Goal: Task Accomplishment & Management: Use online tool/utility

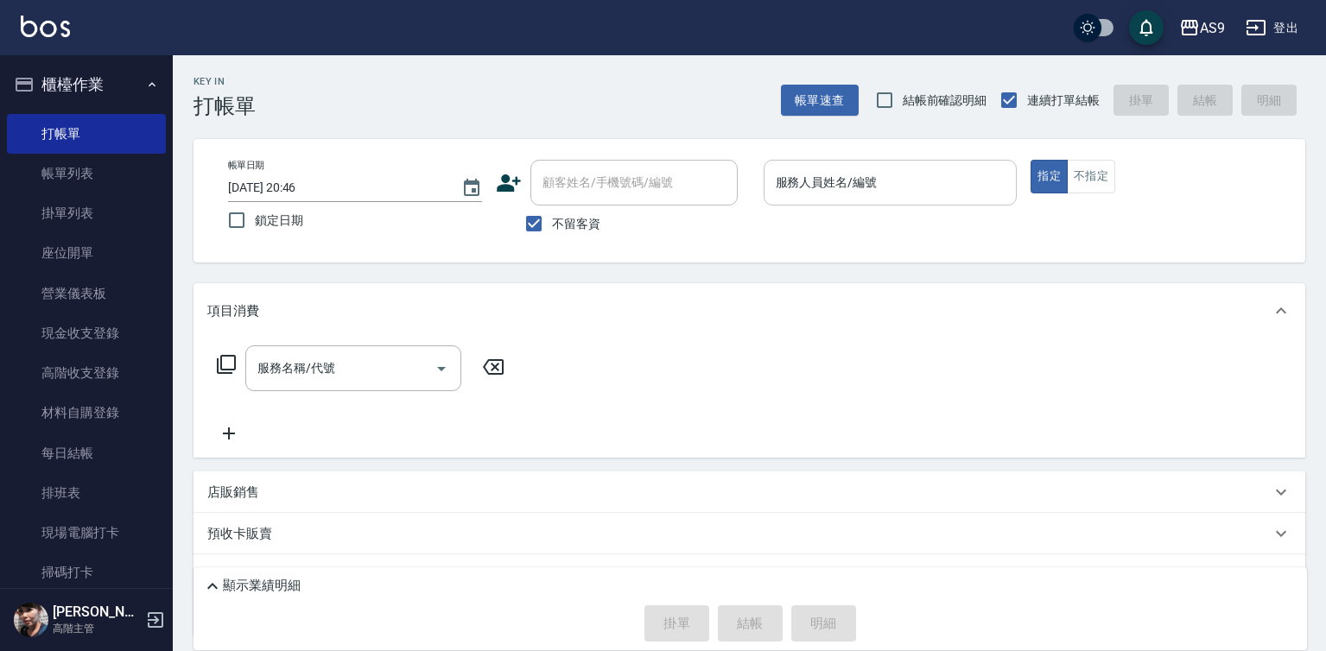
click at [832, 185] on input "服務人員姓名/編號" at bounding box center [891, 183] width 238 height 30
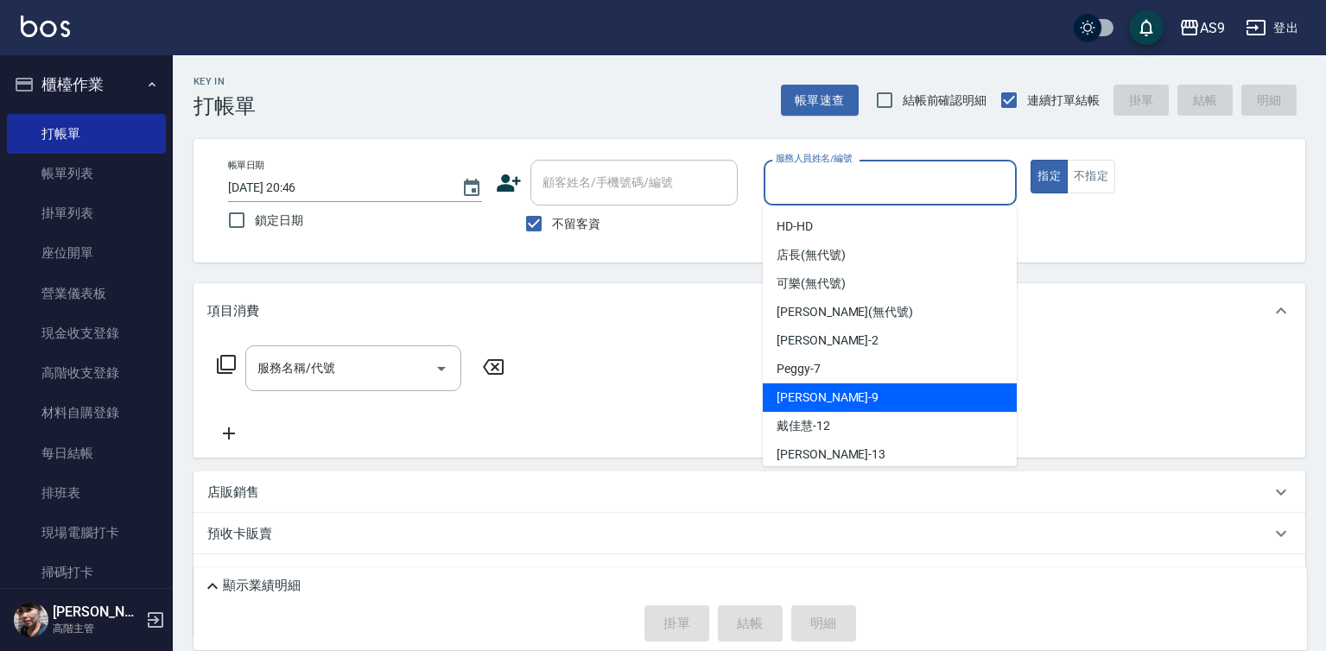
drag, startPoint x: 833, startPoint y: 389, endPoint x: 560, endPoint y: 332, distance: 278.9
click at [833, 390] on div "[PERSON_NAME] -9" at bounding box center [890, 398] width 254 height 29
type input "[PERSON_NAME]-9"
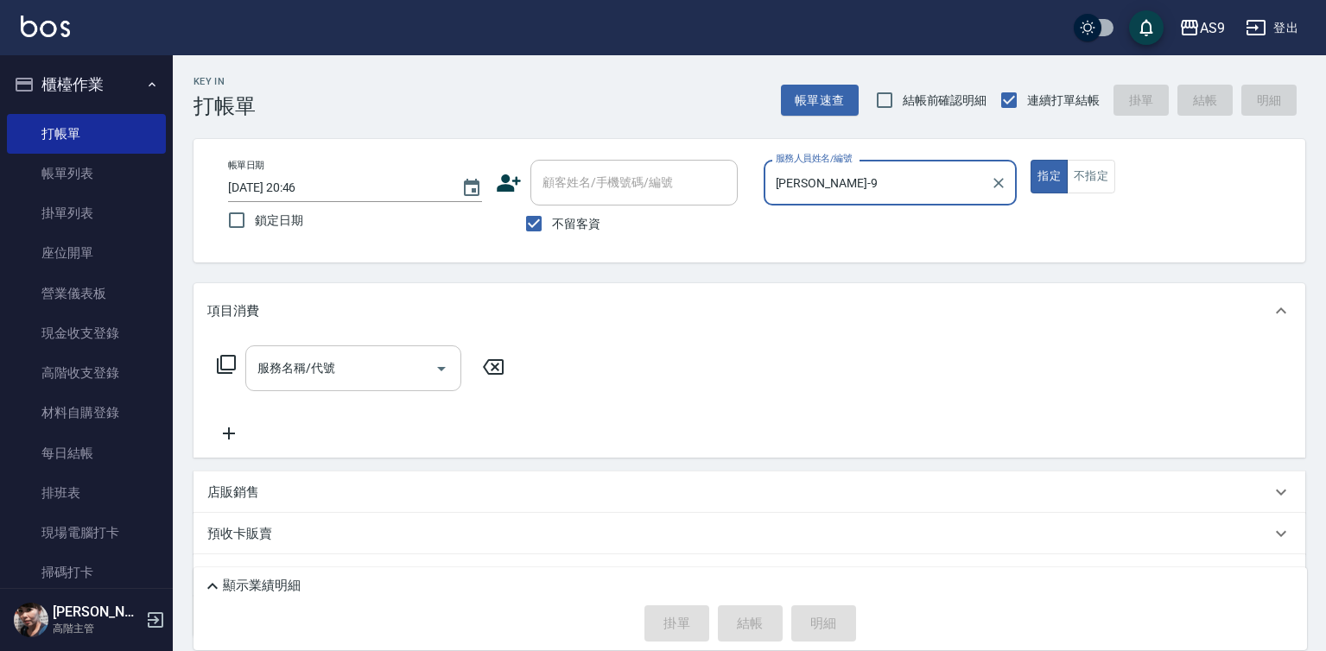
click at [319, 356] on input "服務名稱/代號" at bounding box center [340, 368] width 175 height 30
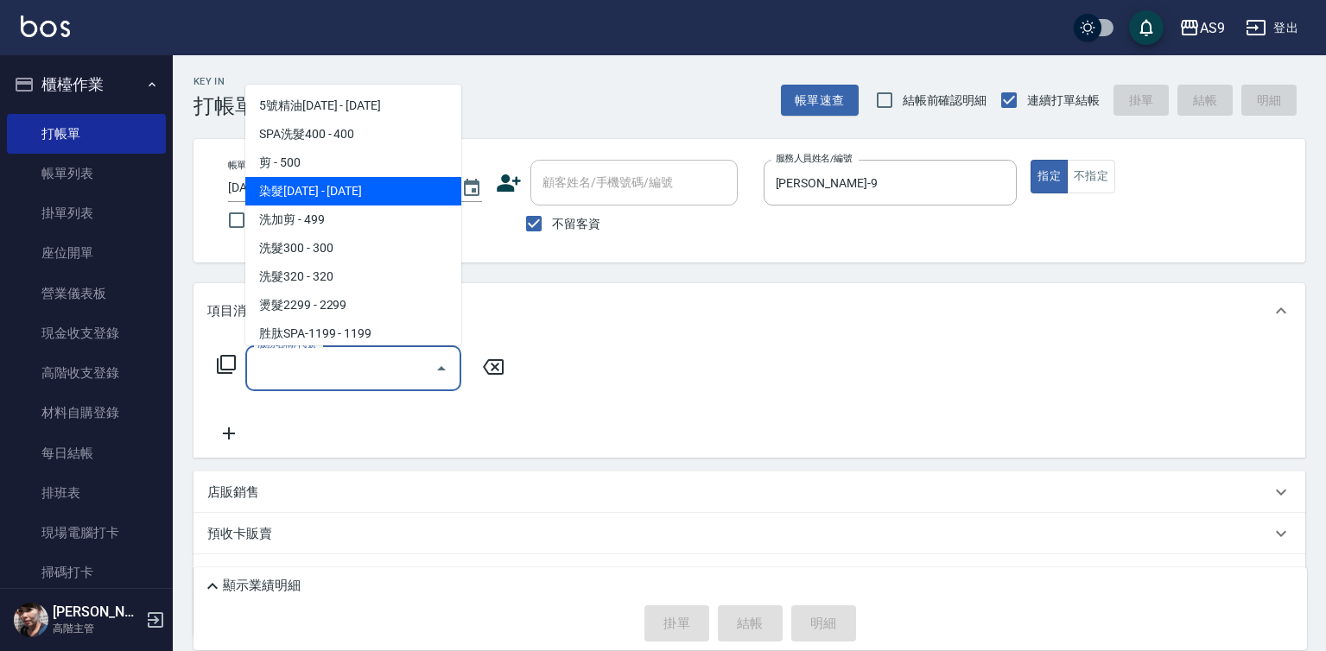
click at [351, 184] on span "染髮[DATE] - [DATE]" at bounding box center [353, 191] width 216 height 29
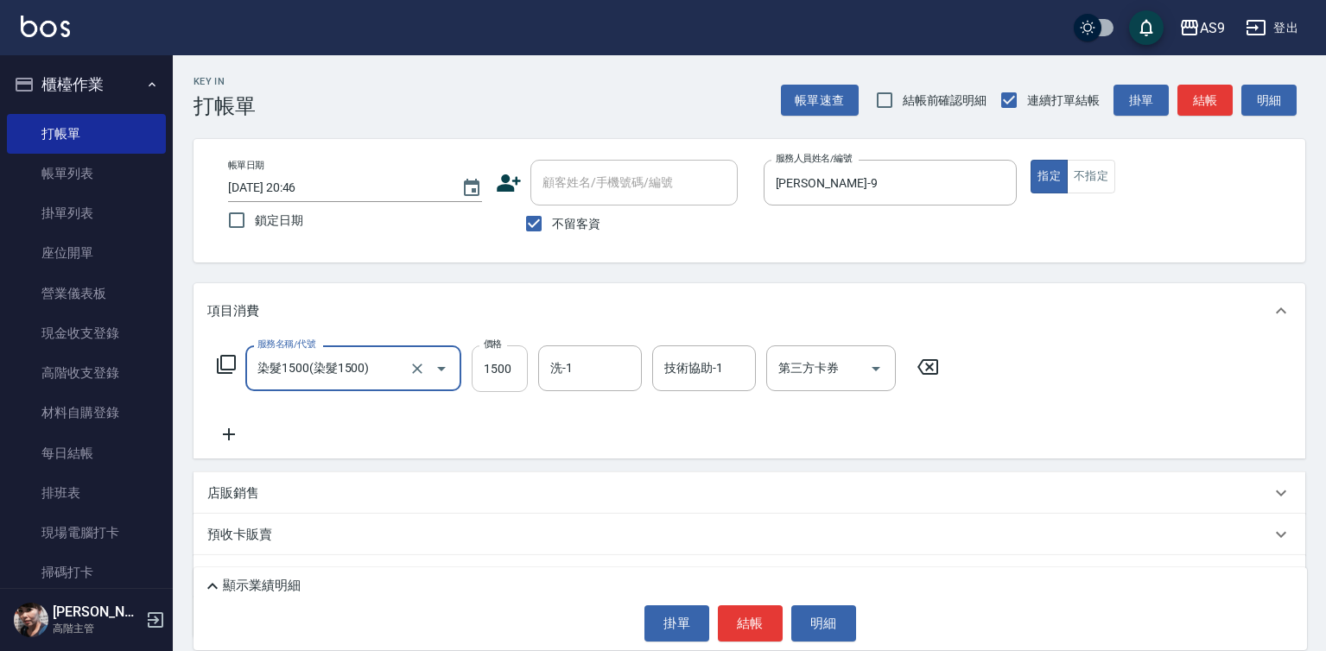
type input "染髮1500"
click at [497, 372] on input "1500" at bounding box center [500, 369] width 56 height 47
drag, startPoint x: 497, startPoint y: 372, endPoint x: 492, endPoint y: 364, distance: 8.9
click at [497, 371] on input "1500" at bounding box center [500, 369] width 56 height 47
click at [509, 371] on input "12900" at bounding box center [500, 369] width 56 height 47
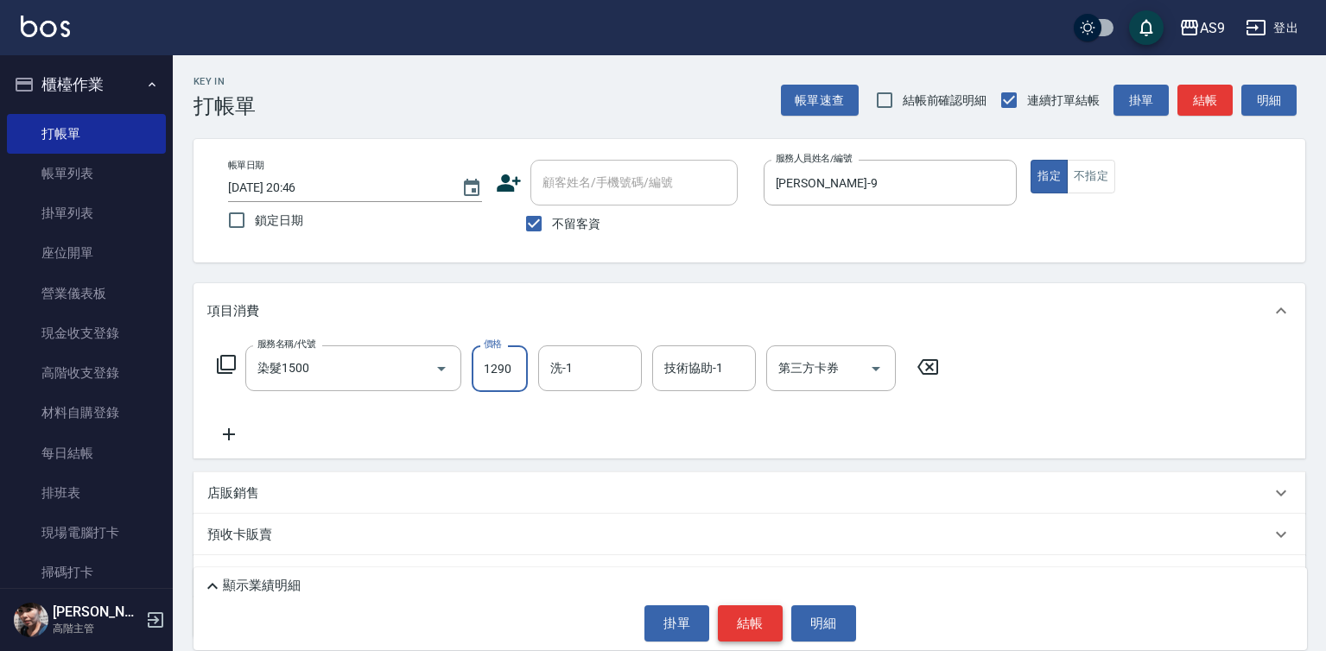
type input "1290"
click at [744, 631] on button "結帳" at bounding box center [750, 624] width 65 height 36
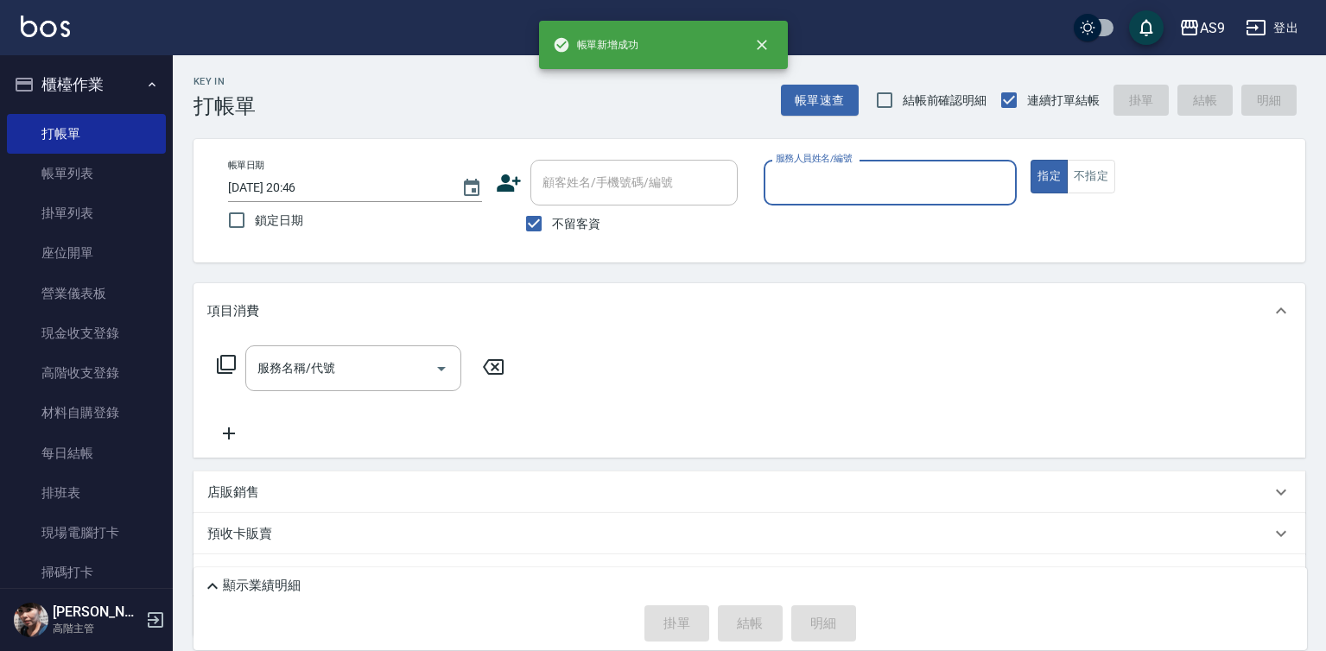
click at [864, 185] on input "服務人員姓名/編號" at bounding box center [891, 183] width 238 height 30
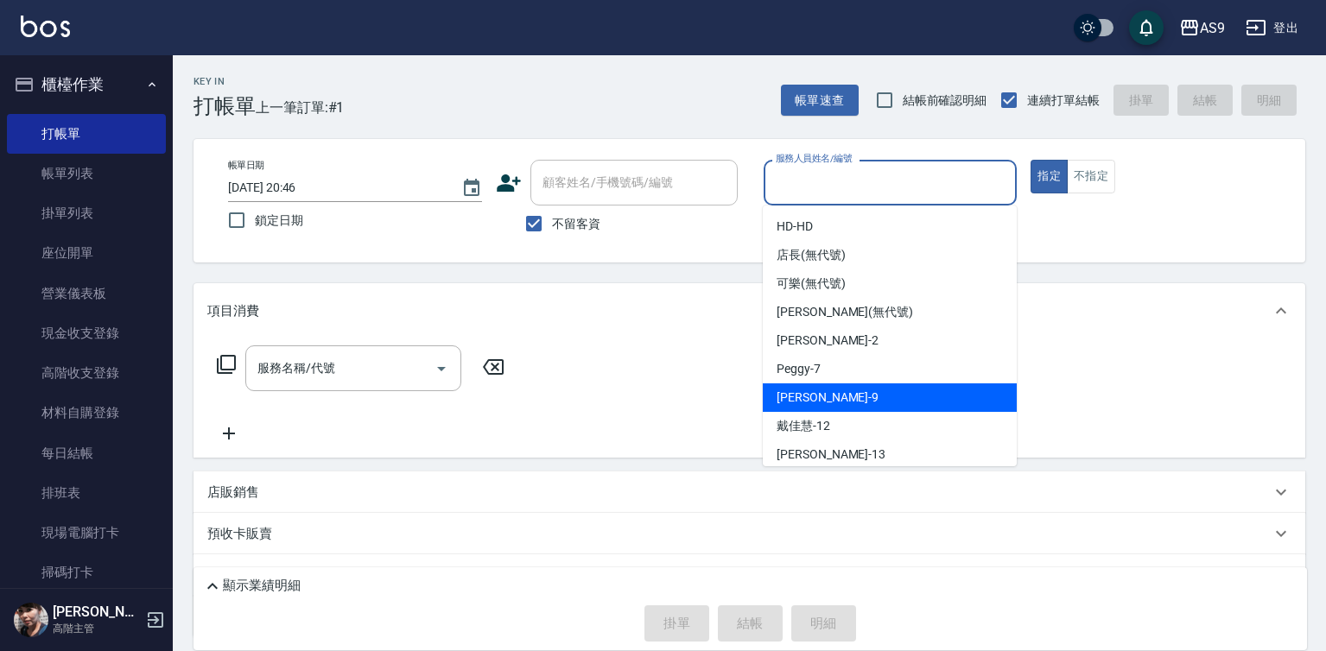
click at [814, 395] on span "[PERSON_NAME] -9" at bounding box center [828, 398] width 102 height 18
type input "[PERSON_NAME]-9"
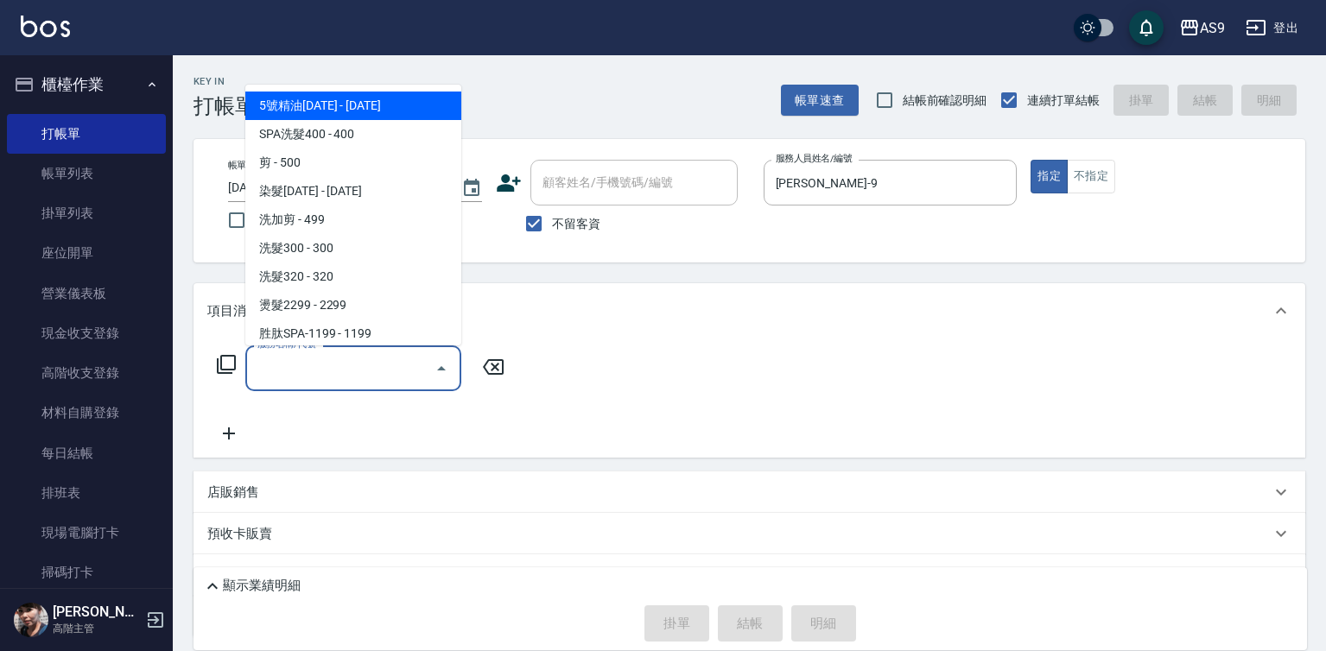
click at [358, 359] on input "服務名稱/代號" at bounding box center [340, 368] width 175 height 30
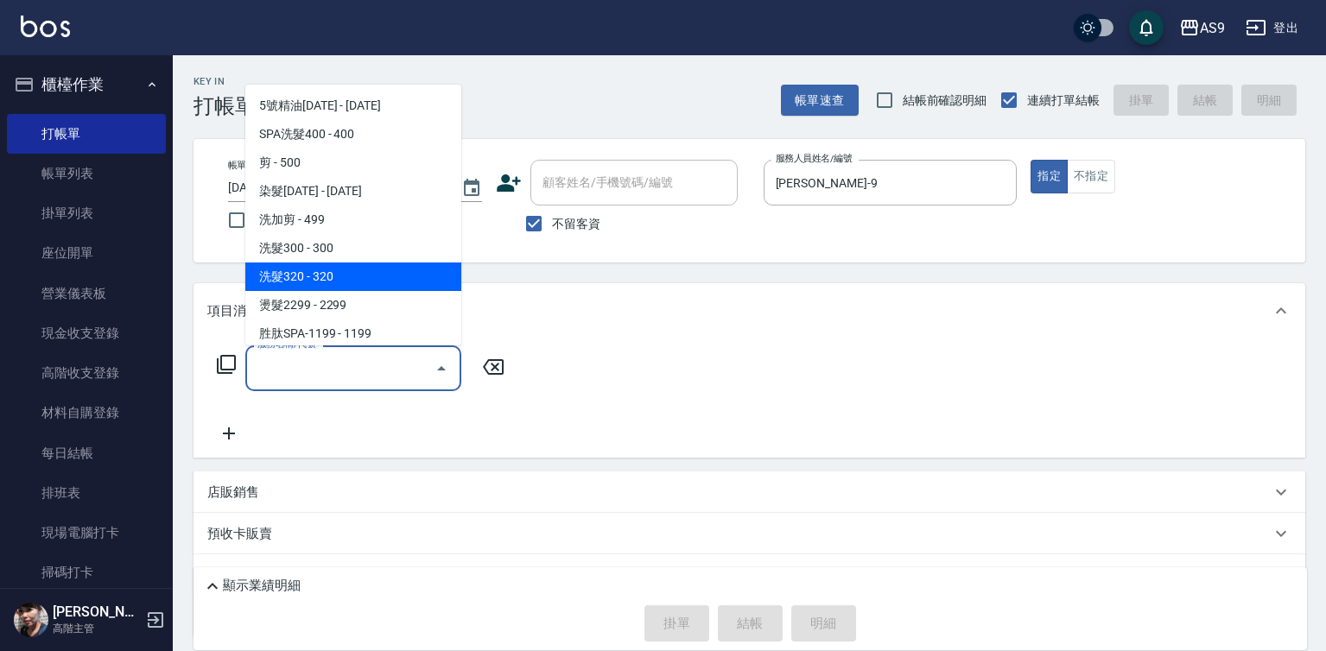
click at [336, 270] on span "洗髮320 - 320" at bounding box center [353, 277] width 216 height 29
type input "洗髮320(洗髮320)"
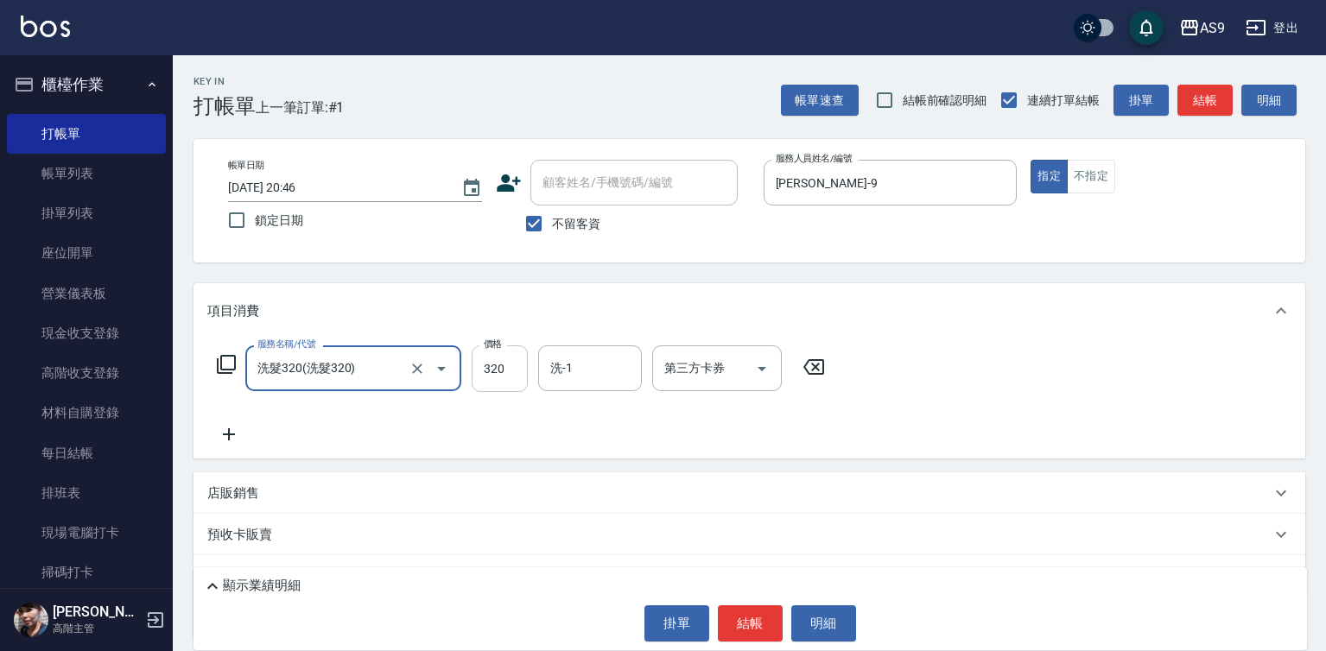
click at [511, 375] on input "320" at bounding box center [500, 369] width 56 height 47
type input "290"
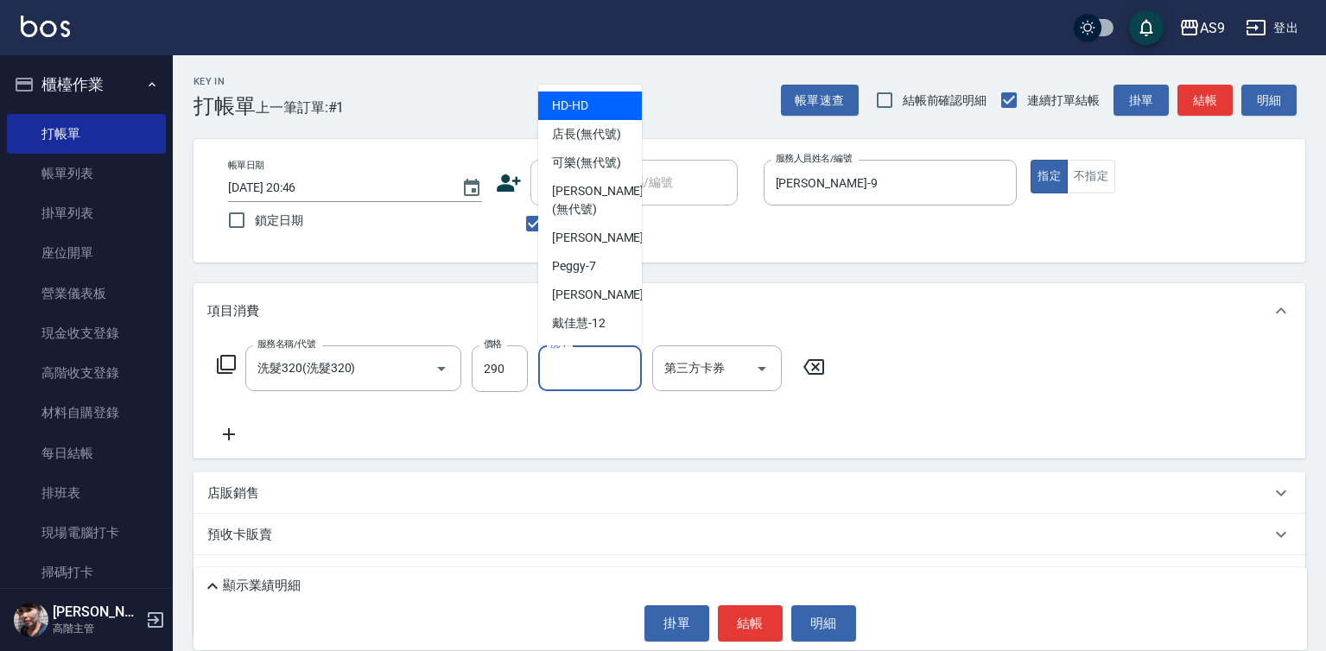
click at [575, 373] on input "洗-1" at bounding box center [590, 368] width 88 height 30
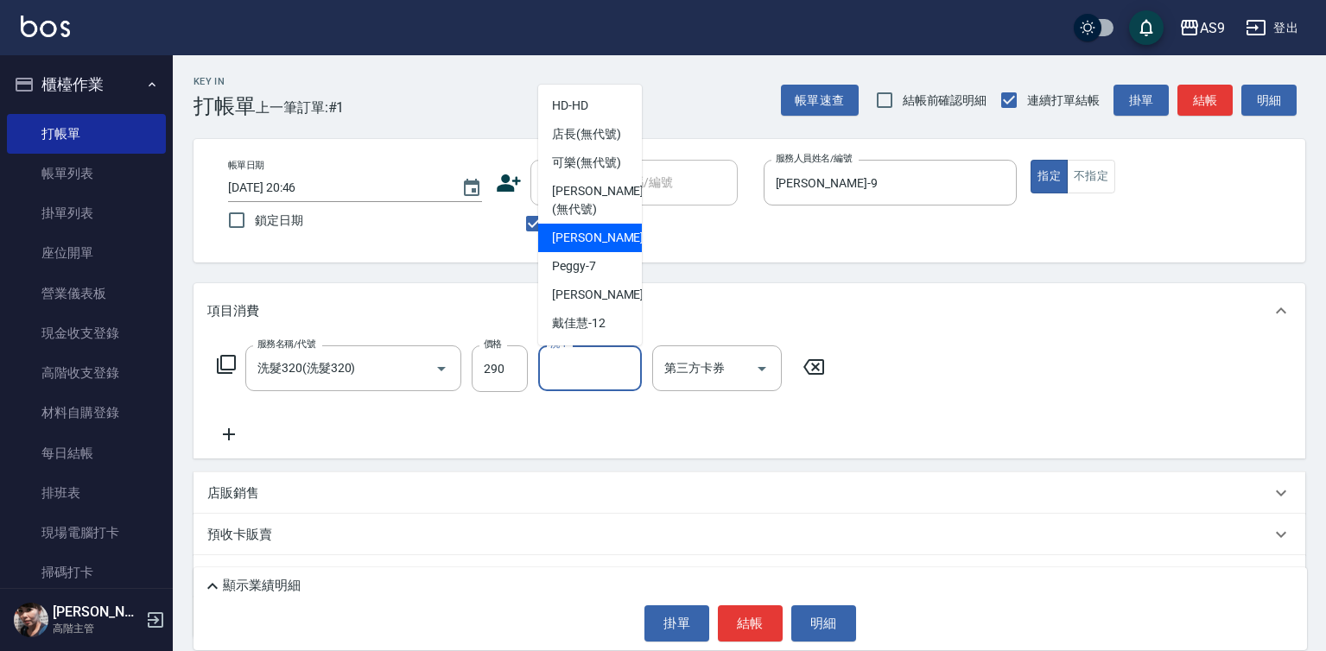
click at [599, 247] on span "[PERSON_NAME]蘭 -2" at bounding box center [603, 238] width 102 height 18
type input "[PERSON_NAME]蘭-2"
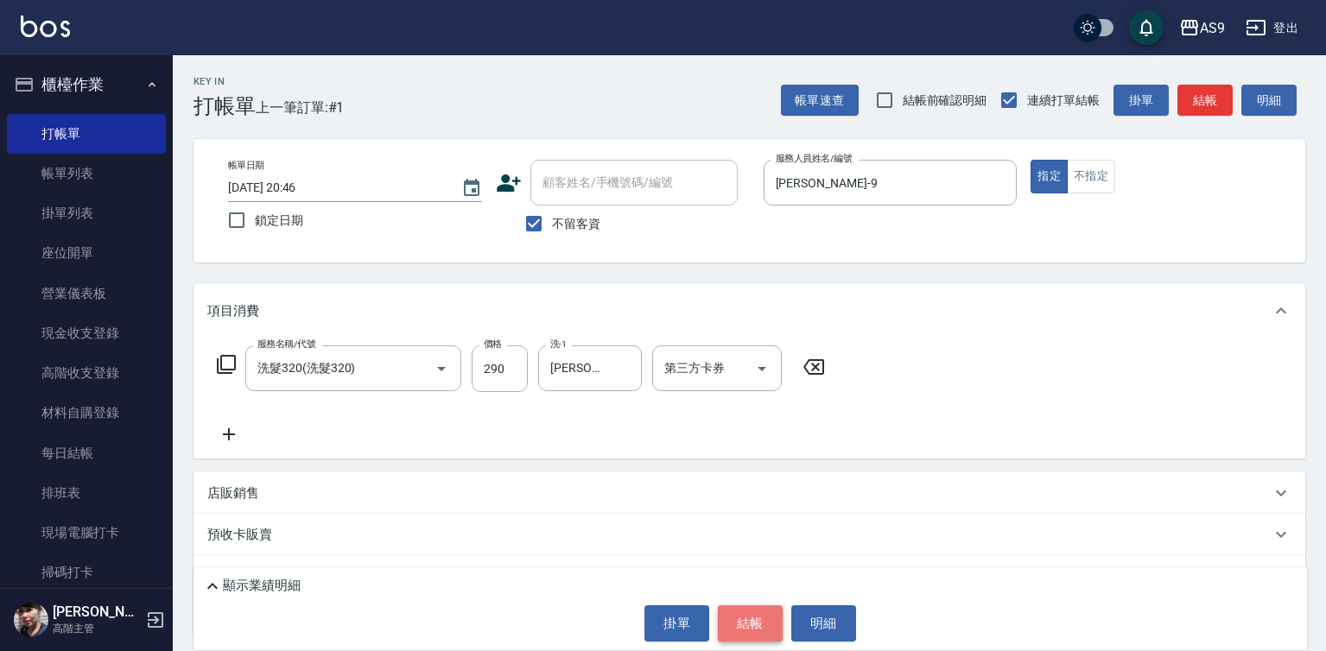
click at [769, 632] on button "結帳" at bounding box center [750, 624] width 65 height 36
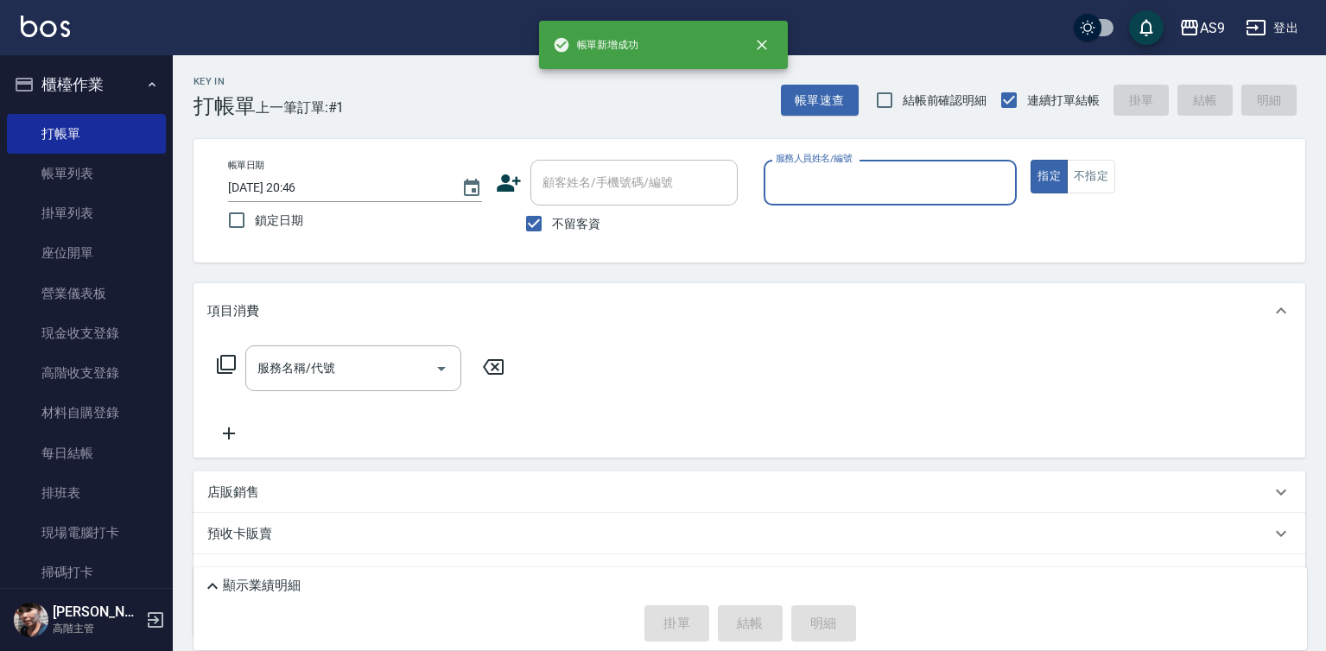
click at [839, 179] on input "服務人員姓名/編號" at bounding box center [891, 183] width 238 height 30
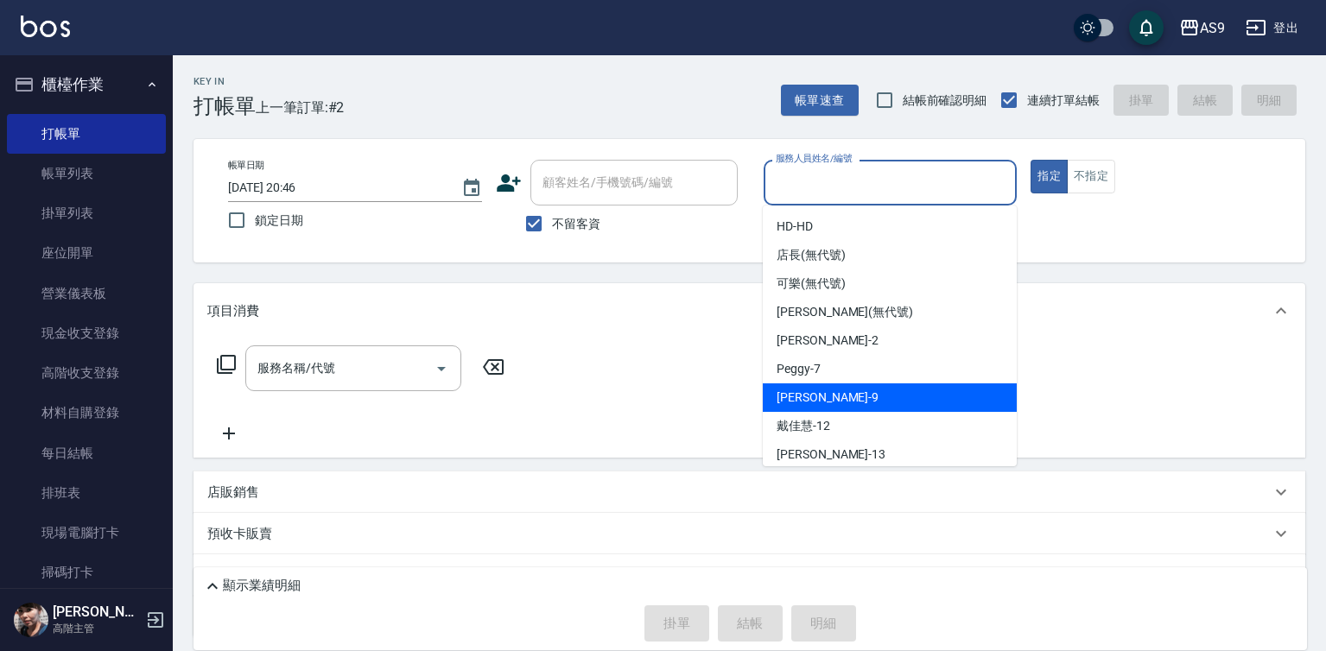
click at [822, 402] on span "[PERSON_NAME] -9" at bounding box center [828, 398] width 102 height 18
type input "[PERSON_NAME]-9"
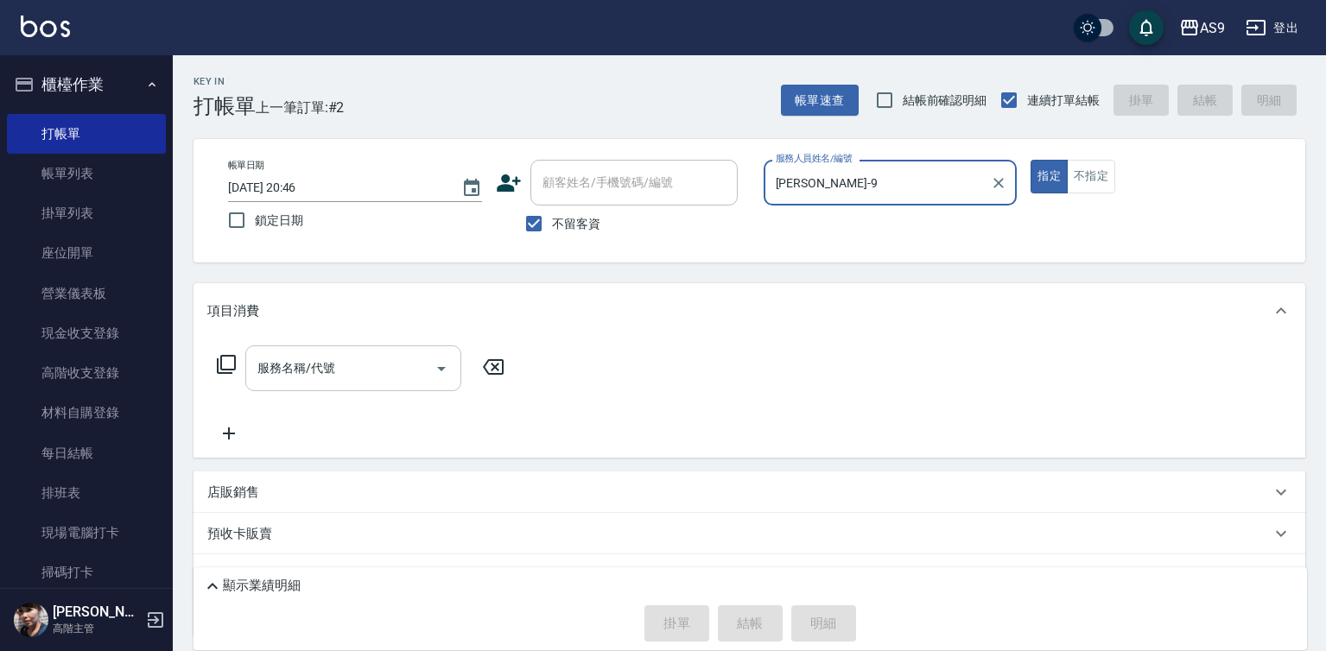
click at [378, 378] on input "服務名稱/代號" at bounding box center [340, 368] width 175 height 30
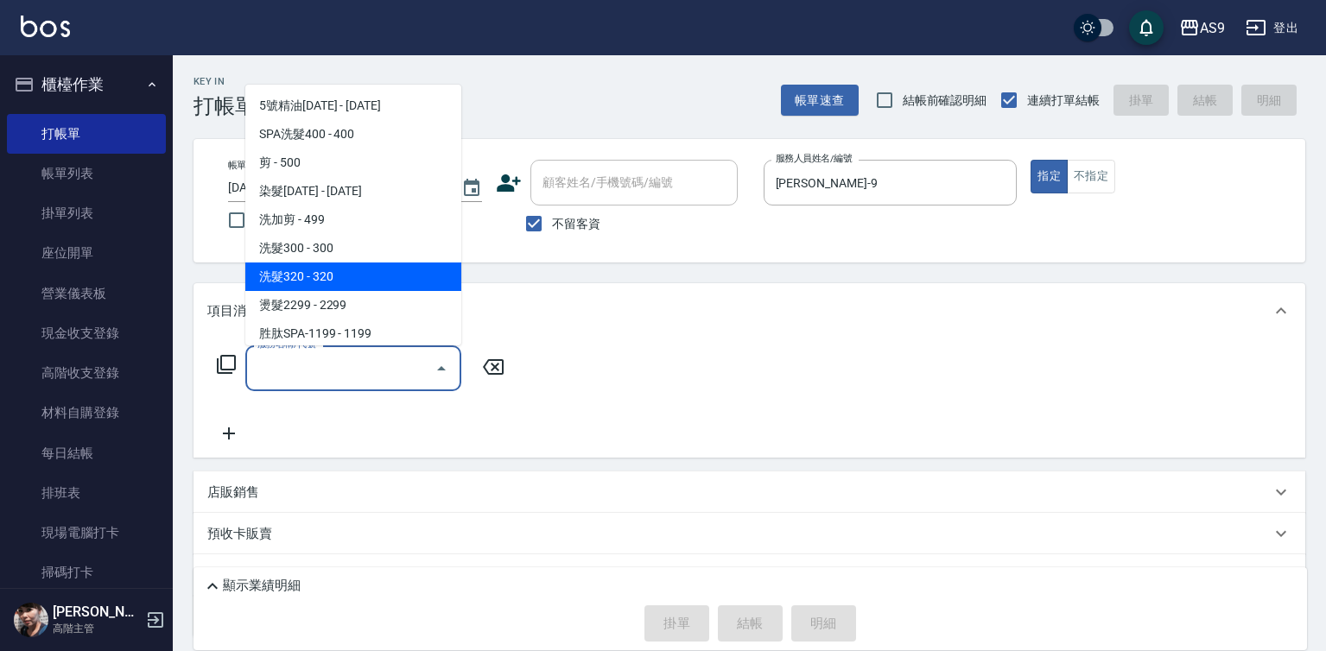
click at [345, 270] on span "洗髮320 - 320" at bounding box center [353, 277] width 216 height 29
type input "洗髮320(洗髮320)"
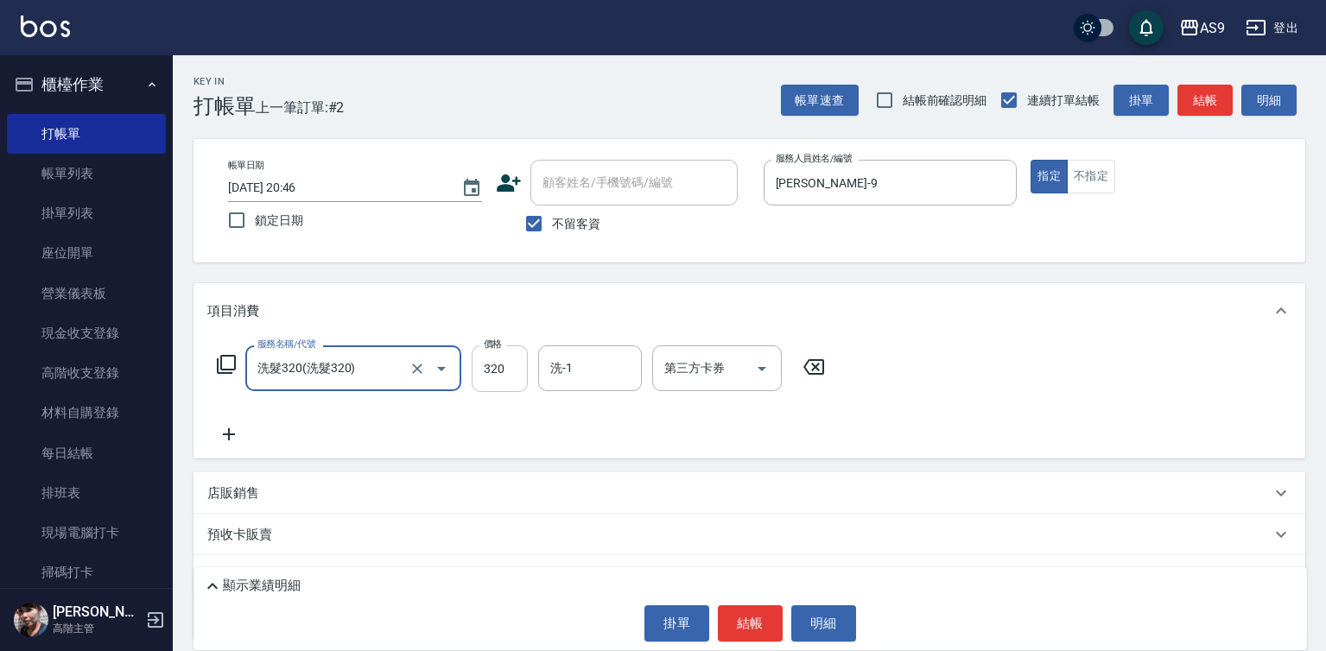
click at [488, 363] on input "320" at bounding box center [500, 369] width 56 height 47
type input "290"
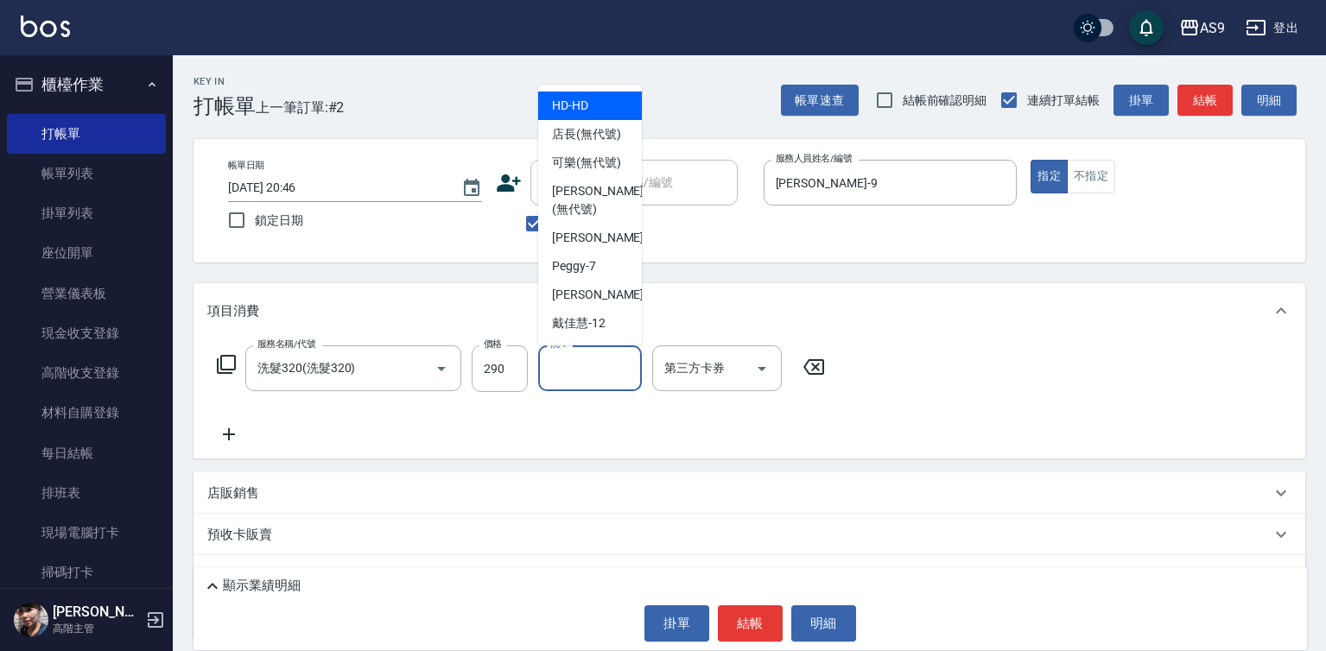
click at [565, 366] on input "洗-1" at bounding box center [590, 368] width 88 height 30
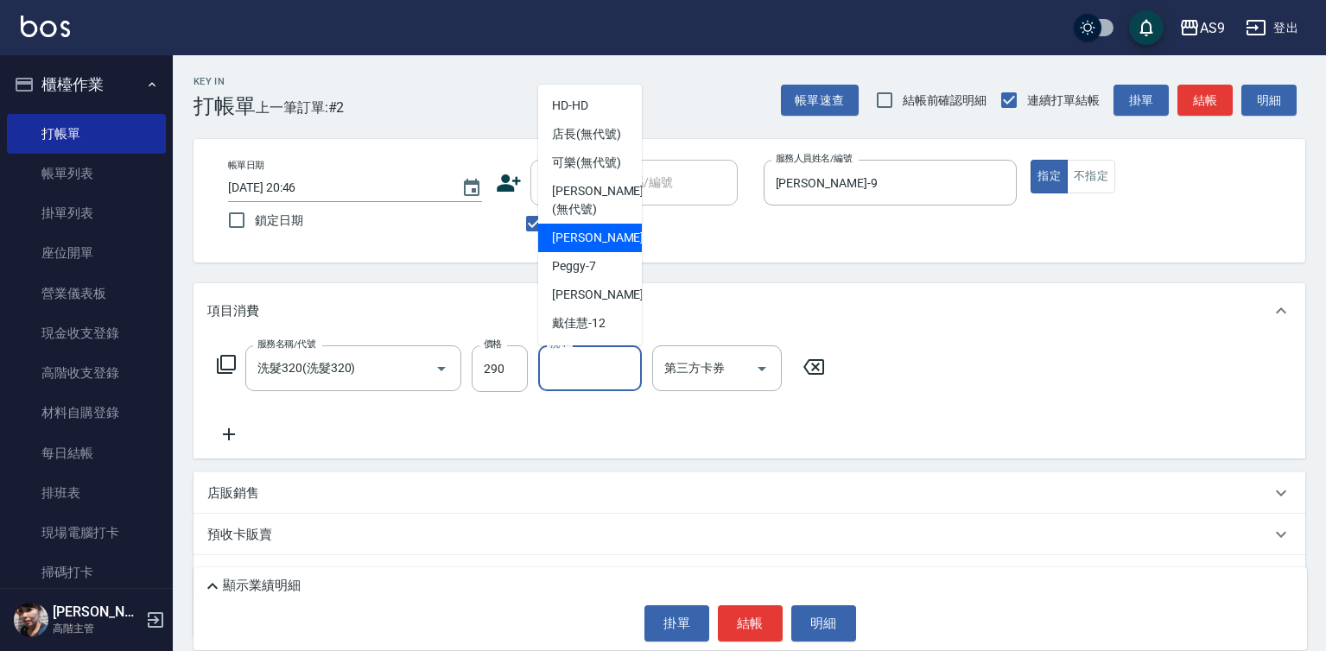
click at [587, 247] on span "[PERSON_NAME]蘭 -2" at bounding box center [603, 238] width 102 height 18
type input "[PERSON_NAME]蘭-2"
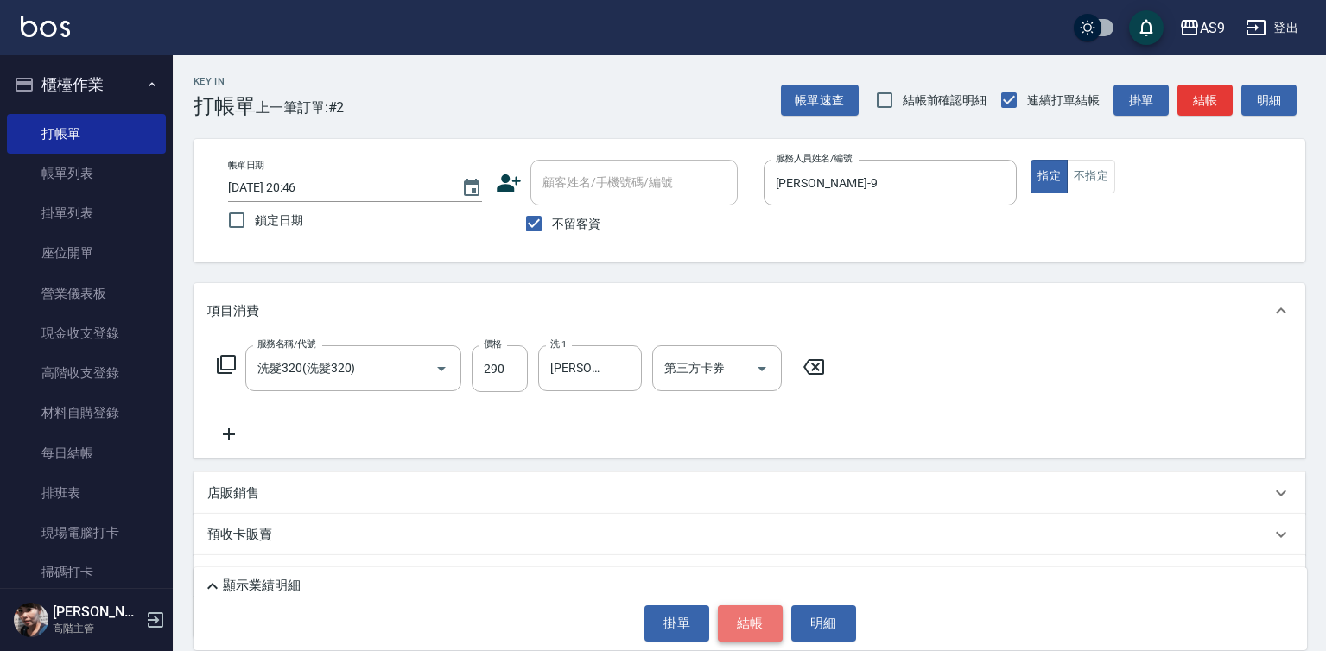
click at [757, 616] on button "結帳" at bounding box center [750, 624] width 65 height 36
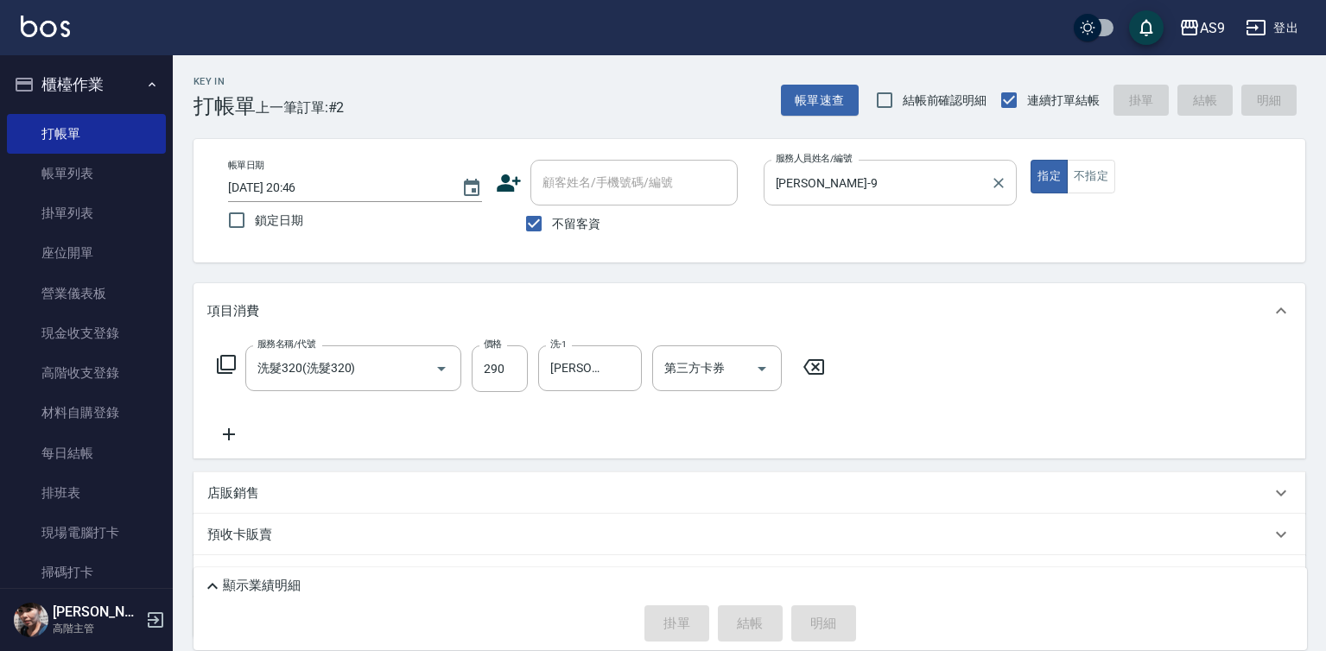
type input "[DATE] 20:47"
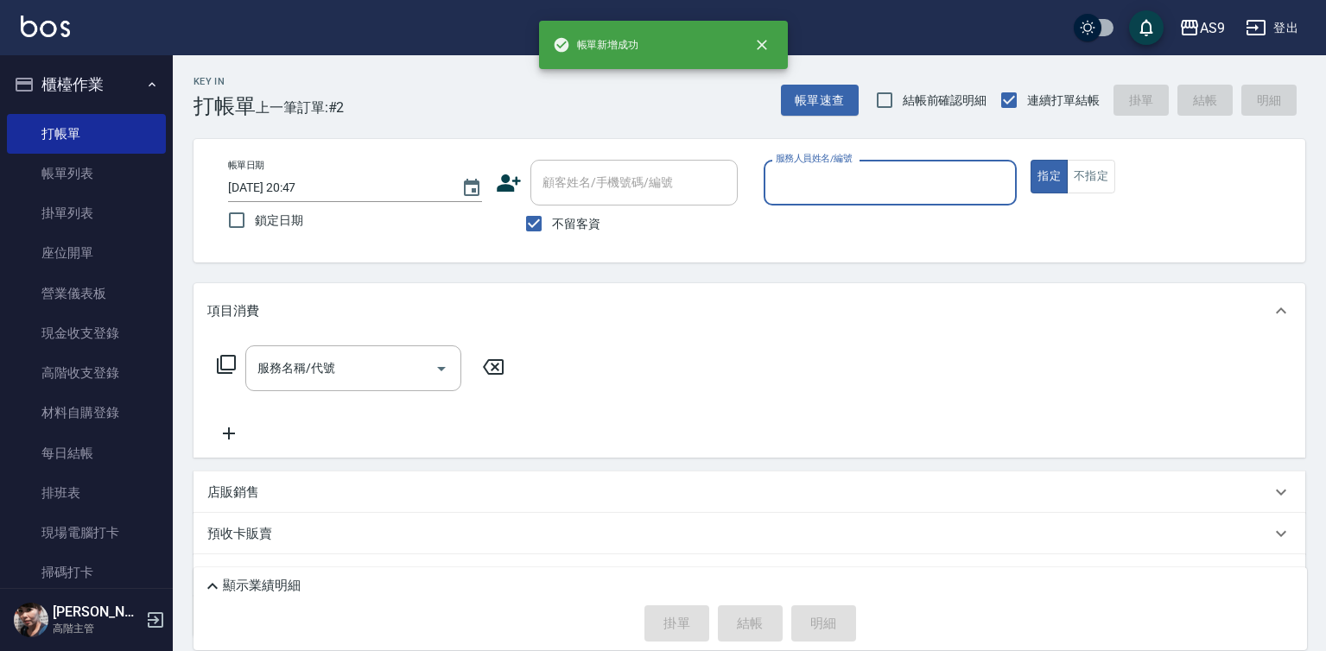
click at [838, 190] on input "服務人員姓名/編號" at bounding box center [891, 183] width 238 height 30
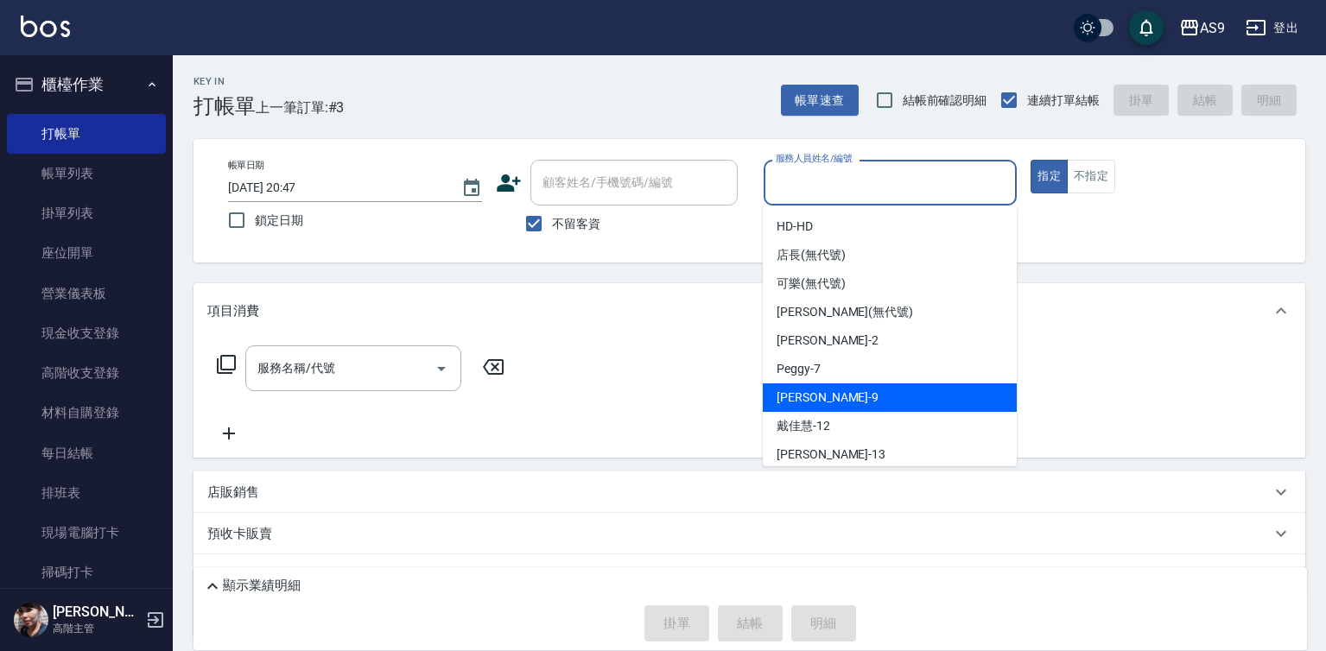
drag, startPoint x: 835, startPoint y: 397, endPoint x: 467, endPoint y: 342, distance: 372.1
click at [833, 397] on div "[PERSON_NAME] -9" at bounding box center [890, 398] width 254 height 29
type input "[PERSON_NAME]-9"
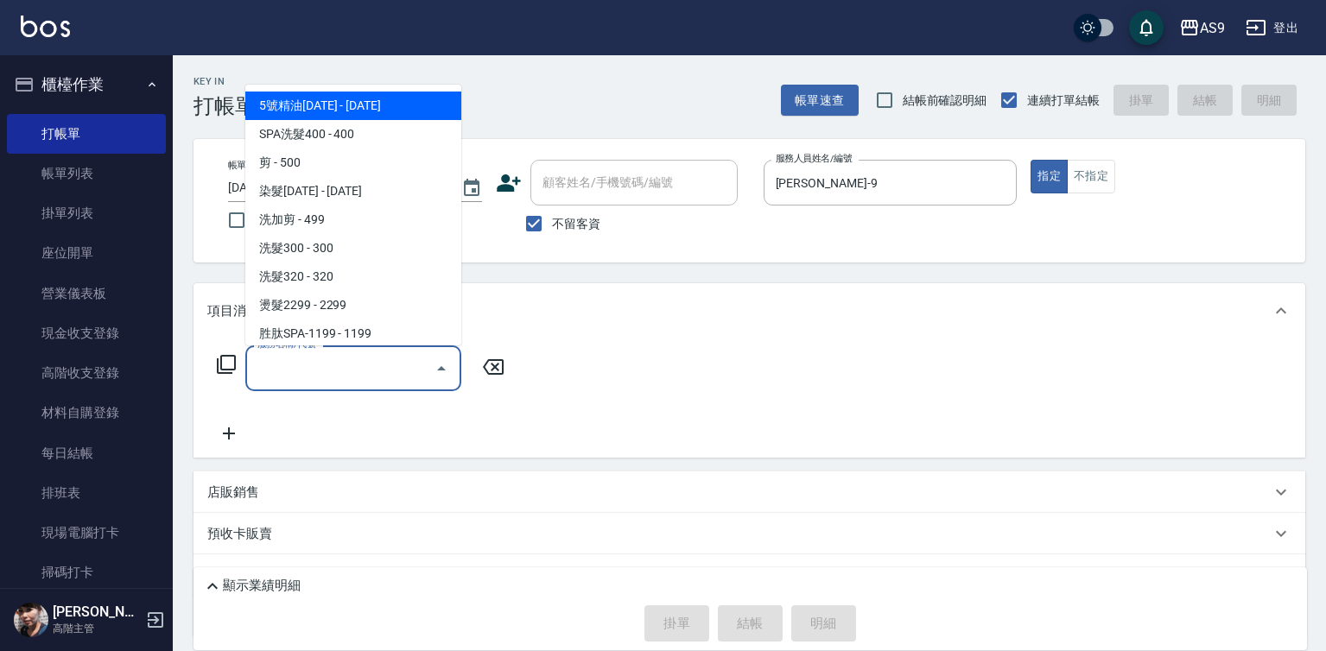
click at [391, 372] on input "服務名稱/代號" at bounding box center [340, 368] width 175 height 30
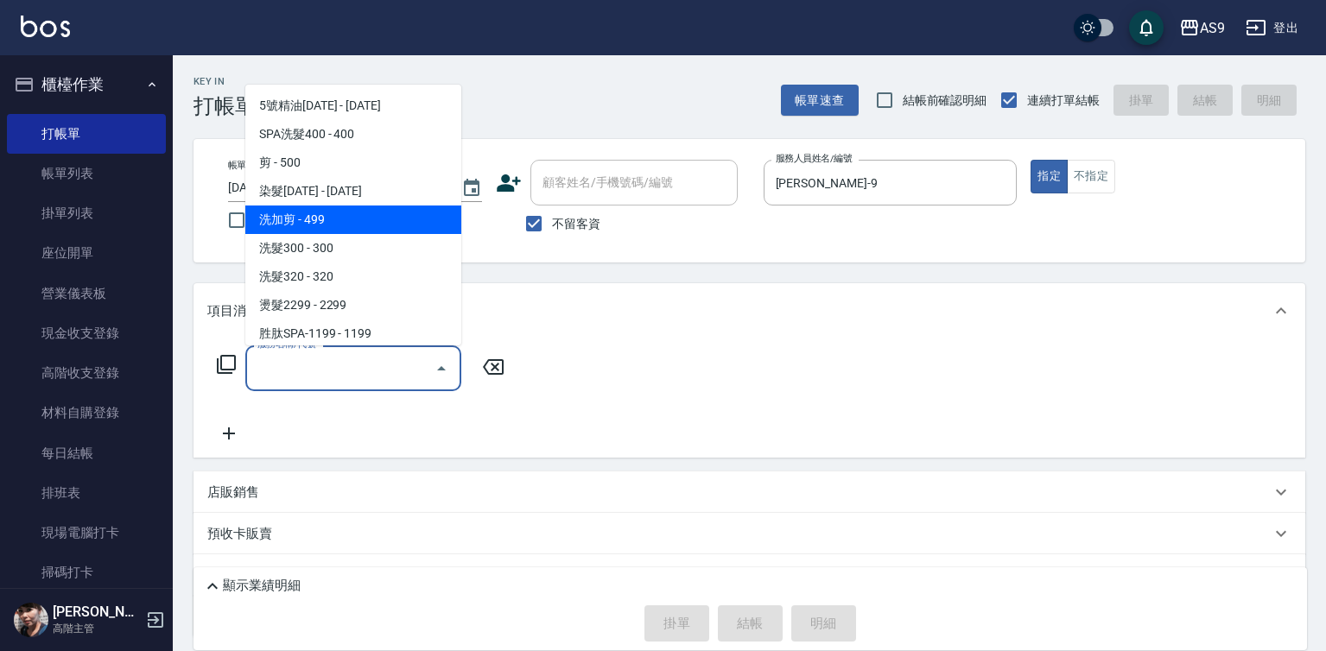
click at [321, 224] on span "洗加剪 - 499" at bounding box center [353, 220] width 216 height 29
type input "洗加剪(洗加剪)"
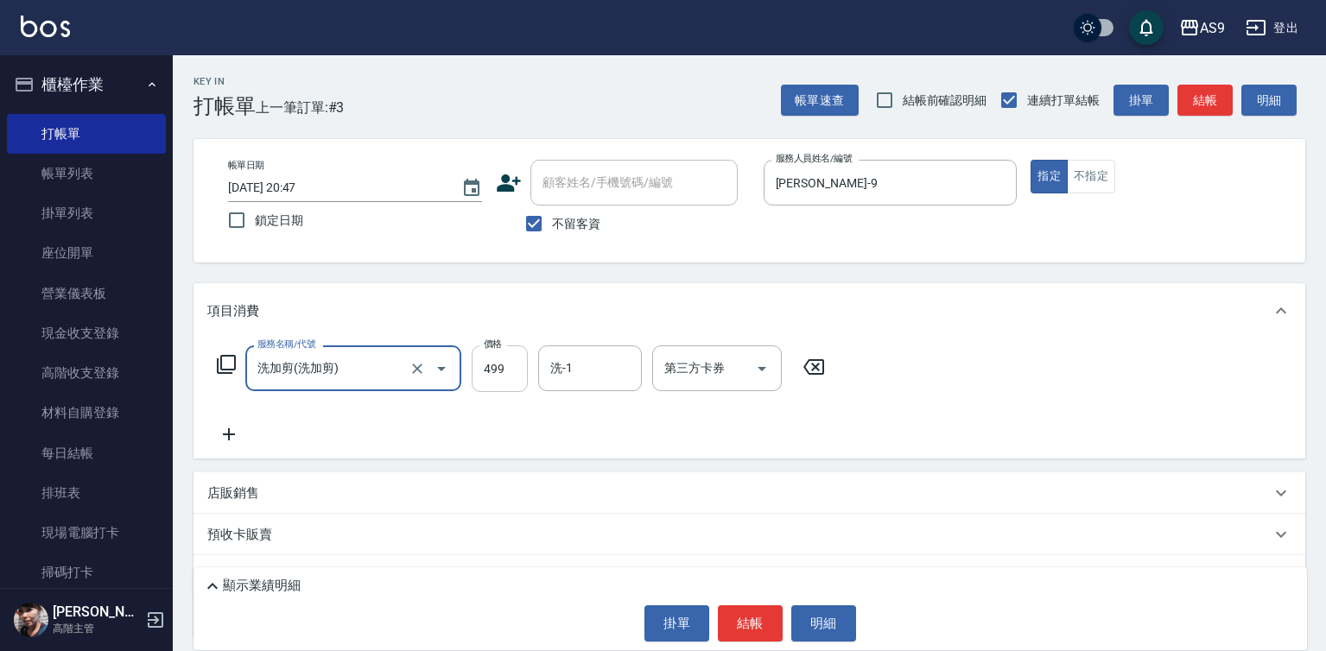
click at [506, 365] on input "499" at bounding box center [500, 369] width 56 height 47
click at [504, 365] on input "499" at bounding box center [500, 369] width 56 height 47
type input "790"
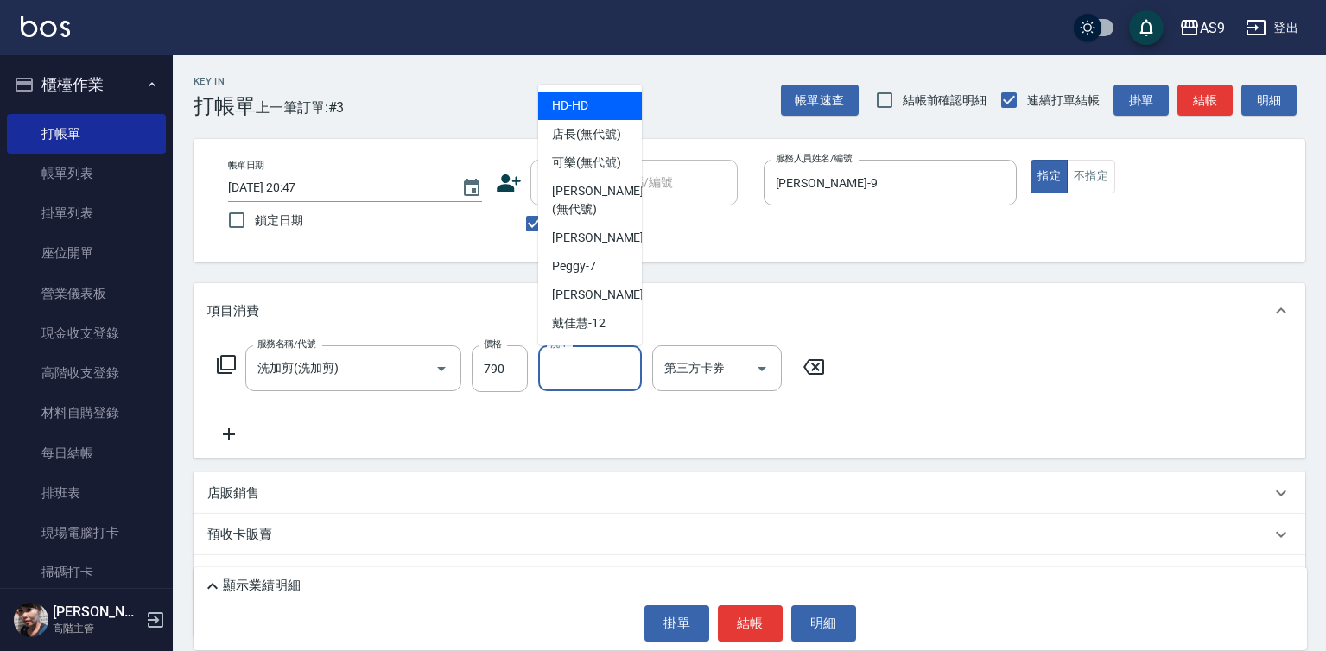
click at [569, 377] on input "洗-1" at bounding box center [590, 368] width 88 height 30
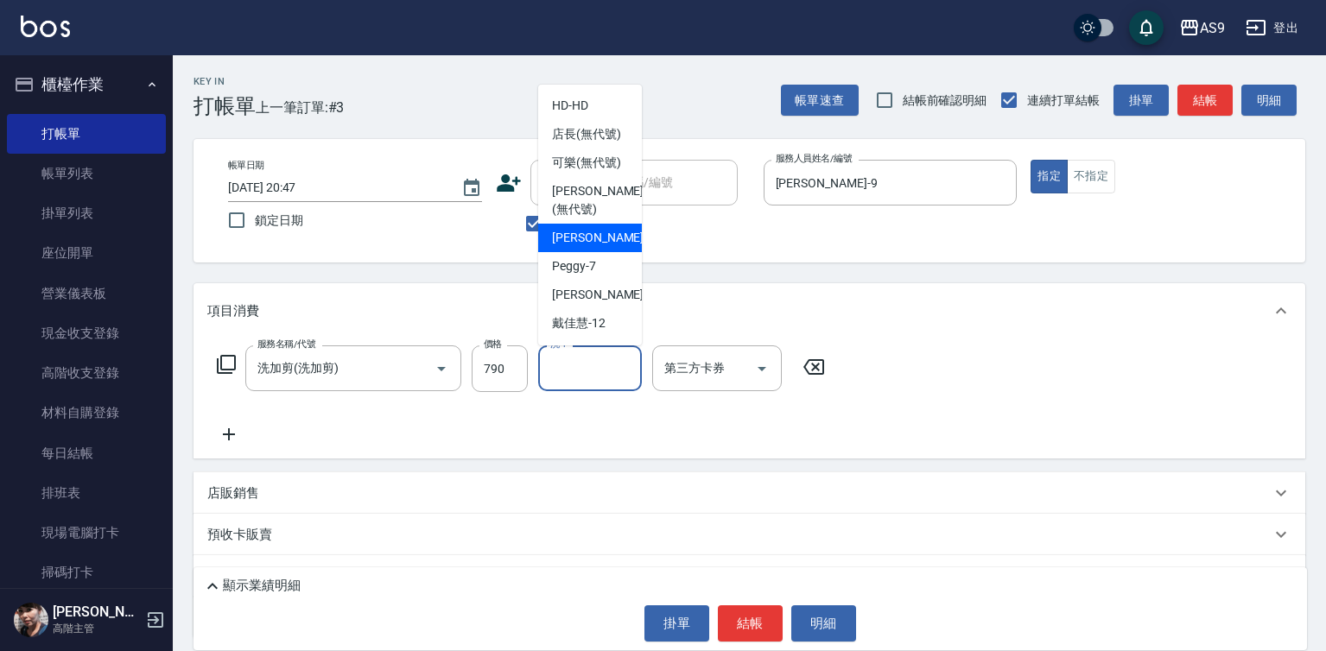
click at [585, 247] on span "[PERSON_NAME]蘭 -2" at bounding box center [603, 238] width 102 height 18
type input "[PERSON_NAME]蘭-2"
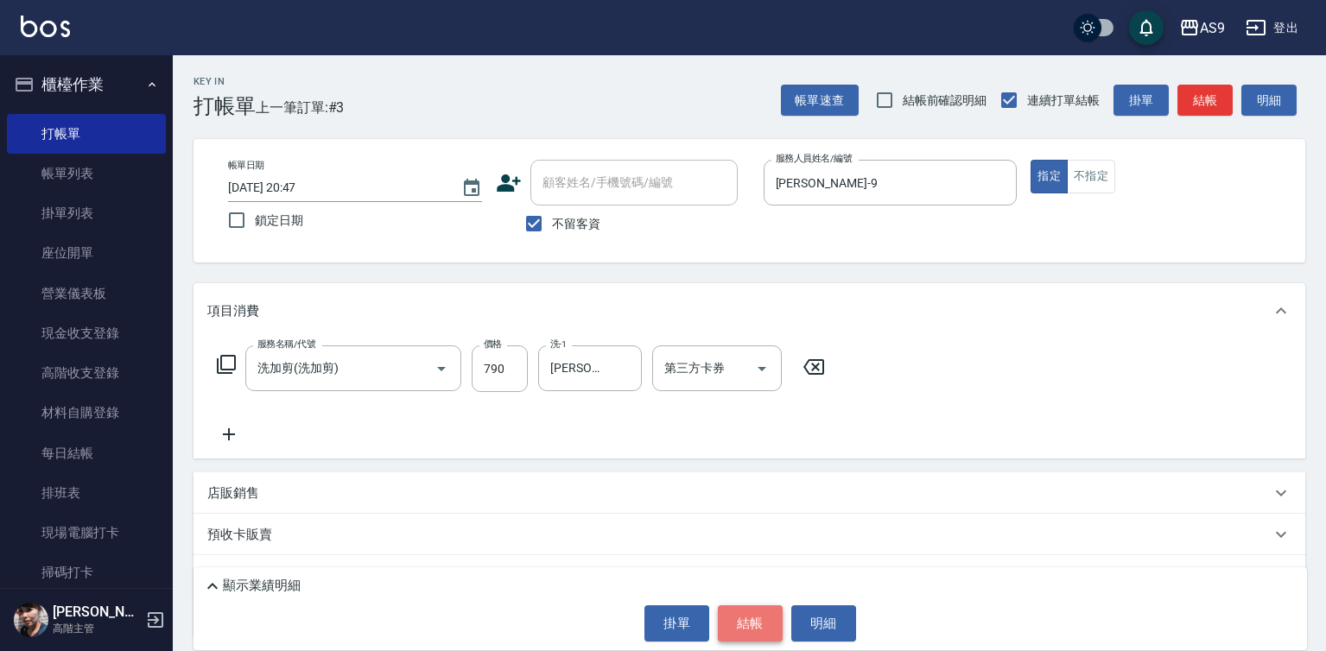
click at [737, 626] on button "結帳" at bounding box center [750, 624] width 65 height 36
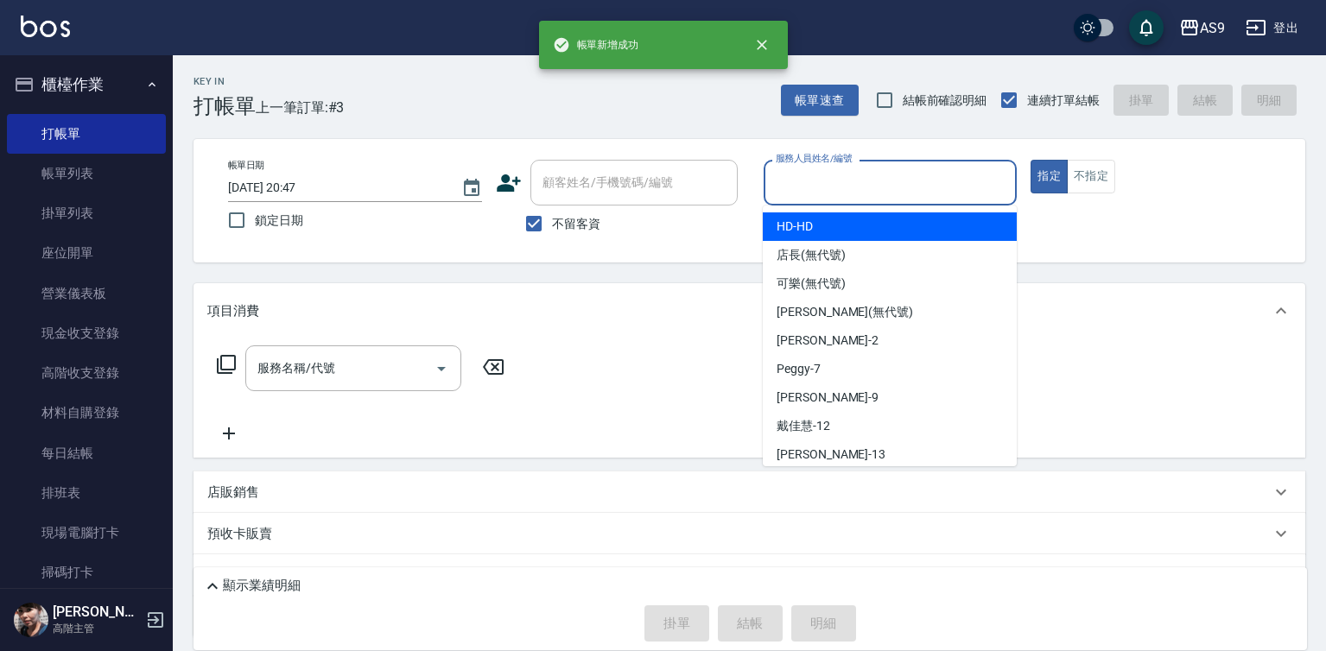
click at [807, 198] on input "服務人員姓名/編號" at bounding box center [891, 183] width 238 height 30
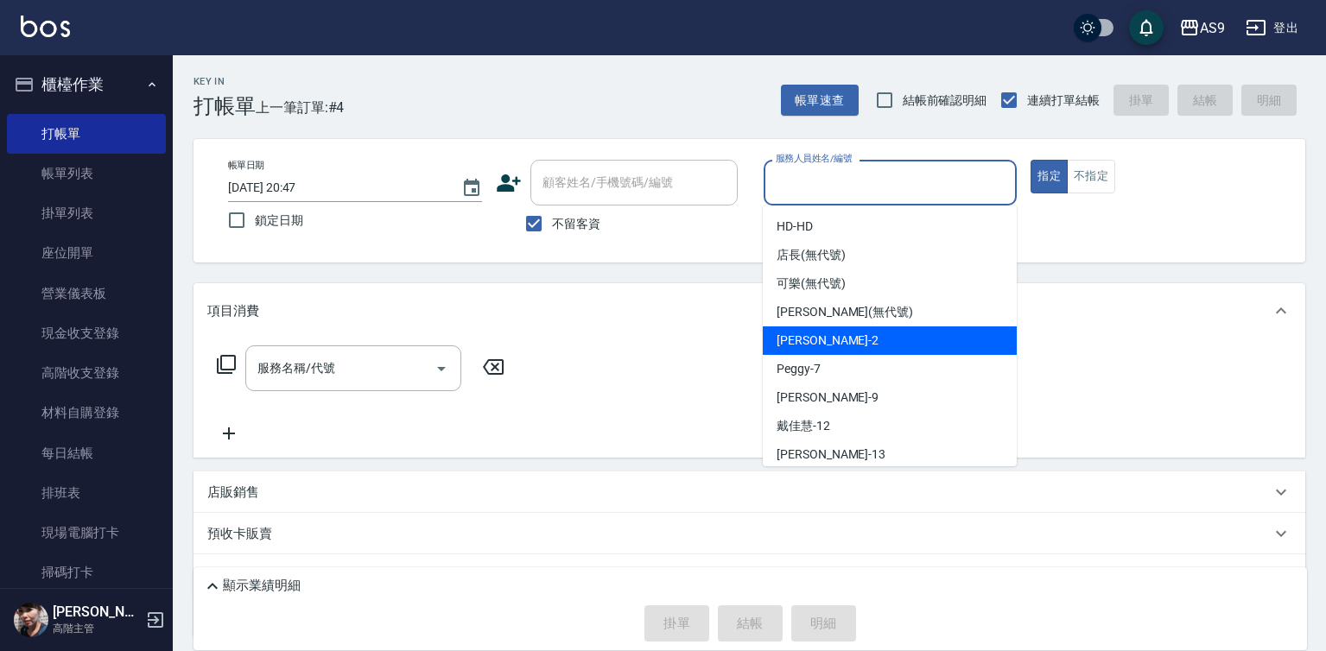
click at [803, 338] on span "[PERSON_NAME]蘭 -2" at bounding box center [828, 341] width 102 height 18
type input "[PERSON_NAME]蘭-2"
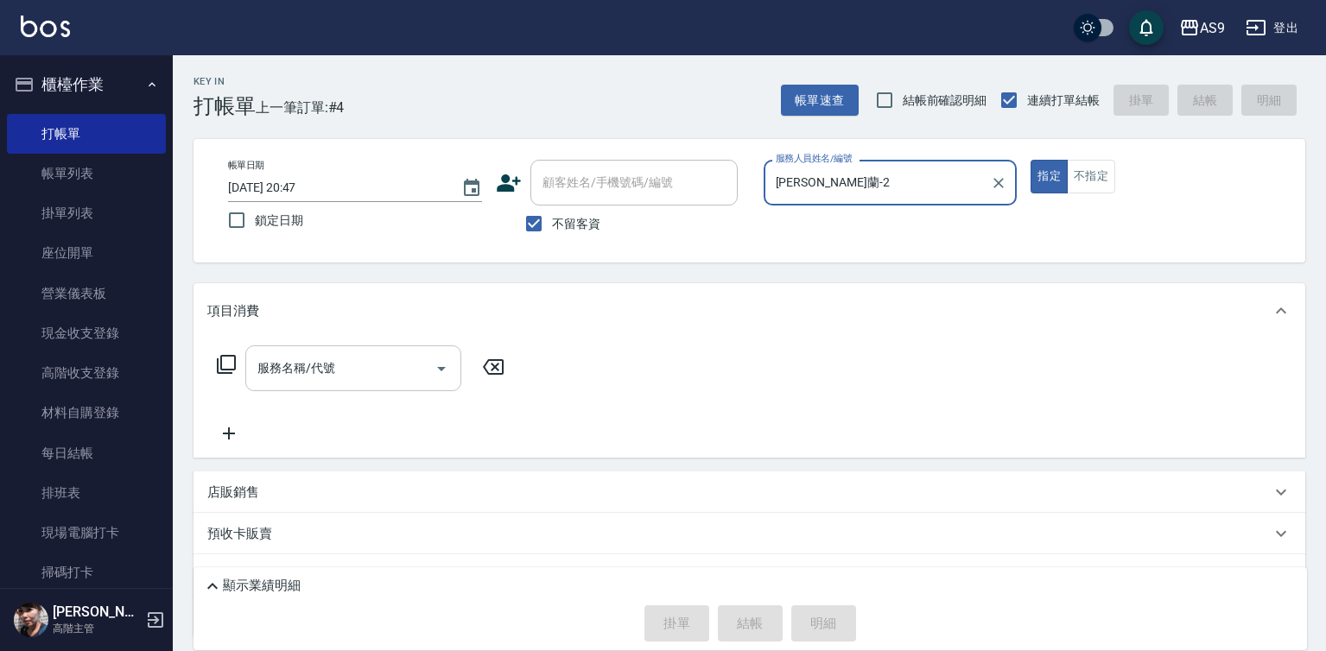
click at [397, 367] on input "服務名稱/代號" at bounding box center [340, 368] width 175 height 30
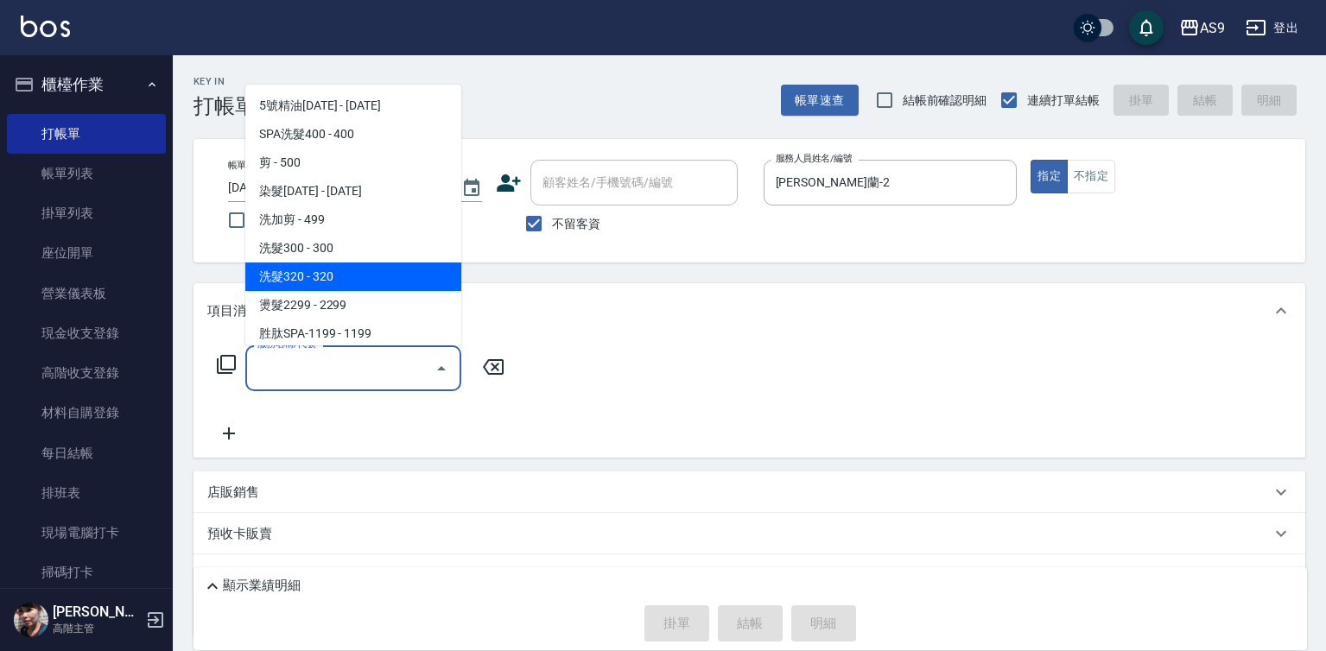
click at [324, 268] on span "洗髮320 - 320" at bounding box center [353, 277] width 216 height 29
type input "洗髮320(洗髮320)"
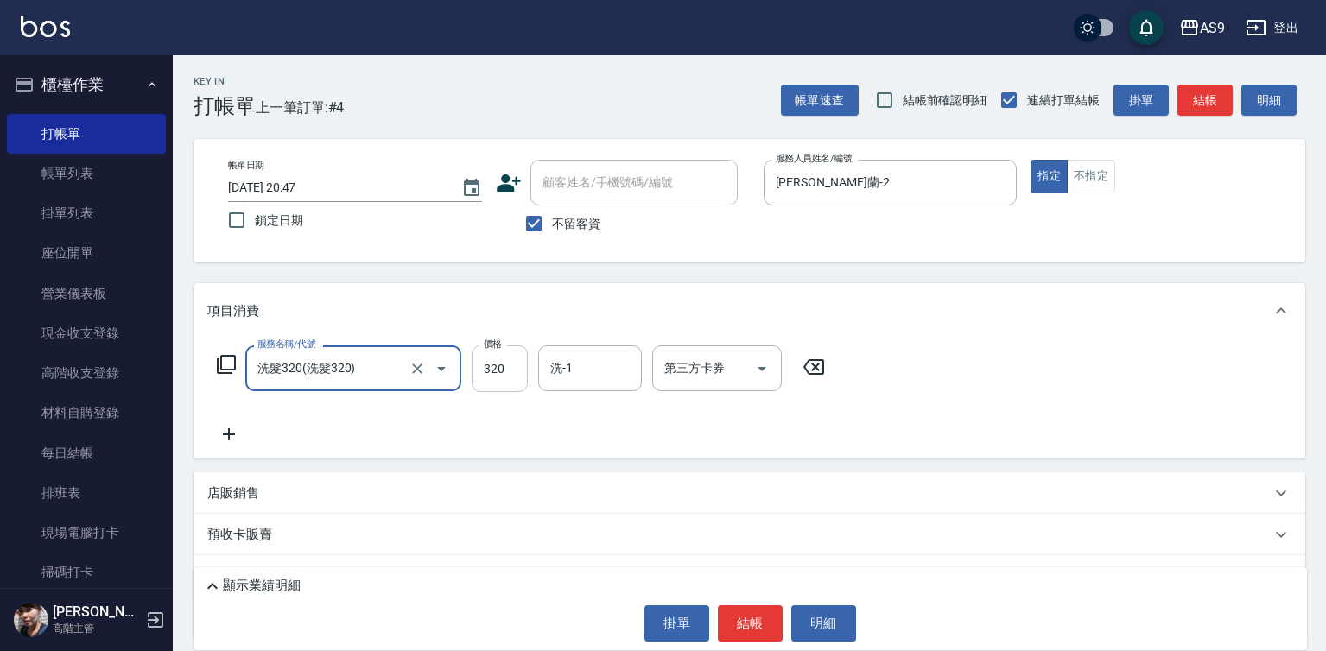
click at [501, 385] on input "320" at bounding box center [500, 369] width 56 height 47
type input "270"
click at [743, 613] on button "結帳" at bounding box center [750, 624] width 65 height 36
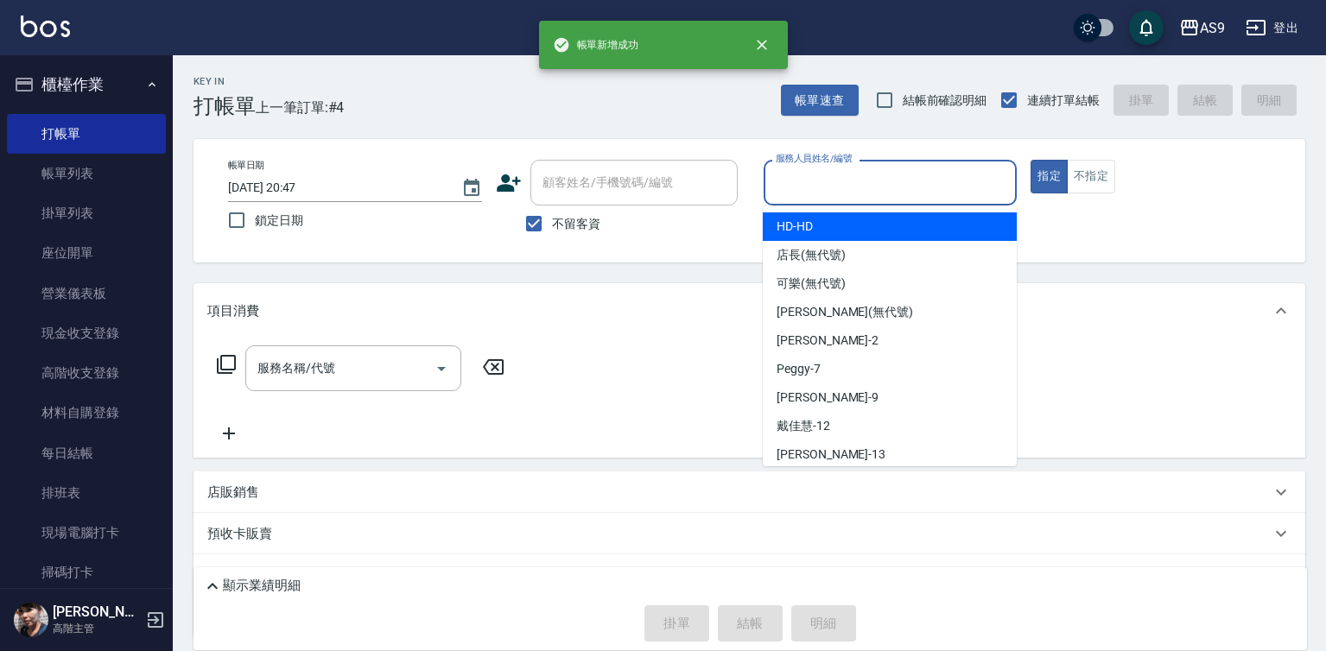
click at [829, 193] on input "服務人員姓名/編號" at bounding box center [891, 183] width 238 height 30
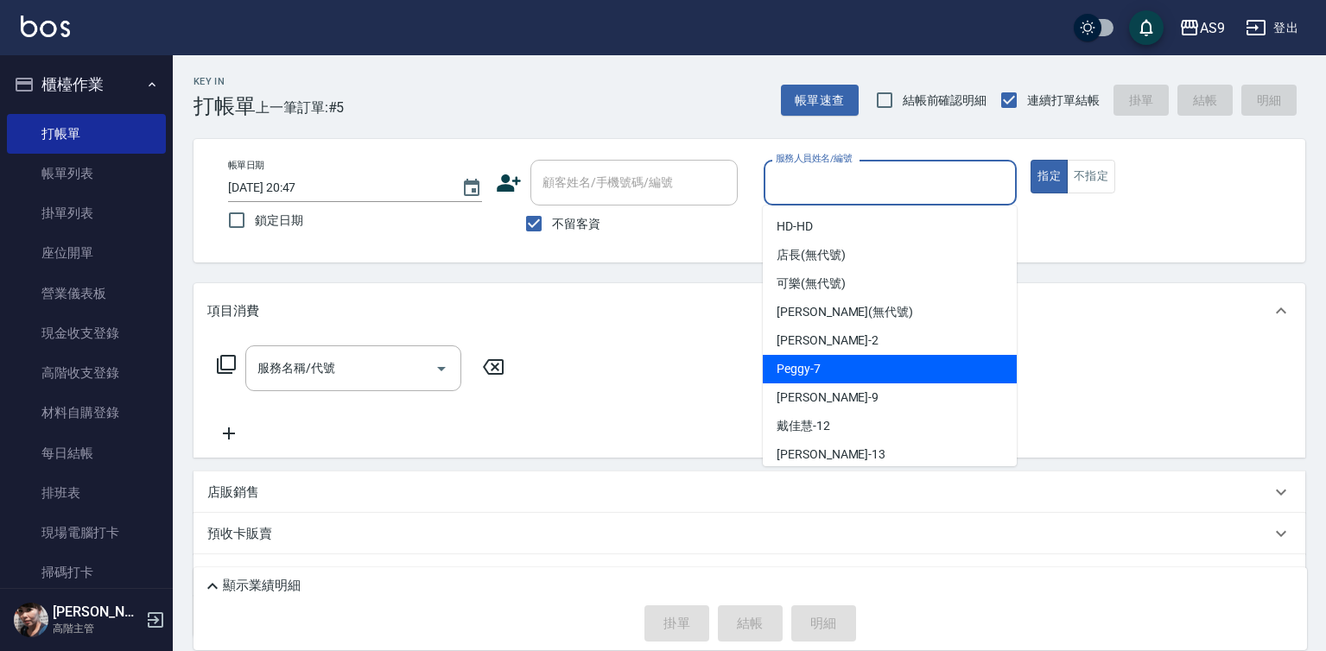
click at [812, 361] on span "Peggy -7" at bounding box center [799, 369] width 44 height 18
click at [803, 181] on input "Peggy-7" at bounding box center [878, 183] width 213 height 30
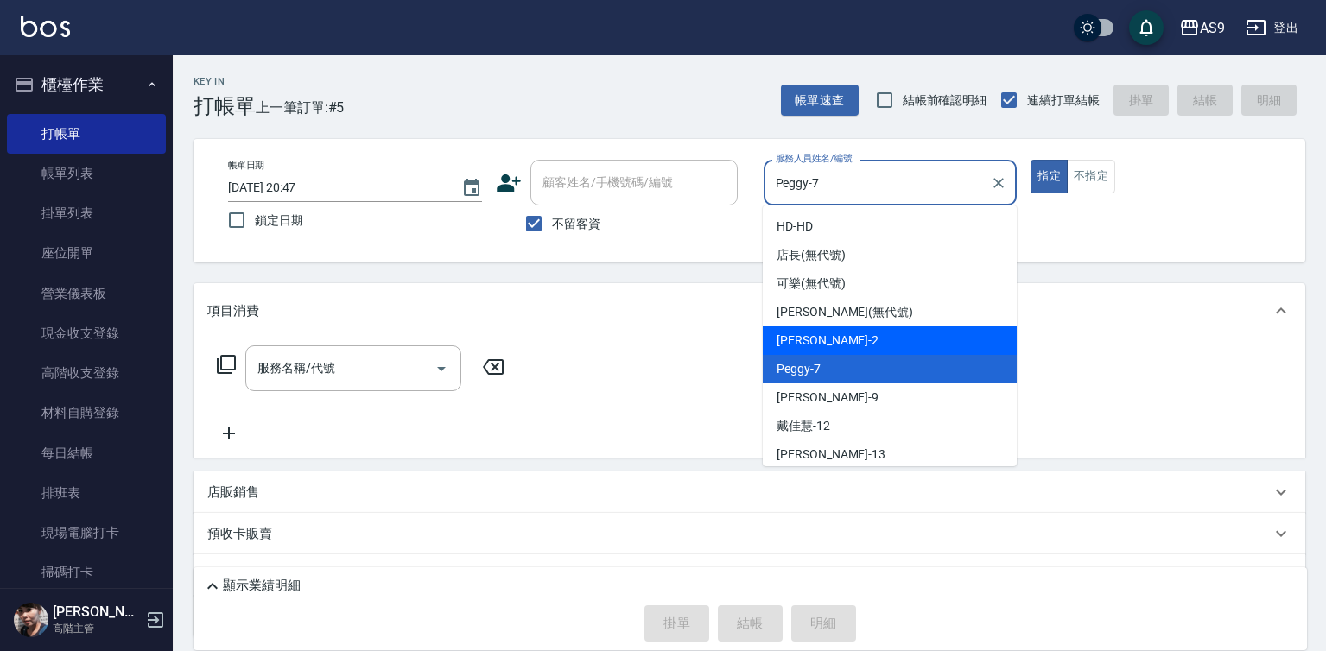
drag, startPoint x: 839, startPoint y: 343, endPoint x: 696, endPoint y: 332, distance: 143.9
click at [839, 344] on span "[PERSON_NAME]蘭 -2" at bounding box center [828, 341] width 102 height 18
type input "[PERSON_NAME]蘭-2"
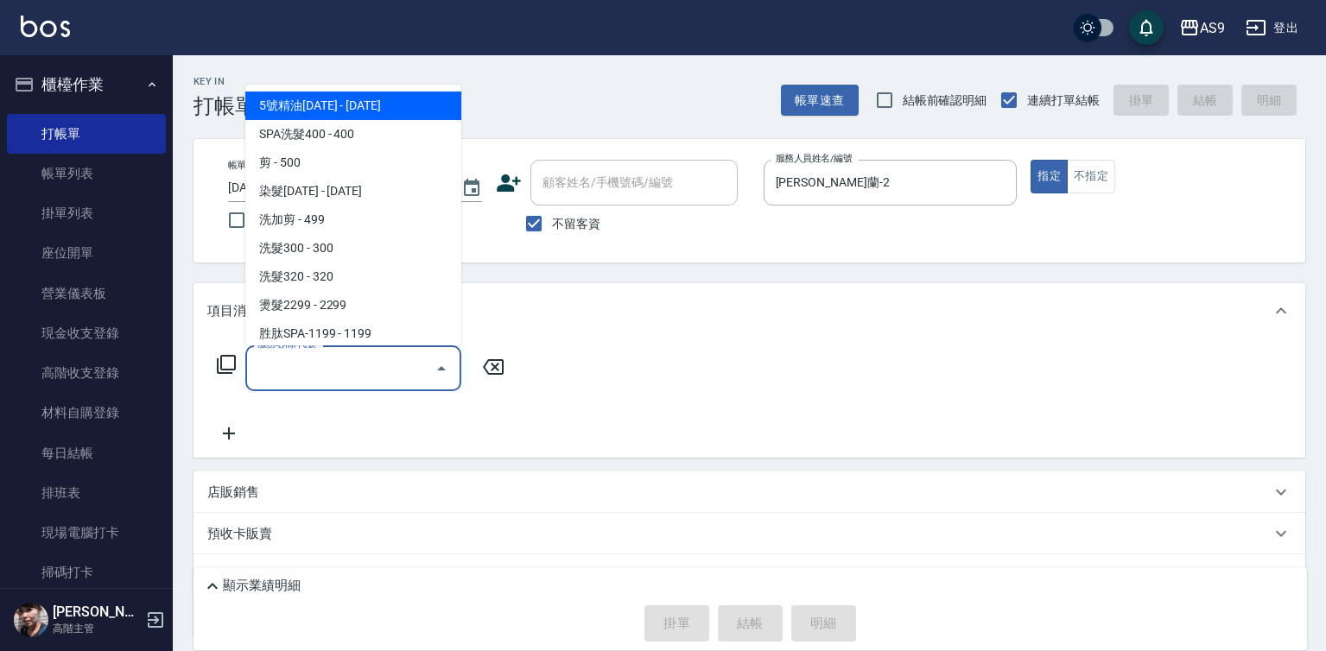
click at [362, 359] on input "服務名稱/代號" at bounding box center [340, 368] width 175 height 30
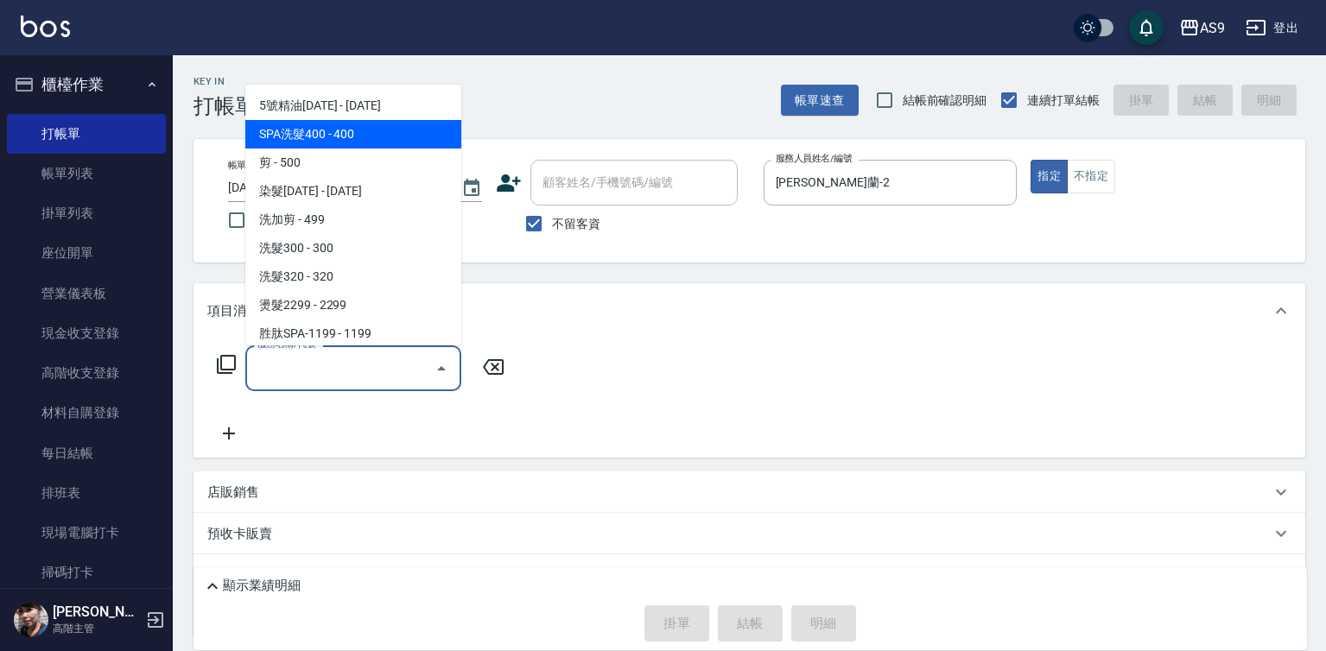
click at [350, 136] on span "SPA洗髮400 - 400" at bounding box center [353, 134] width 216 height 29
type input "SPA洗髮400(SPA洗髮400)"
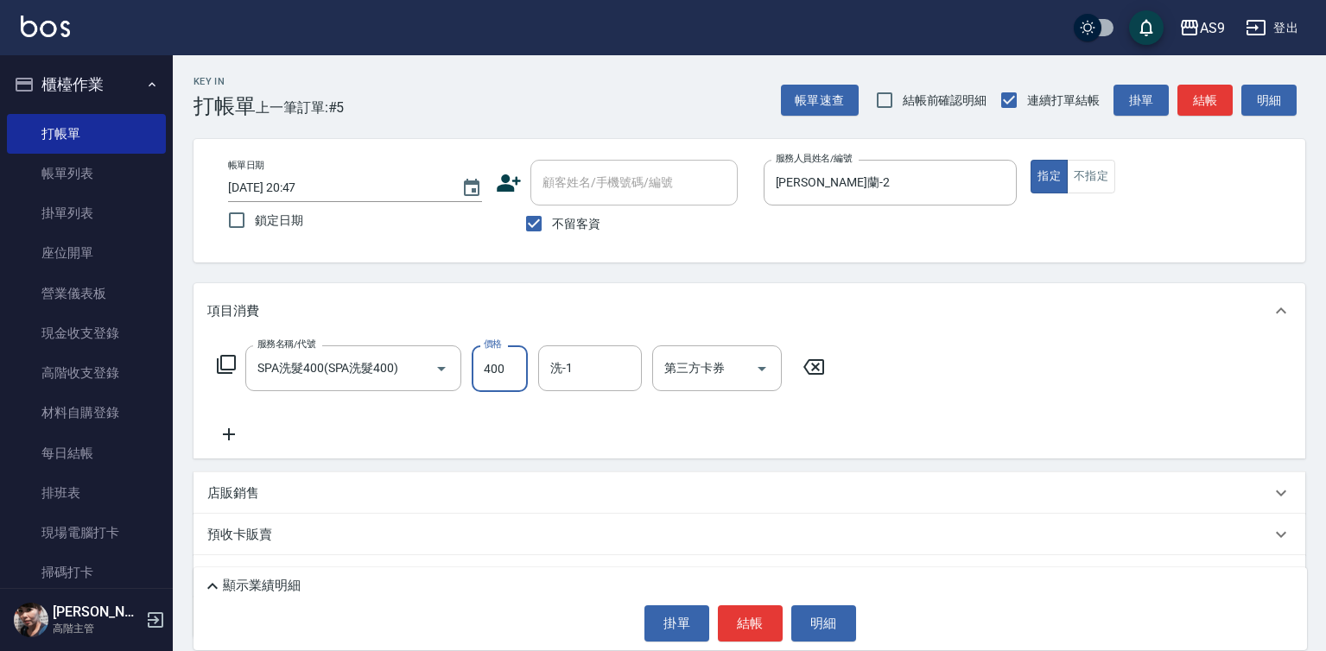
click at [501, 365] on input "400" at bounding box center [500, 369] width 56 height 47
type input "363"
click at [732, 611] on button "結帳" at bounding box center [750, 624] width 65 height 36
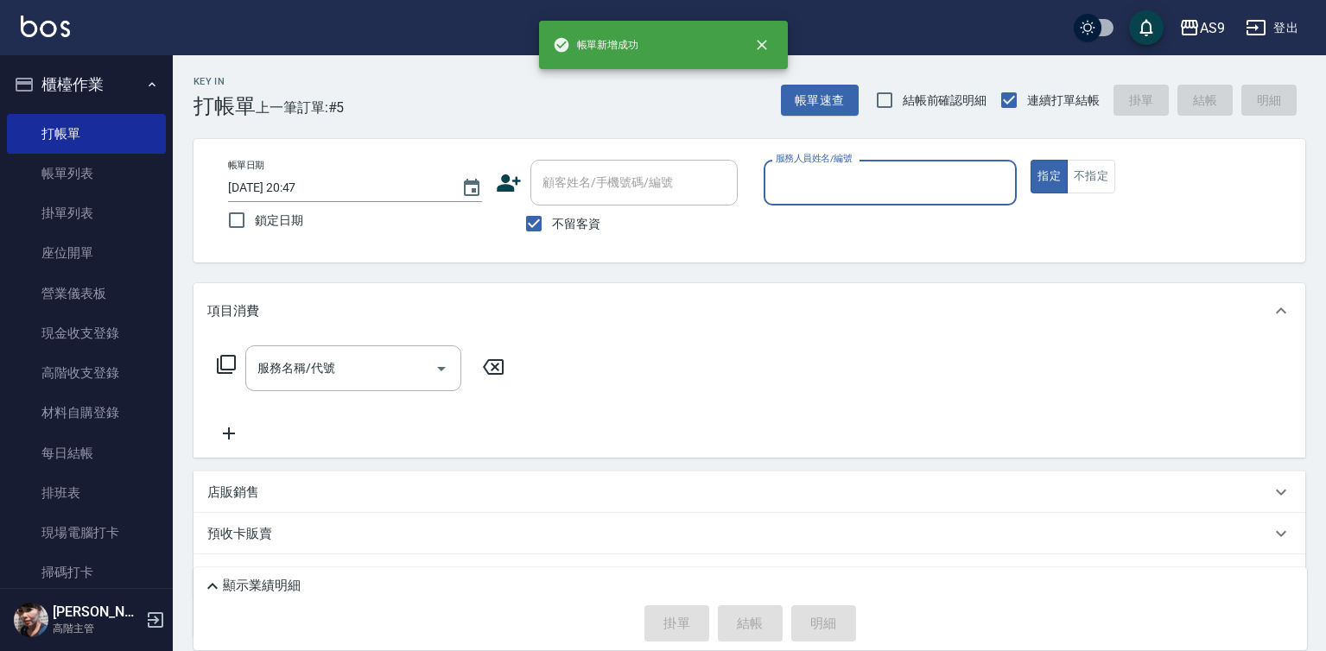
click at [885, 190] on input "服務人員姓名/編號" at bounding box center [891, 183] width 238 height 30
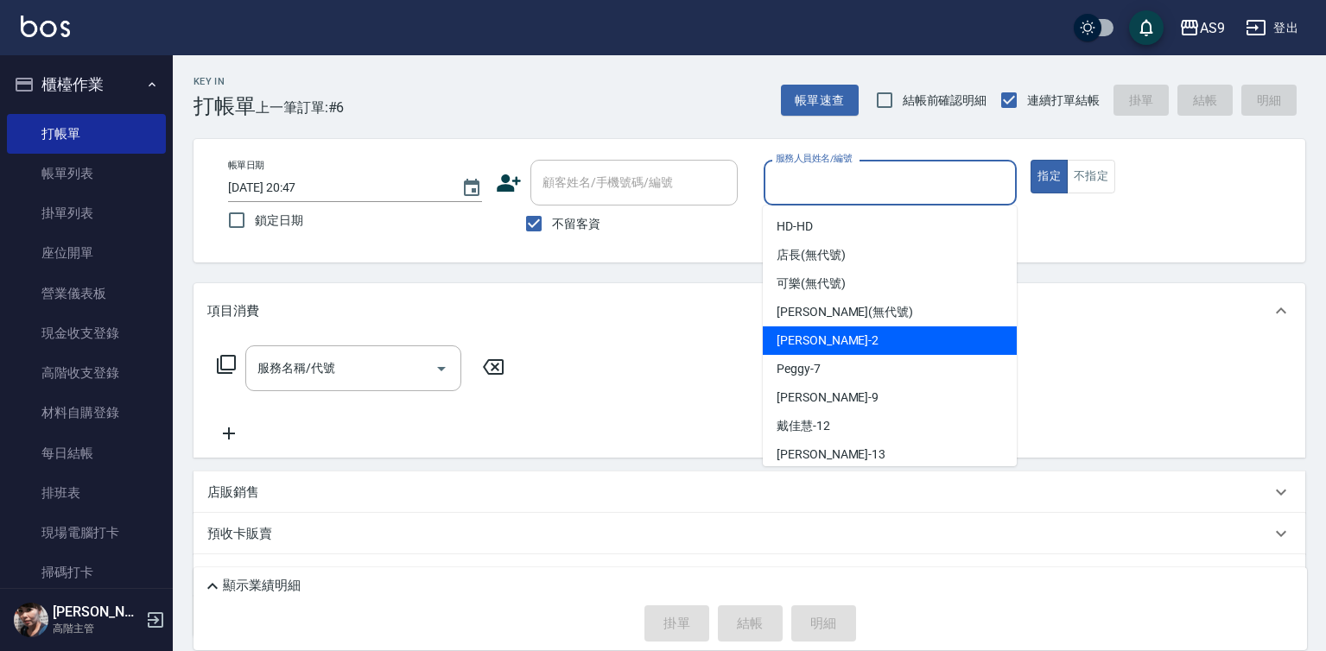
click at [842, 348] on span "[PERSON_NAME]蘭 -2" at bounding box center [828, 341] width 102 height 18
type input "[PERSON_NAME]蘭-2"
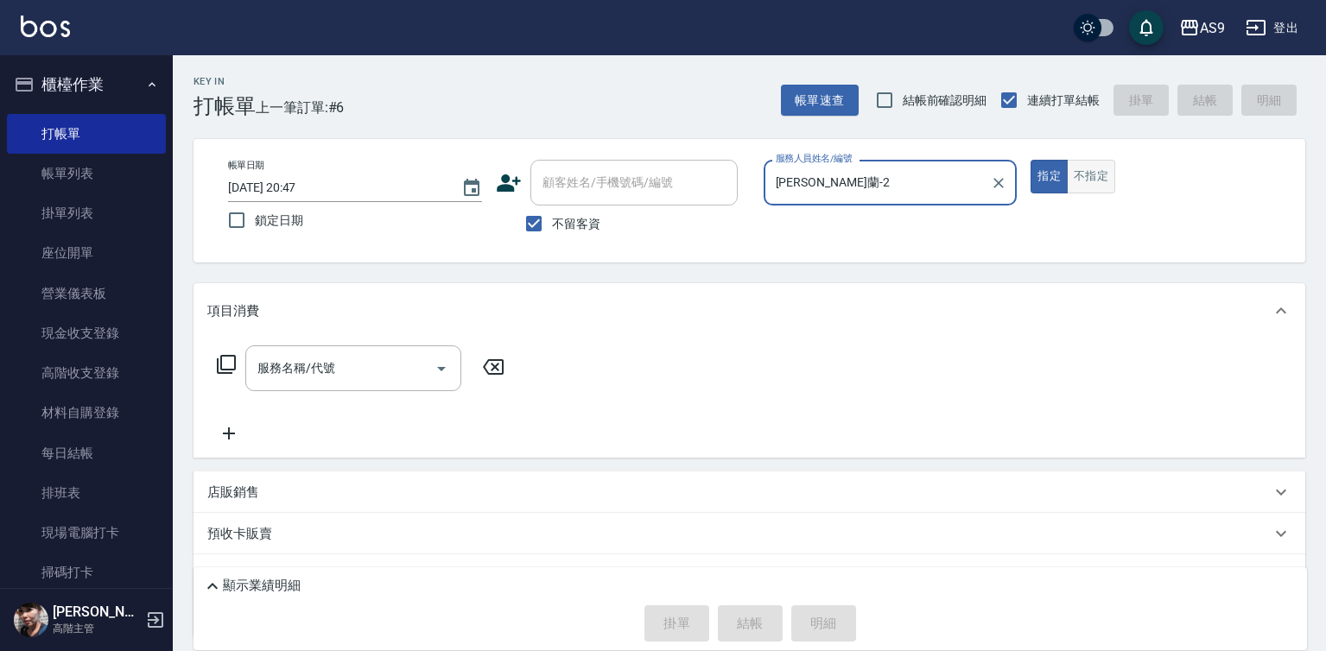
click at [1086, 175] on button "不指定" at bounding box center [1091, 177] width 48 height 34
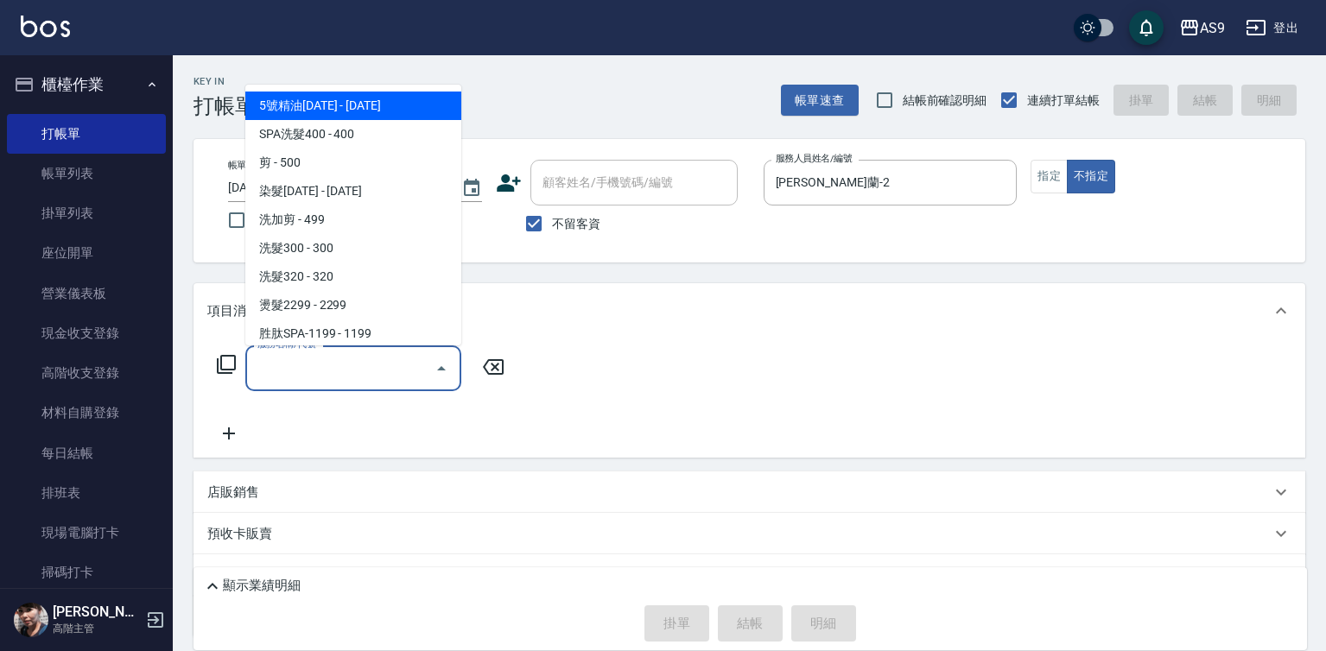
click at [384, 370] on input "服務名稱/代號" at bounding box center [340, 368] width 175 height 30
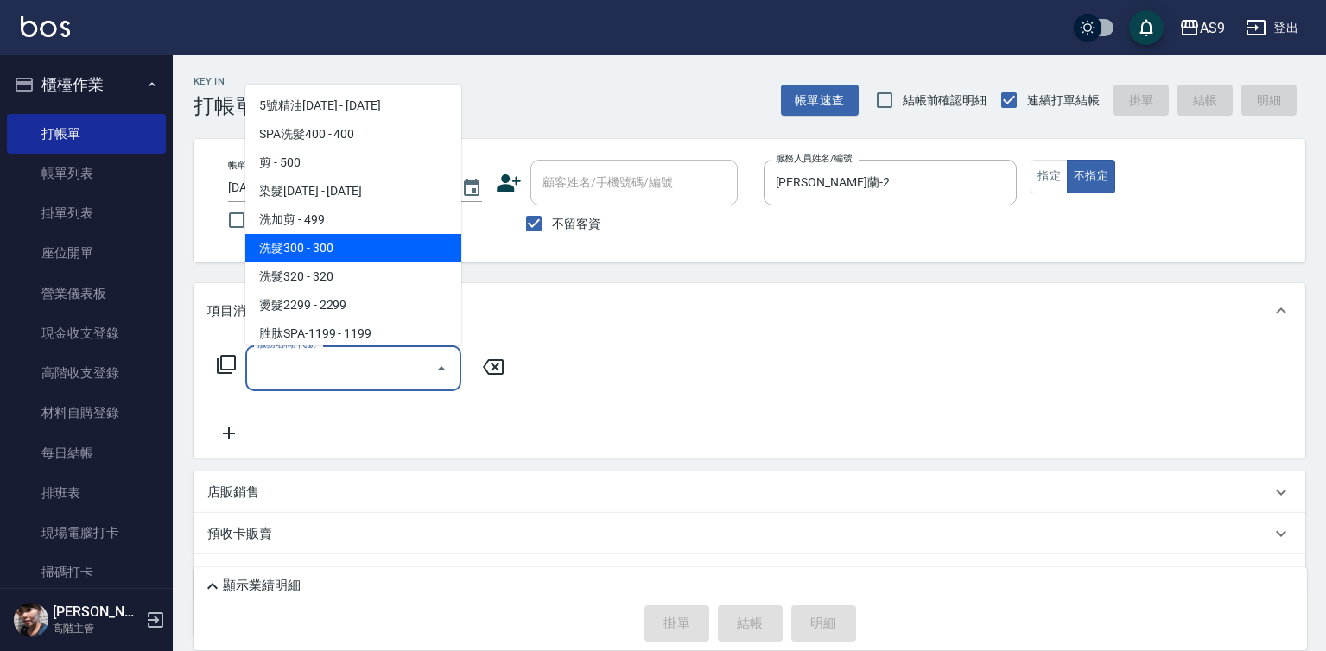
click at [320, 250] on span "洗髮300 - 300" at bounding box center [353, 248] width 216 height 29
type input "洗髮300(洗 髮300)"
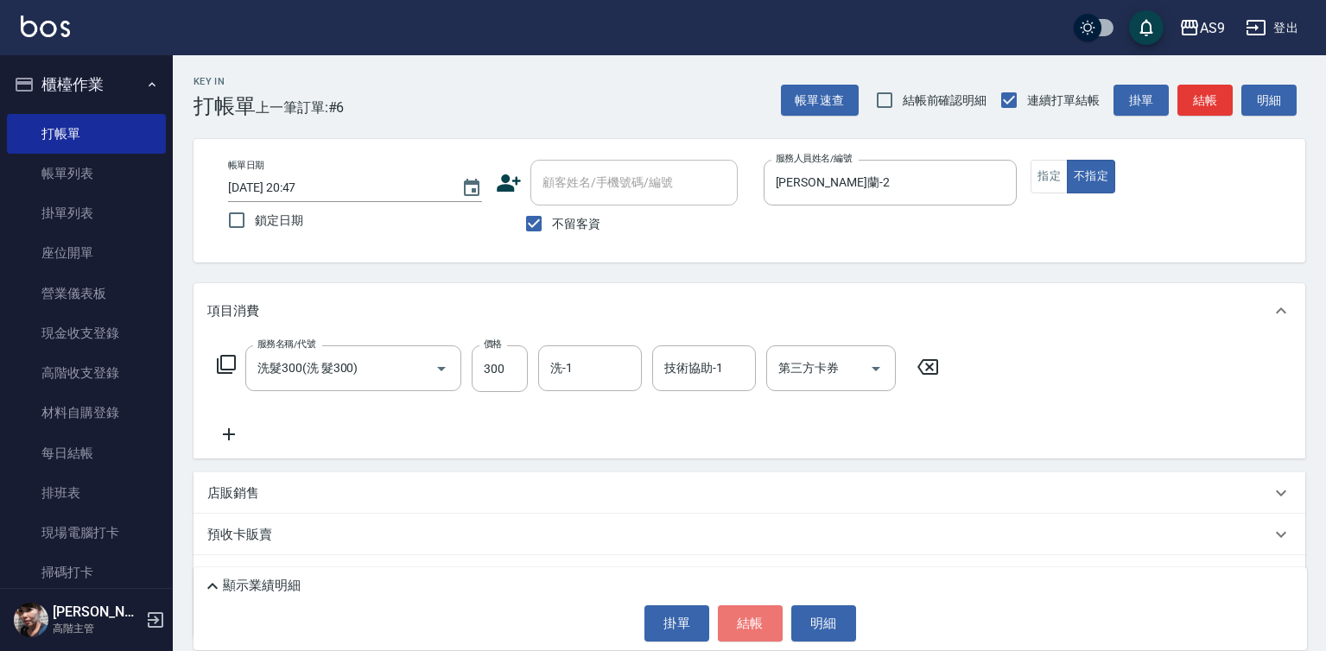
drag, startPoint x: 768, startPoint y: 633, endPoint x: 754, endPoint y: 624, distance: 16.8
click at [766, 633] on button "結帳" at bounding box center [750, 624] width 65 height 36
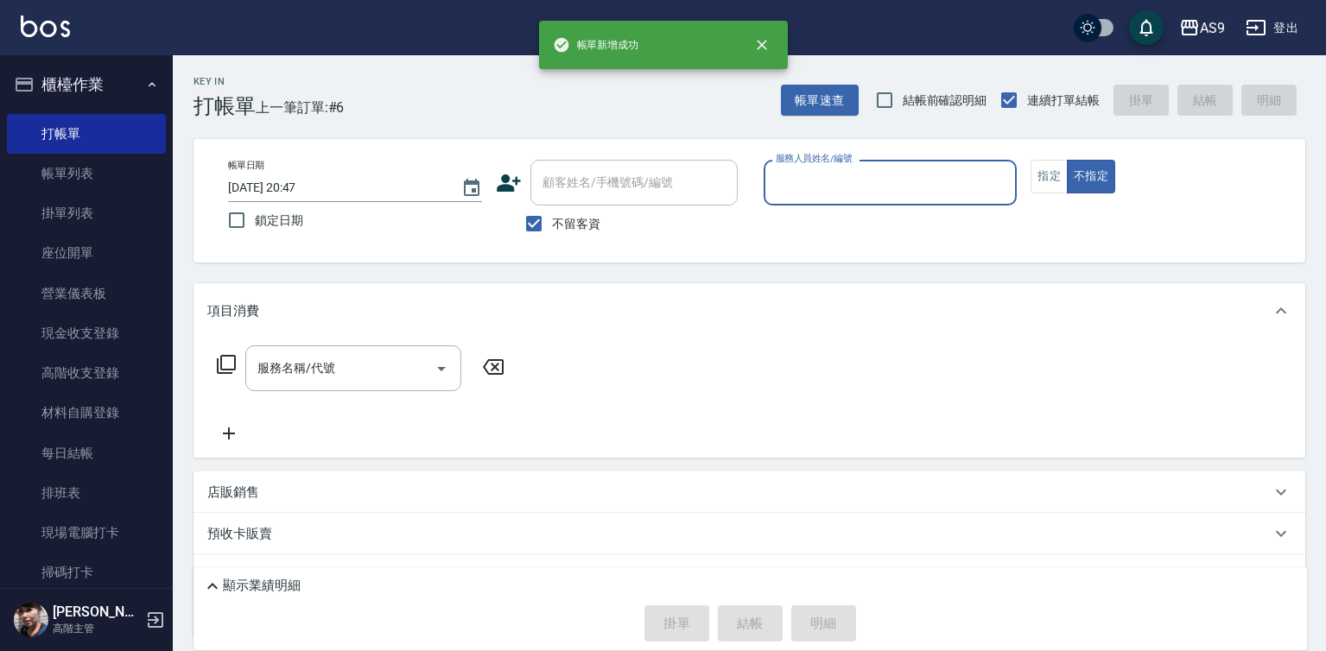
click at [804, 189] on input "服務人員姓名/編號" at bounding box center [891, 183] width 238 height 30
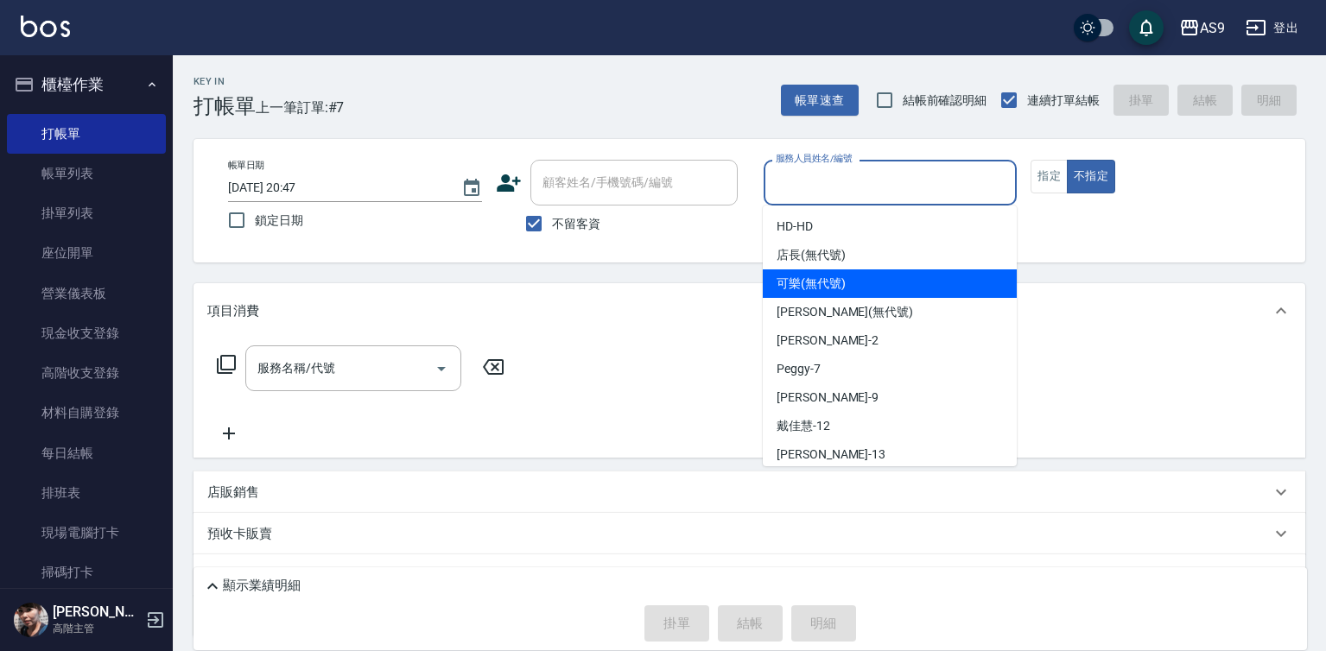
click at [821, 285] on span "可樂 (無代號)" at bounding box center [811, 284] width 69 height 18
type input "可樂(無代號)"
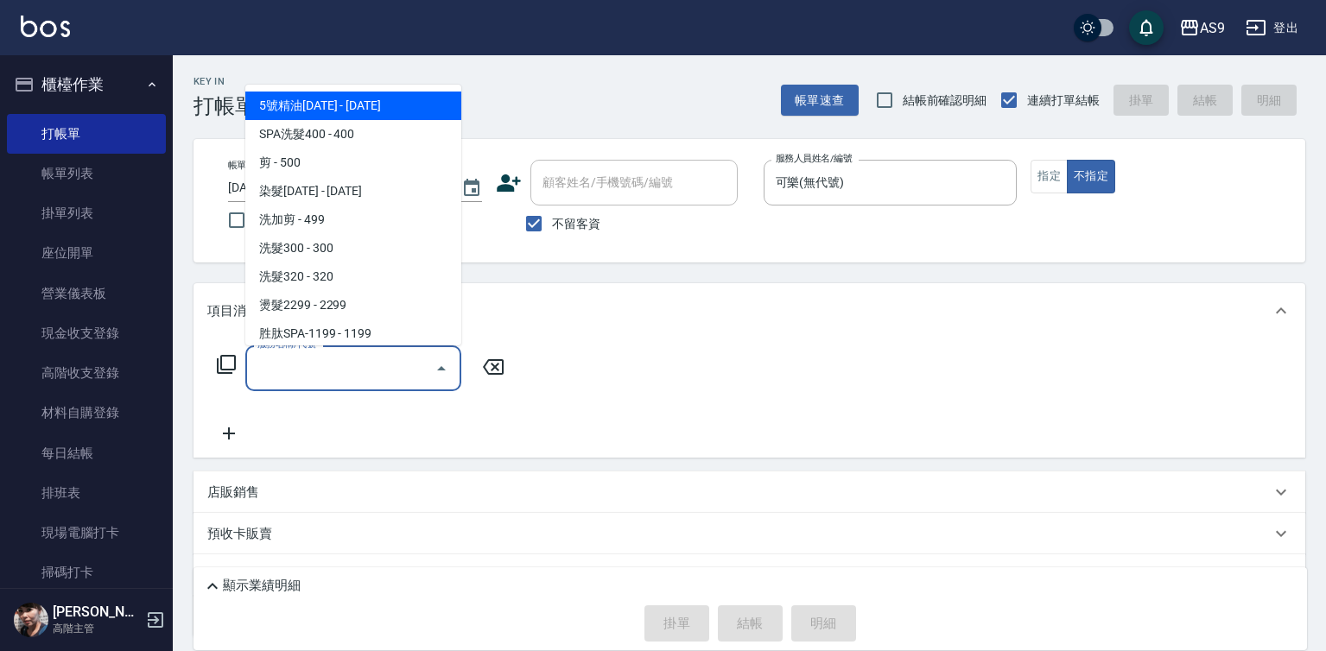
click at [361, 372] on input "服務名稱/代號" at bounding box center [340, 368] width 175 height 30
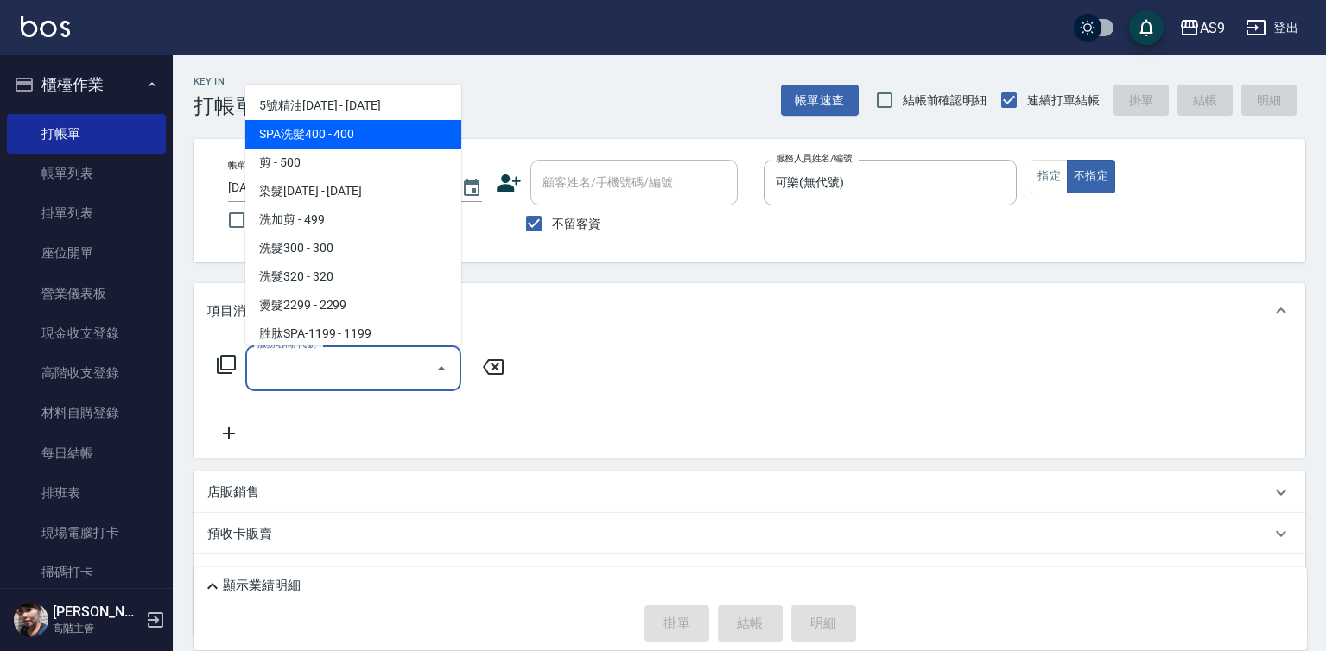
click at [353, 137] on span "SPA洗髮400 - 400" at bounding box center [353, 134] width 216 height 29
type input "SPA洗髮400(SPA洗髮400)"
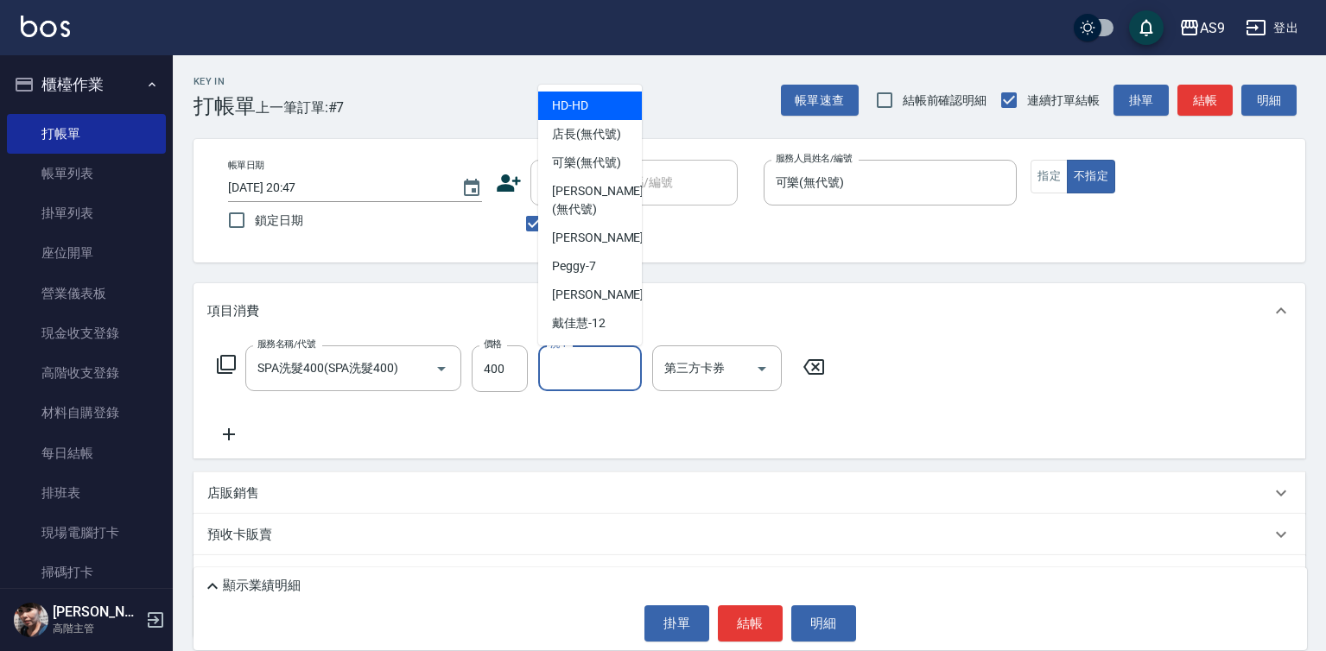
click at [568, 358] on div "洗-1 洗-1" at bounding box center [590, 369] width 104 height 46
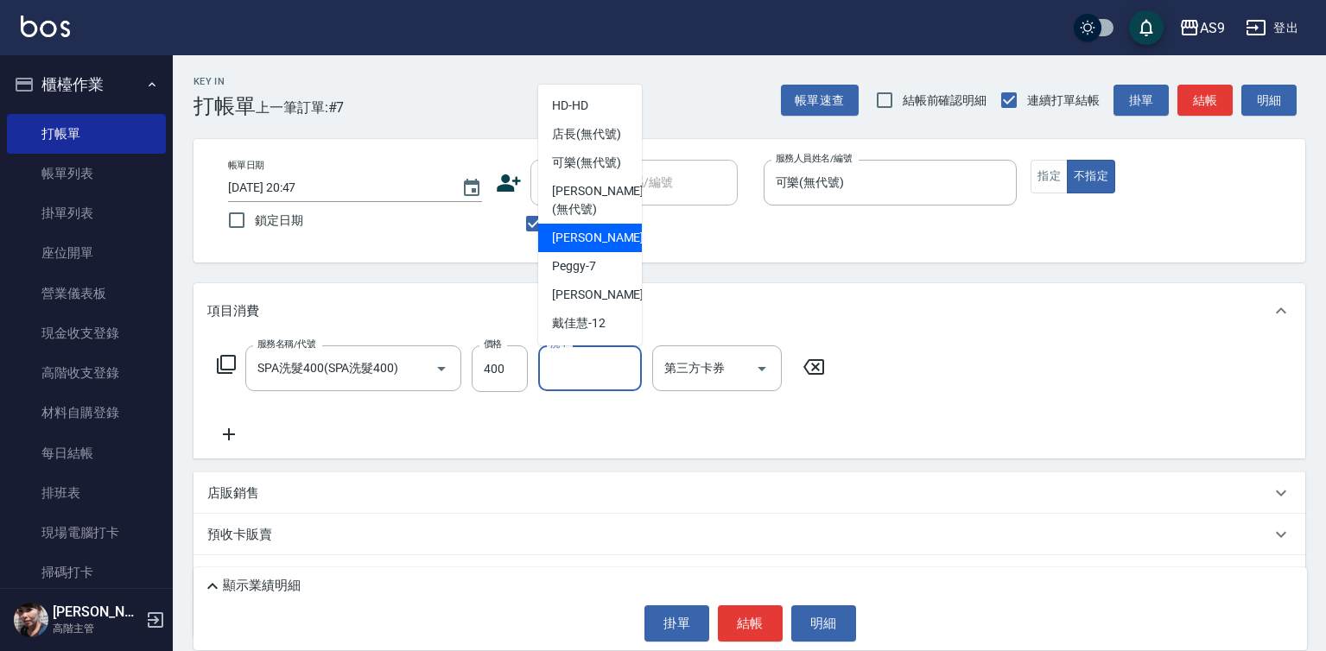
click at [578, 247] on span "[PERSON_NAME]蘭 -2" at bounding box center [603, 238] width 102 height 18
type input "[PERSON_NAME]蘭-2"
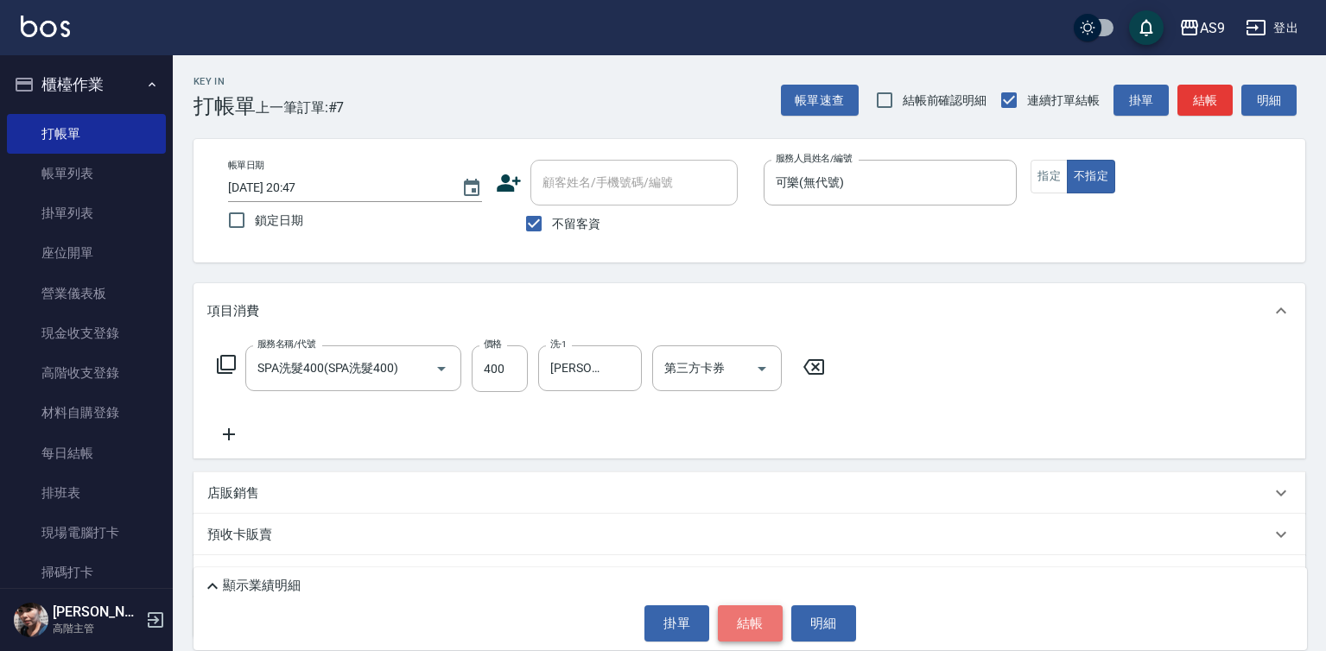
click at [753, 626] on button "結帳" at bounding box center [750, 624] width 65 height 36
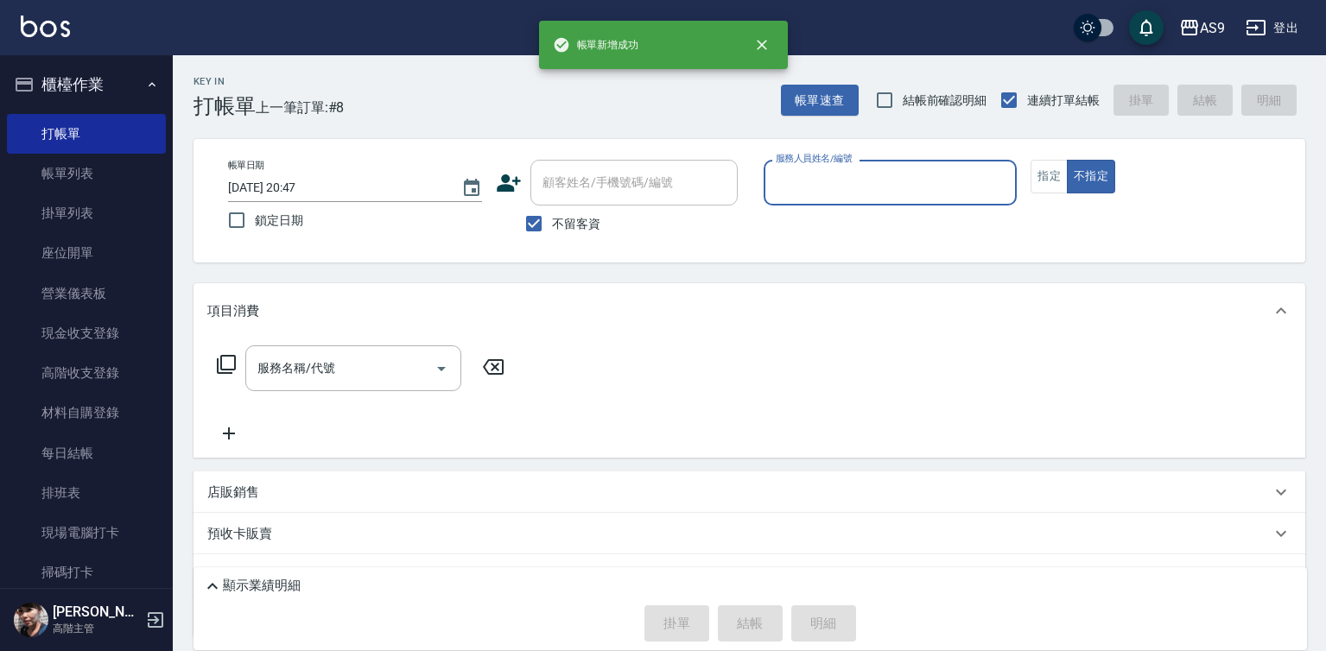
click at [815, 198] on input "服務人員姓名/編號" at bounding box center [891, 183] width 238 height 30
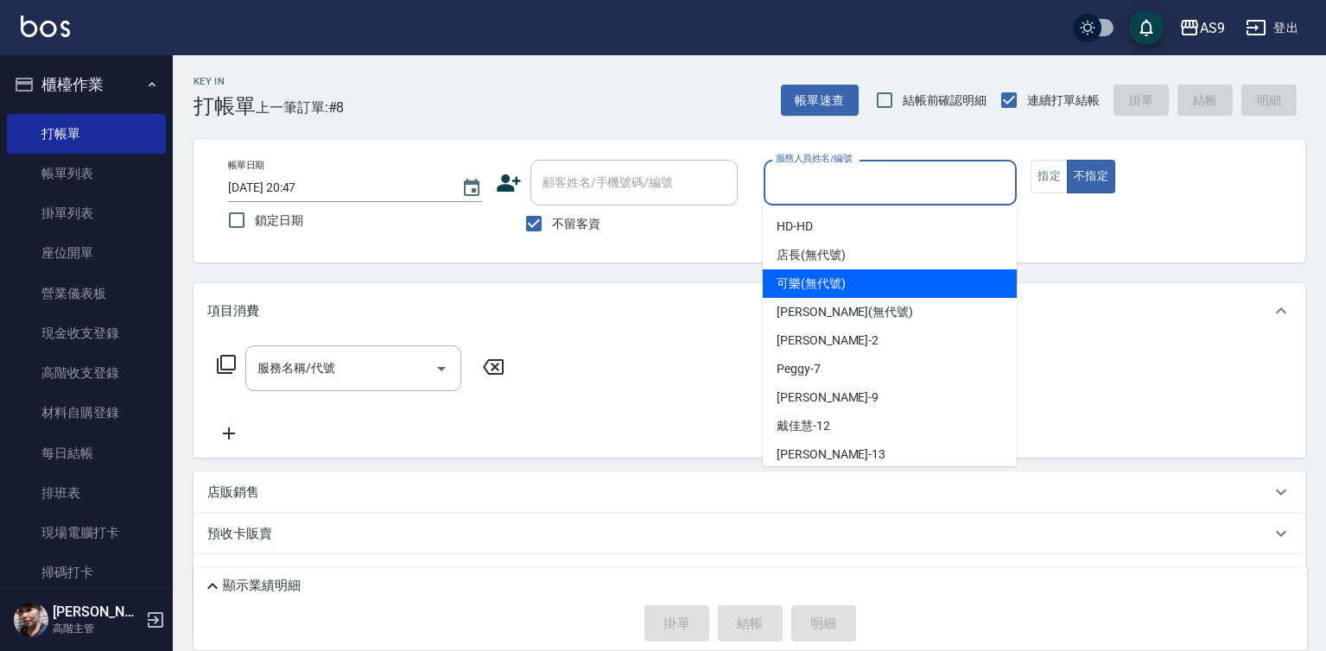
click at [824, 279] on span "可樂 (無代號)" at bounding box center [811, 284] width 69 height 18
type input "可樂(無代號)"
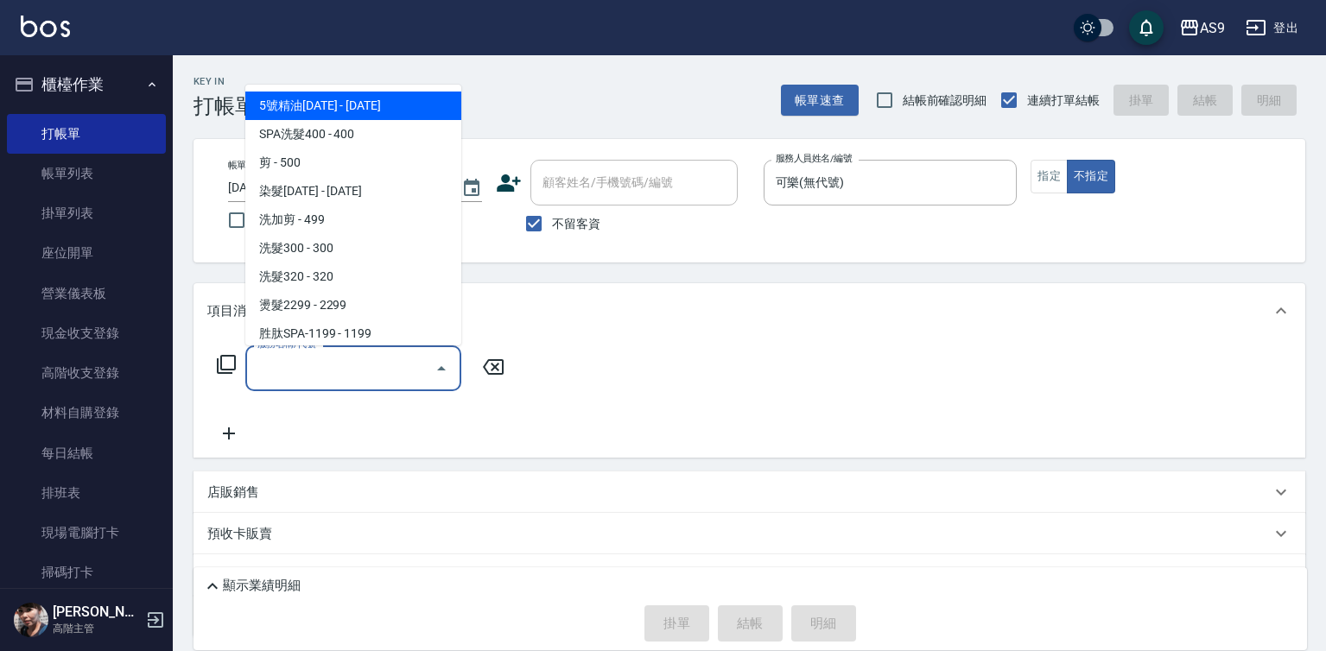
click at [376, 367] on input "服務名稱/代號" at bounding box center [340, 368] width 175 height 30
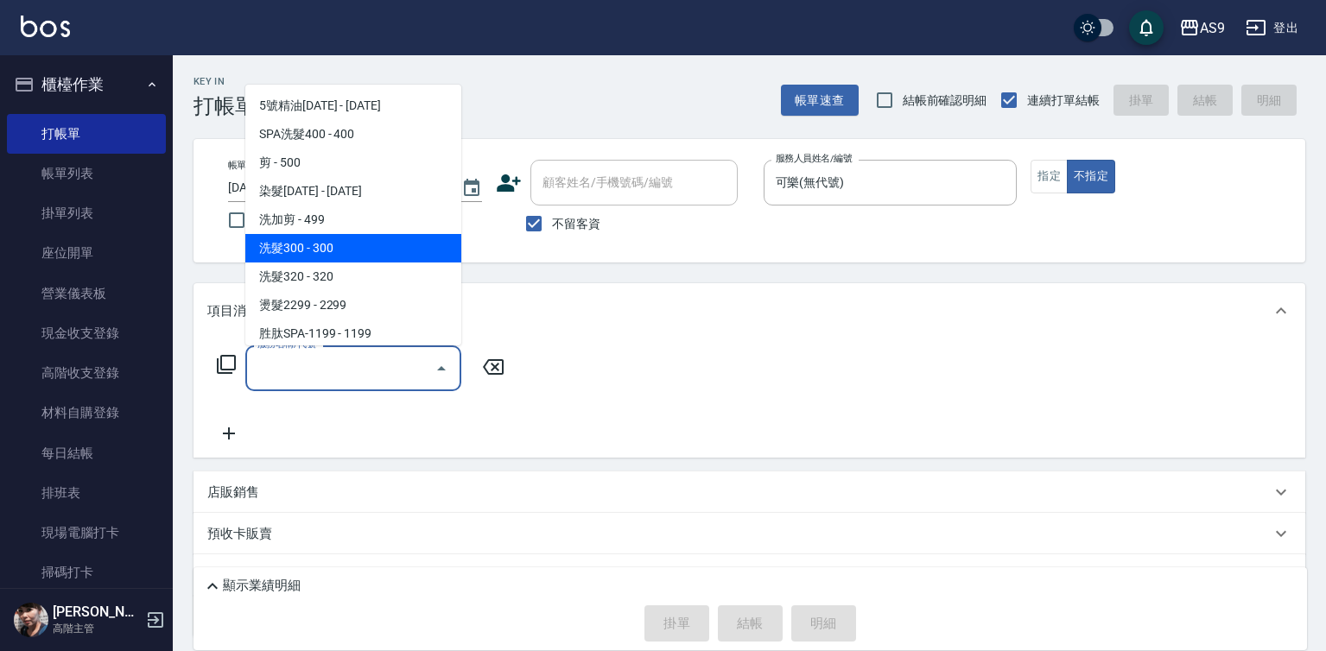
click at [332, 245] on span "洗髮300 - 300" at bounding box center [353, 248] width 216 height 29
type input "洗髮300(洗 髮300)"
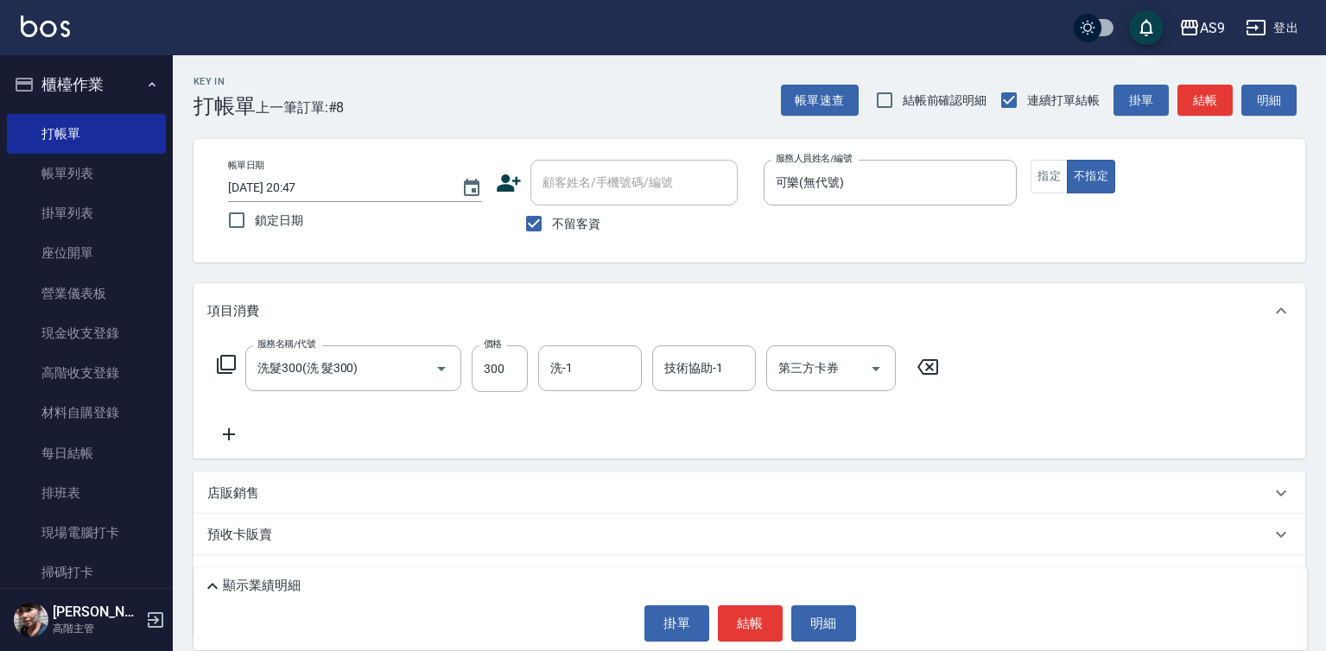
click at [224, 442] on icon at bounding box center [228, 434] width 43 height 21
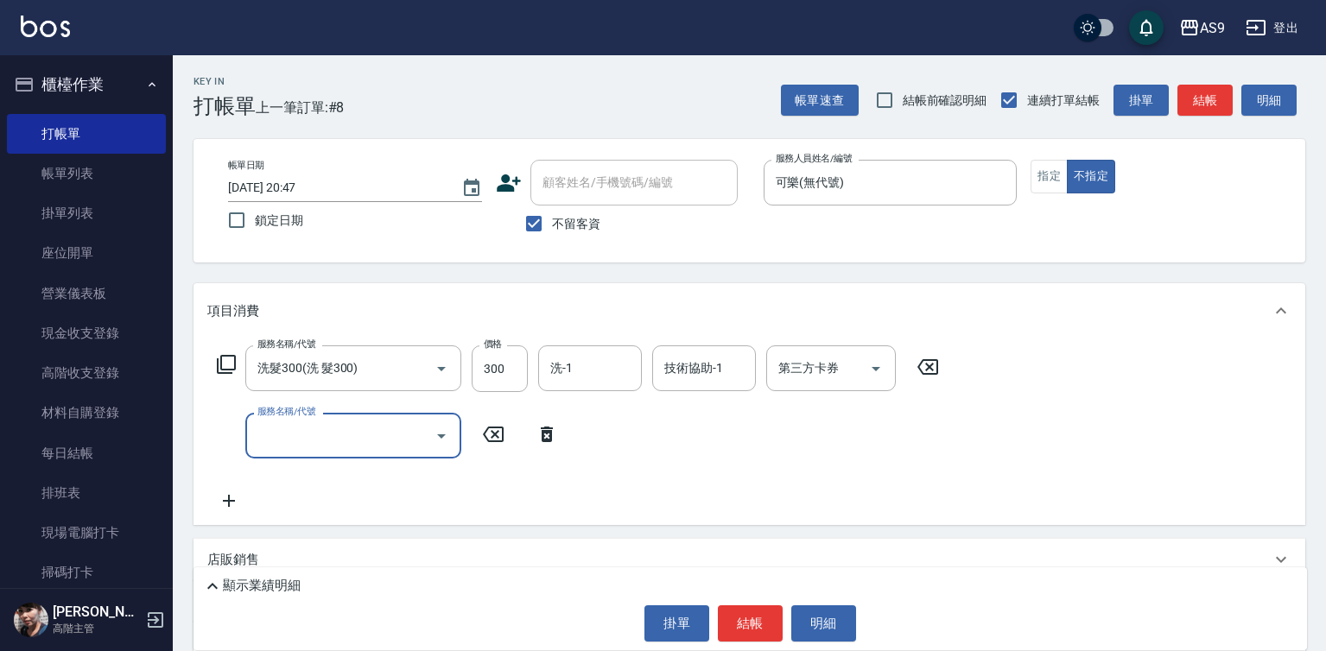
drag, startPoint x: 224, startPoint y: 442, endPoint x: 312, endPoint y: 441, distance: 88.1
click at [311, 441] on input "服務名稱/代號" at bounding box center [340, 436] width 175 height 30
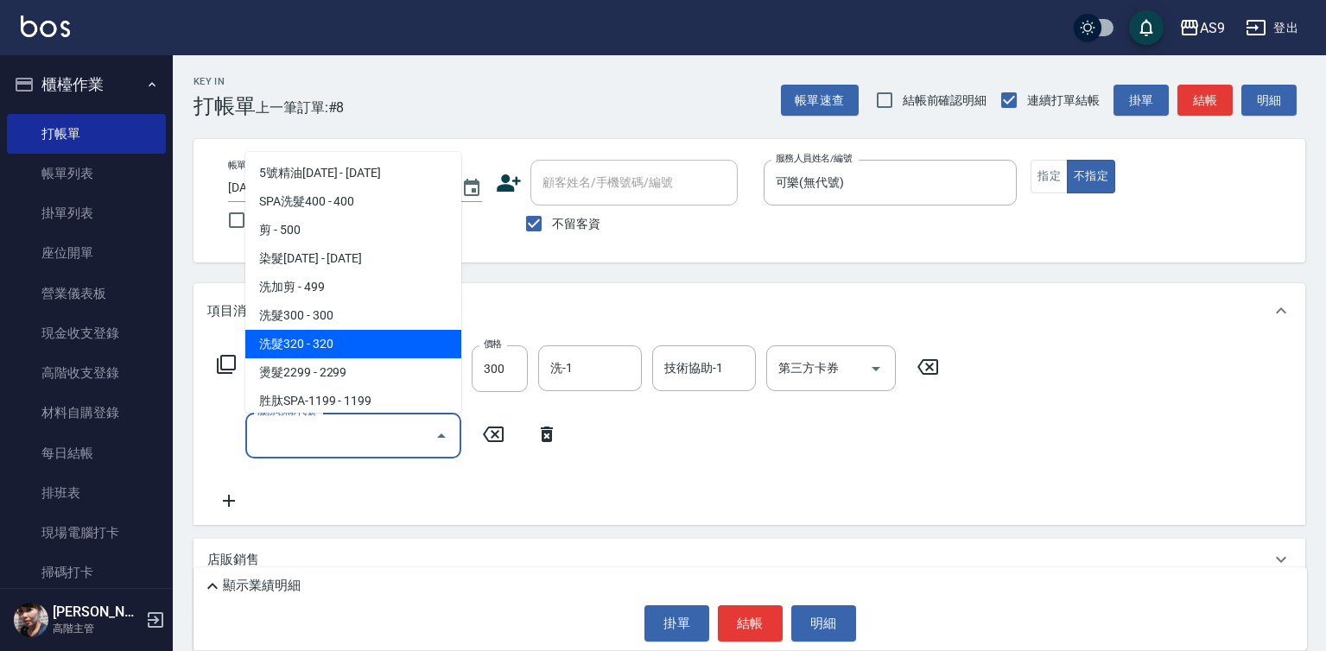
scroll to position [86, 0]
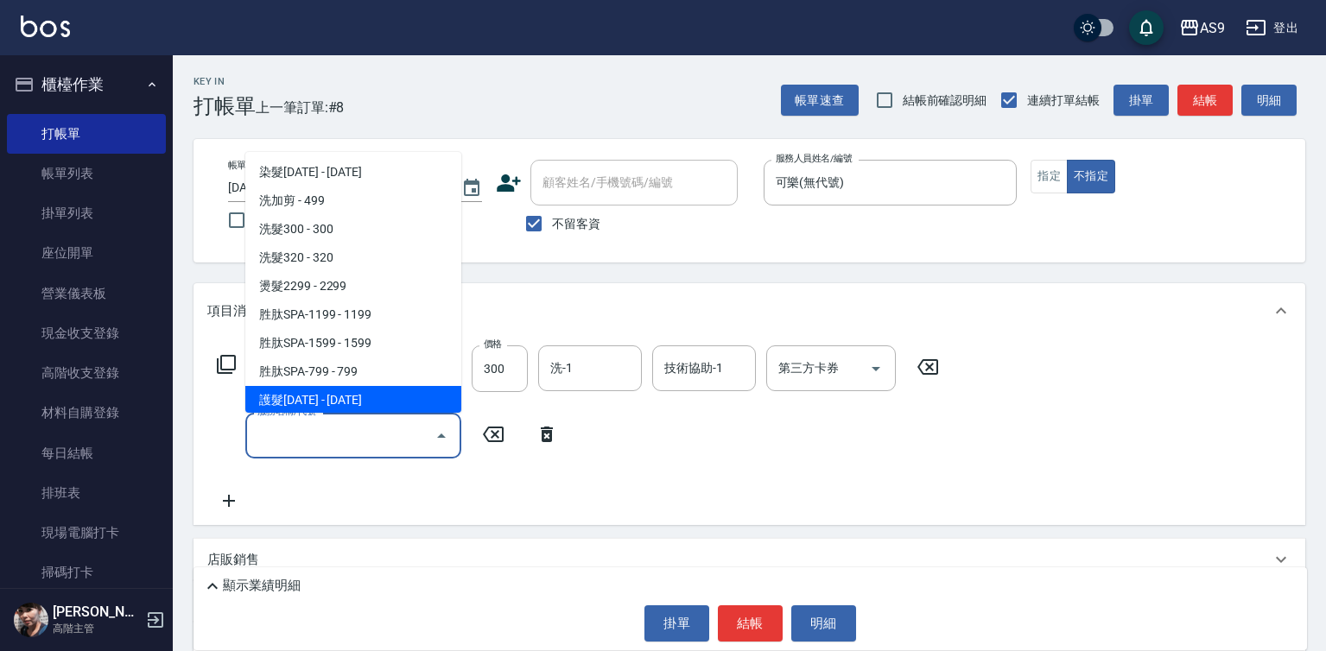
click at [364, 403] on span "護髮[DATE] - [DATE]" at bounding box center [353, 400] width 216 height 29
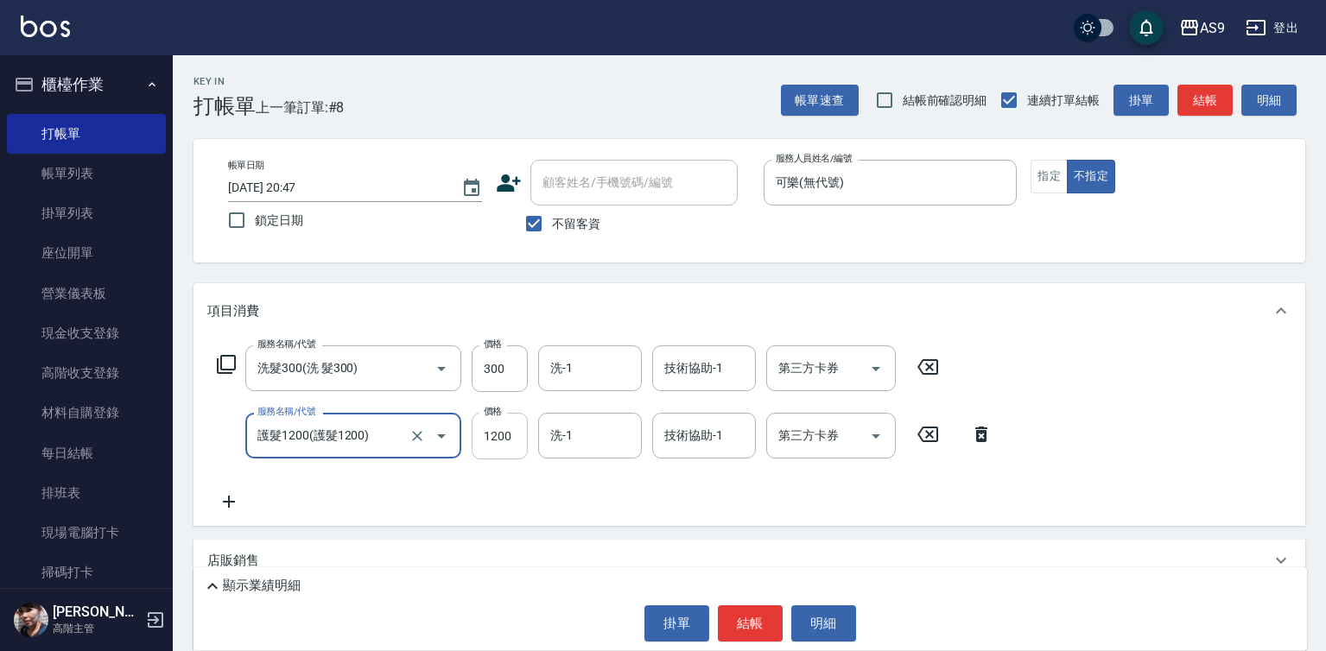
click at [519, 444] on input "1200" at bounding box center [500, 436] width 56 height 47
type input "護髮1200"
click at [510, 444] on input "1200" at bounding box center [500, 436] width 56 height 47
click at [511, 427] on input "1200900" at bounding box center [500, 436] width 56 height 47
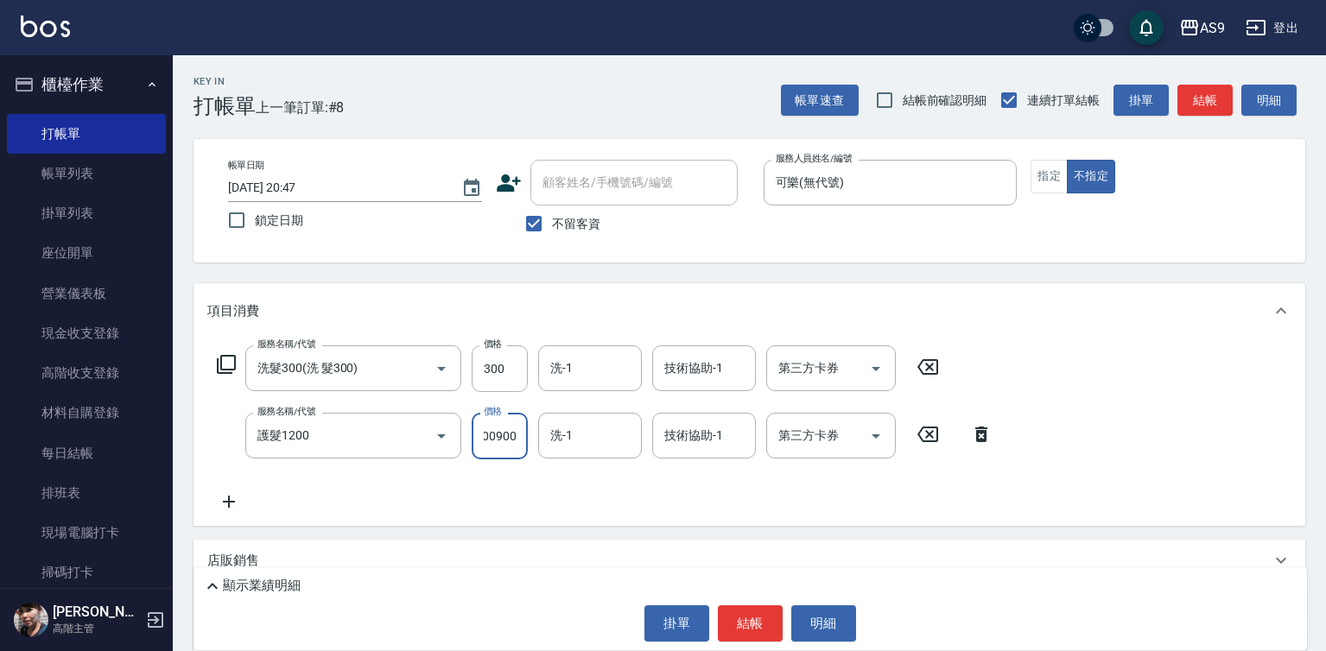
click at [511, 427] on input "1200900" at bounding box center [500, 436] width 56 height 47
type input "900"
click at [746, 612] on button "結帳" at bounding box center [750, 624] width 65 height 36
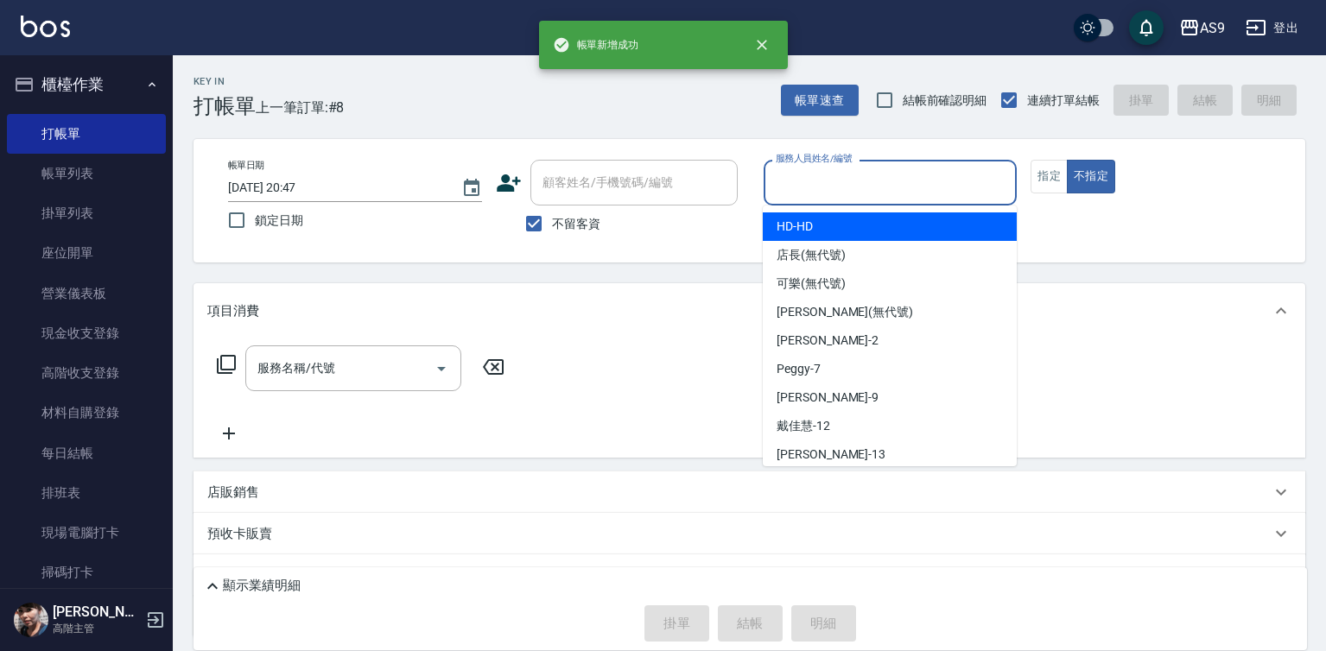
click at [858, 182] on input "服務人員姓名/編號" at bounding box center [891, 183] width 238 height 30
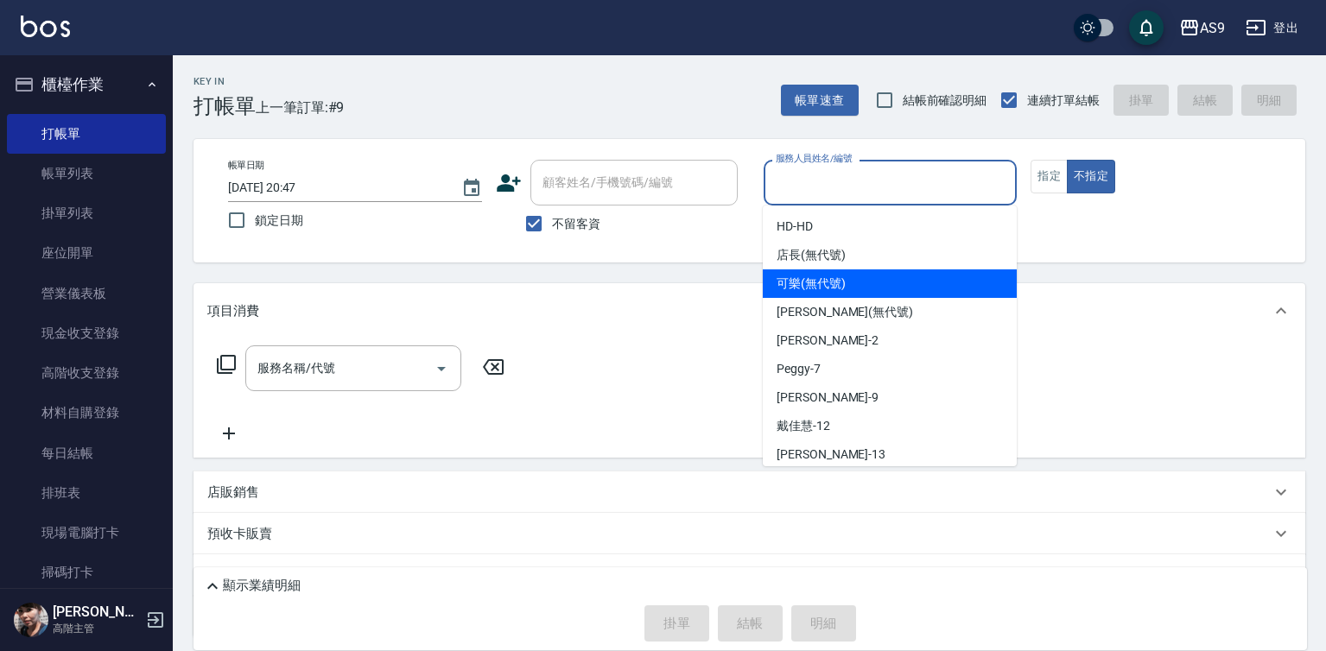
drag, startPoint x: 843, startPoint y: 284, endPoint x: 442, endPoint y: 343, distance: 406.0
click at [842, 284] on span "可樂 (無代號)" at bounding box center [811, 284] width 69 height 18
type input "可樂(無代號)"
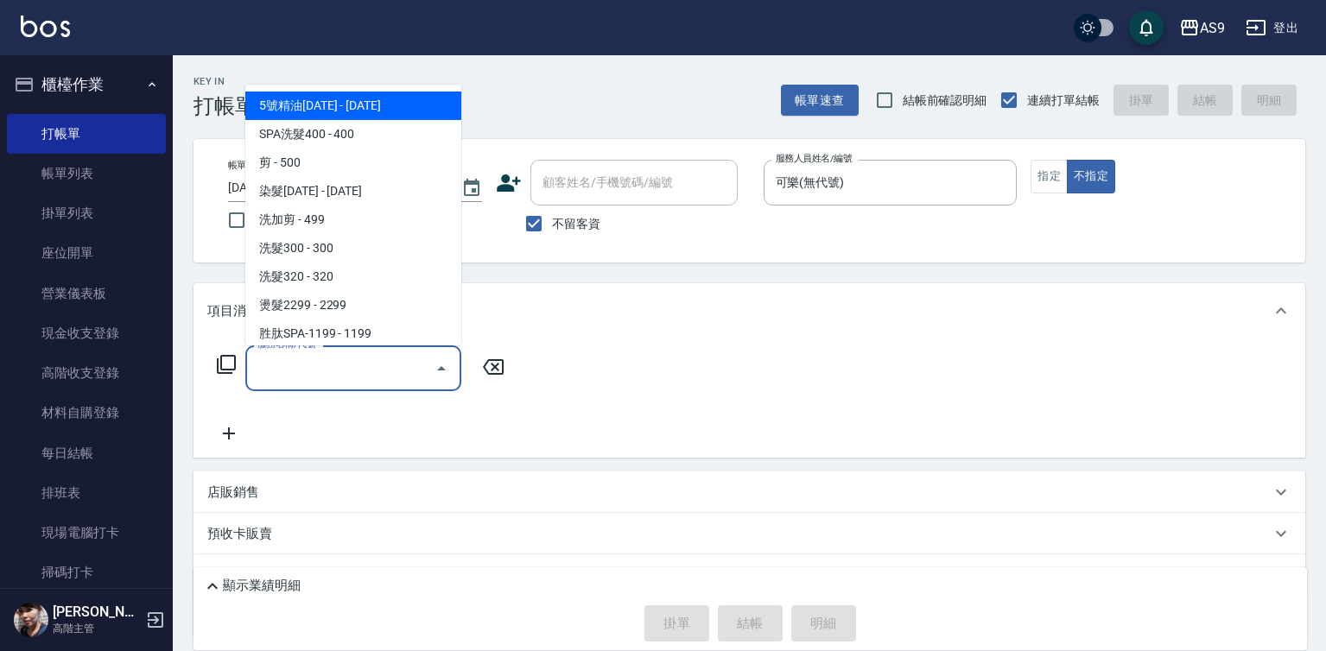
click at [380, 370] on input "服務名稱/代號" at bounding box center [340, 368] width 175 height 30
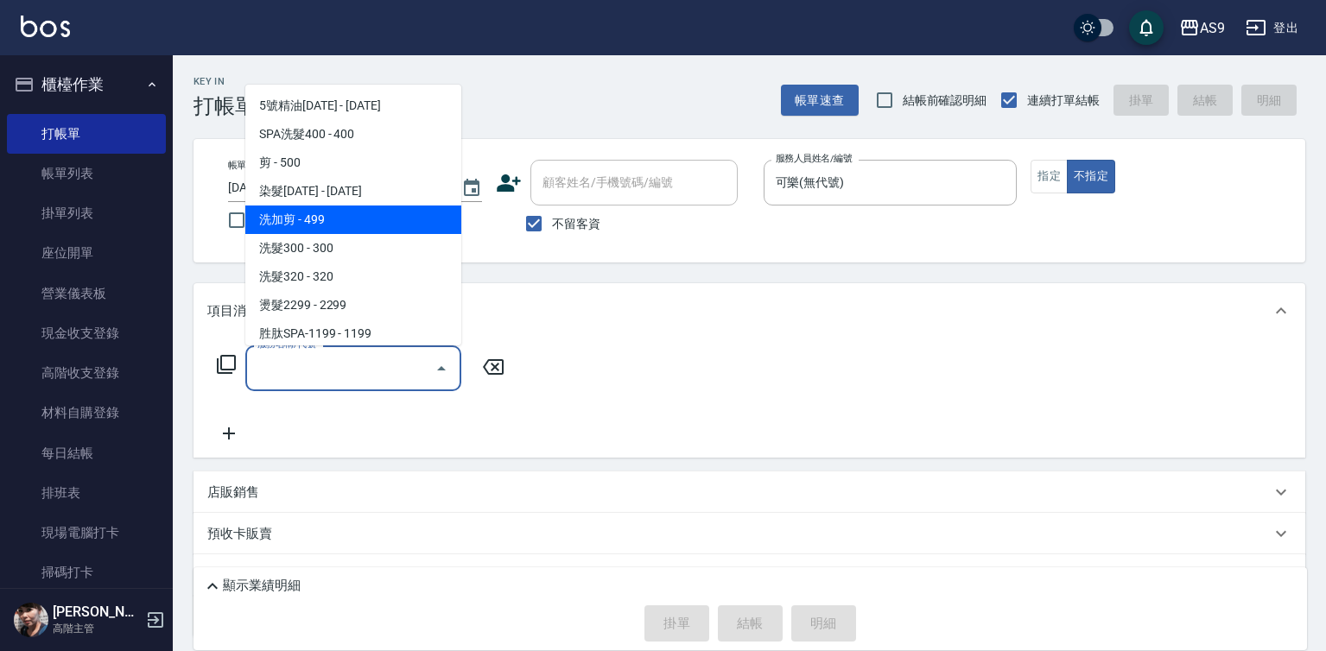
click at [329, 217] on span "洗加剪 - 499" at bounding box center [353, 220] width 216 height 29
type input "洗加剪(洗加剪)"
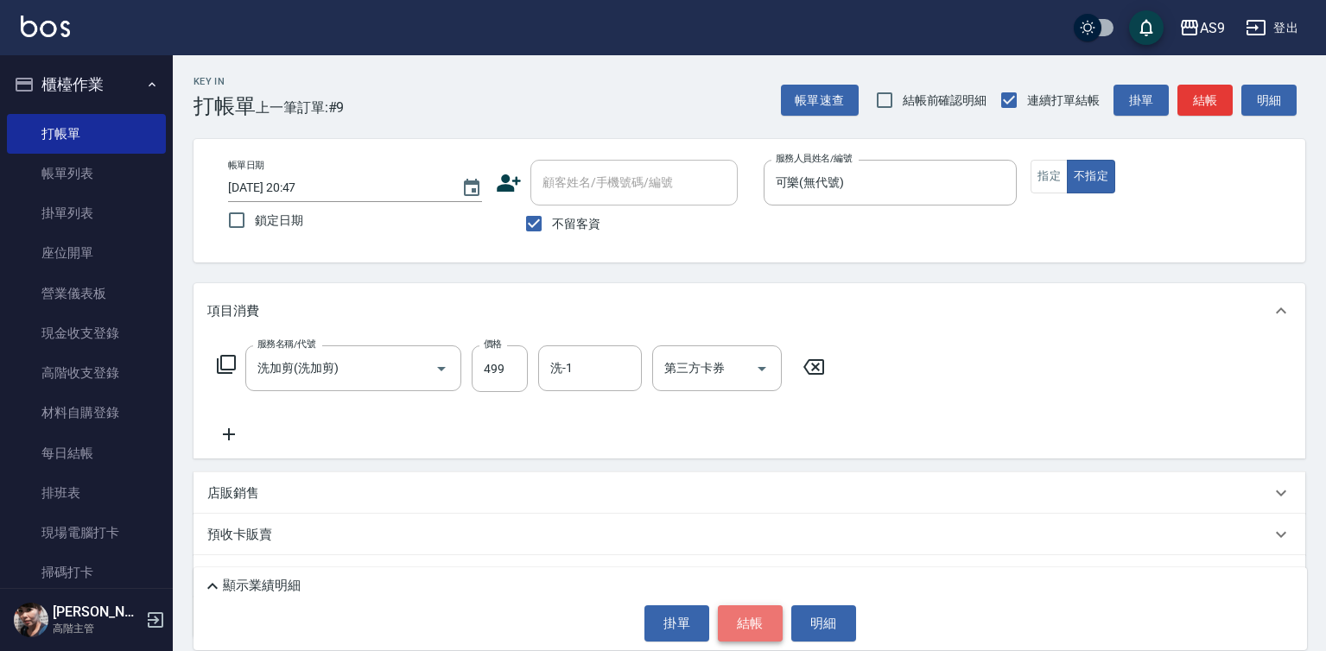
click at [727, 615] on button "結帳" at bounding box center [750, 624] width 65 height 36
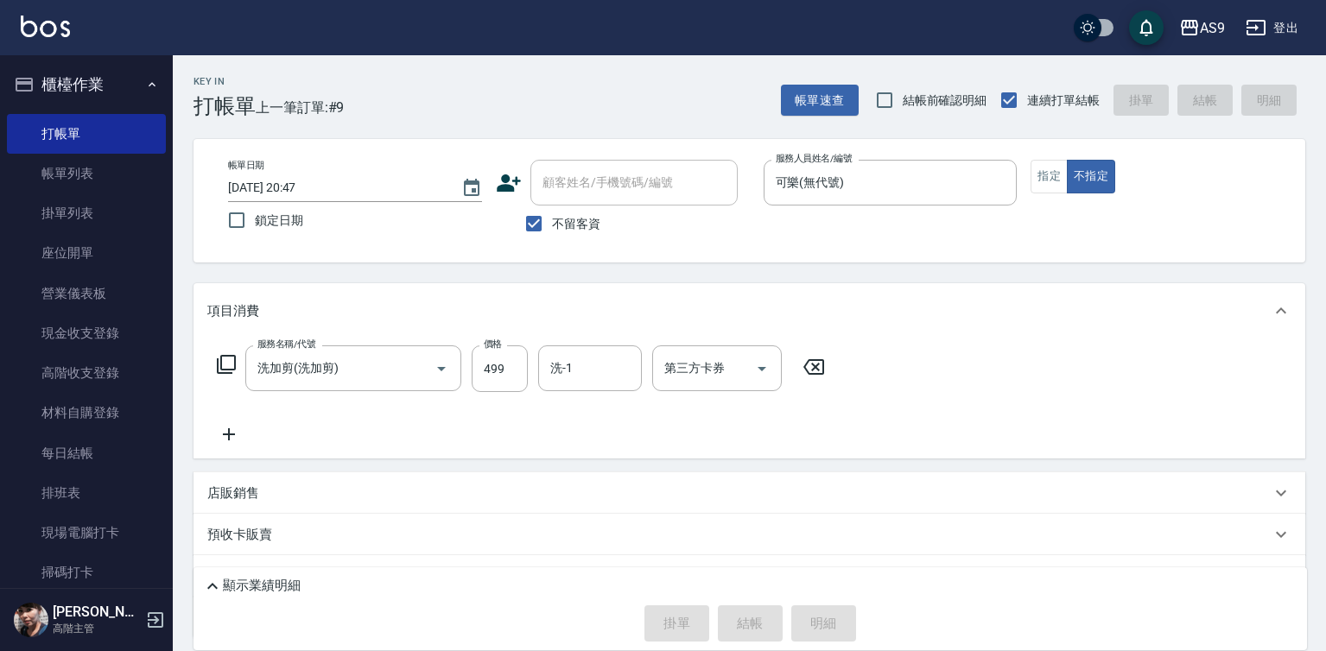
type input "[DATE] 20:48"
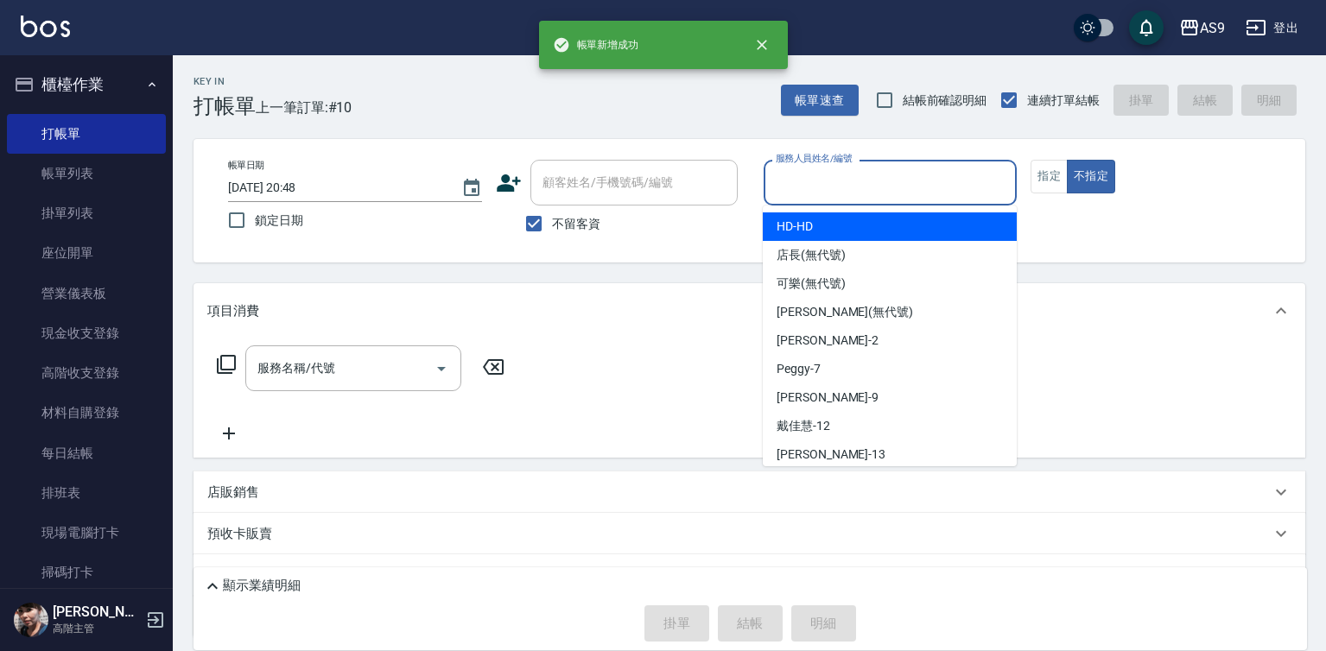
click at [880, 192] on input "服務人員姓名/編號" at bounding box center [891, 183] width 238 height 30
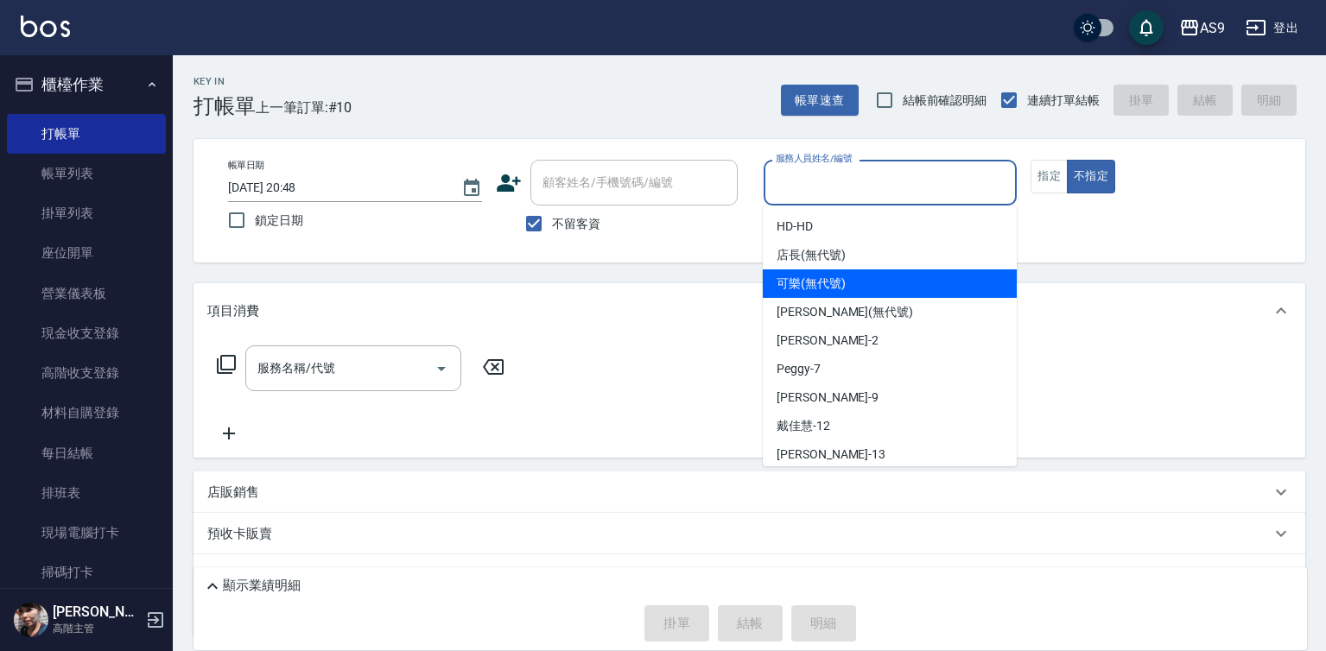
drag, startPoint x: 855, startPoint y: 281, endPoint x: 658, endPoint y: 313, distance: 200.4
click at [851, 283] on div "可樂 (無代號)" at bounding box center [890, 284] width 254 height 29
type input "可樂(無代號)"
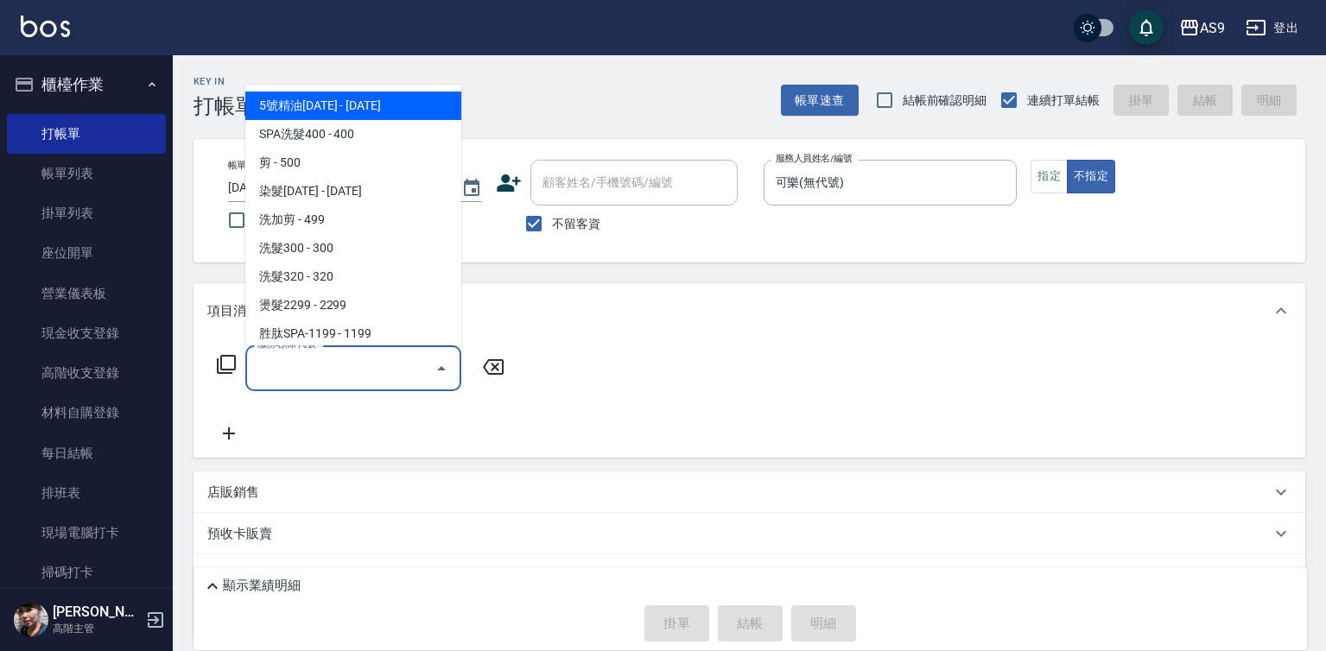
click at [379, 379] on input "服務名稱/代號" at bounding box center [340, 368] width 175 height 30
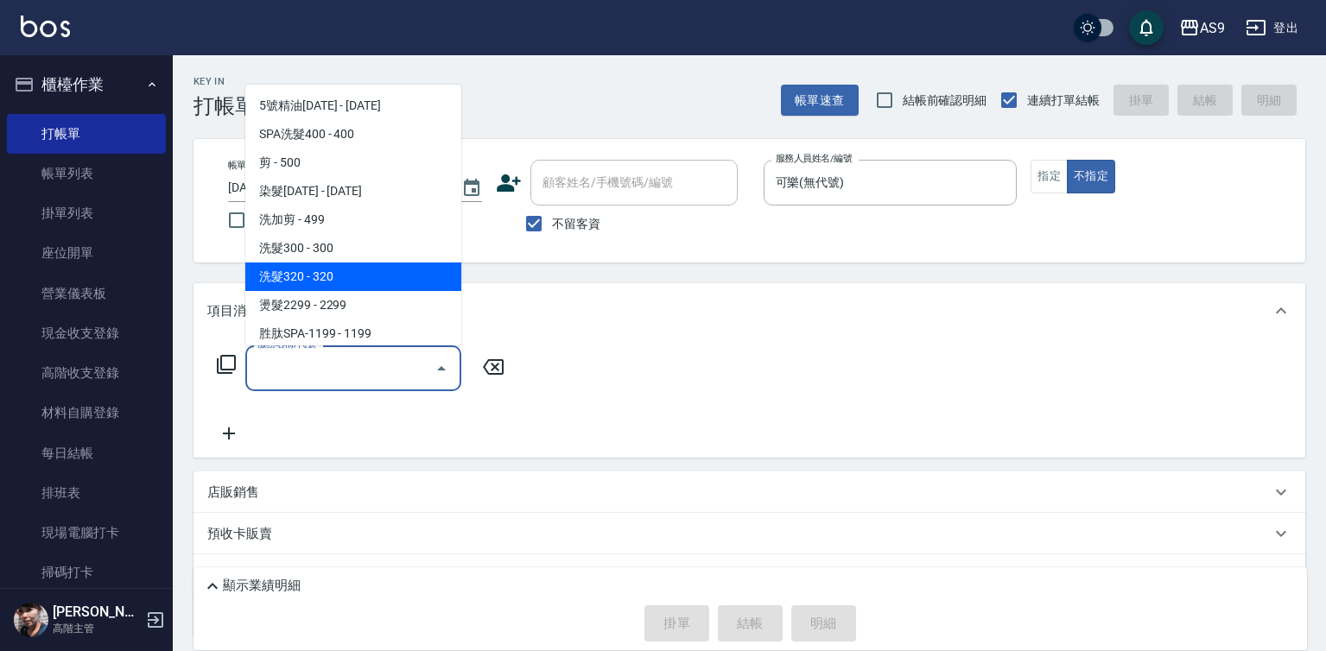
click at [354, 284] on span "洗髮320 - 320" at bounding box center [353, 277] width 216 height 29
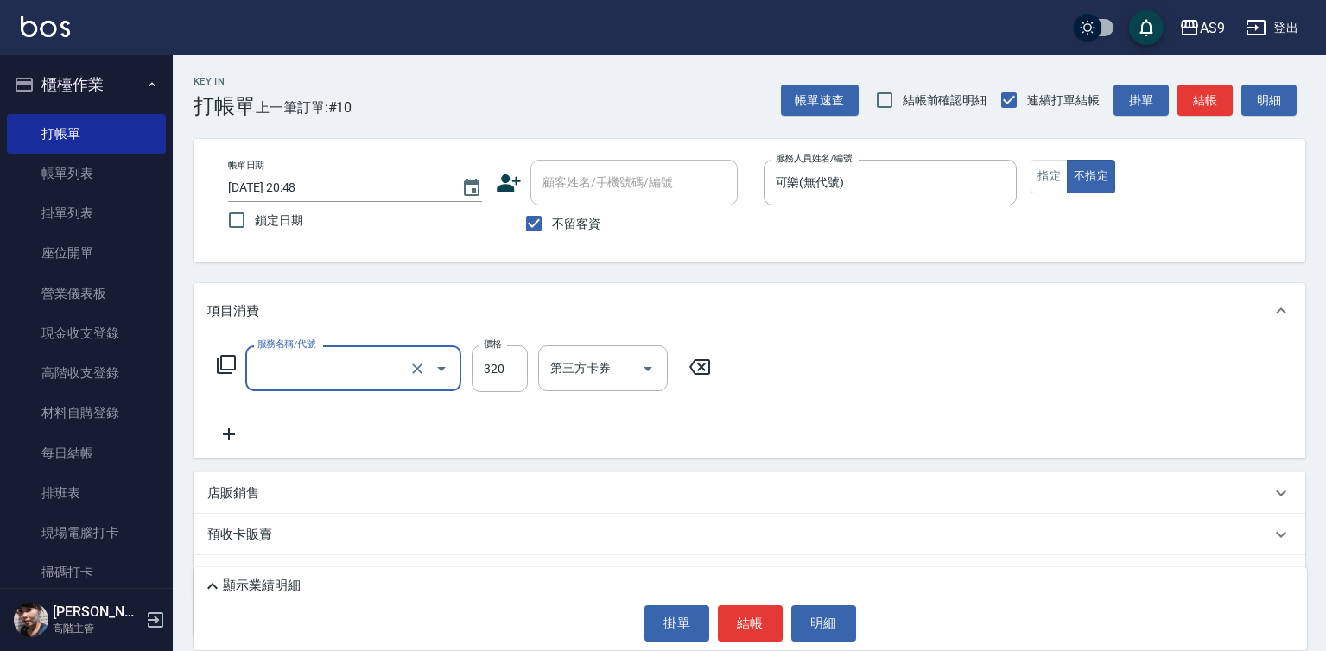
type input "洗髮320(洗髮320)"
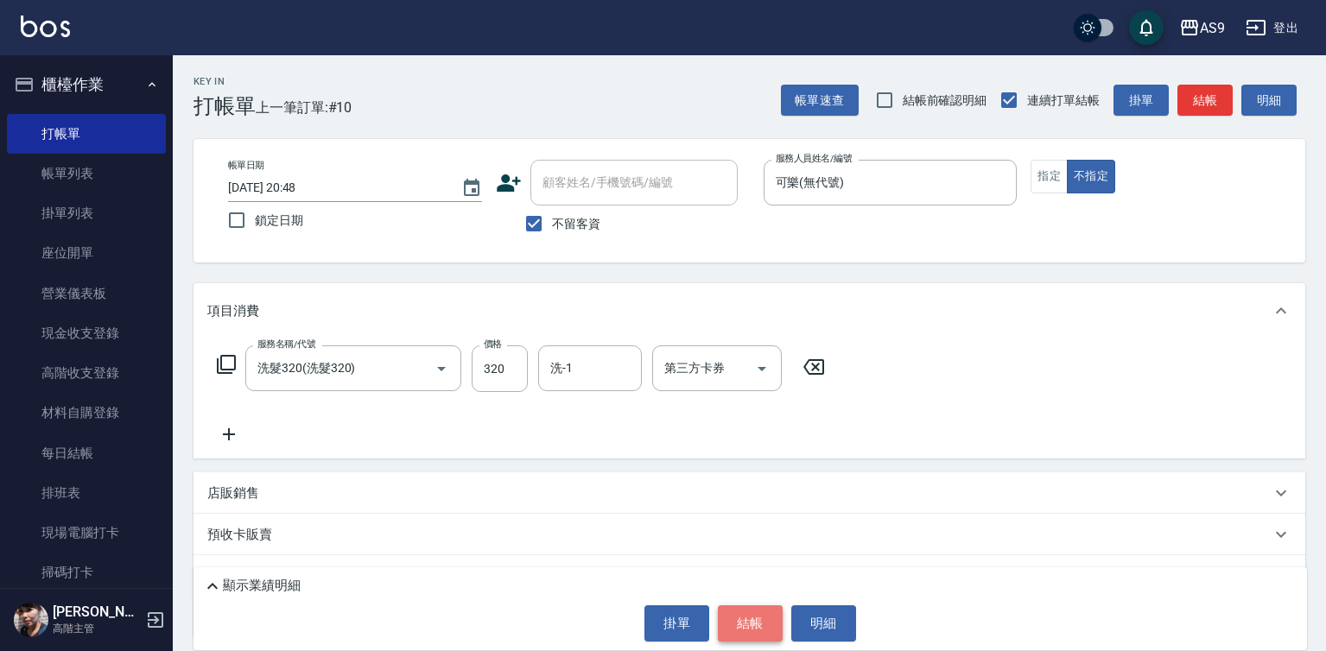
click at [740, 619] on button "結帳" at bounding box center [750, 624] width 65 height 36
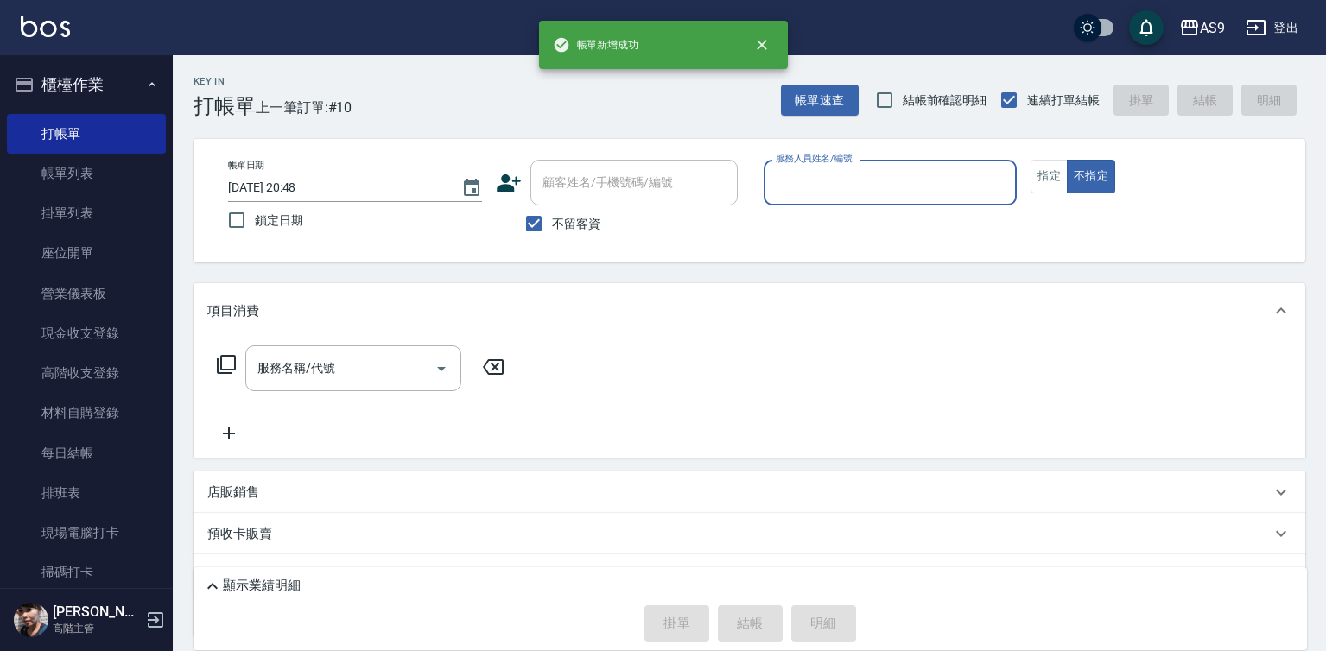
click at [831, 177] on input "服務人員姓名/編號" at bounding box center [891, 183] width 238 height 30
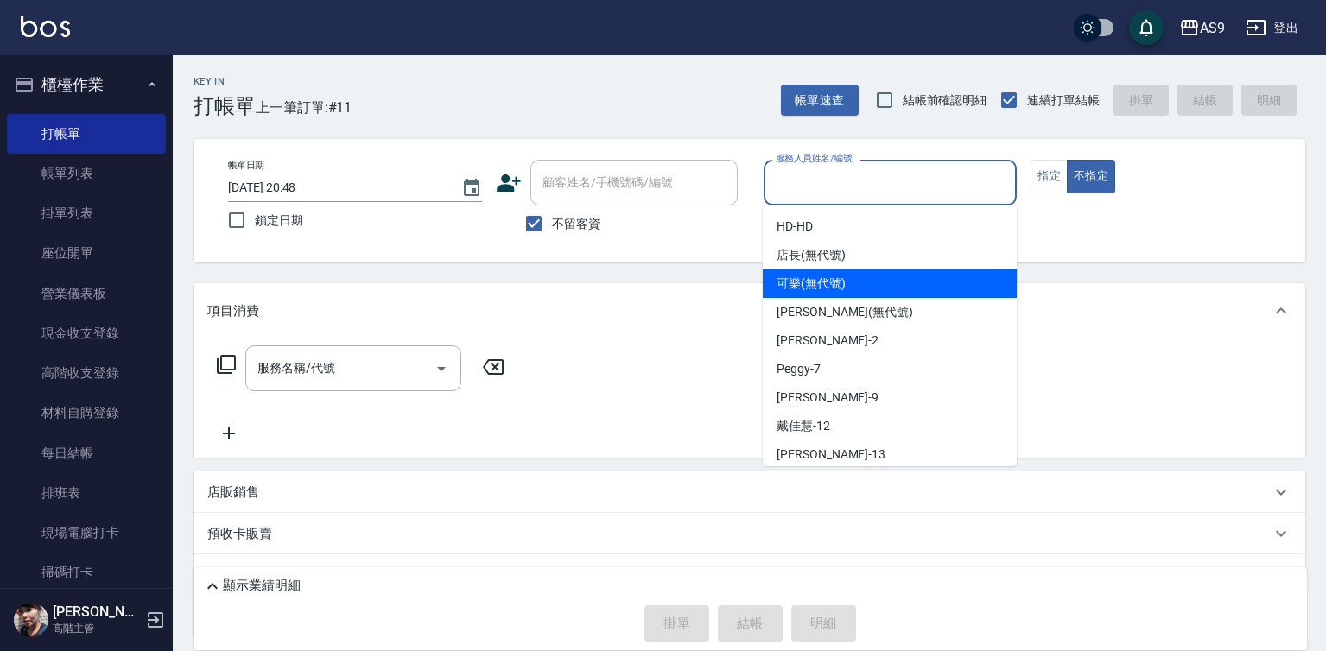
click at [829, 284] on span "可樂 (無代號)" at bounding box center [811, 284] width 69 height 18
type input "可樂(無代號)"
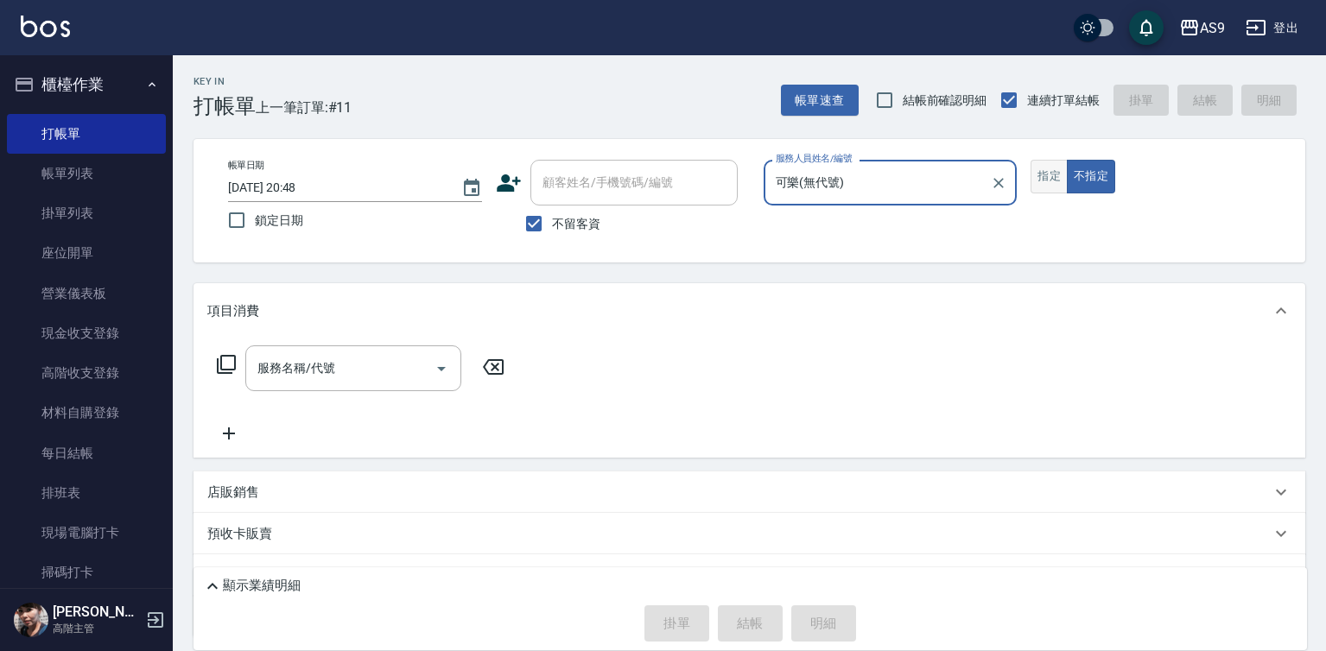
click at [1064, 174] on button "指定" at bounding box center [1049, 177] width 37 height 34
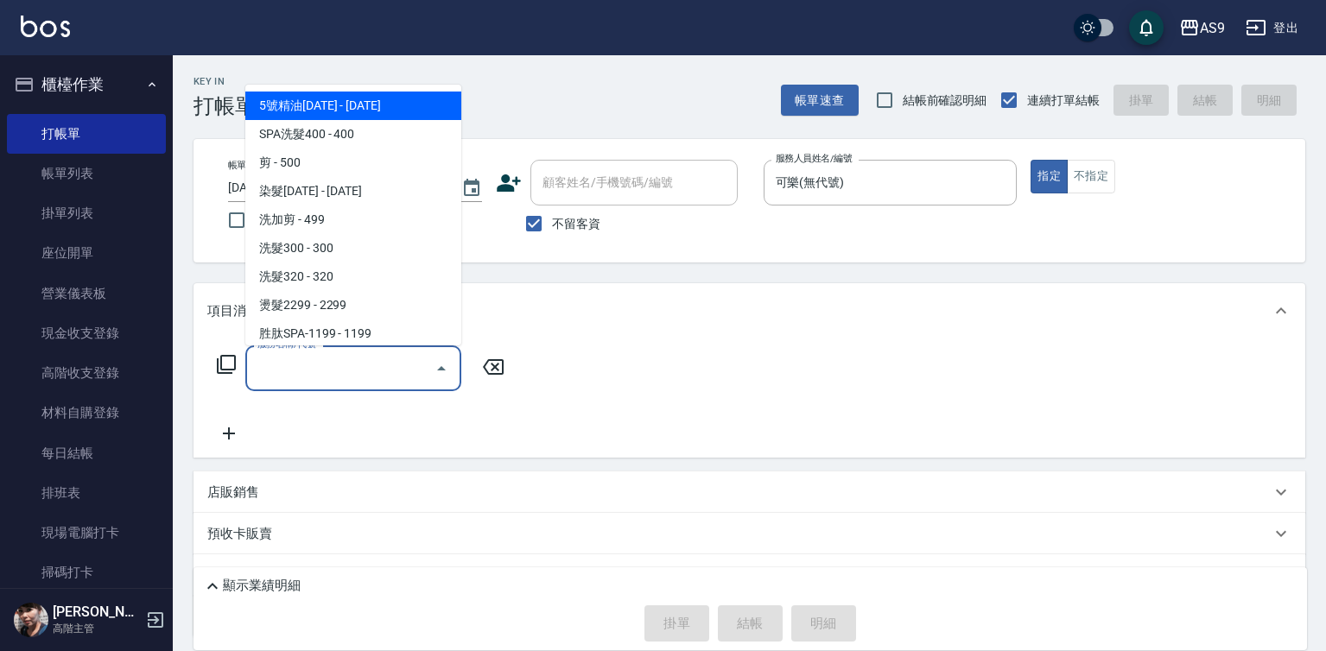
click at [374, 368] on input "服務名稱/代號" at bounding box center [340, 368] width 175 height 30
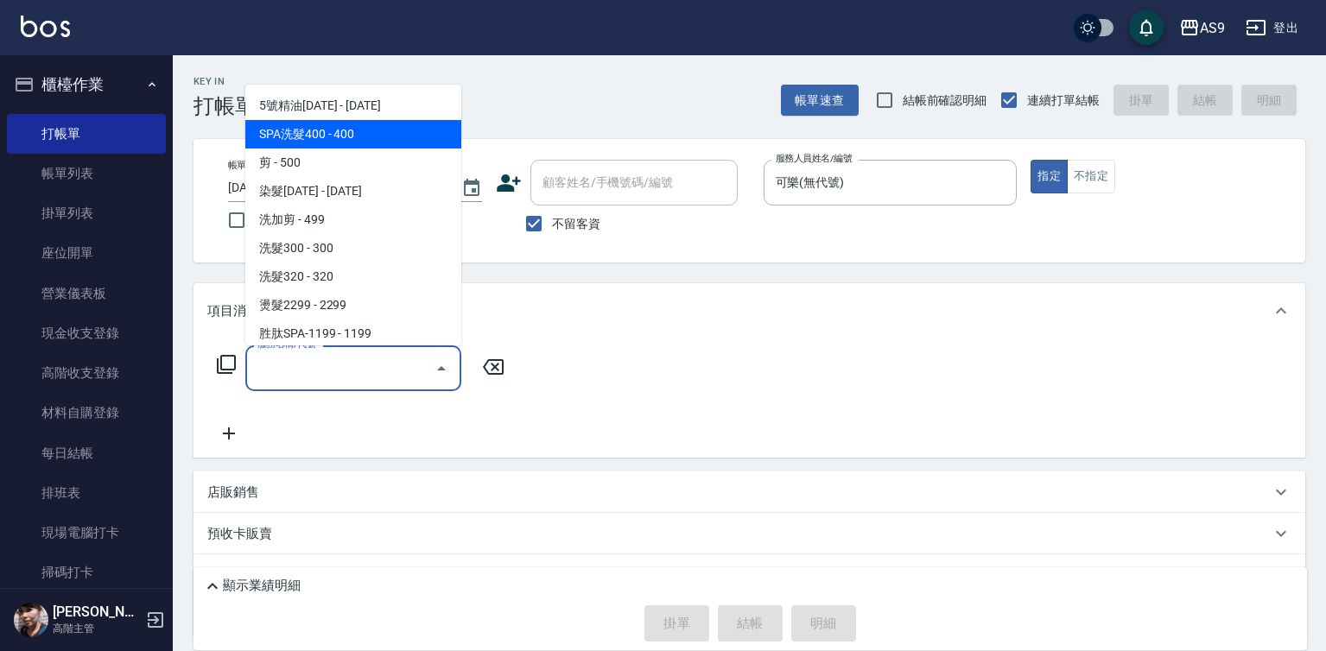
click at [373, 143] on span "SPA洗髮400 - 400" at bounding box center [353, 134] width 216 height 29
type input "SPA洗髮400(SPA洗髮400)"
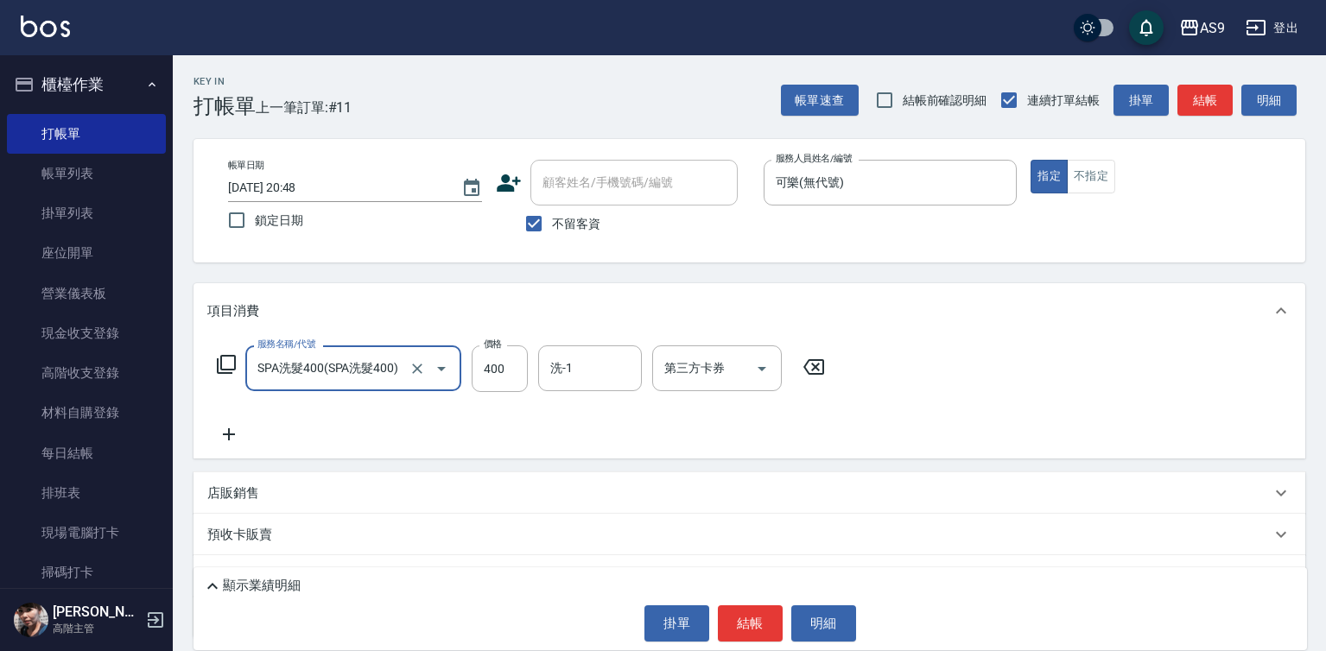
click at [223, 442] on icon at bounding box center [228, 434] width 43 height 21
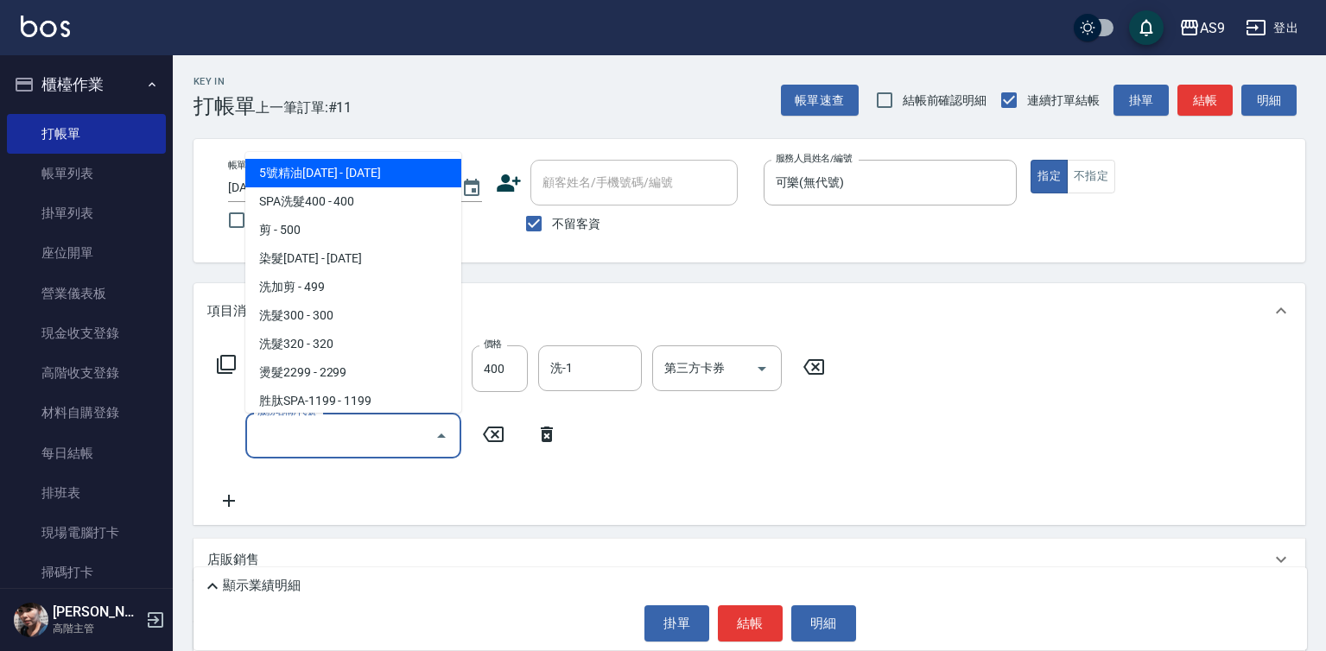
click at [284, 431] on input "服務名稱/代號" at bounding box center [340, 436] width 175 height 30
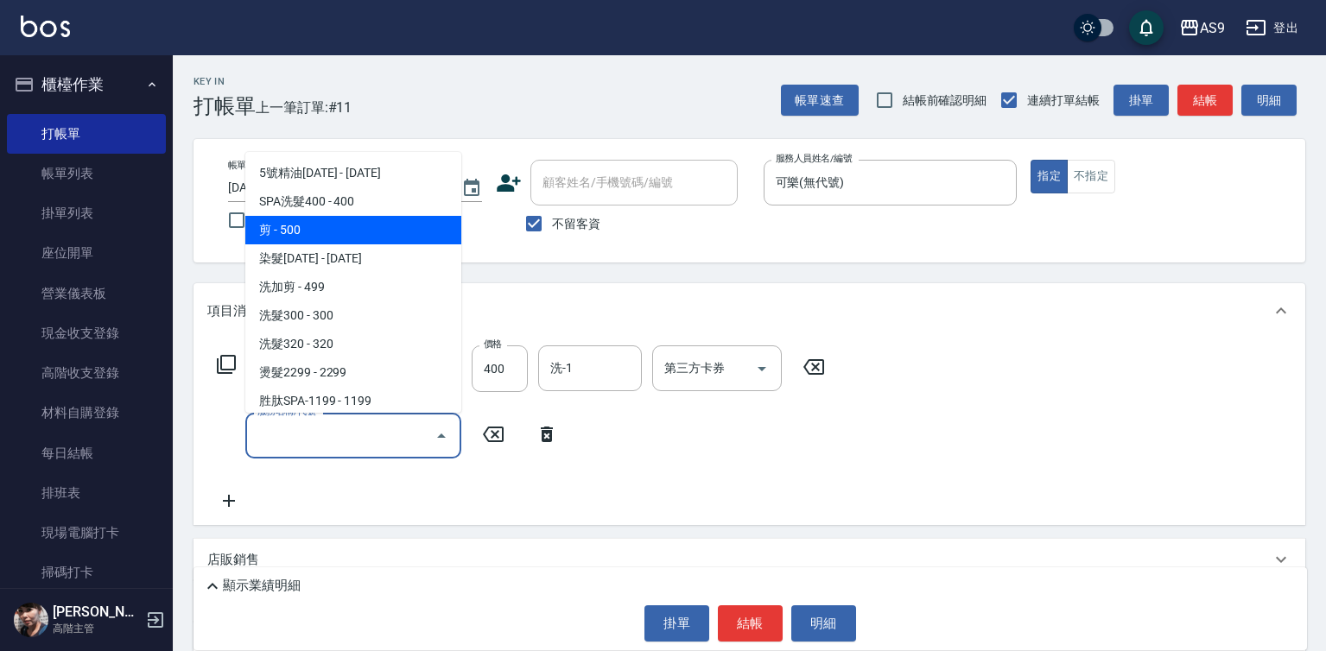
click at [325, 230] on span "剪 - 500" at bounding box center [353, 230] width 216 height 29
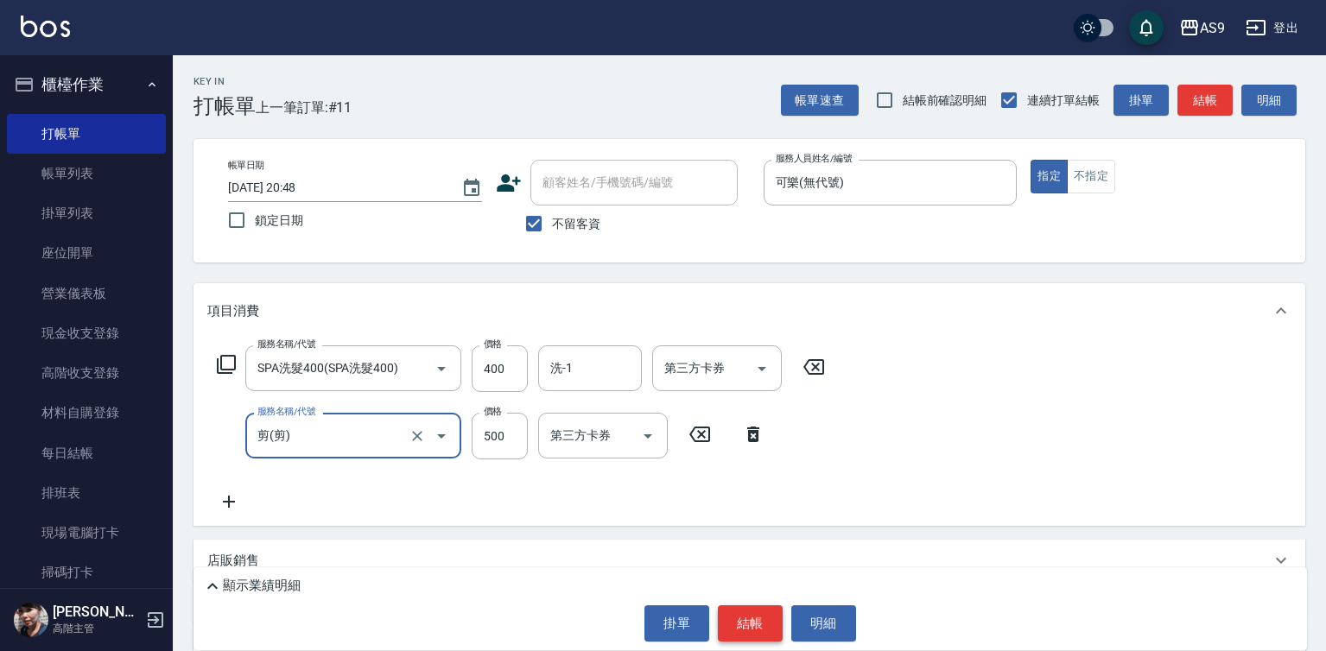
type input "剪"
click at [759, 616] on button "結帳" at bounding box center [750, 624] width 65 height 36
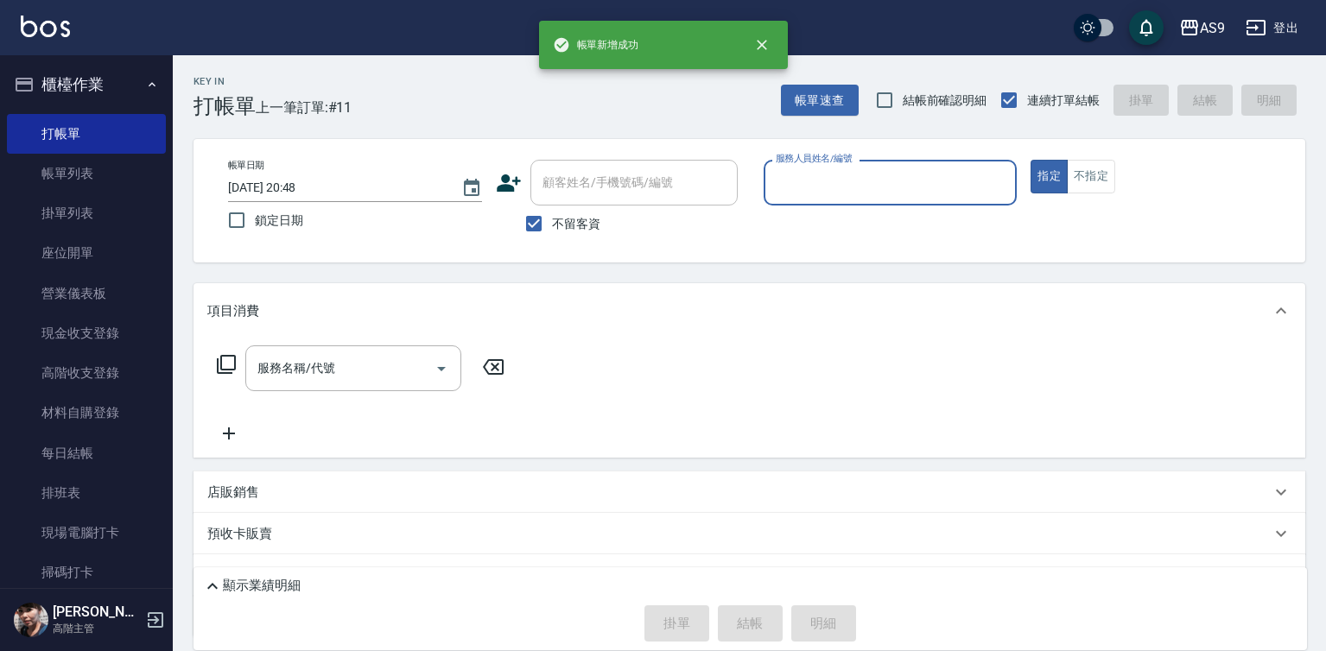
click at [838, 182] on input "服務人員姓名/編號" at bounding box center [891, 183] width 238 height 30
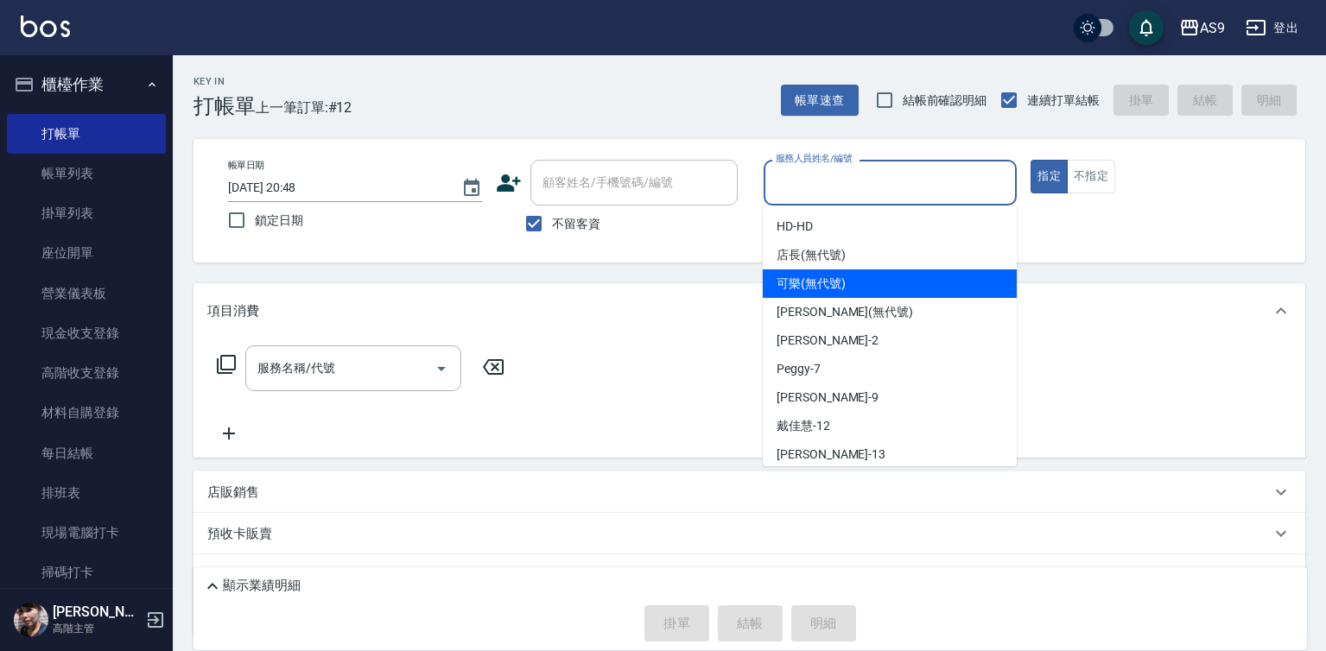
drag, startPoint x: 846, startPoint y: 290, endPoint x: 737, endPoint y: 308, distance: 110.4
click at [845, 289] on div "可樂 (無代號)" at bounding box center [890, 284] width 254 height 29
type input "可樂(無代號)"
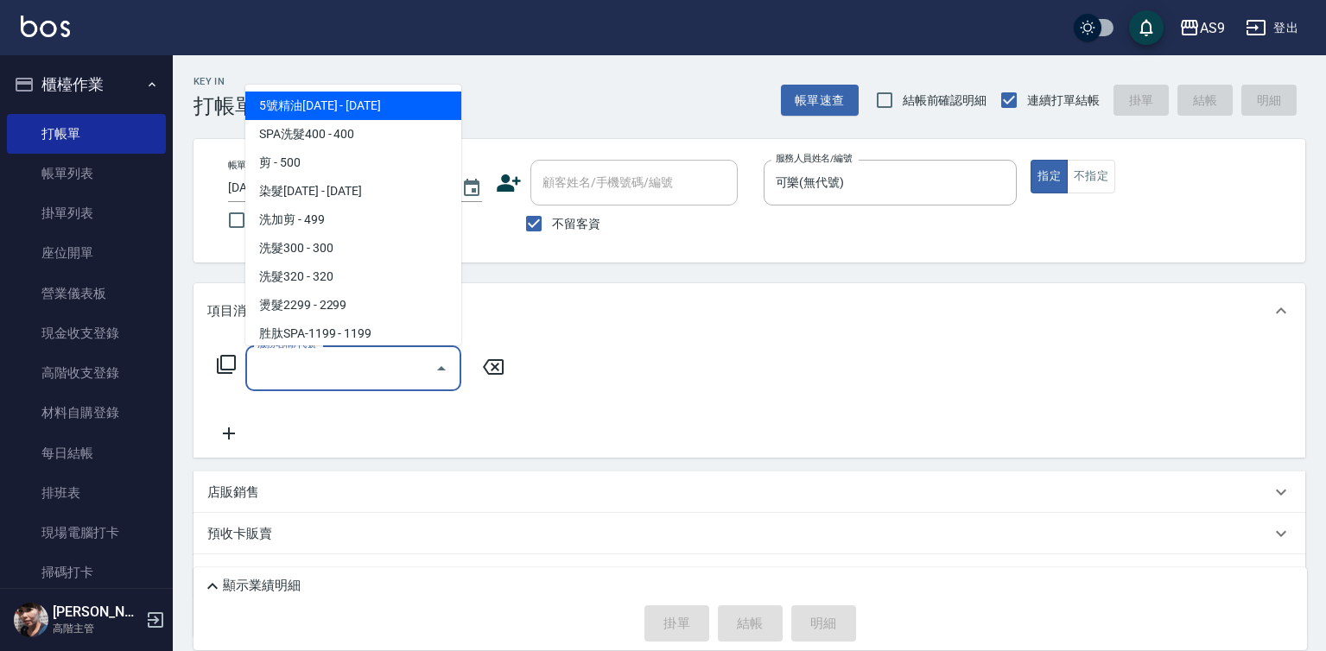
click at [322, 359] on input "服務名稱/代號" at bounding box center [340, 368] width 175 height 30
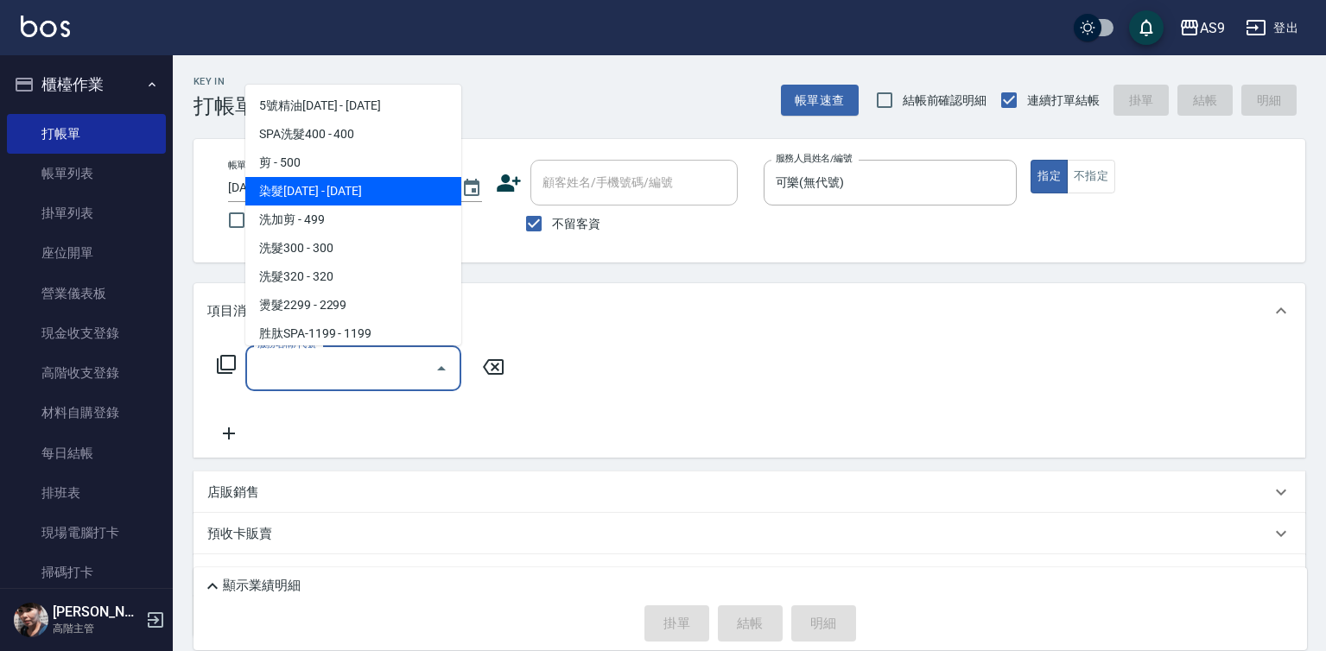
click at [338, 190] on span "染髮[DATE] - [DATE]" at bounding box center [353, 191] width 216 height 29
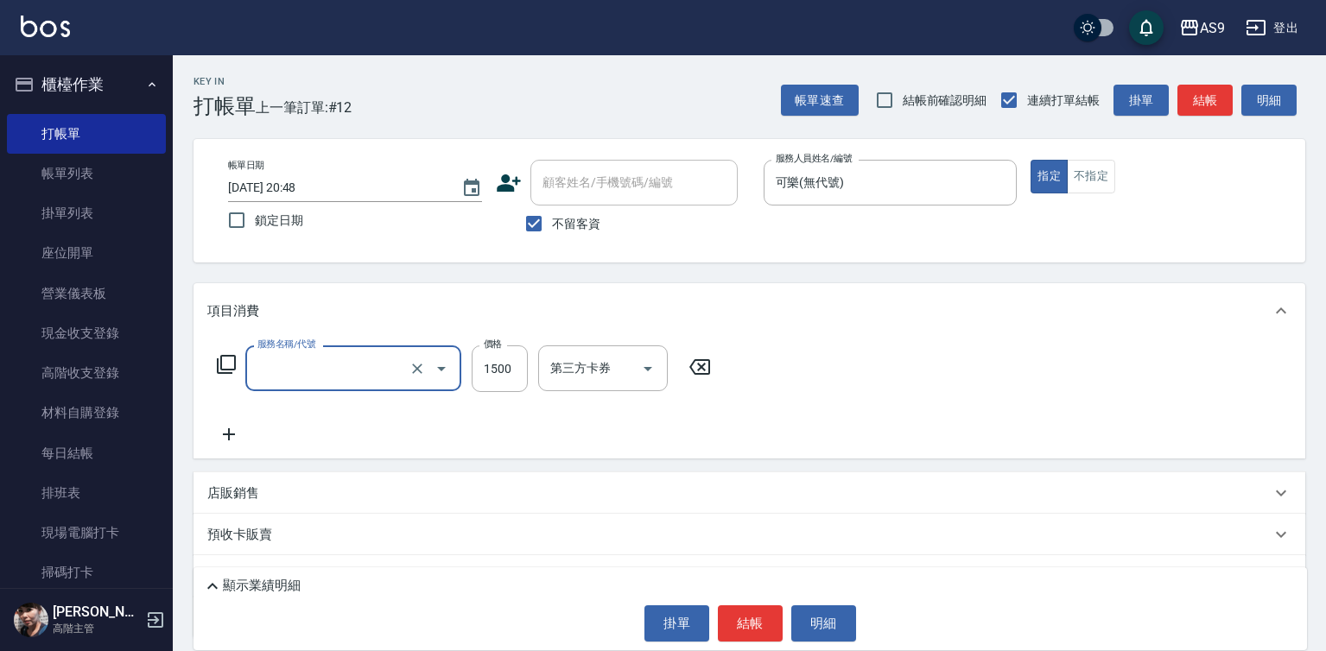
type input "染髮1500"
click at [506, 372] on input "1500" at bounding box center [500, 369] width 56 height 47
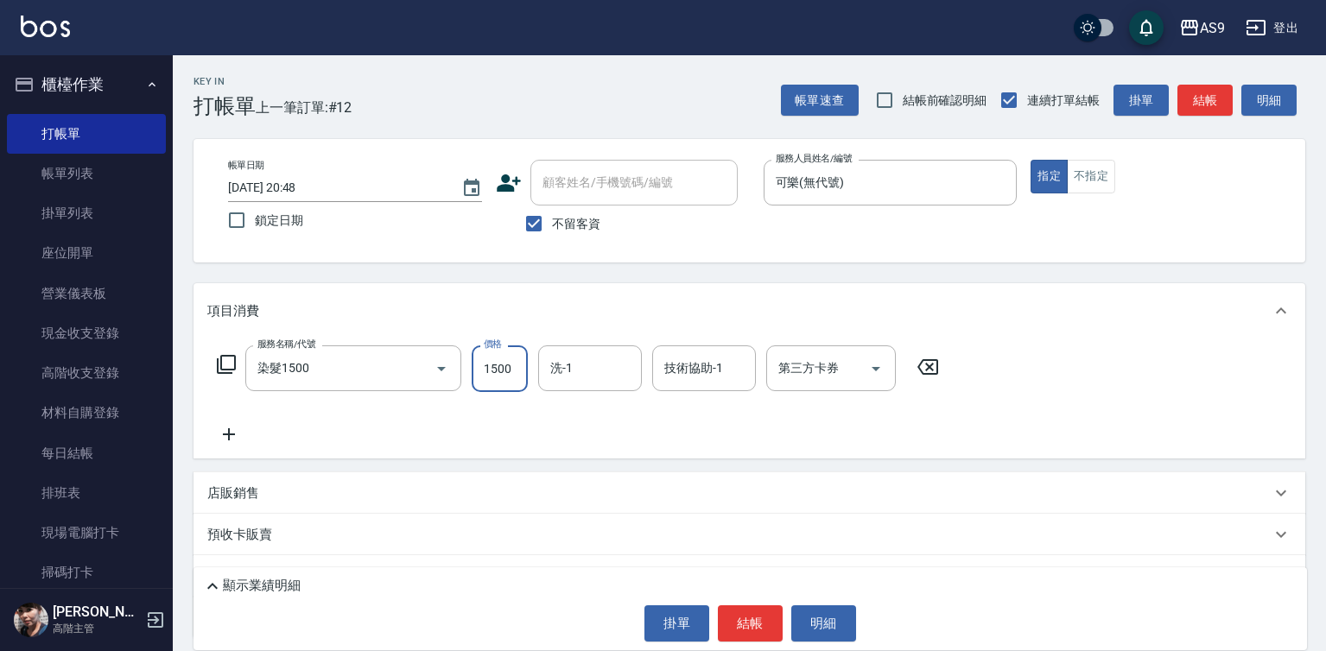
click at [506, 372] on input "1500" at bounding box center [500, 369] width 56 height 47
click at [507, 375] on input "30000" at bounding box center [500, 369] width 56 height 47
type input "3000"
click at [737, 645] on div "顯示業績明細 掛單 結帳 明細" at bounding box center [751, 609] width 1114 height 83
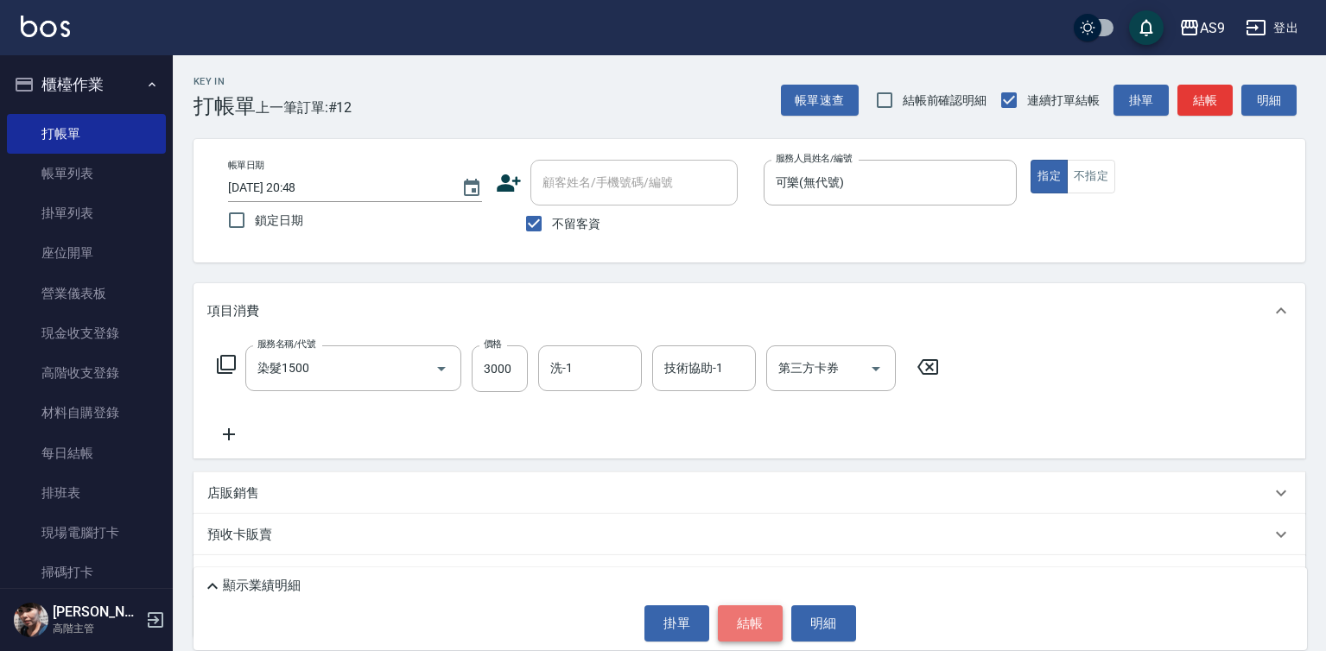
click at [731, 617] on button "結帳" at bounding box center [750, 624] width 65 height 36
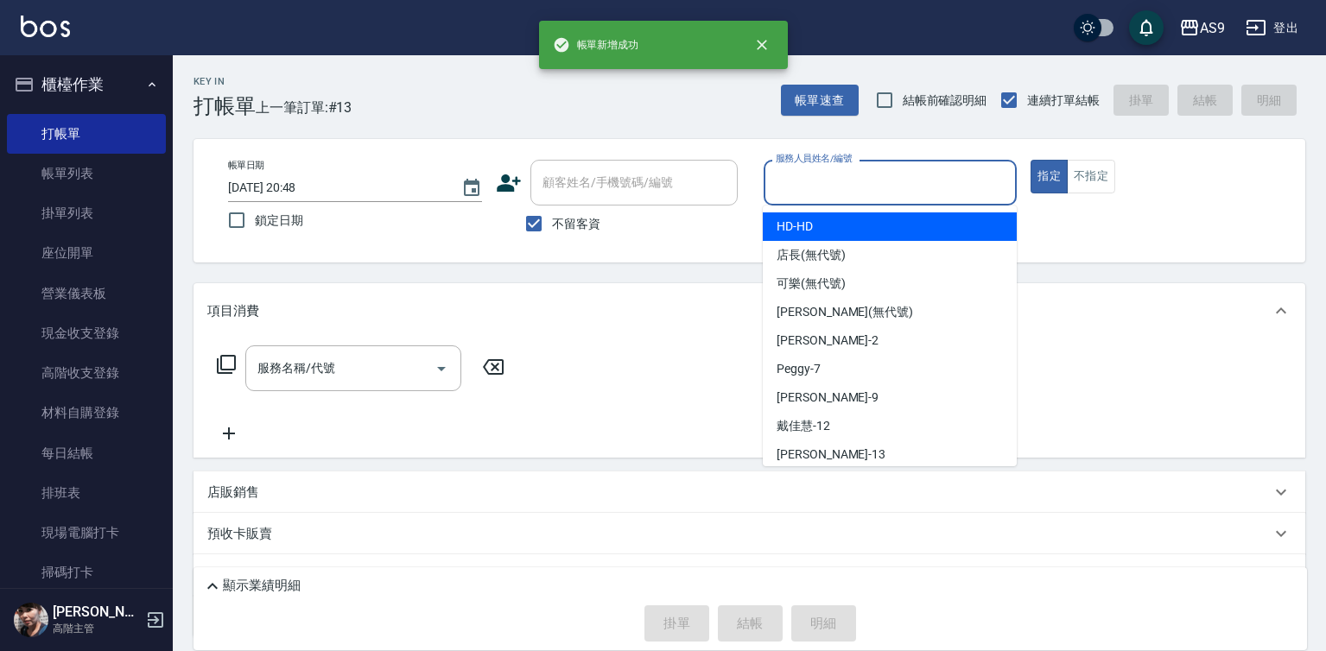
drag, startPoint x: 812, startPoint y: 168, endPoint x: 824, endPoint y: 286, distance: 119.0
click at [810, 194] on input "服務人員姓名/編號" at bounding box center [891, 183] width 238 height 30
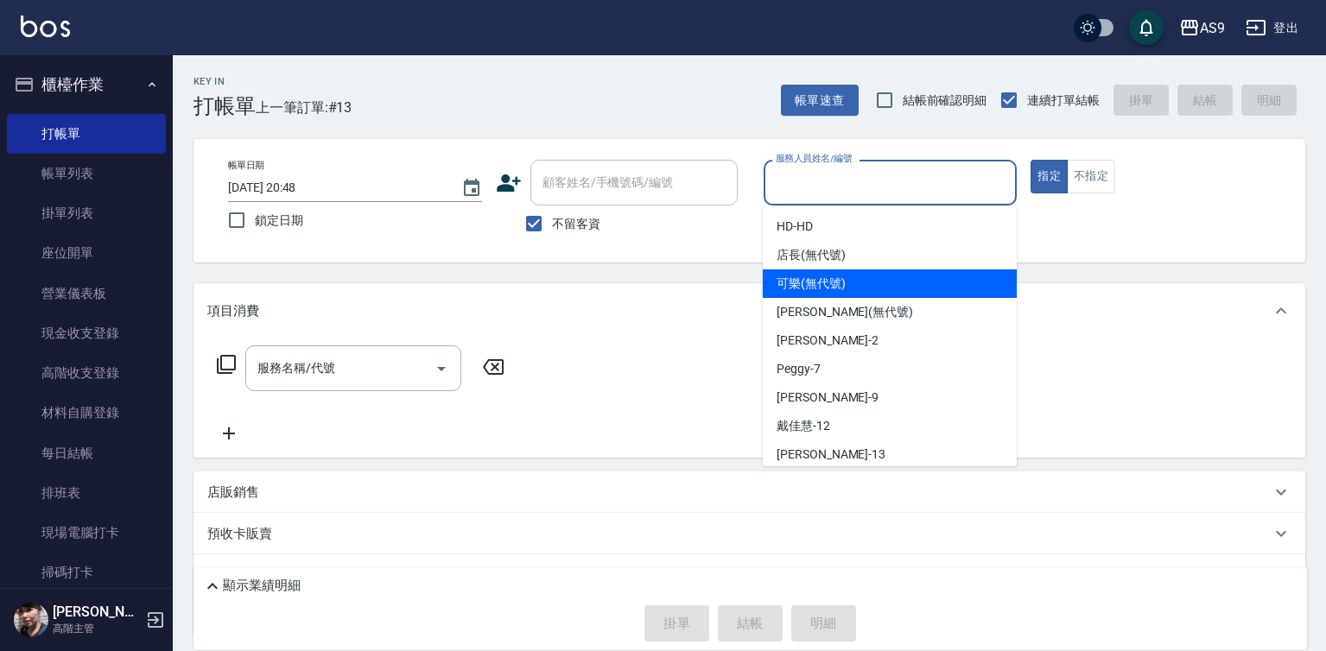
click at [817, 282] on span "可樂 (無代號)" at bounding box center [811, 284] width 69 height 18
type input "可樂(無代號)"
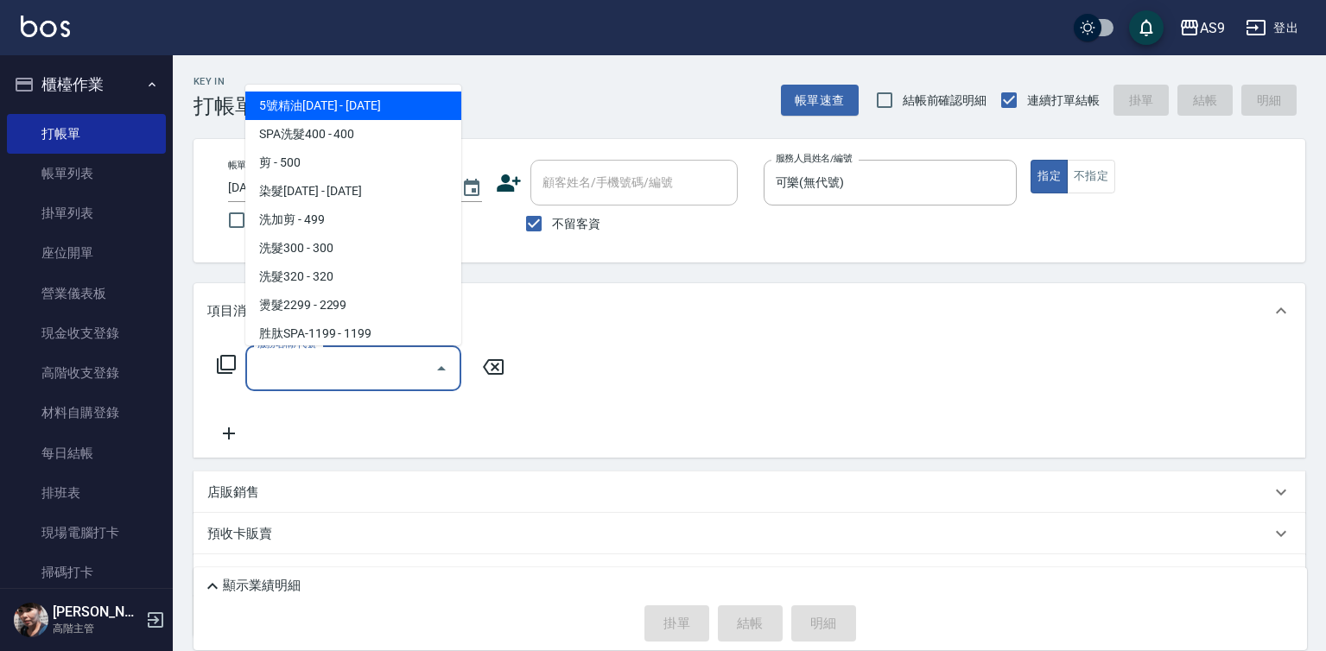
click at [360, 359] on input "服務名稱/代號" at bounding box center [340, 368] width 175 height 30
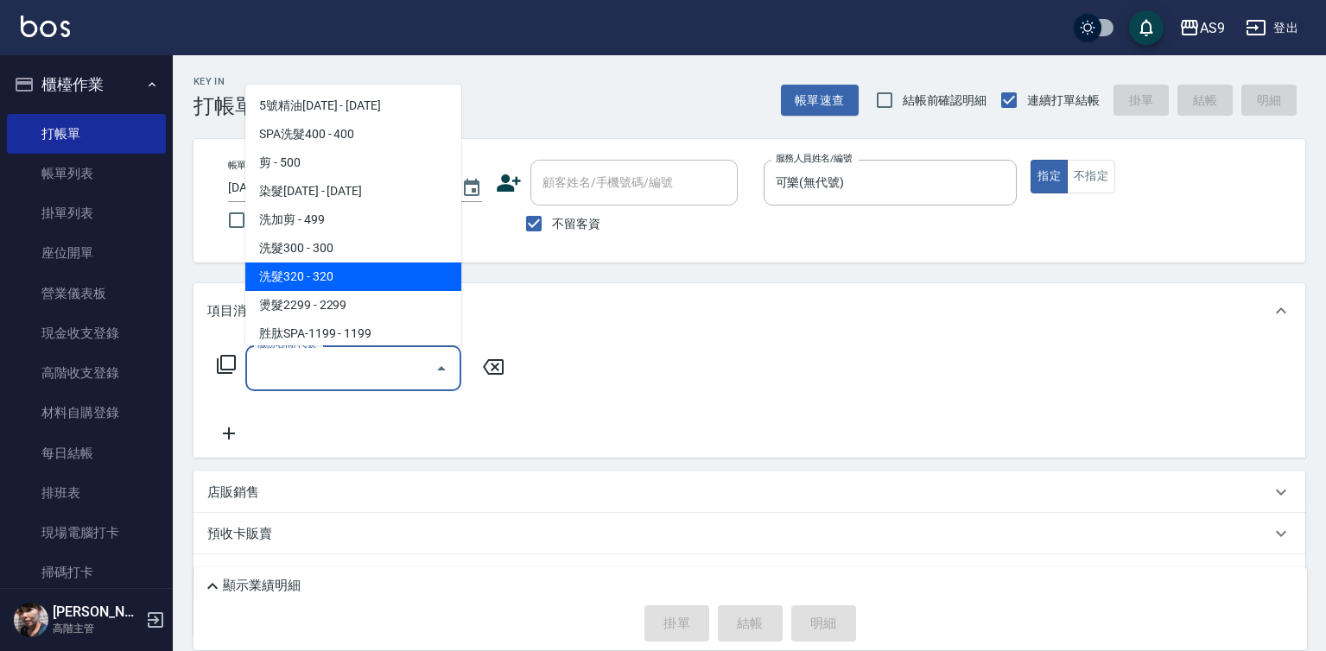
click at [334, 279] on span "洗髮320 - 320" at bounding box center [353, 277] width 216 height 29
type input "洗髮320(洗髮320)"
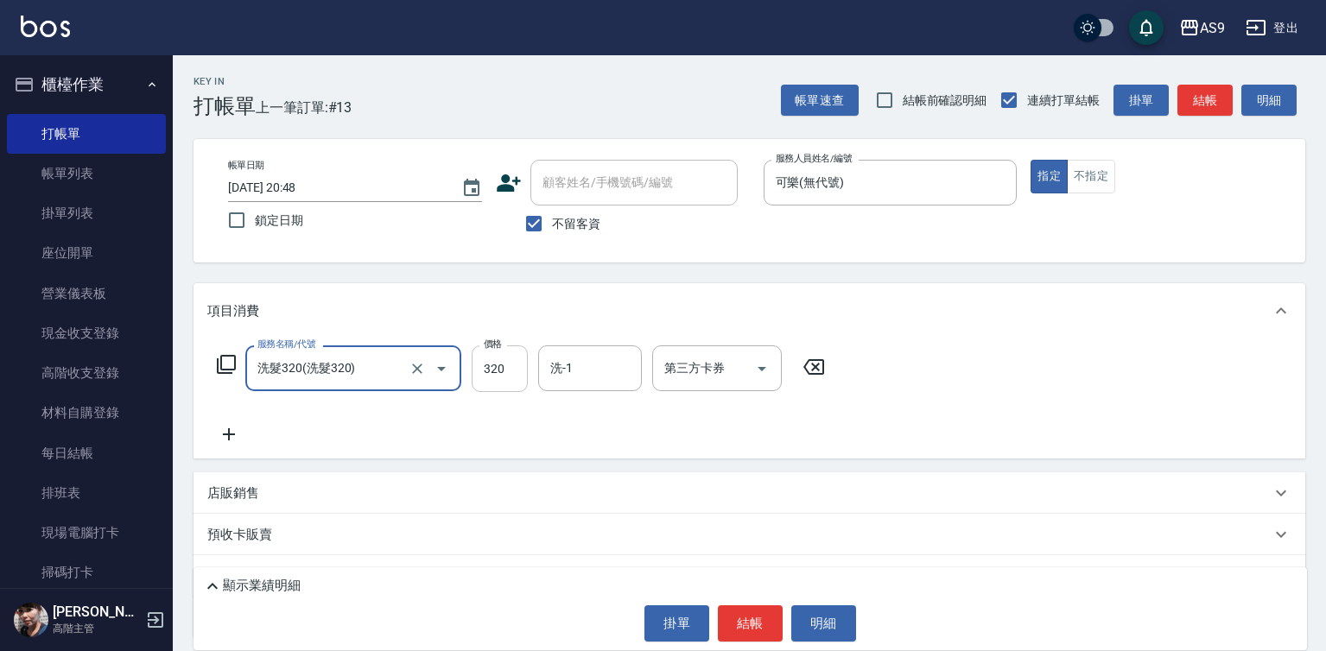
click at [492, 373] on input "320" at bounding box center [500, 369] width 56 height 47
click at [510, 377] on input "22720" at bounding box center [500, 369] width 56 height 47
click at [509, 378] on input "22720" at bounding box center [500, 369] width 56 height 47
type input "227"
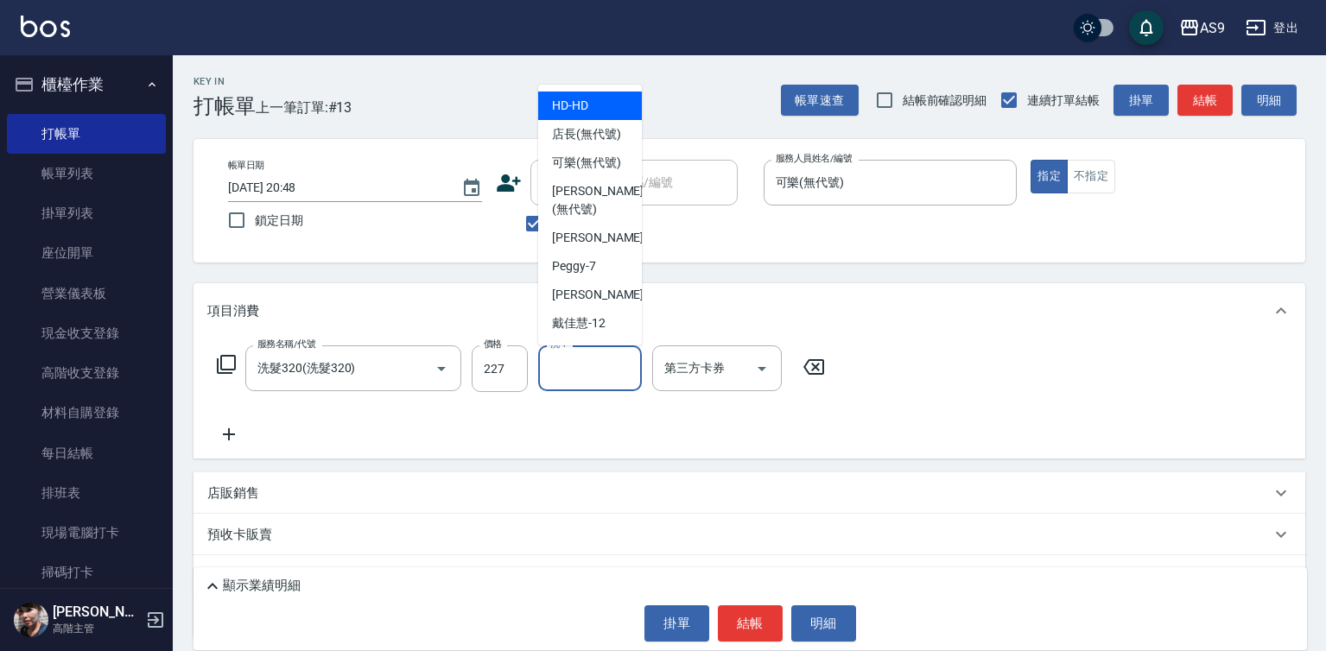
click at [602, 367] on input "洗-1" at bounding box center [590, 368] width 88 height 30
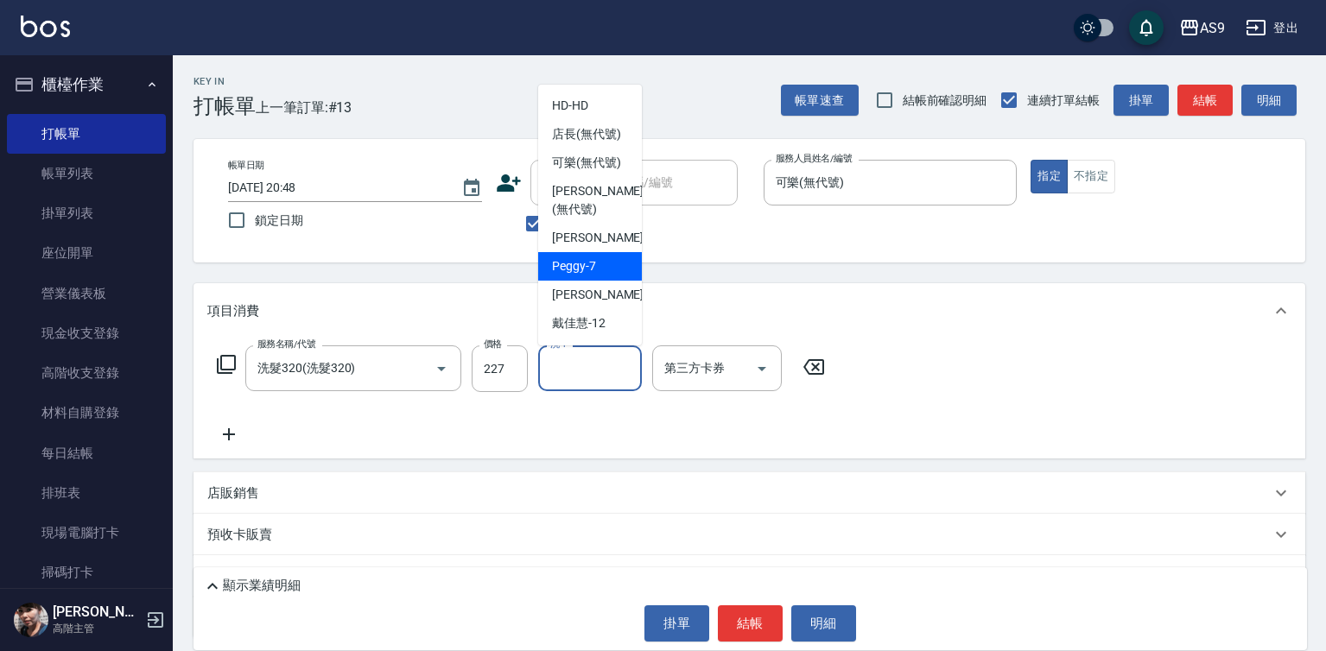
drag, startPoint x: 589, startPoint y: 314, endPoint x: 589, endPoint y: 327, distance: 13.0
click at [589, 276] on span "Peggy -7" at bounding box center [574, 266] width 44 height 18
type input "Peggy-7"
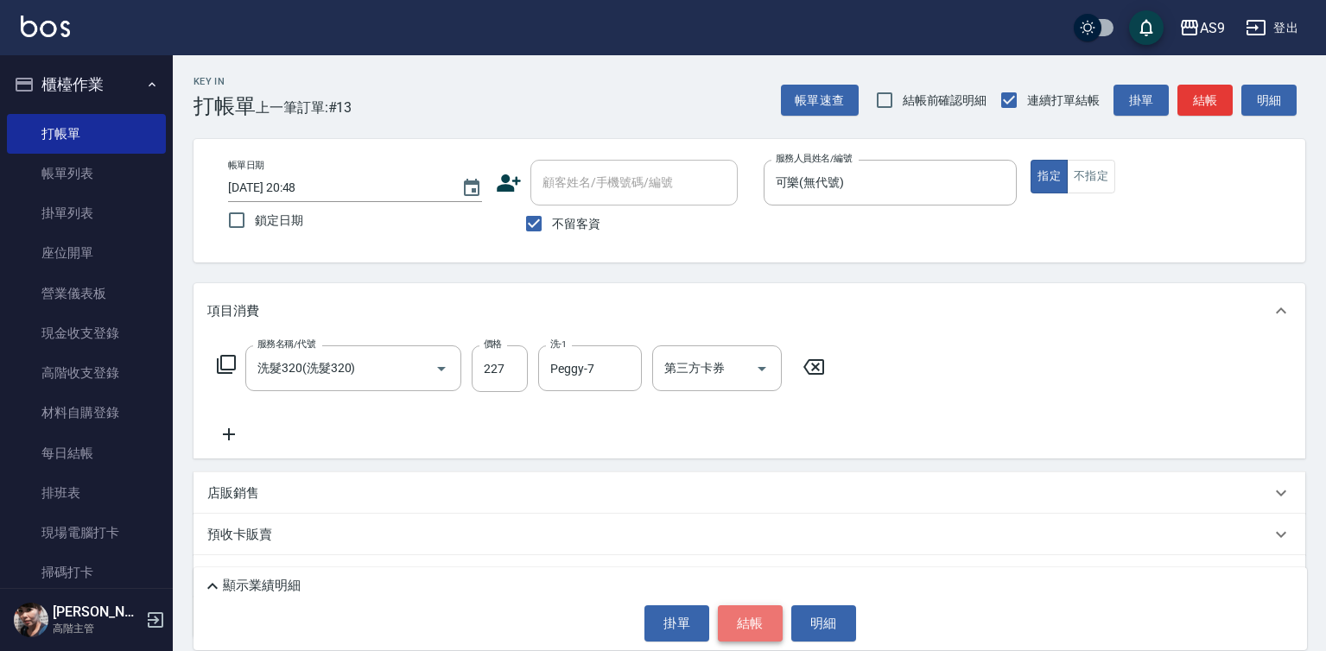
click at [751, 626] on button "結帳" at bounding box center [750, 624] width 65 height 36
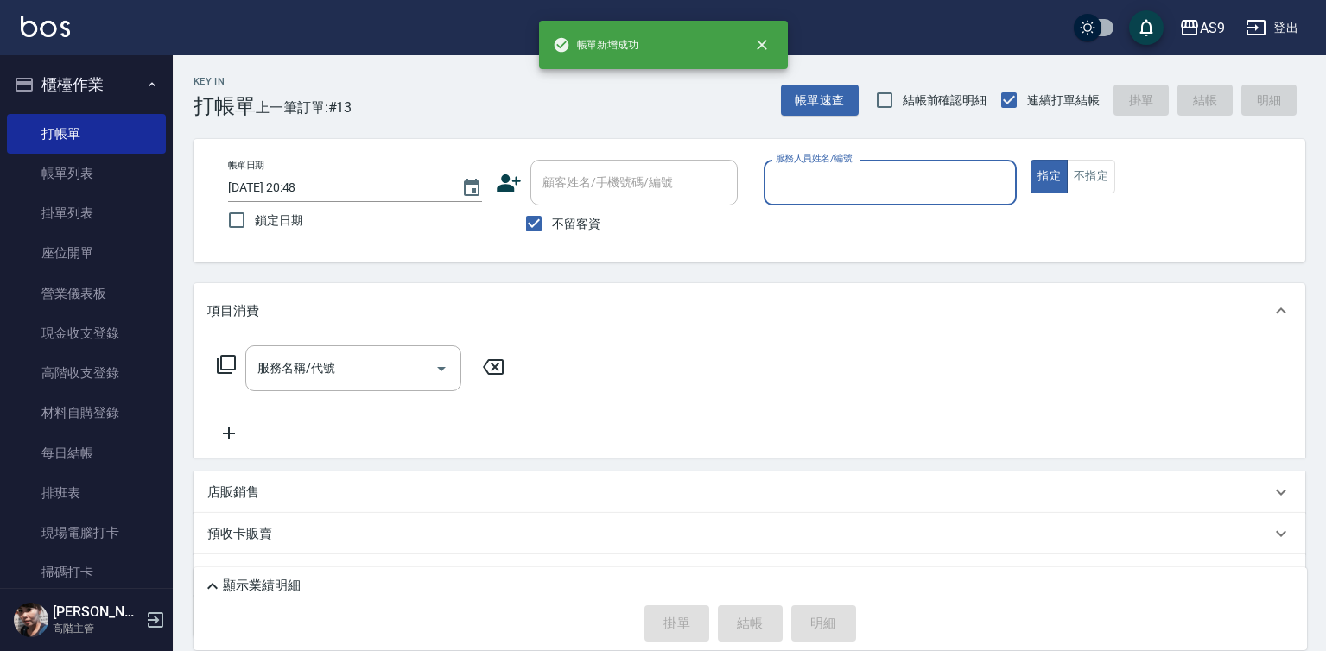
click at [818, 183] on input "服務人員姓名/編號" at bounding box center [891, 183] width 238 height 30
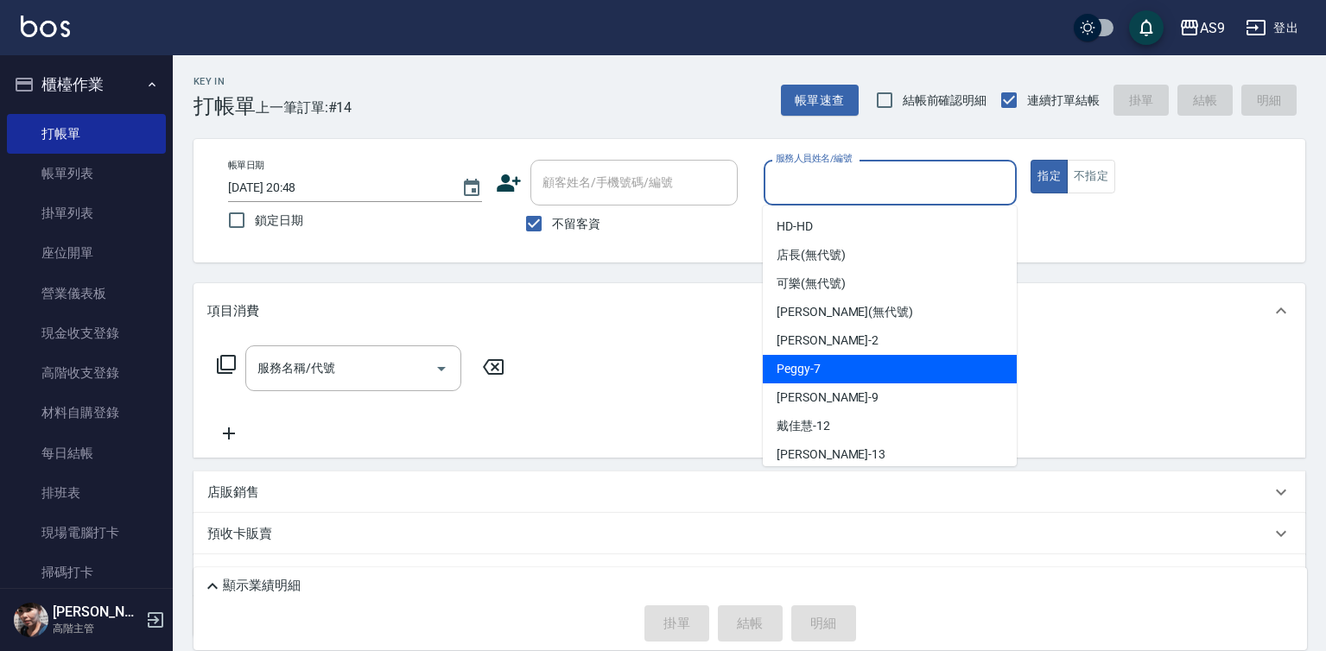
click at [813, 372] on span "Peggy -7" at bounding box center [799, 369] width 44 height 18
type input "Peggy-7"
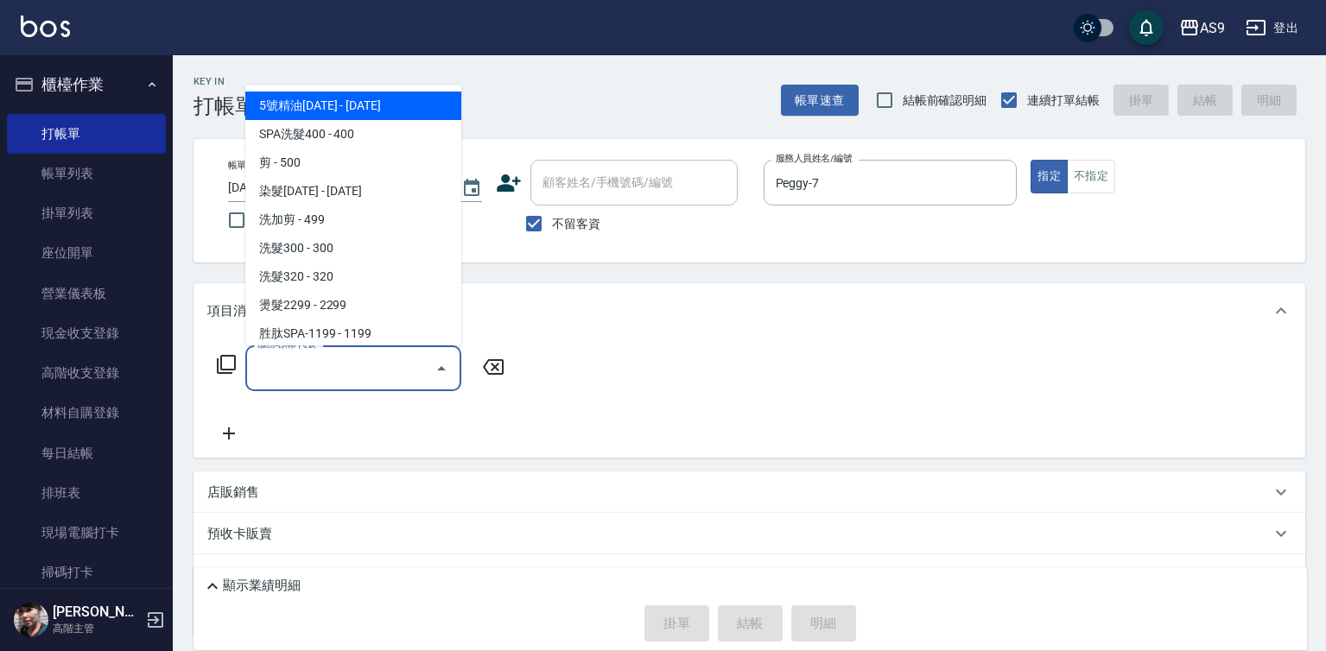
click at [384, 372] on input "服務名稱/代號" at bounding box center [340, 368] width 175 height 30
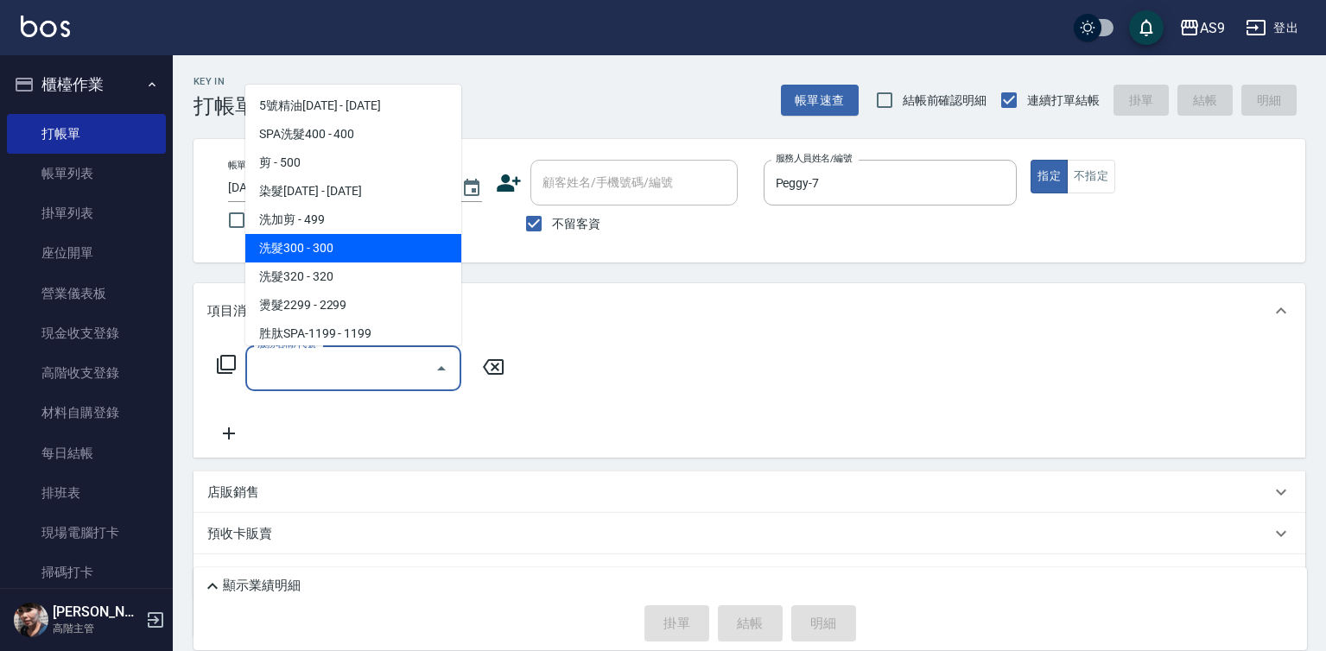
drag, startPoint x: 320, startPoint y: 251, endPoint x: 212, endPoint y: 380, distance: 168.7
click at [319, 251] on span "洗髮300 - 300" at bounding box center [353, 248] width 216 height 29
type input "洗髮300(洗 髮300)"
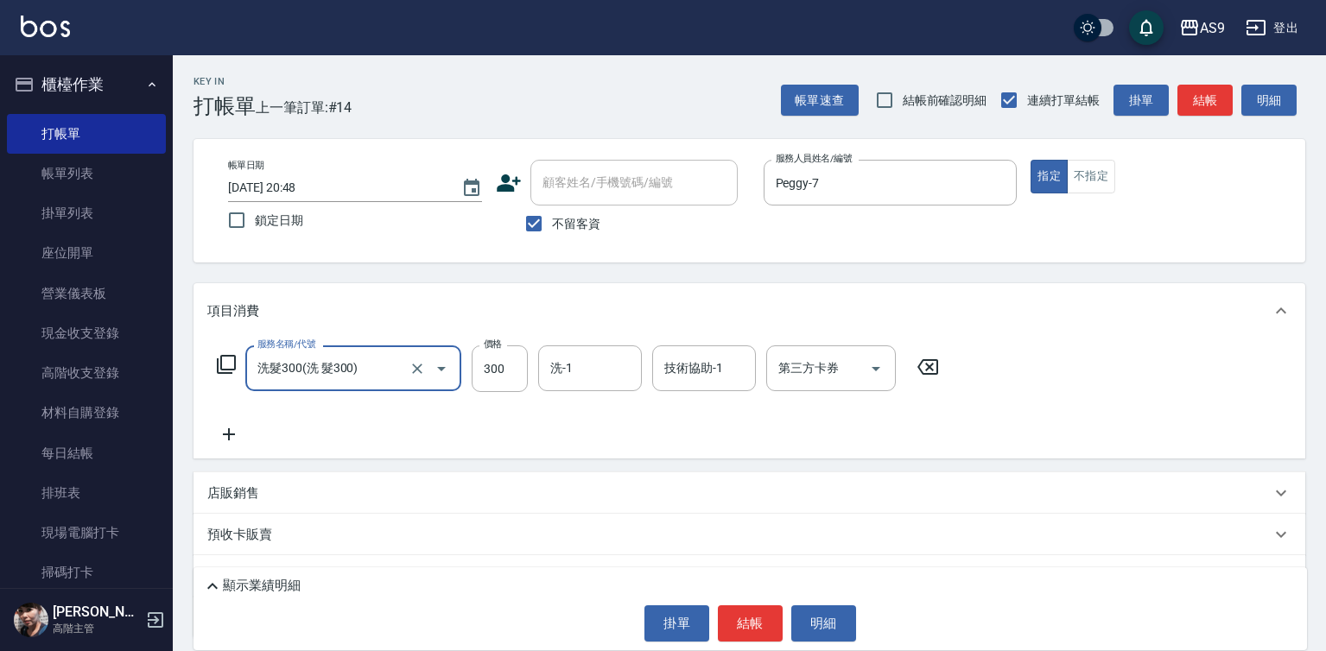
click at [230, 441] on icon at bounding box center [229, 435] width 12 height 12
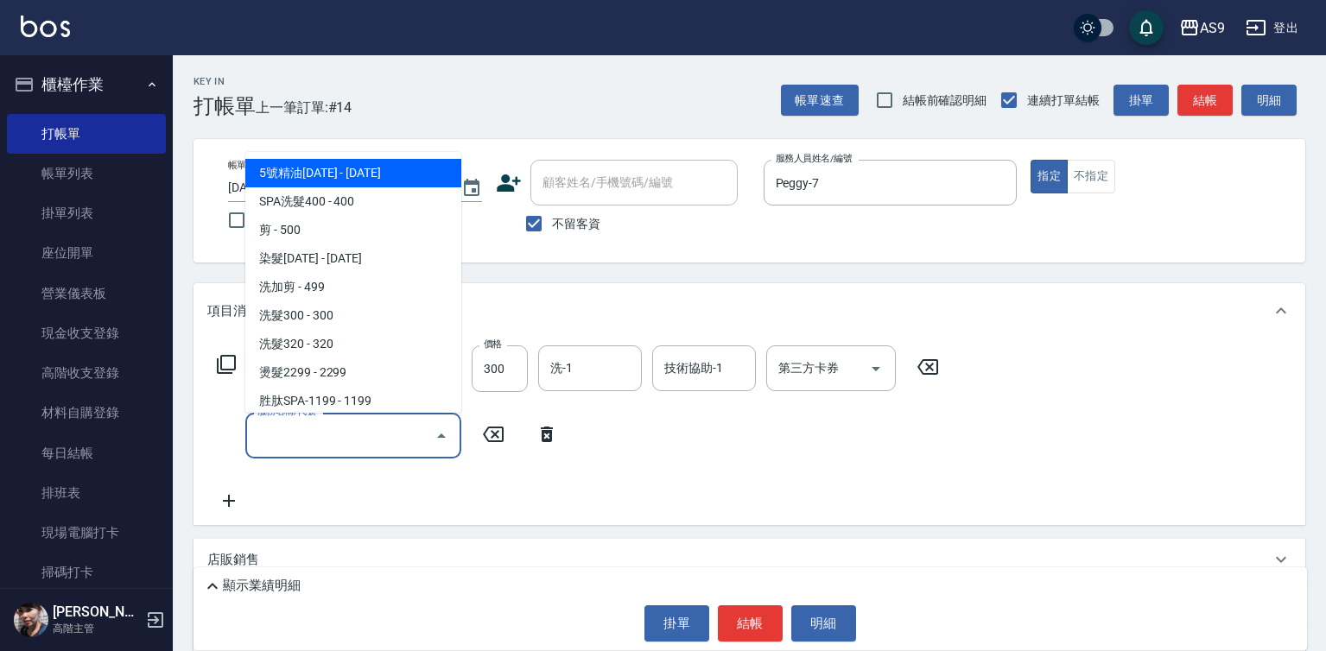
click at [320, 435] on input "服務名稱/代號" at bounding box center [340, 436] width 175 height 30
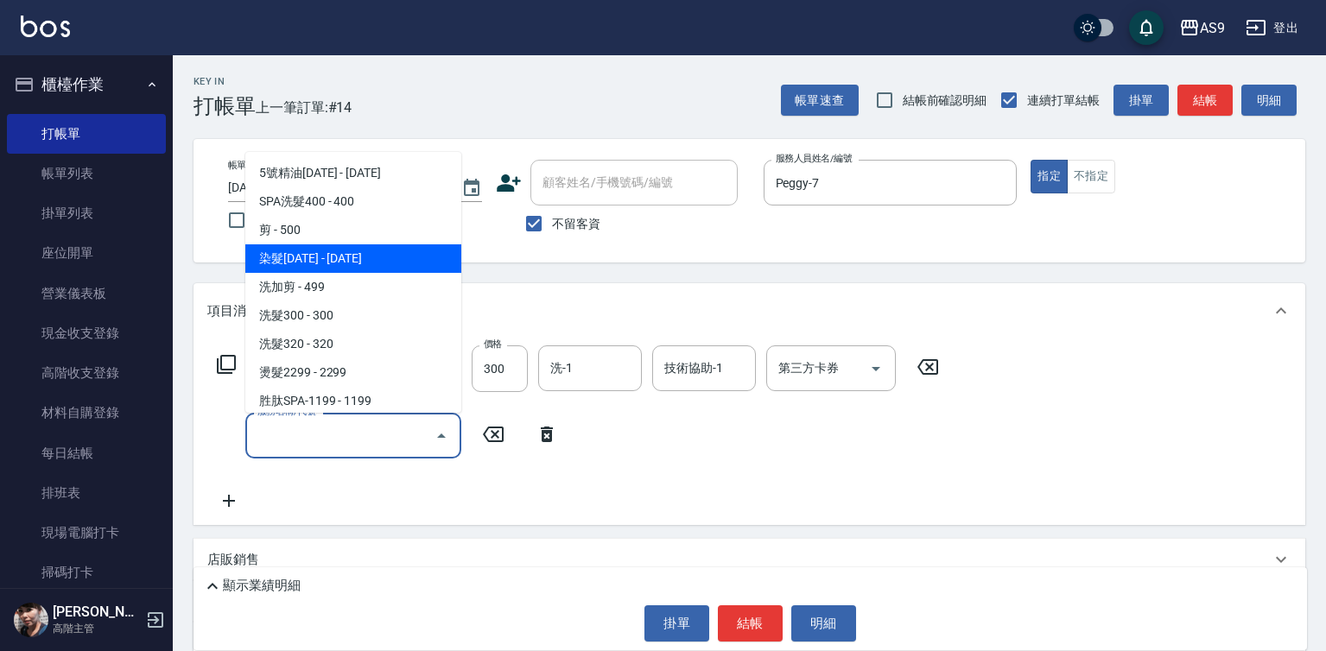
click at [346, 264] on span "染髮[DATE] - [DATE]" at bounding box center [353, 259] width 216 height 29
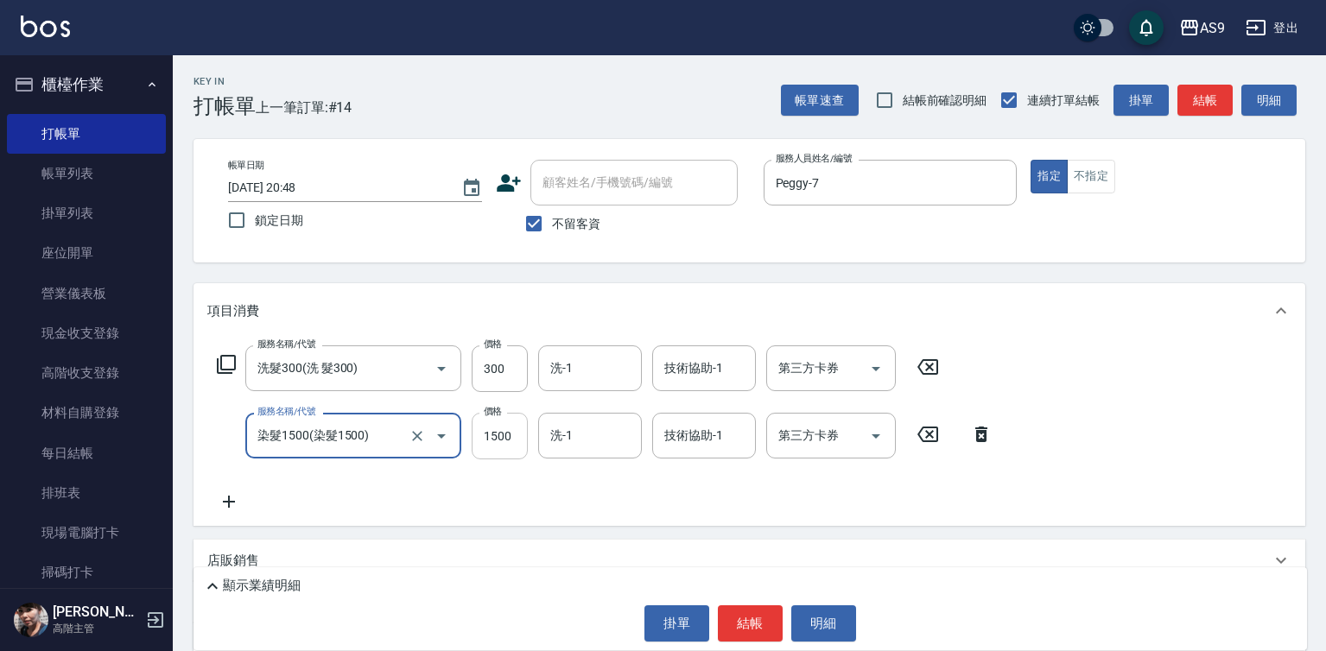
click at [490, 434] on input "1500" at bounding box center [500, 436] width 56 height 47
type input "染髮1500"
click at [490, 434] on input "1500" at bounding box center [500, 436] width 56 height 47
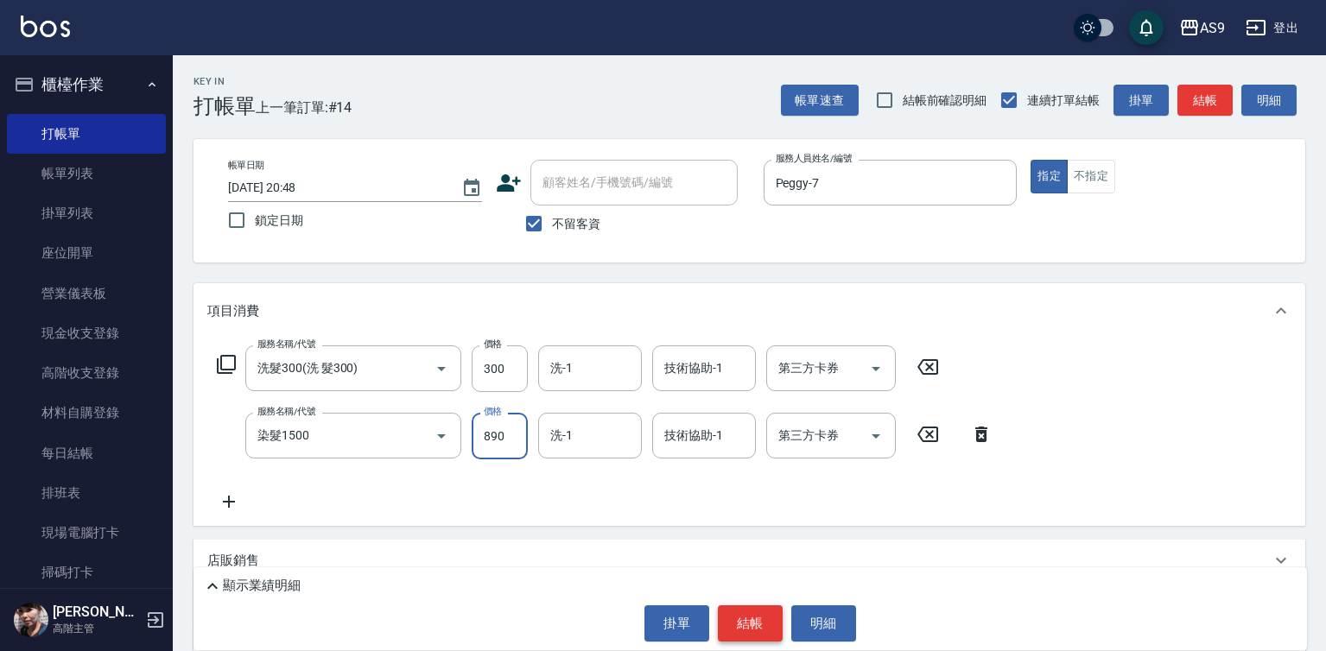
type input "890"
click at [734, 622] on button "結帳" at bounding box center [750, 624] width 65 height 36
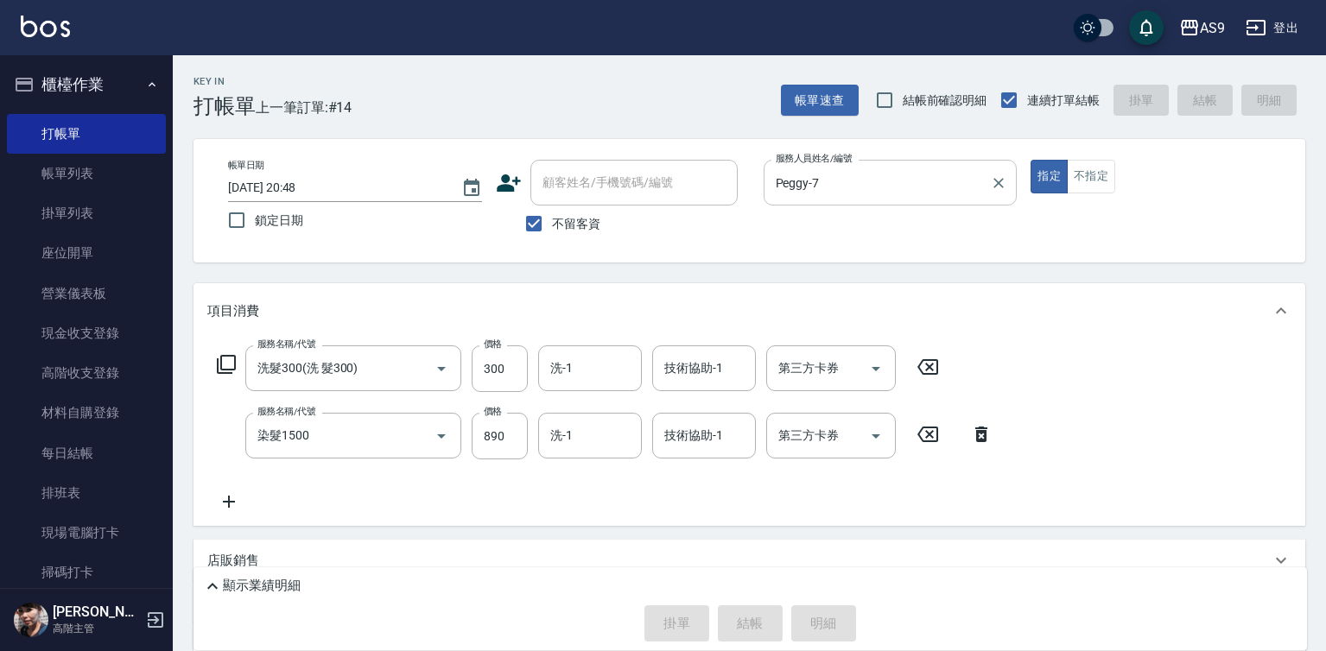
type input "[DATE] 20:49"
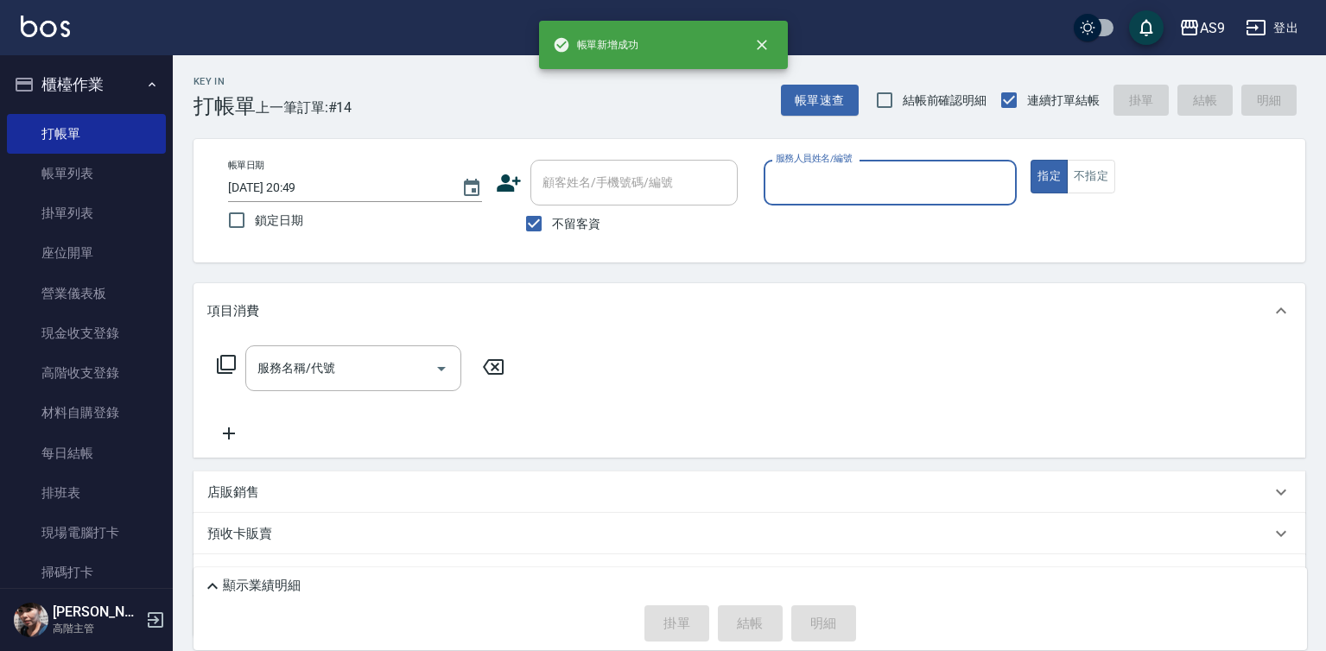
click at [835, 181] on input "服務人員姓名/編號" at bounding box center [891, 183] width 238 height 30
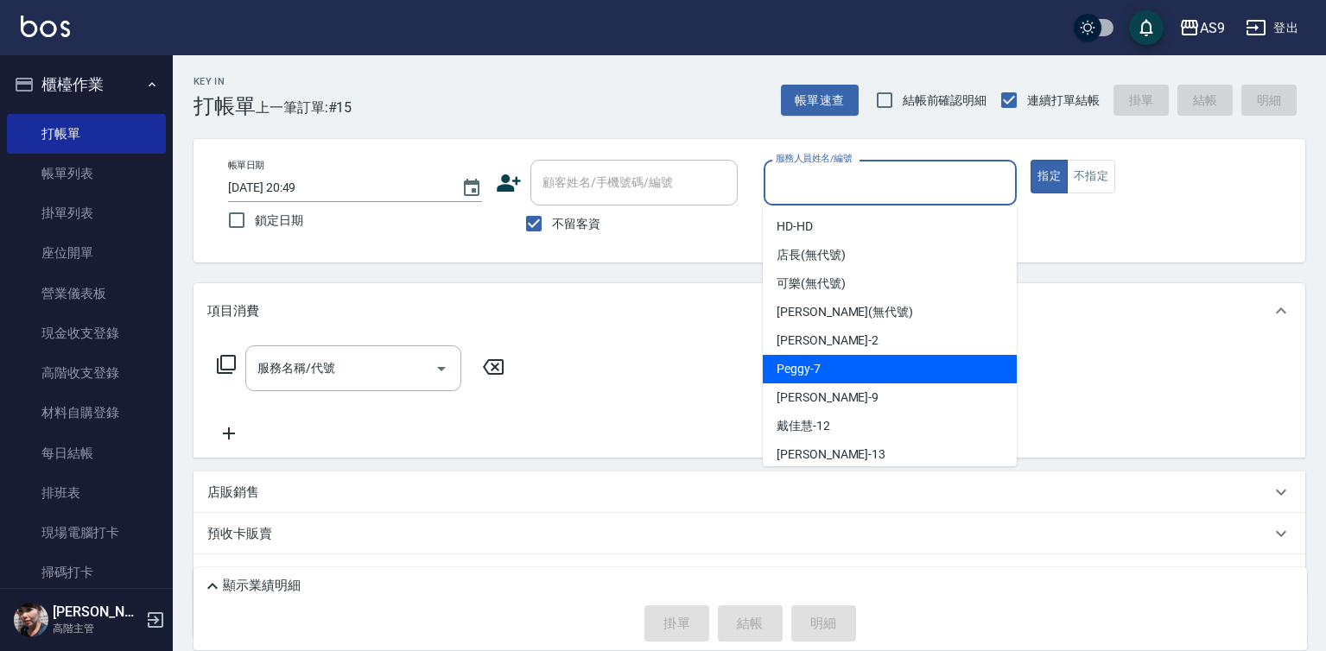
click at [831, 372] on div "Peggy -7" at bounding box center [890, 369] width 254 height 29
type input "Peggy-7"
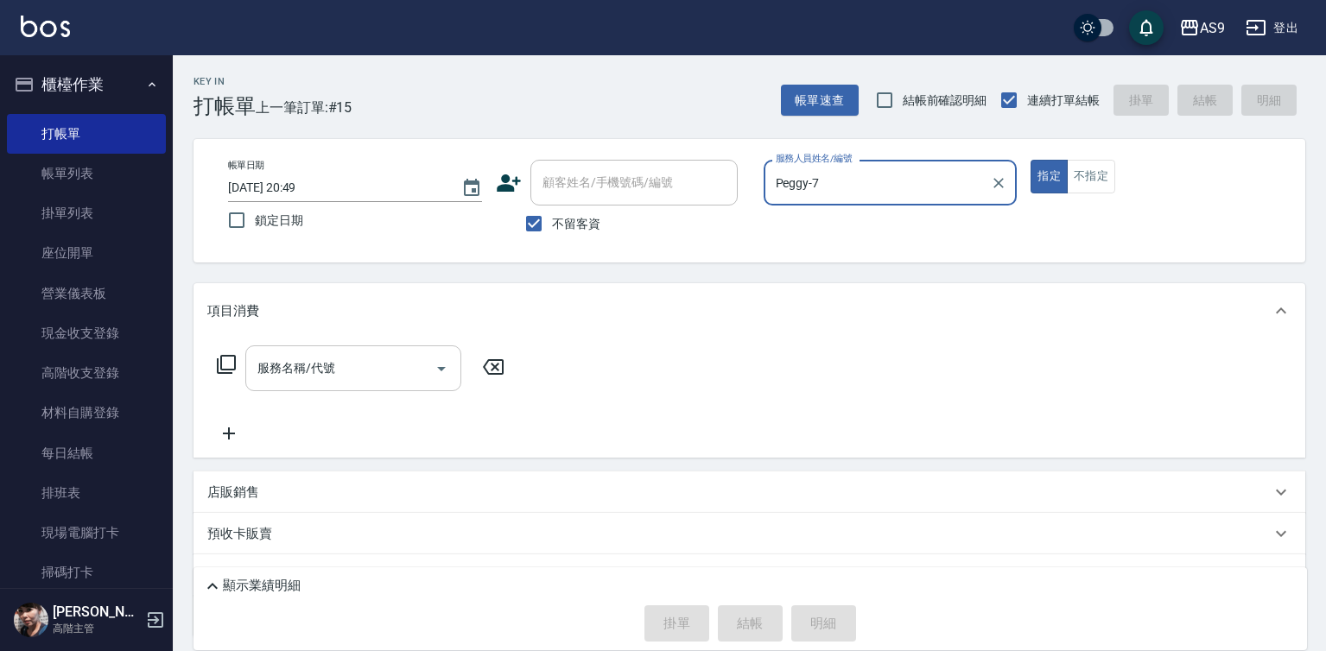
click at [353, 365] on input "服務名稱/代號" at bounding box center [340, 368] width 175 height 30
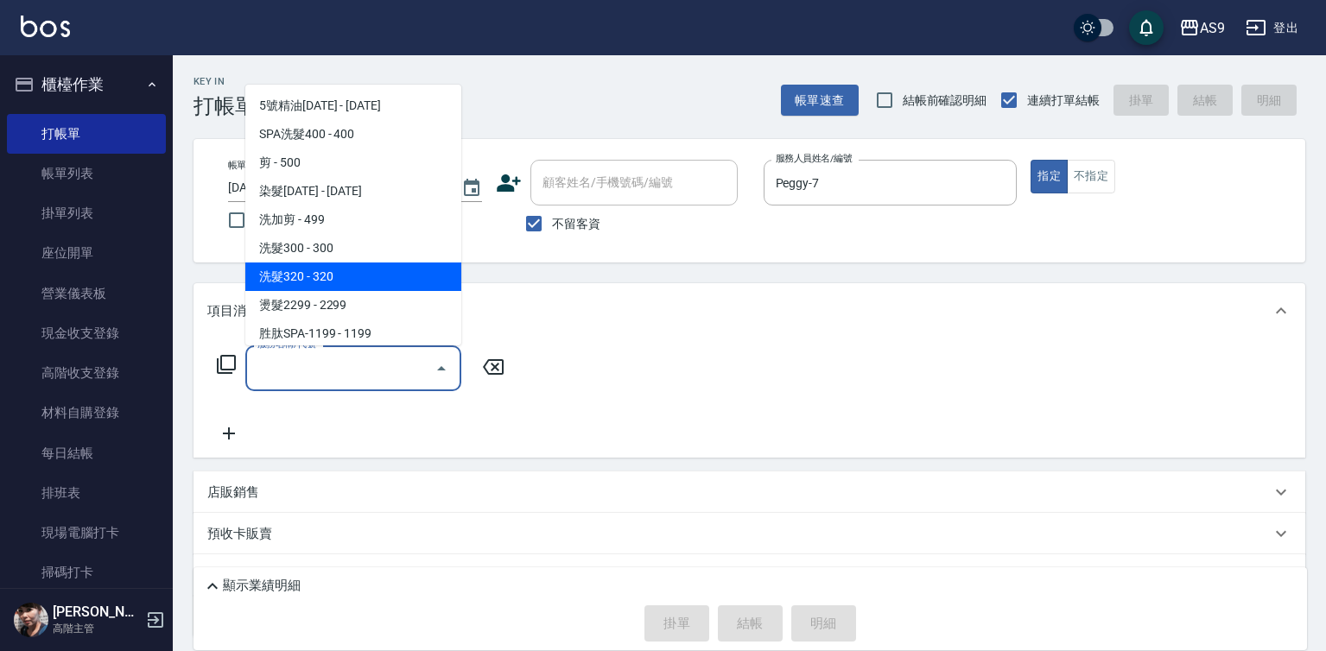
click at [334, 282] on span "洗髮320 - 320" at bounding box center [353, 277] width 216 height 29
type input "洗髮320(洗髮320)"
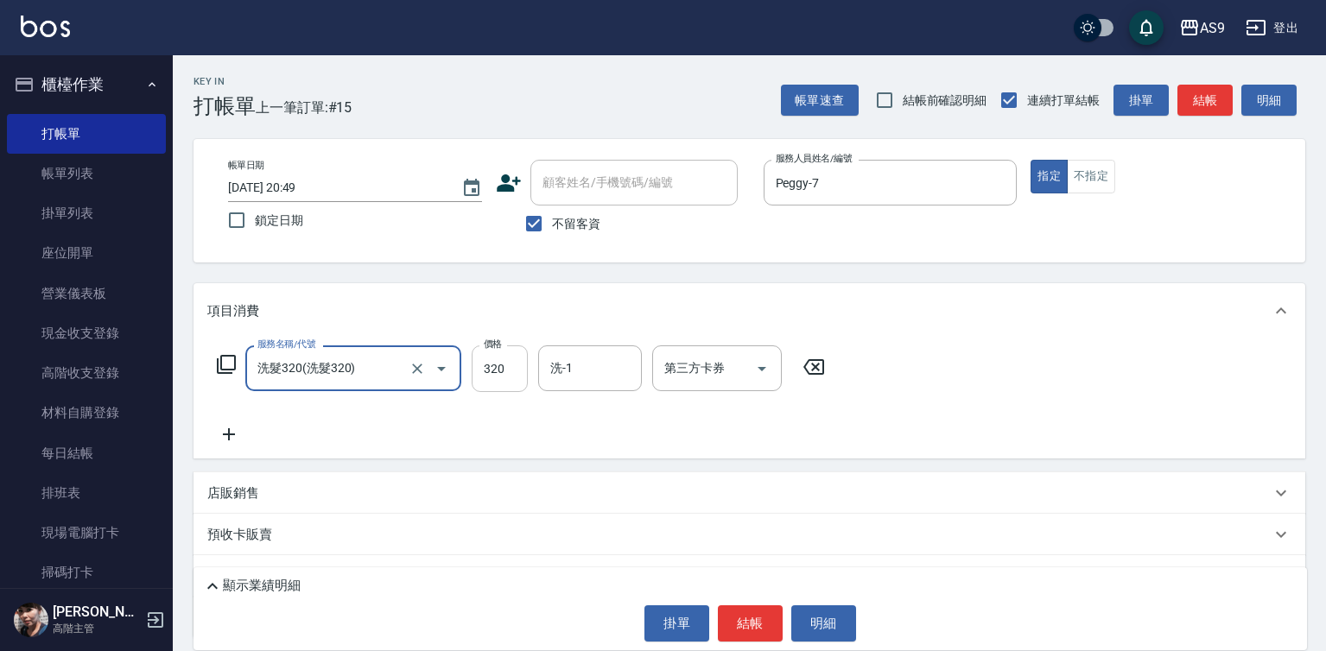
click at [516, 373] on input "320" at bounding box center [500, 369] width 56 height 47
type input "272"
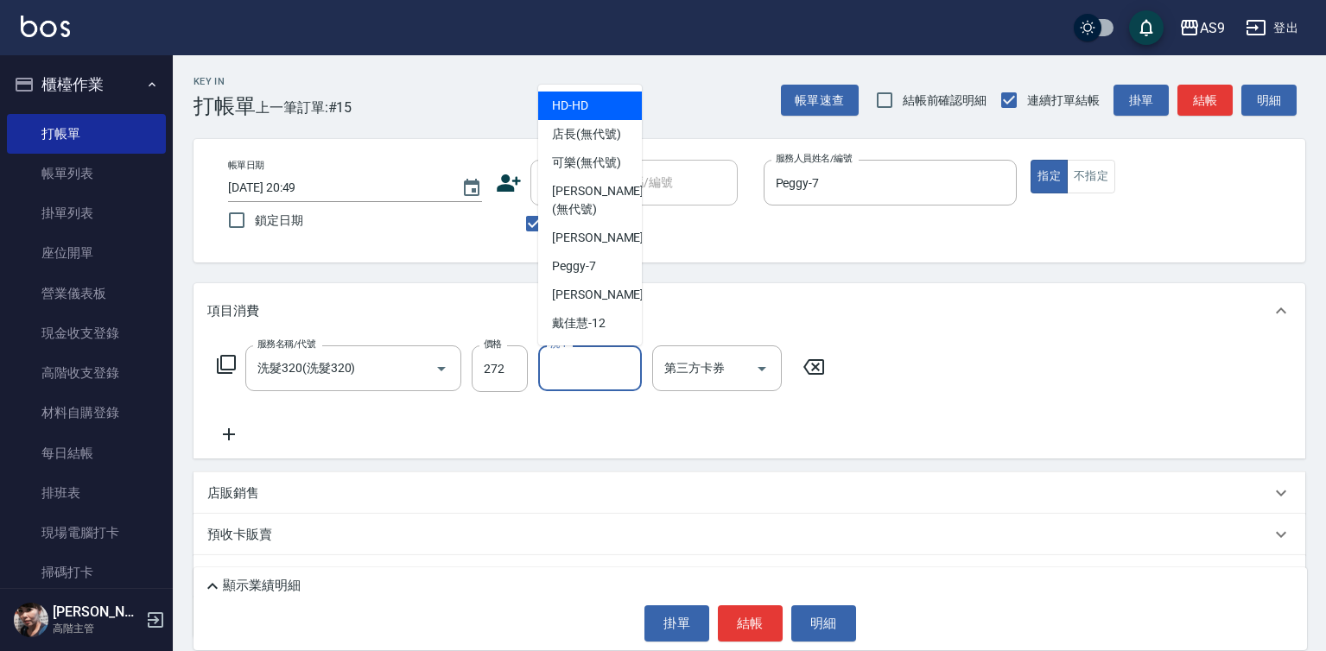
click at [619, 365] on input "洗-1" at bounding box center [590, 368] width 88 height 30
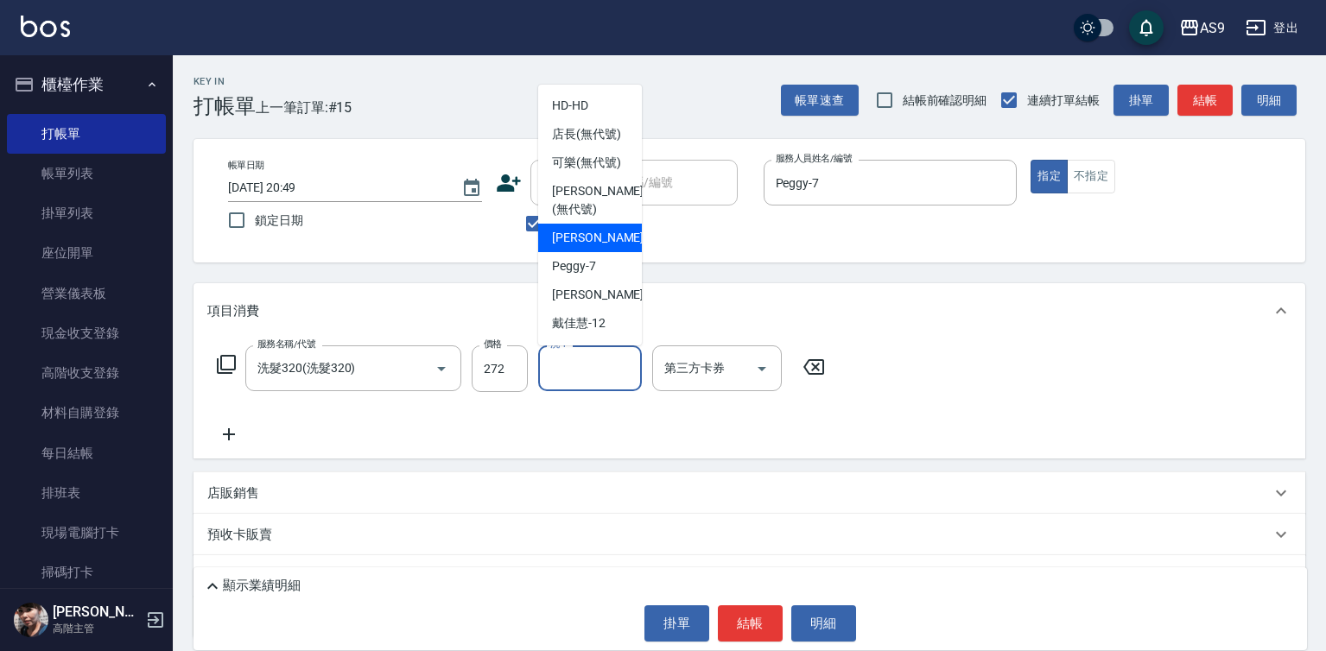
click at [602, 247] on span "[PERSON_NAME]蘭 -2" at bounding box center [603, 238] width 102 height 18
type input "[PERSON_NAME]蘭-2"
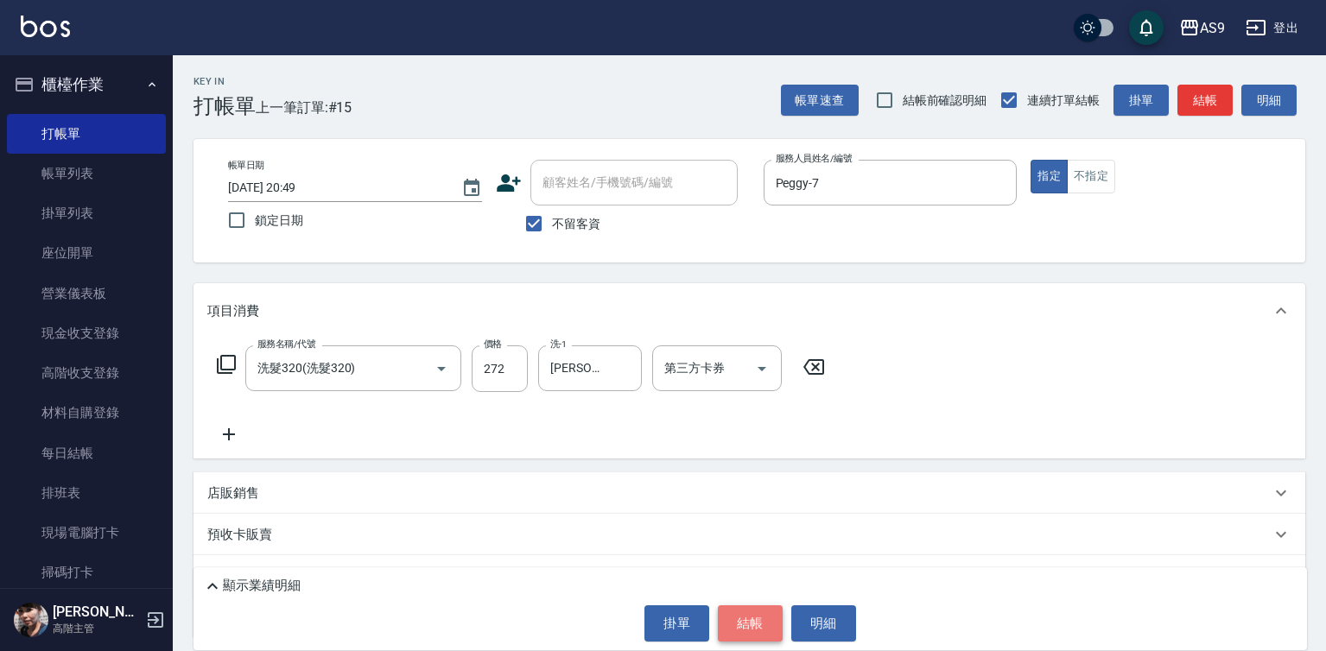
click at [747, 606] on button "結帳" at bounding box center [750, 624] width 65 height 36
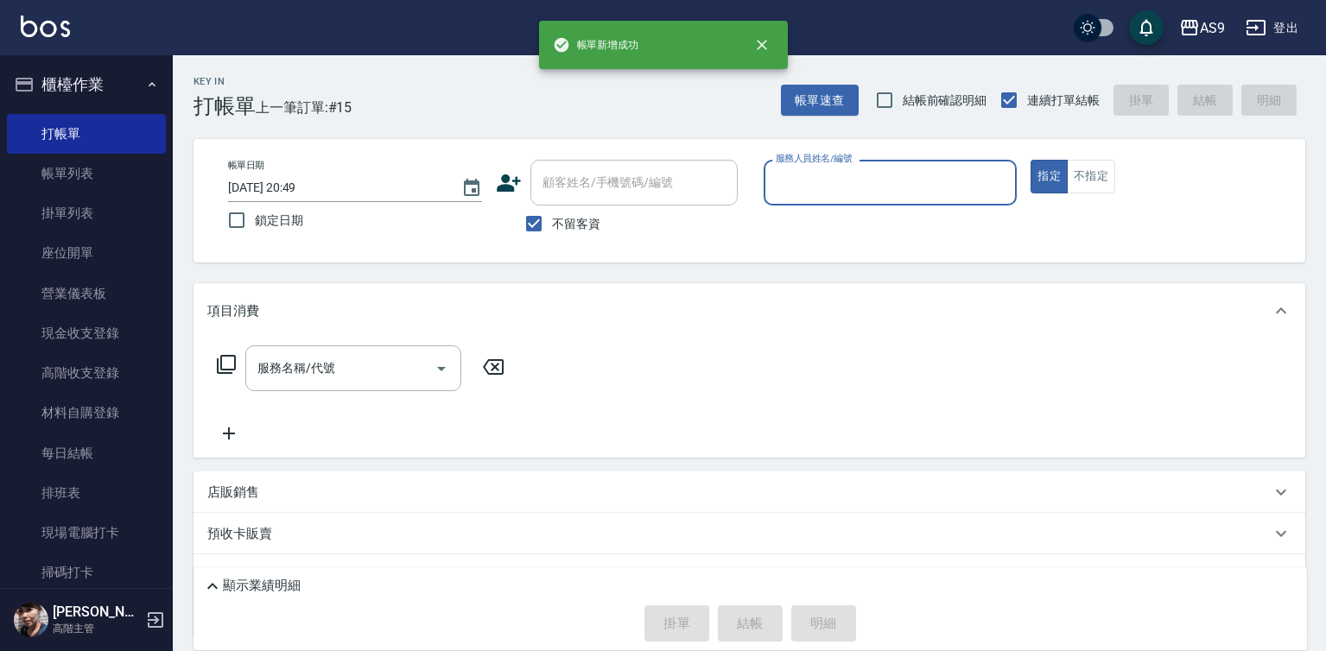
click at [819, 193] on input "服務人員姓名/編號" at bounding box center [891, 183] width 238 height 30
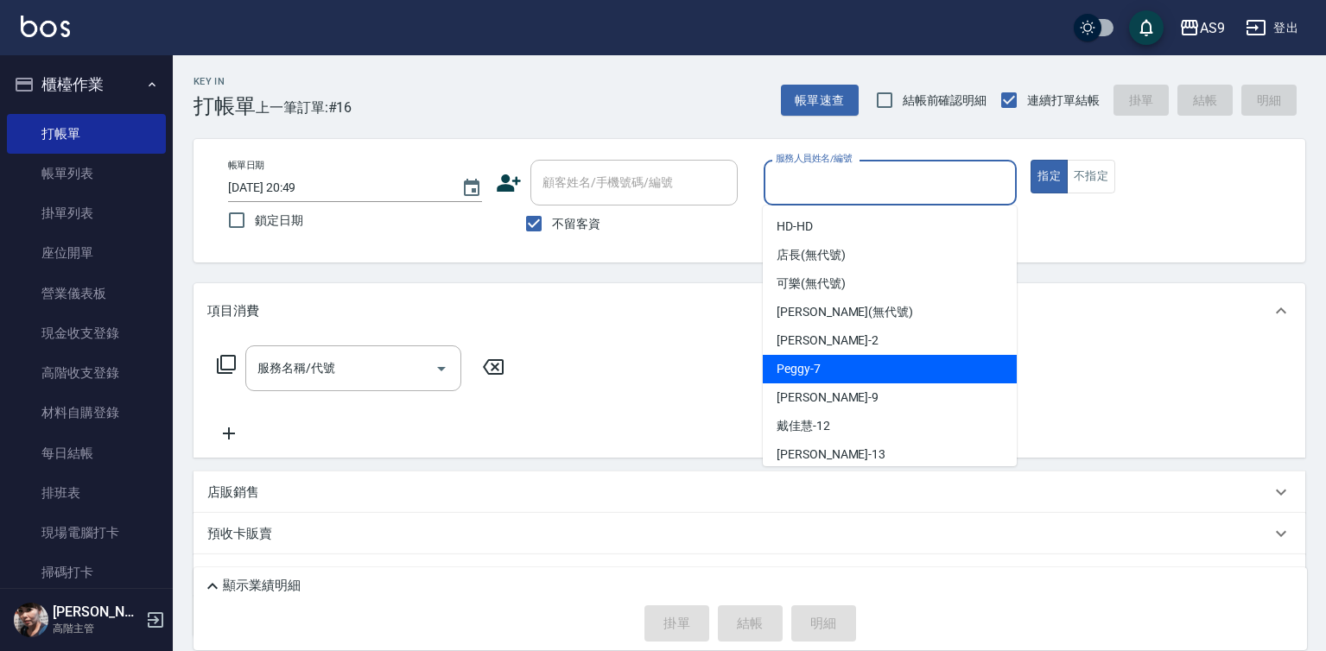
click at [829, 362] on div "Peggy -7" at bounding box center [890, 369] width 254 height 29
type input "Peggy-7"
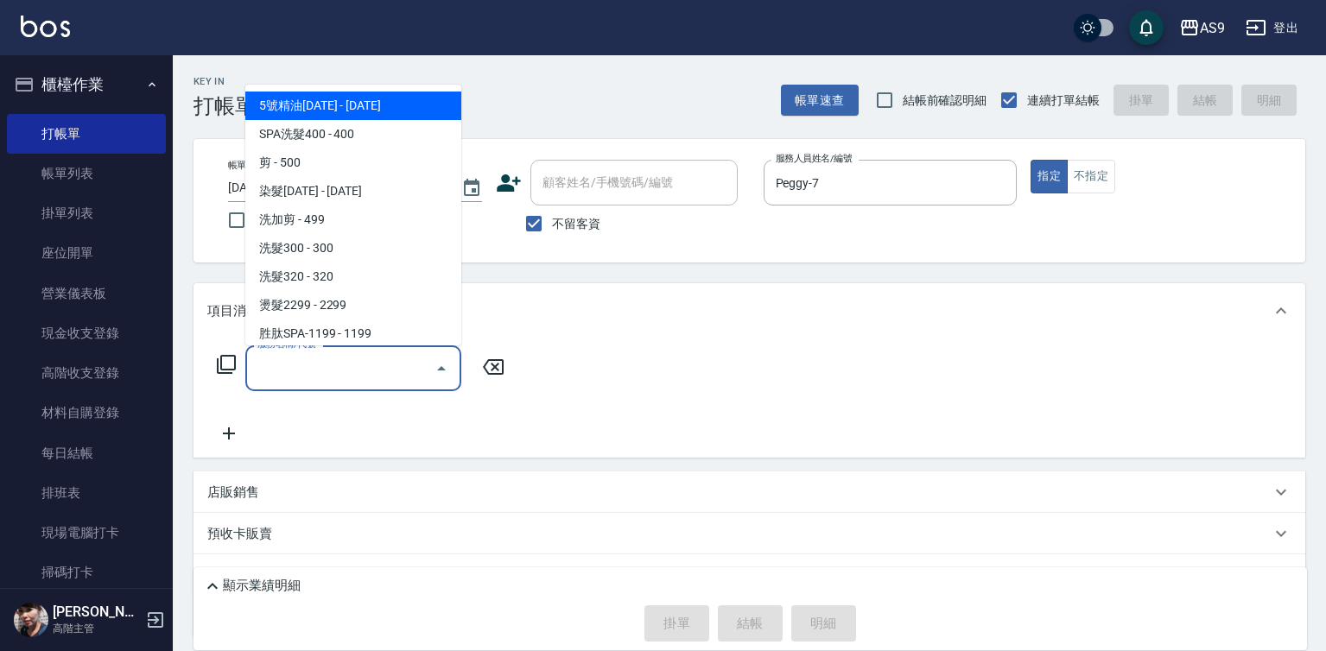
click at [378, 378] on input "服務名稱/代號" at bounding box center [340, 368] width 175 height 30
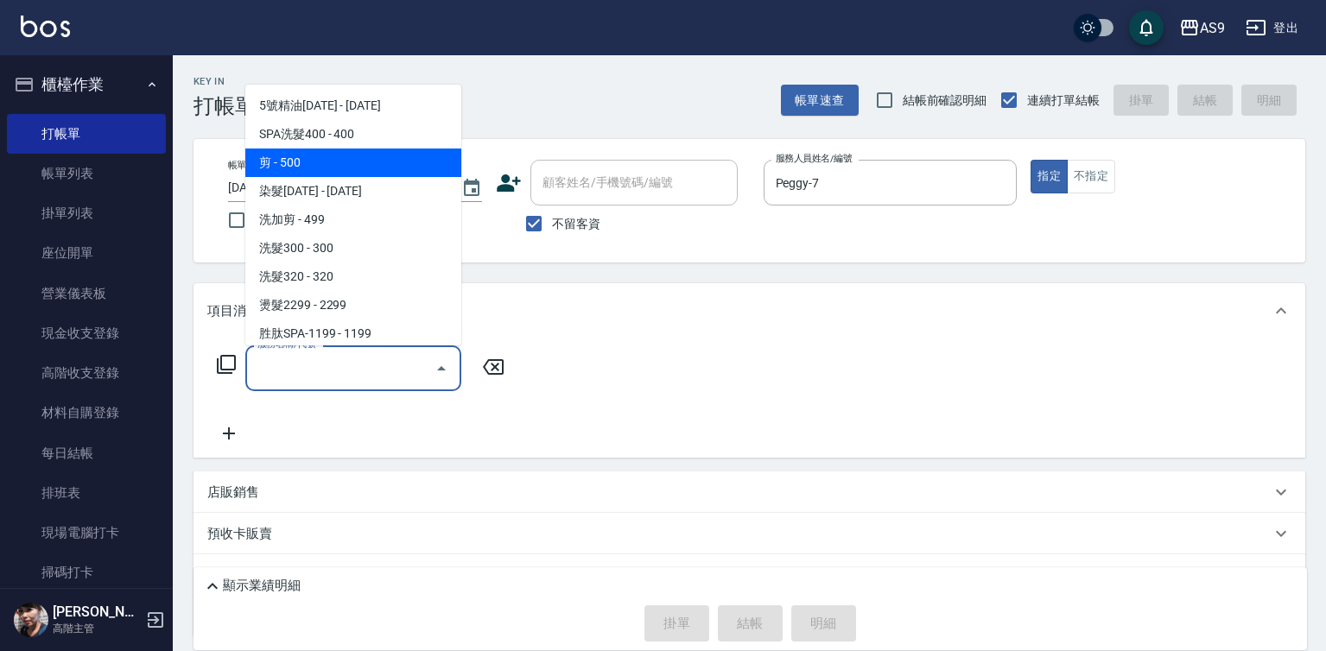
click at [335, 165] on span "剪 - 500" at bounding box center [353, 163] width 216 height 29
type input "剪(剪)"
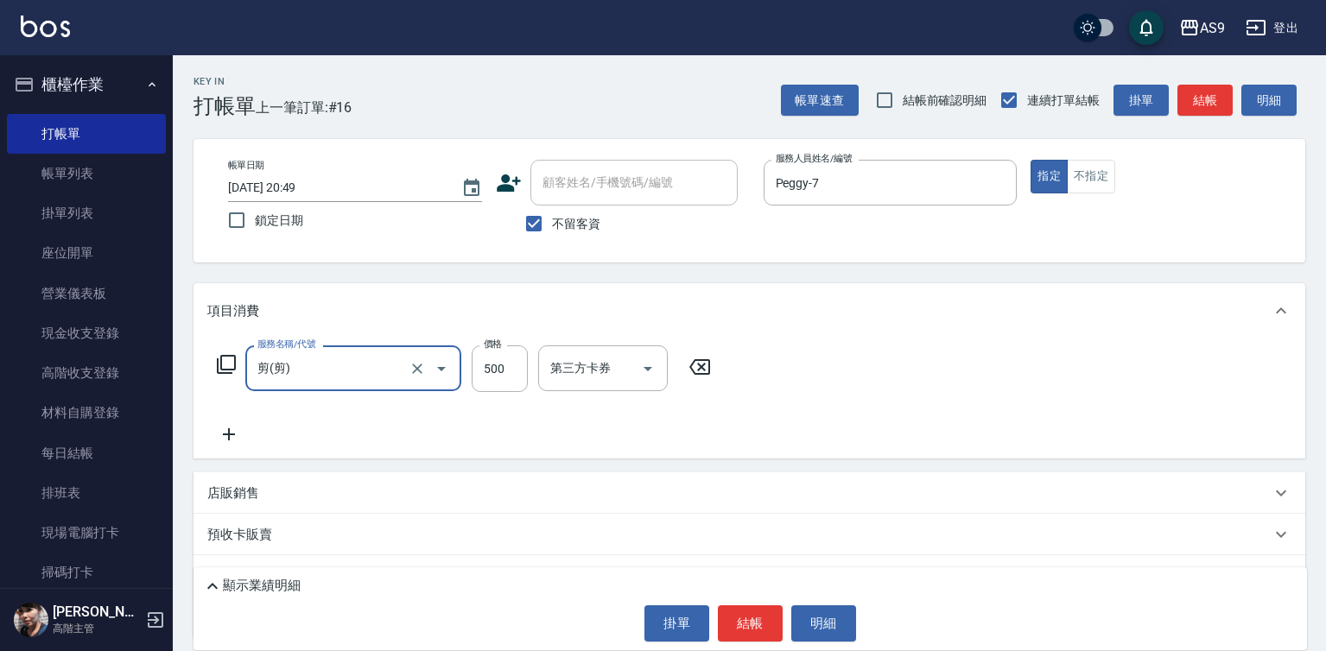
click at [232, 432] on icon at bounding box center [228, 434] width 43 height 21
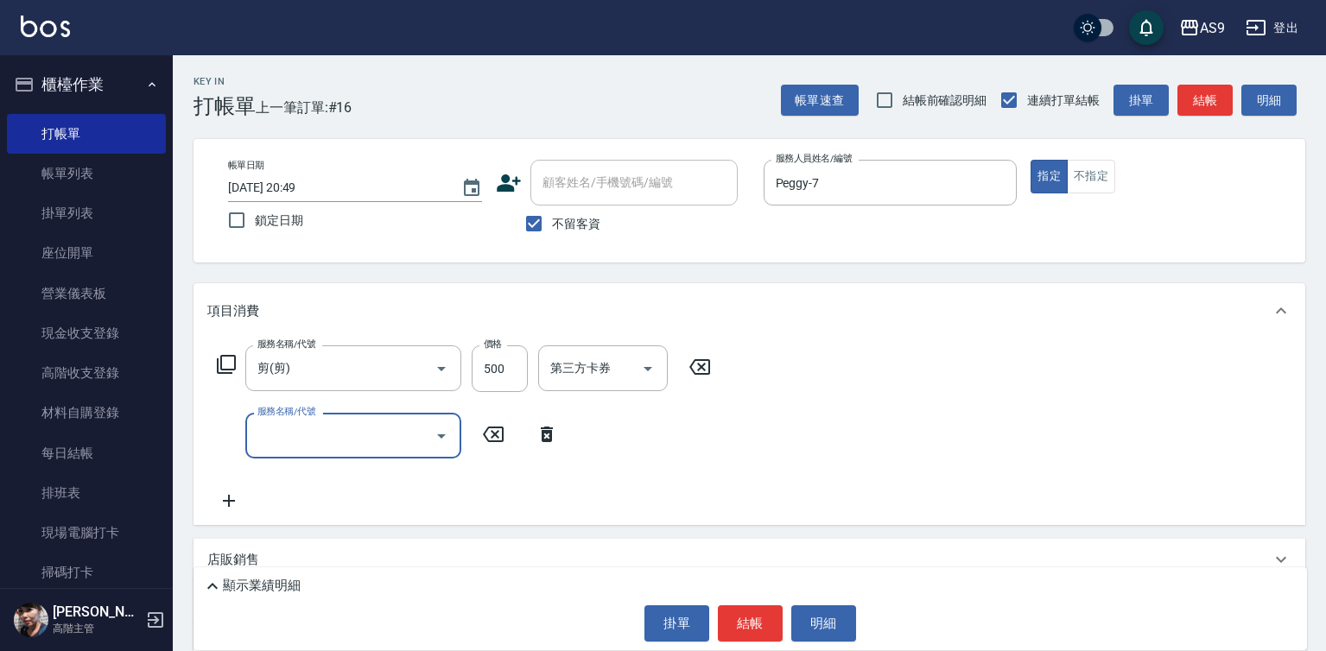
click at [282, 430] on input "服務名稱/代號" at bounding box center [340, 436] width 175 height 30
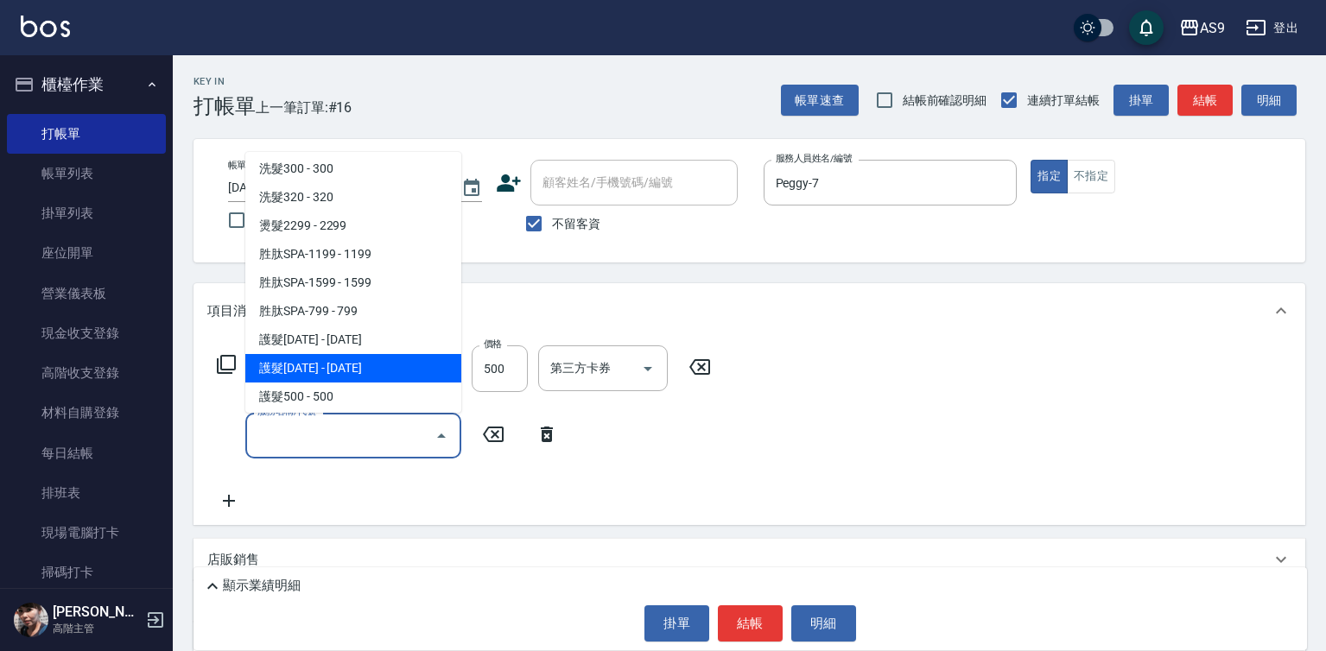
scroll to position [173, 0]
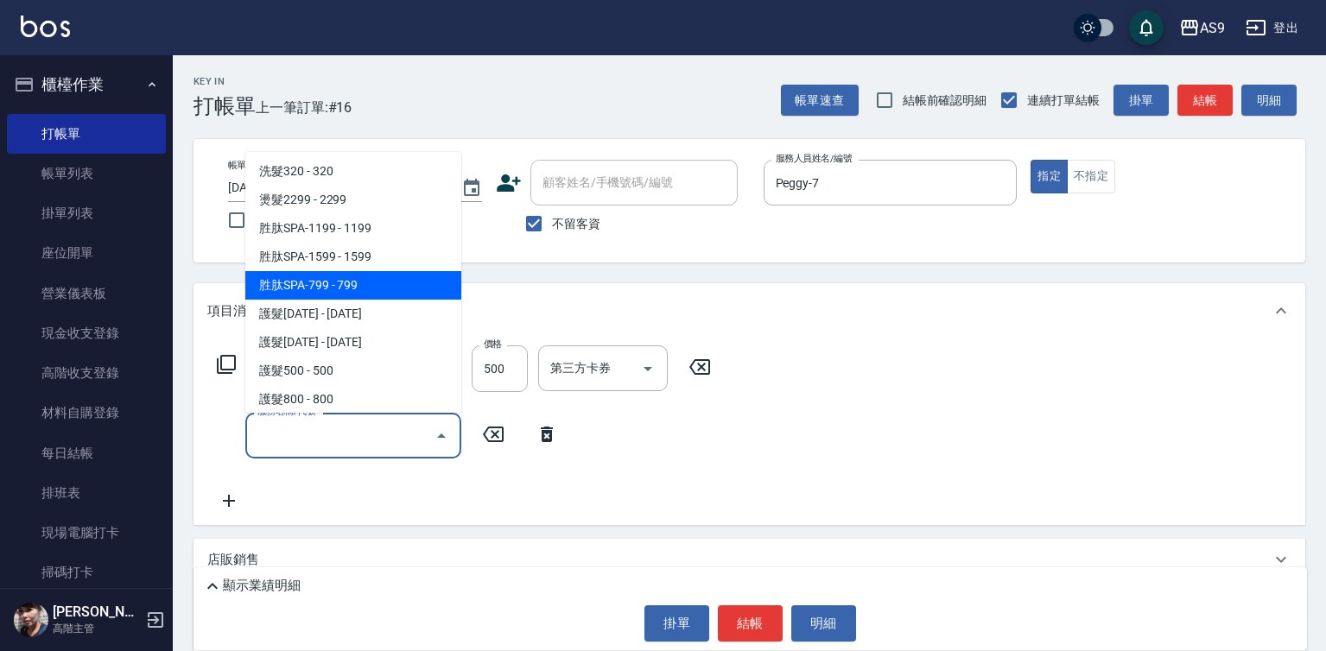
click at [353, 281] on span "胜肽SPA-799 - 799" at bounding box center [353, 285] width 216 height 29
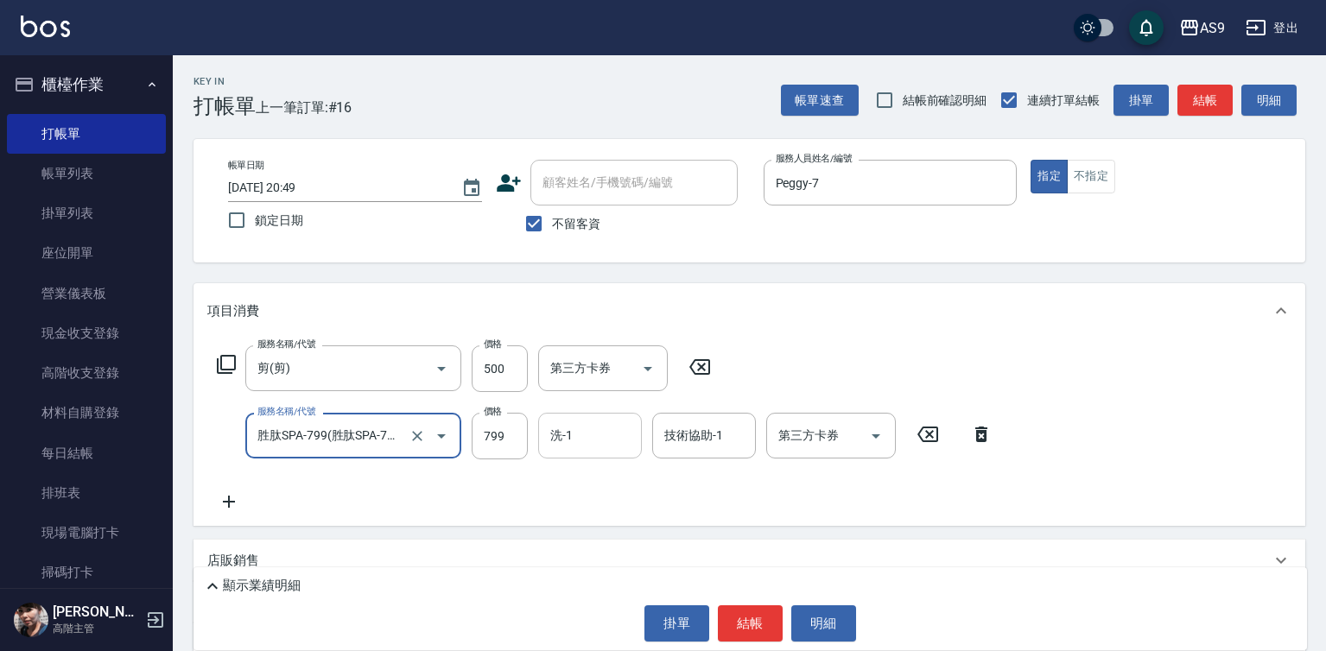
type input "胜肽SPA-799"
click at [613, 429] on input "洗-1" at bounding box center [590, 436] width 88 height 30
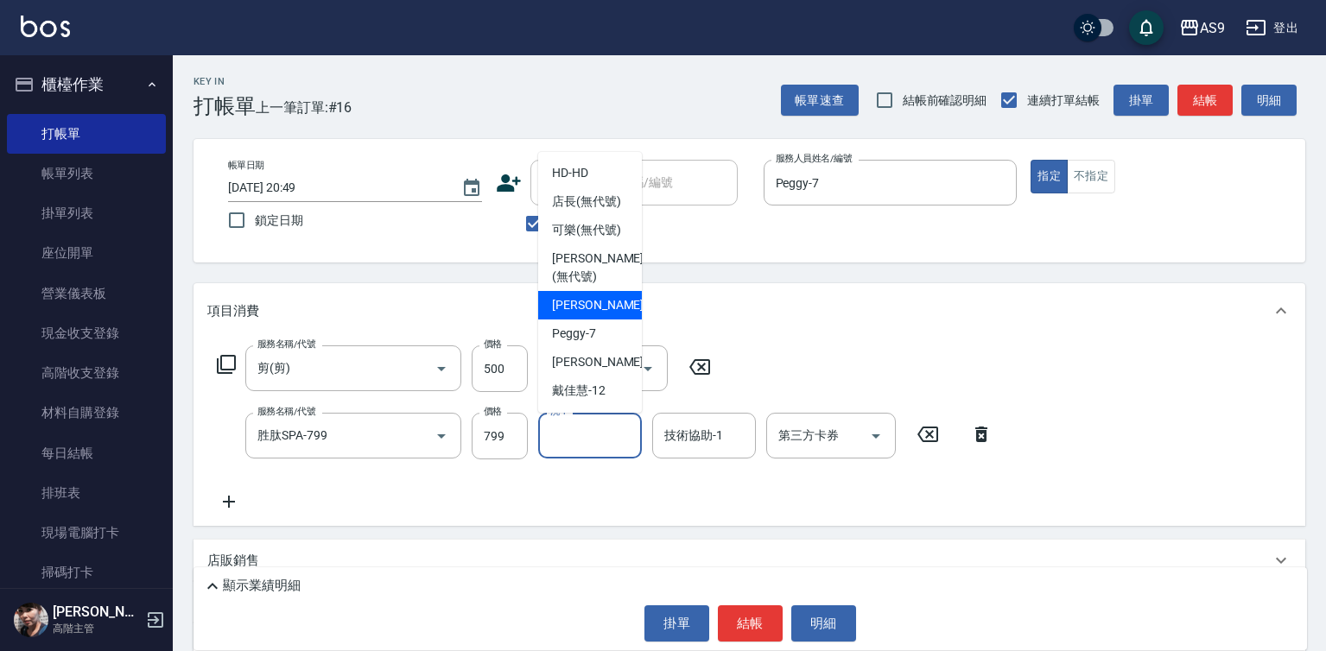
click at [617, 314] on span "[PERSON_NAME]蘭 -2" at bounding box center [603, 305] width 102 height 18
type input "[PERSON_NAME]蘭-2"
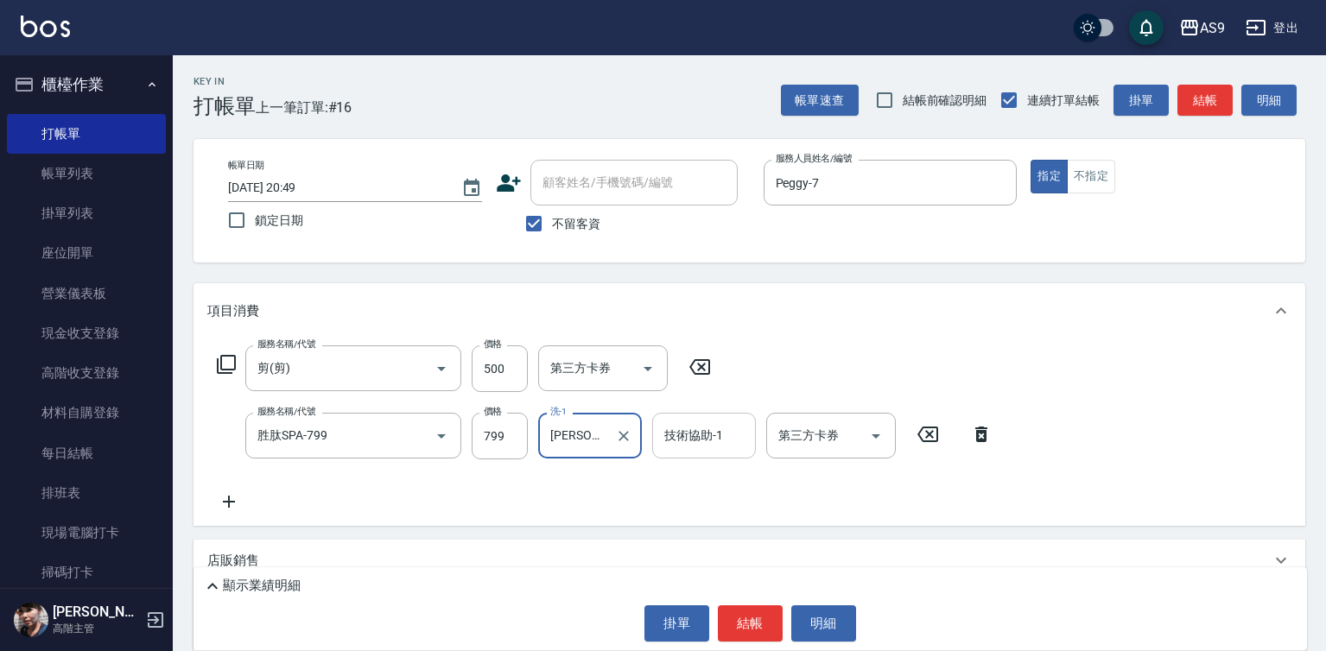
click at [696, 427] on div "技術協助-1 技術協助-1" at bounding box center [704, 436] width 104 height 46
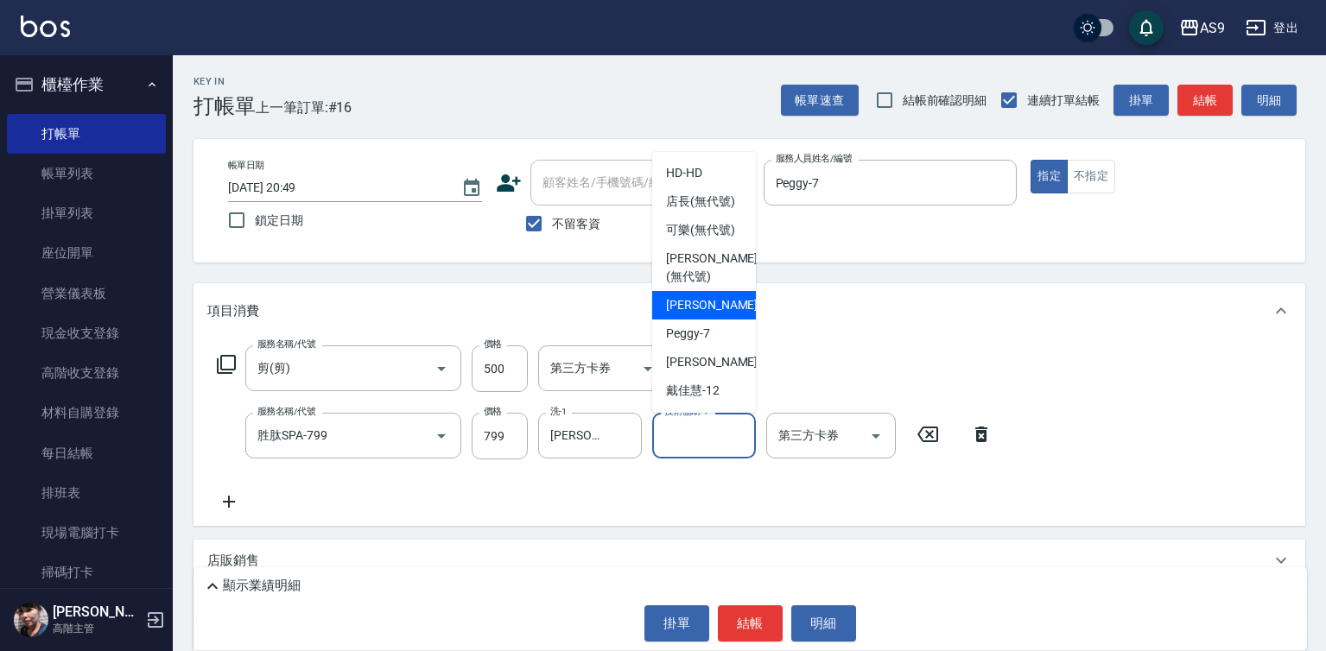
click at [689, 314] on span "[PERSON_NAME]蘭 -2" at bounding box center [717, 305] width 102 height 18
type input "[PERSON_NAME]蘭-2"
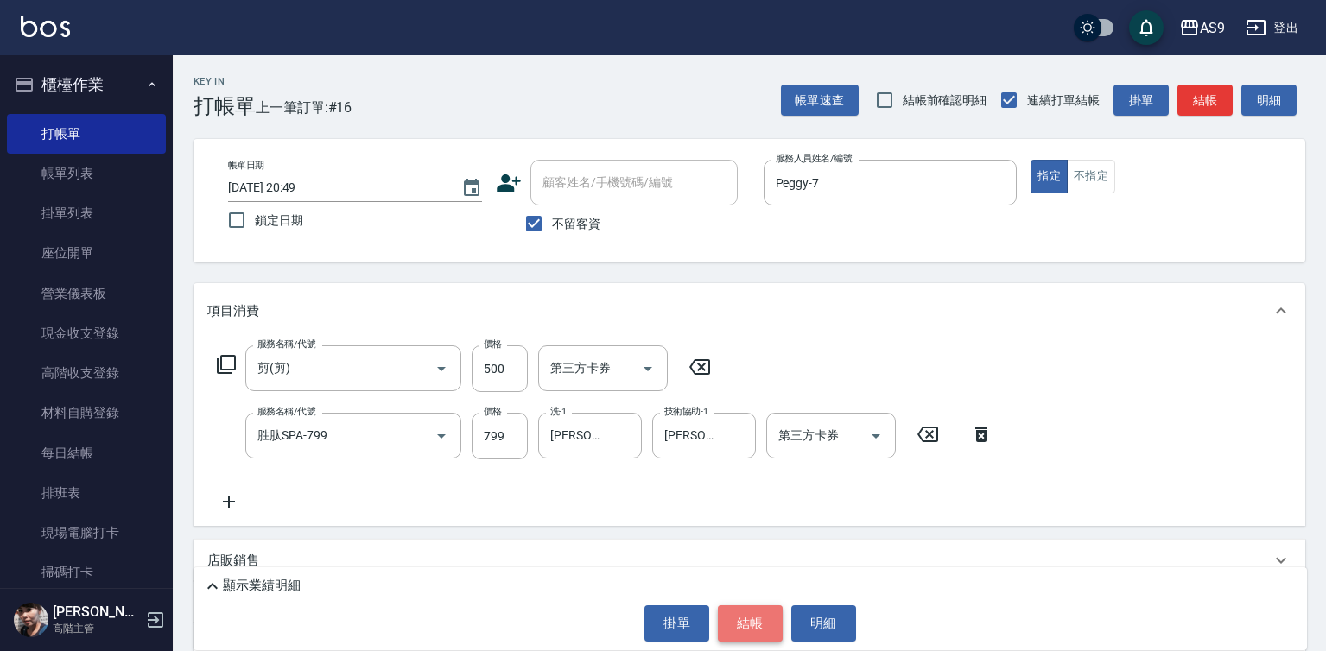
click at [759, 621] on button "結帳" at bounding box center [750, 624] width 65 height 36
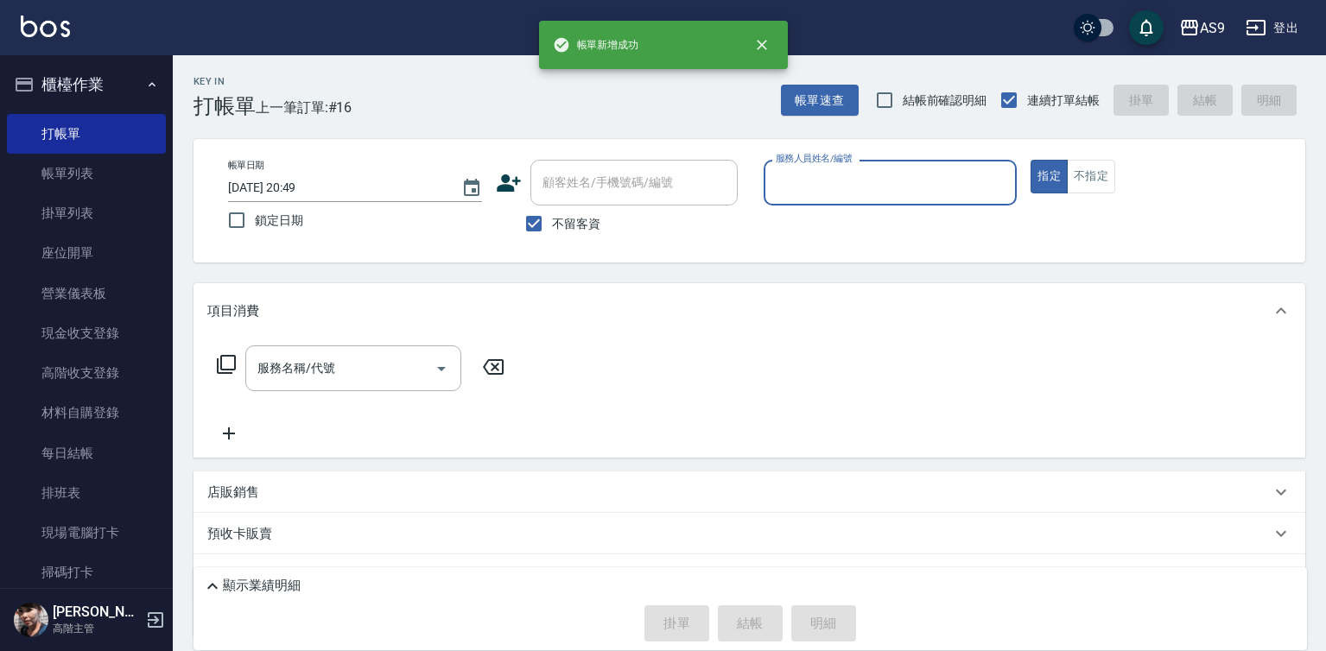
click at [810, 188] on input "服務人員姓名/編號" at bounding box center [891, 183] width 238 height 30
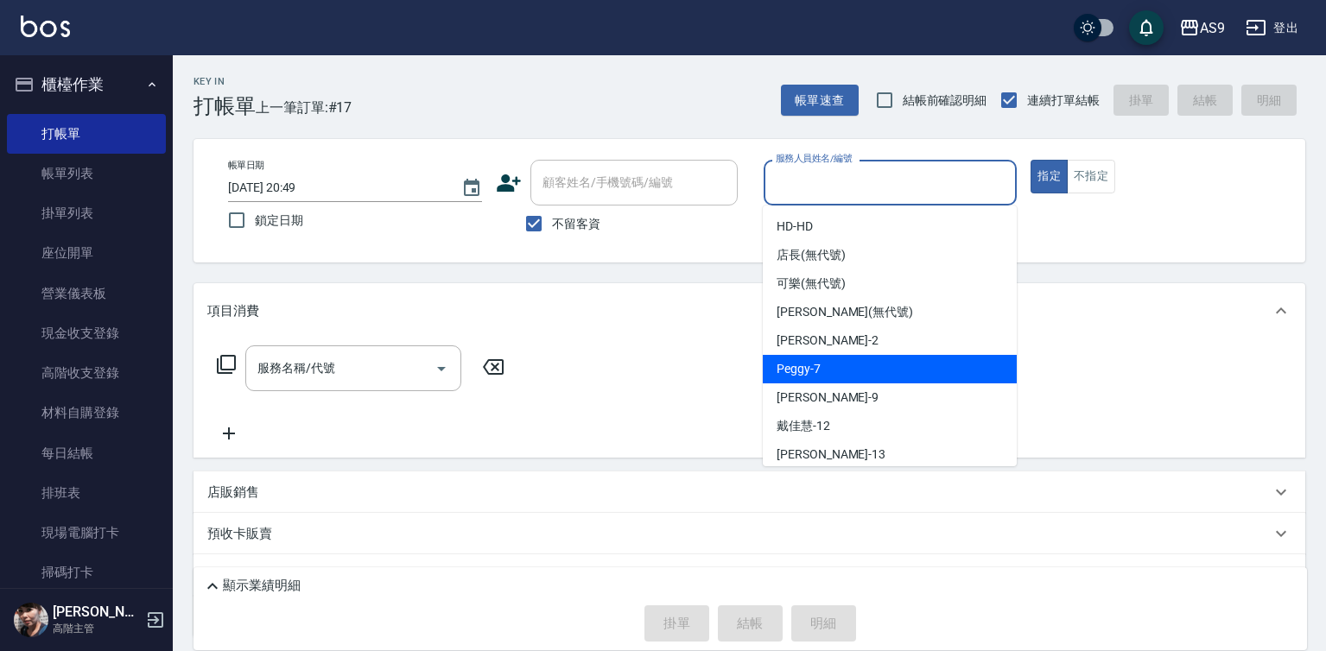
click at [817, 366] on span "Peggy -7" at bounding box center [799, 369] width 44 height 18
type input "Peggy-7"
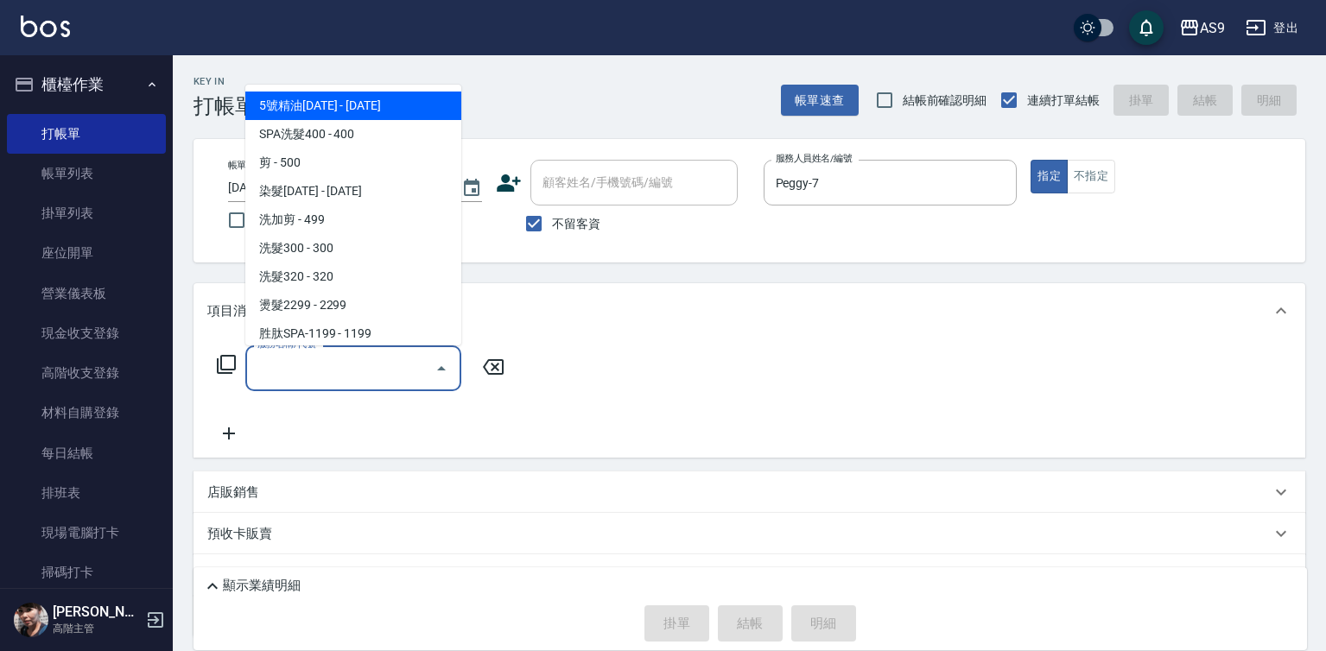
click at [365, 375] on input "服務名稱/代號" at bounding box center [340, 368] width 175 height 30
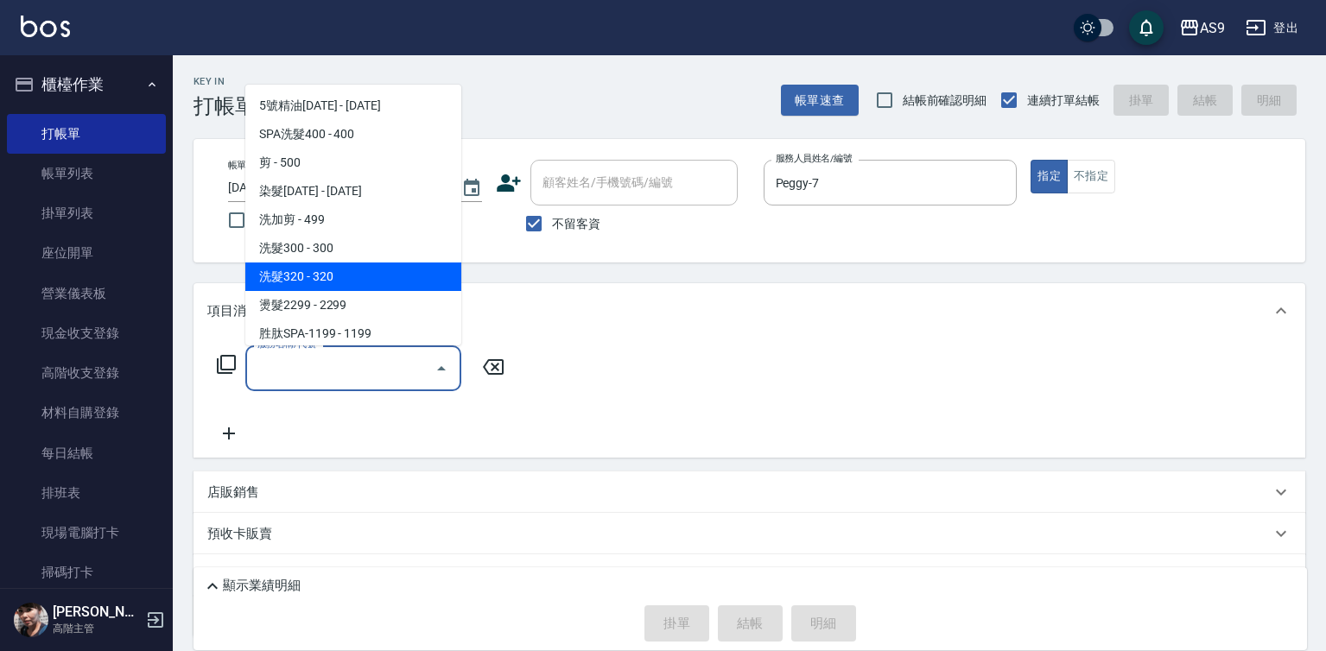
click at [358, 276] on span "洗髮320 - 320" at bounding box center [353, 277] width 216 height 29
type input "洗髮320(洗髮320)"
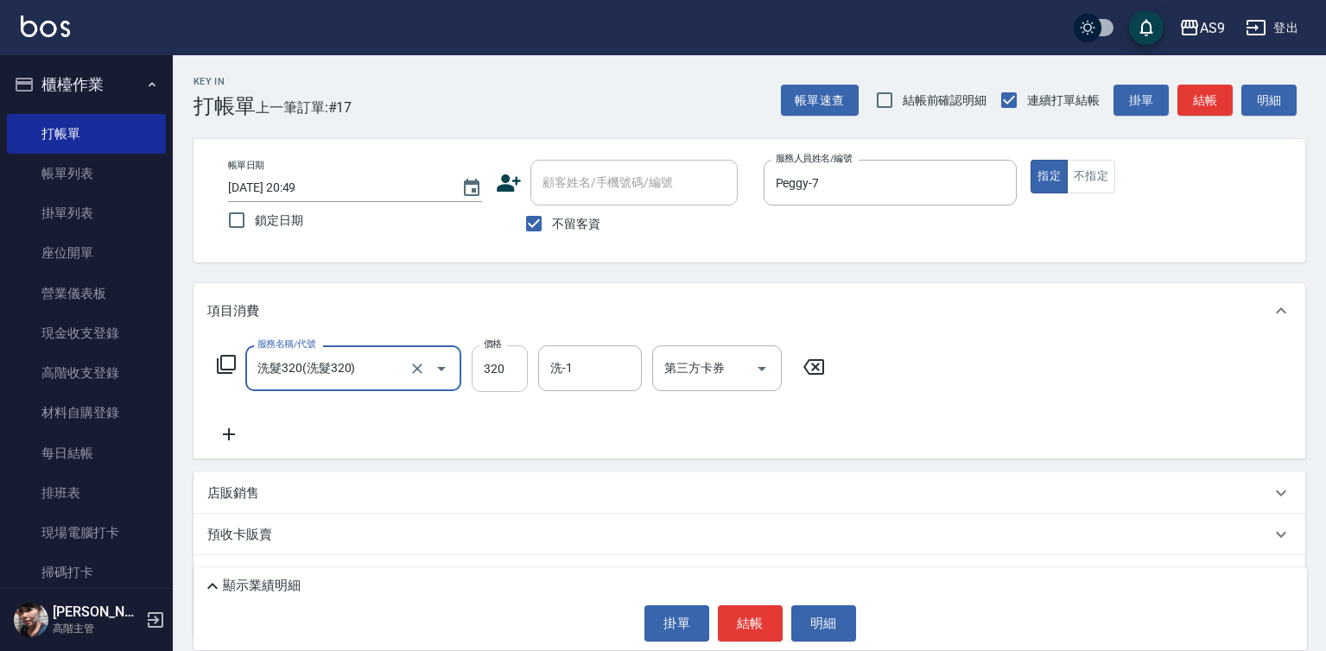
click at [499, 376] on input "320" at bounding box center [500, 369] width 56 height 47
type input "227"
click at [730, 626] on button "結帳" at bounding box center [750, 624] width 65 height 36
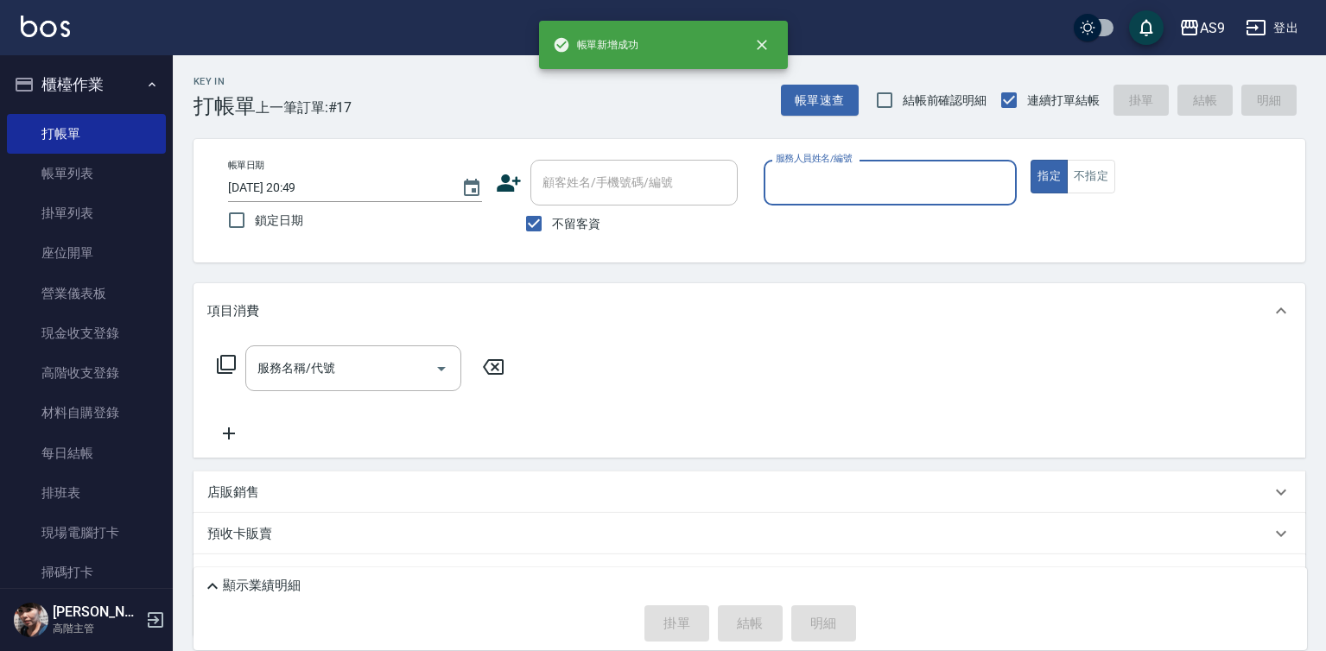
click at [797, 180] on input "服務人員姓名/編號" at bounding box center [891, 183] width 238 height 30
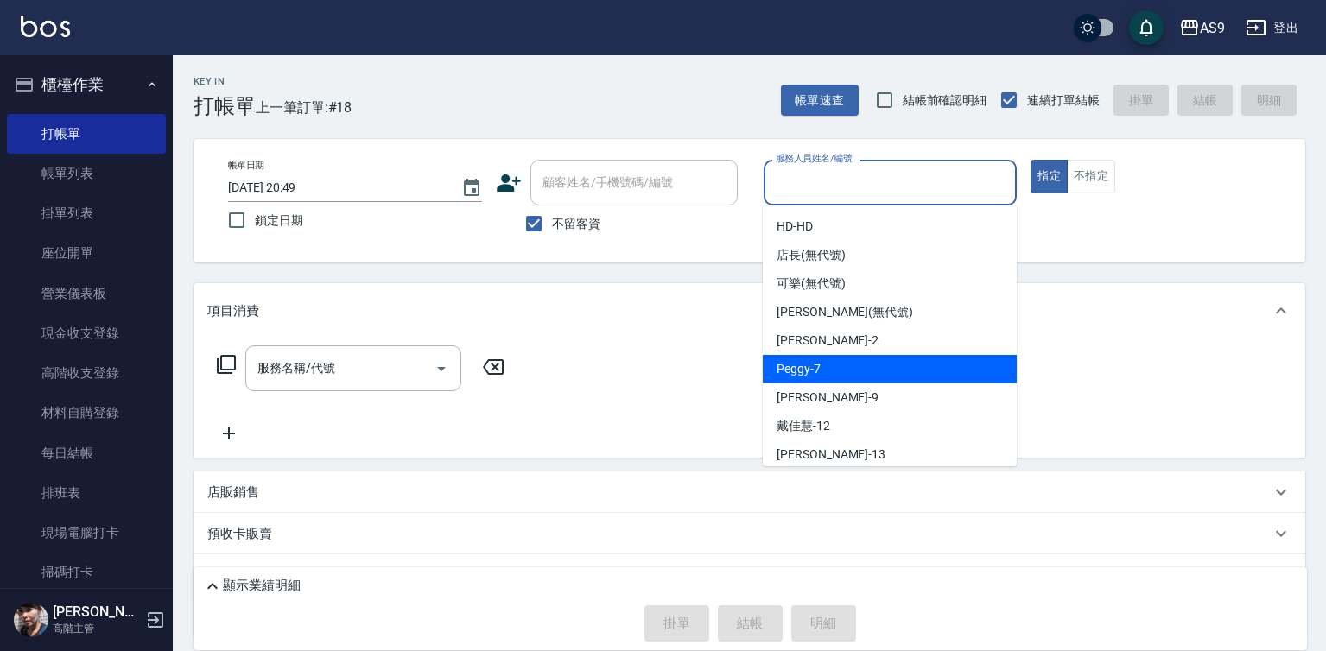
click at [828, 365] on div "Peggy -7" at bounding box center [890, 369] width 254 height 29
type input "Peggy-7"
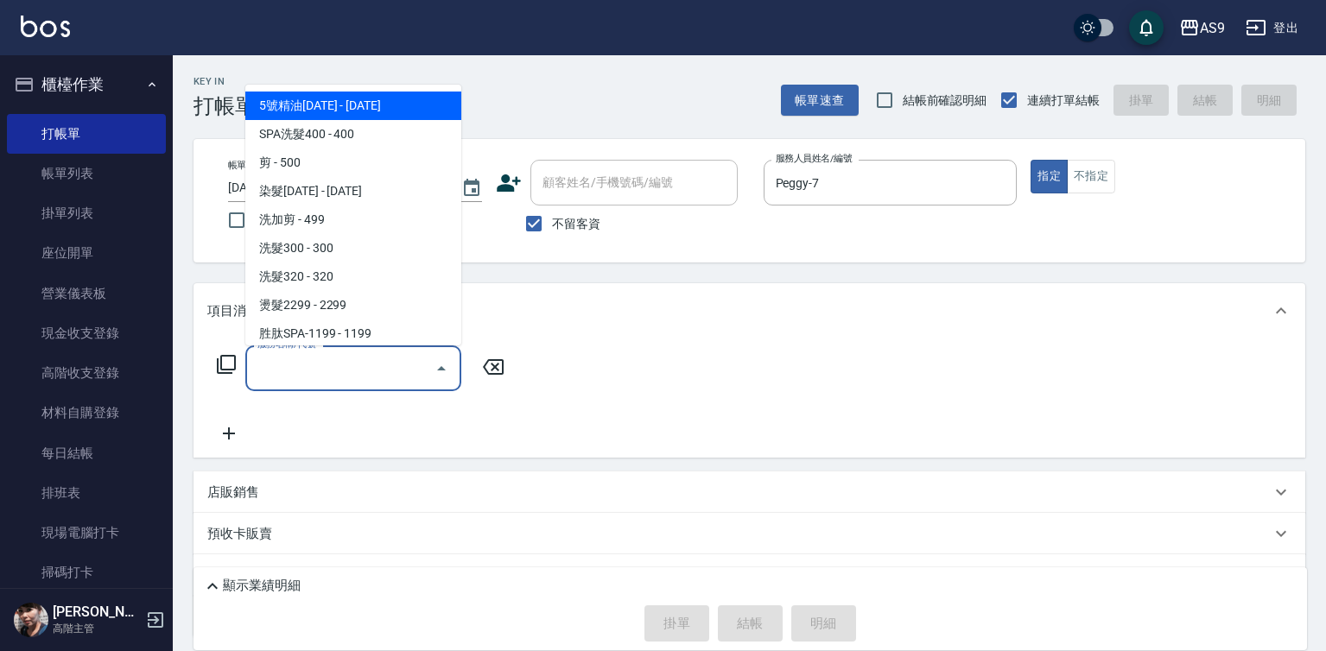
click at [411, 383] on input "服務名稱/代號" at bounding box center [340, 368] width 175 height 30
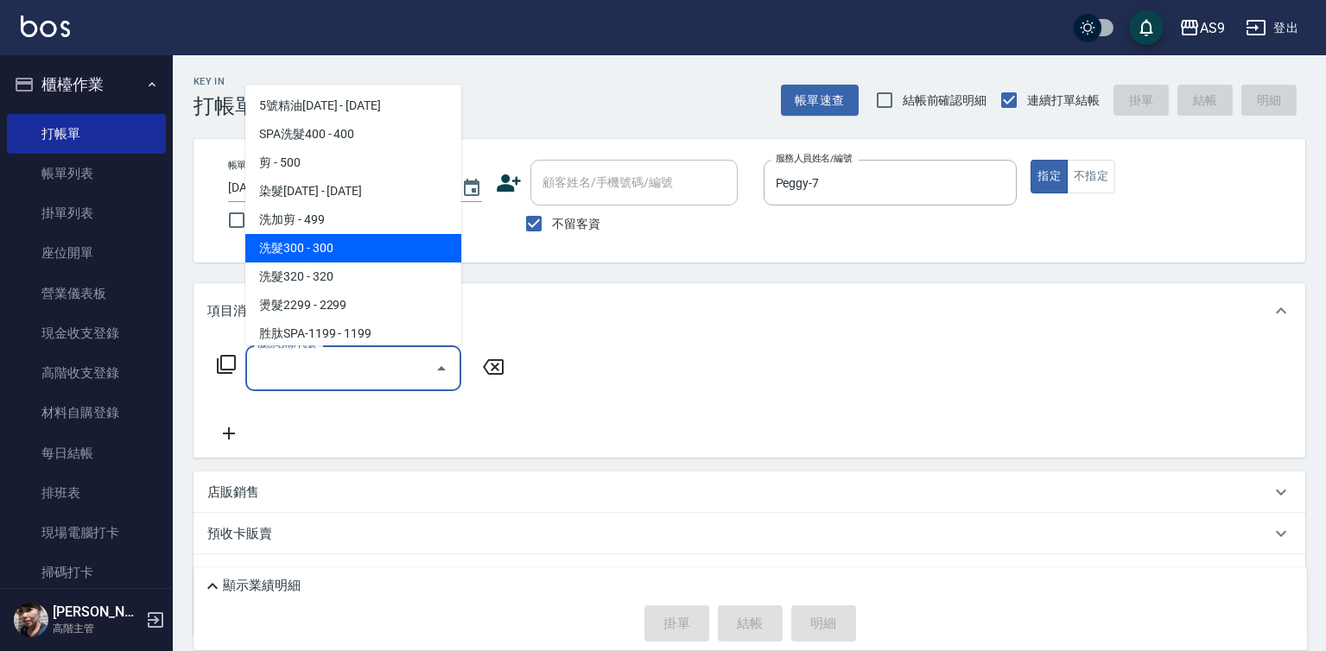
click at [360, 226] on span "洗加剪 - 499" at bounding box center [353, 220] width 216 height 29
type input "洗加剪(洗加剪)"
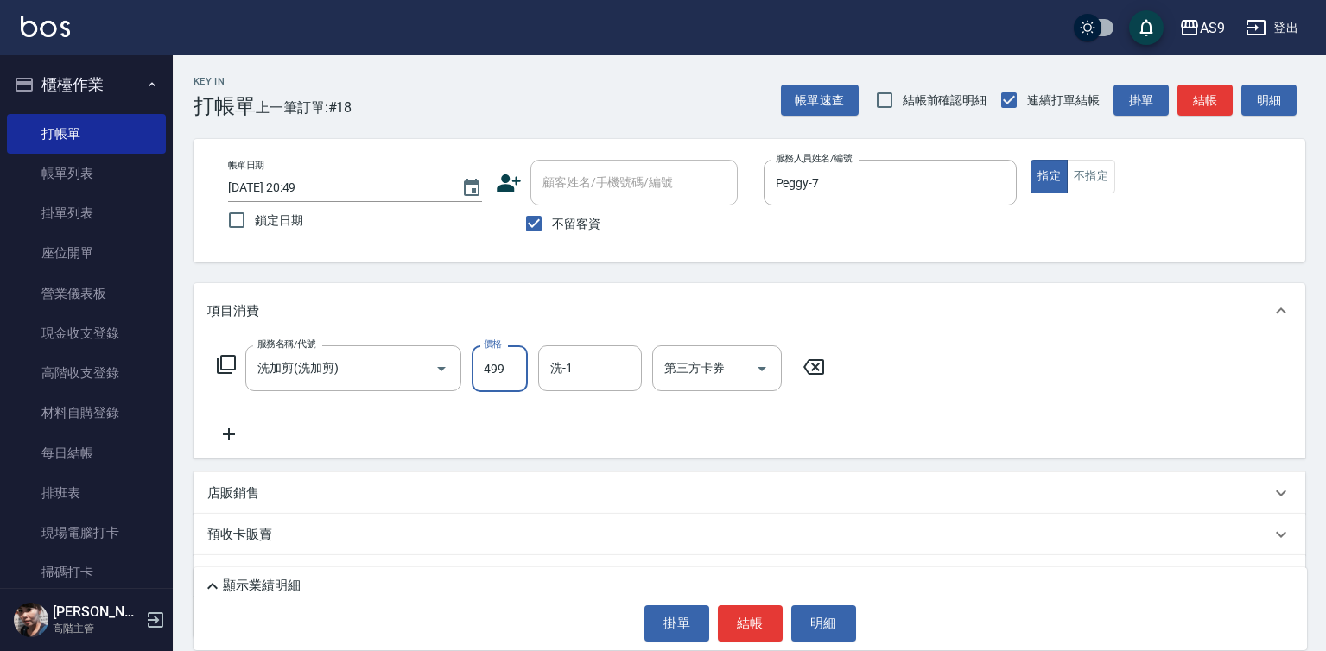
click at [493, 373] on input "499" at bounding box center [500, 369] width 56 height 47
click at [492, 373] on input "499" at bounding box center [500, 369] width 56 height 47
click at [509, 370] on input "70099" at bounding box center [500, 369] width 56 height 47
type input "700"
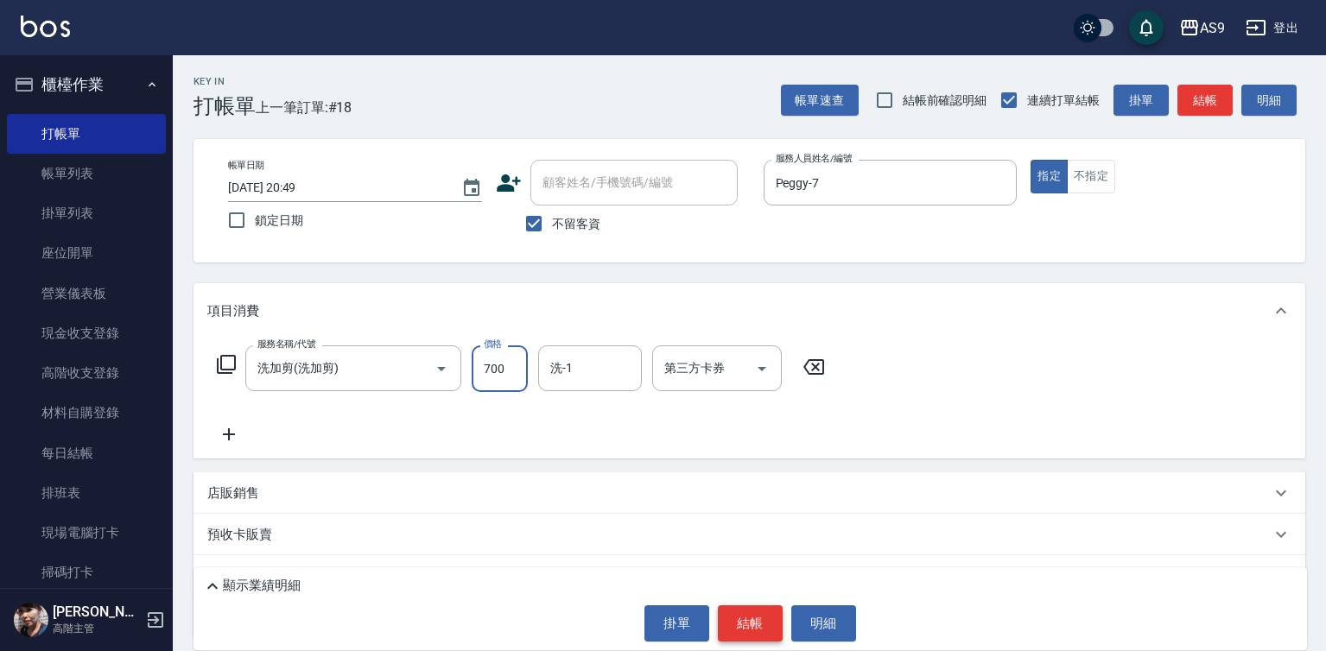
click at [736, 614] on button "結帳" at bounding box center [750, 624] width 65 height 36
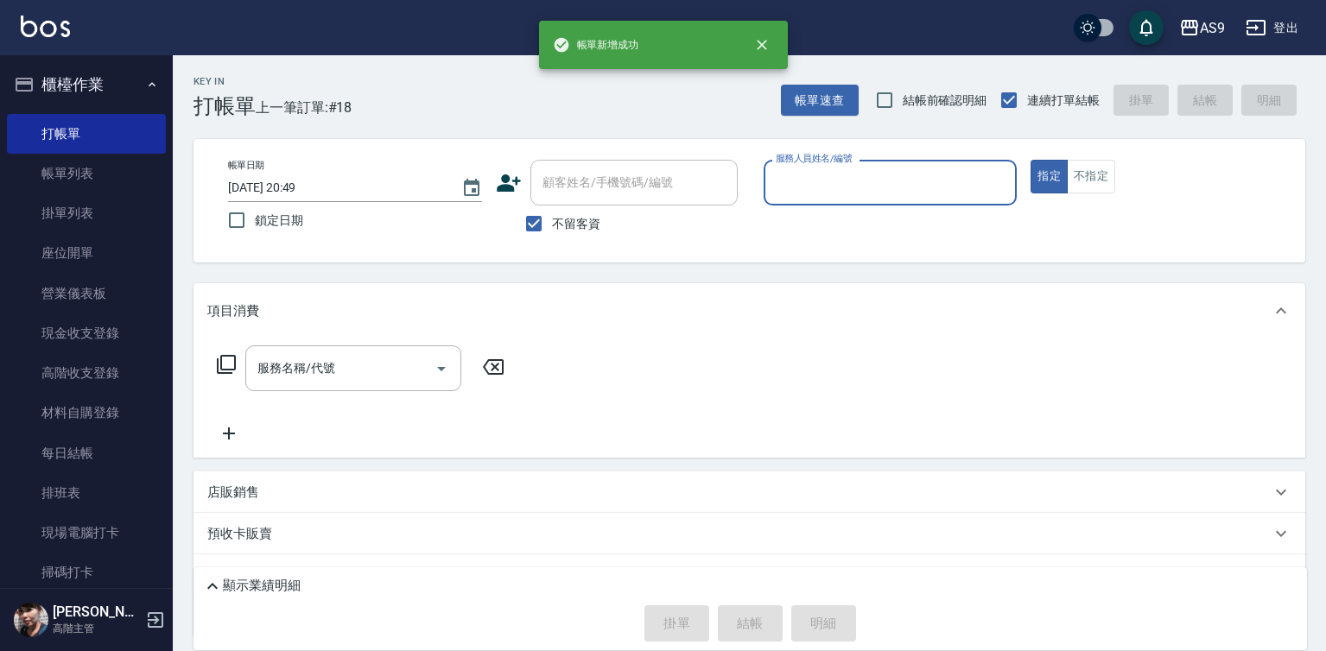
click at [819, 181] on input "服務人員姓名/編號" at bounding box center [891, 183] width 238 height 30
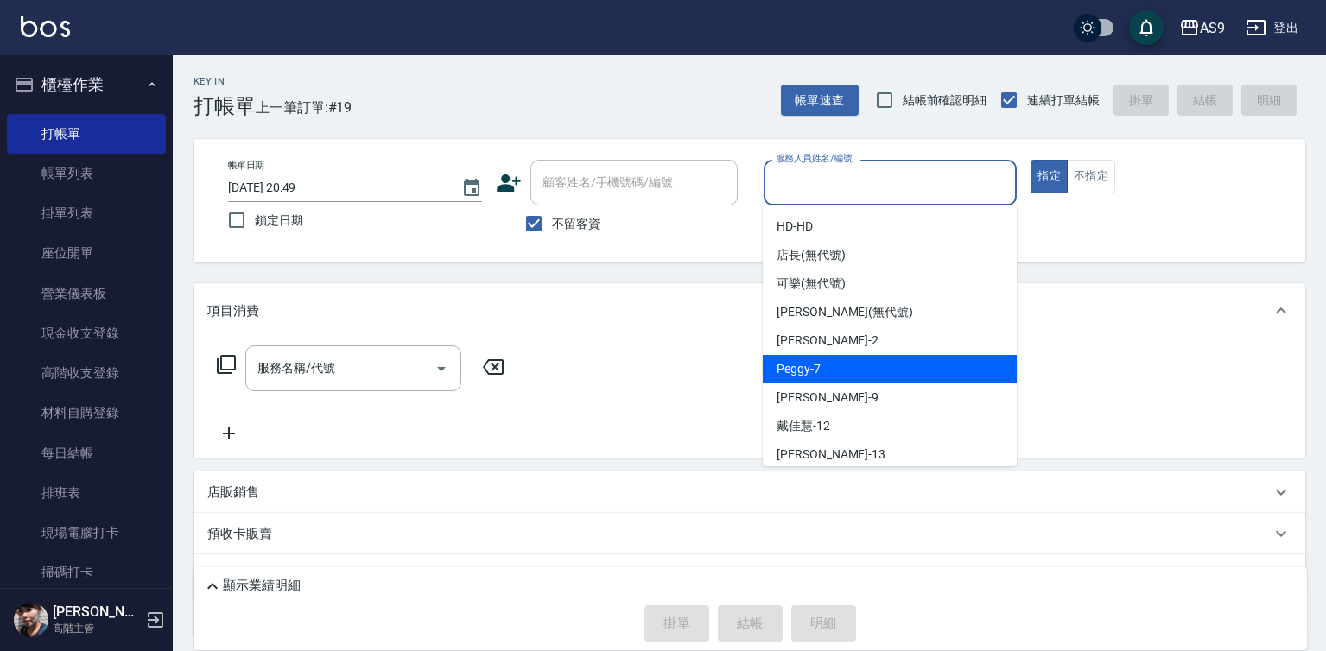
click at [833, 369] on div "Peggy -7" at bounding box center [890, 369] width 254 height 29
type input "Peggy-7"
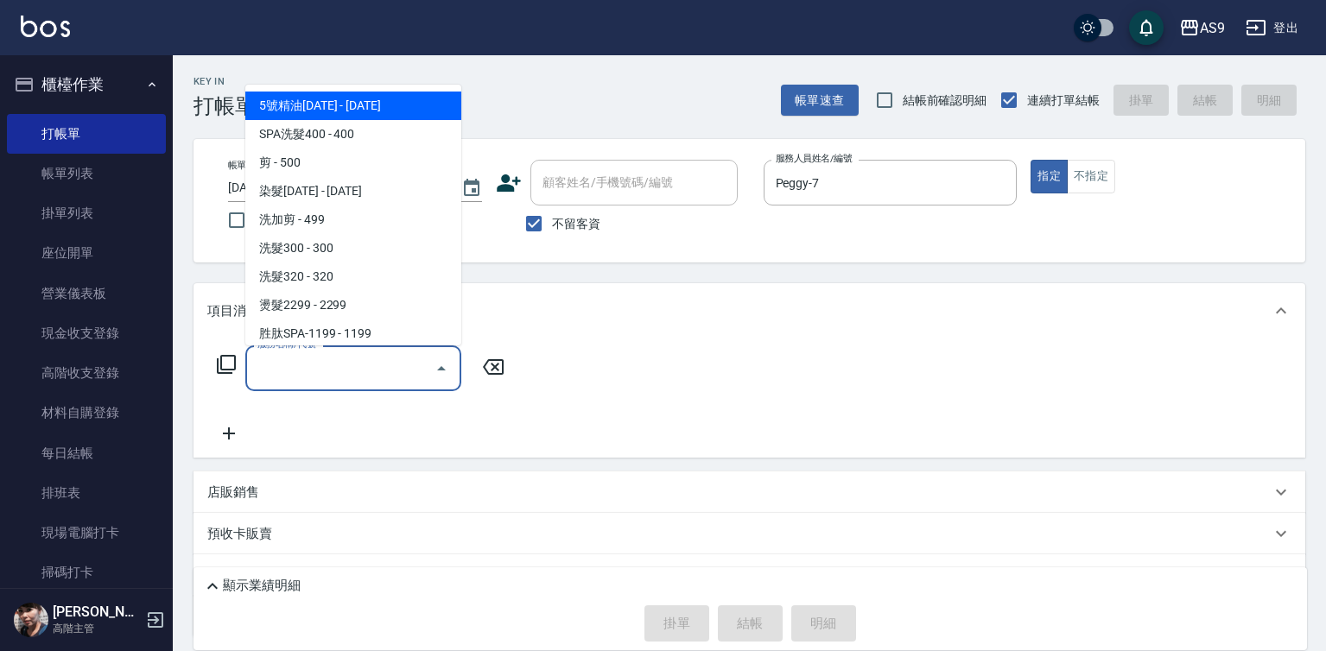
click at [348, 356] on input "服務名稱/代號" at bounding box center [340, 368] width 175 height 30
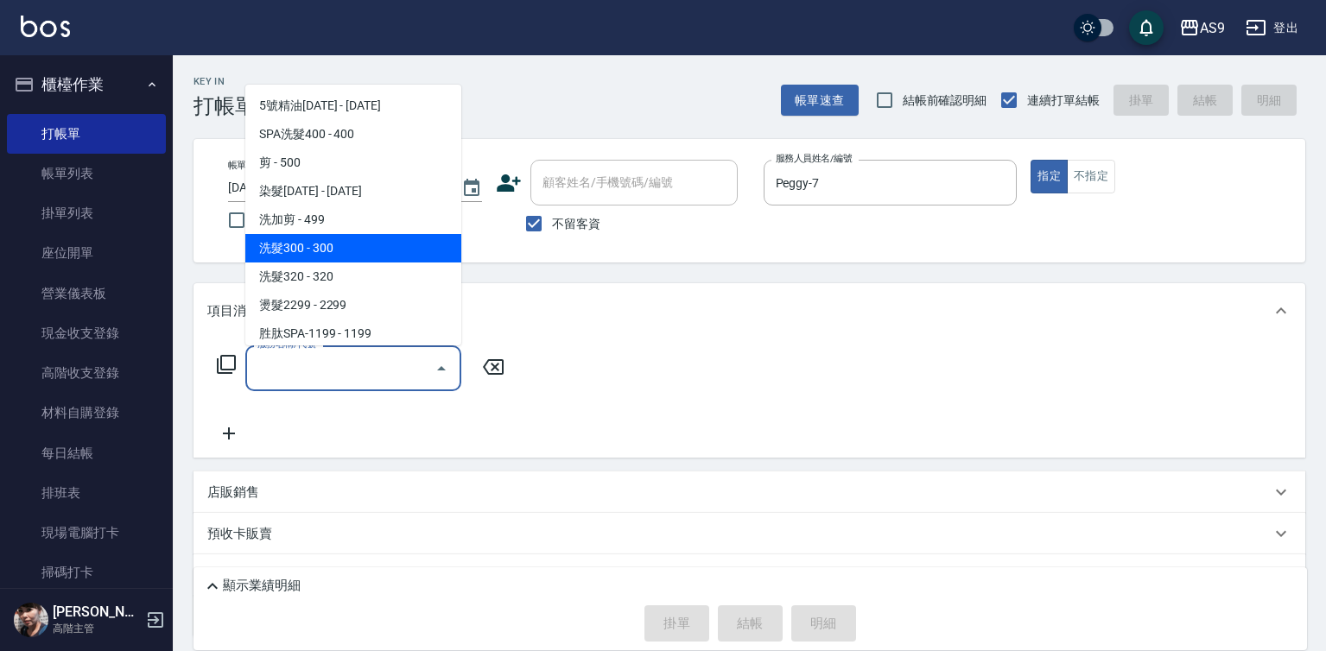
click at [333, 244] on span "洗髮300 - 300" at bounding box center [353, 248] width 216 height 29
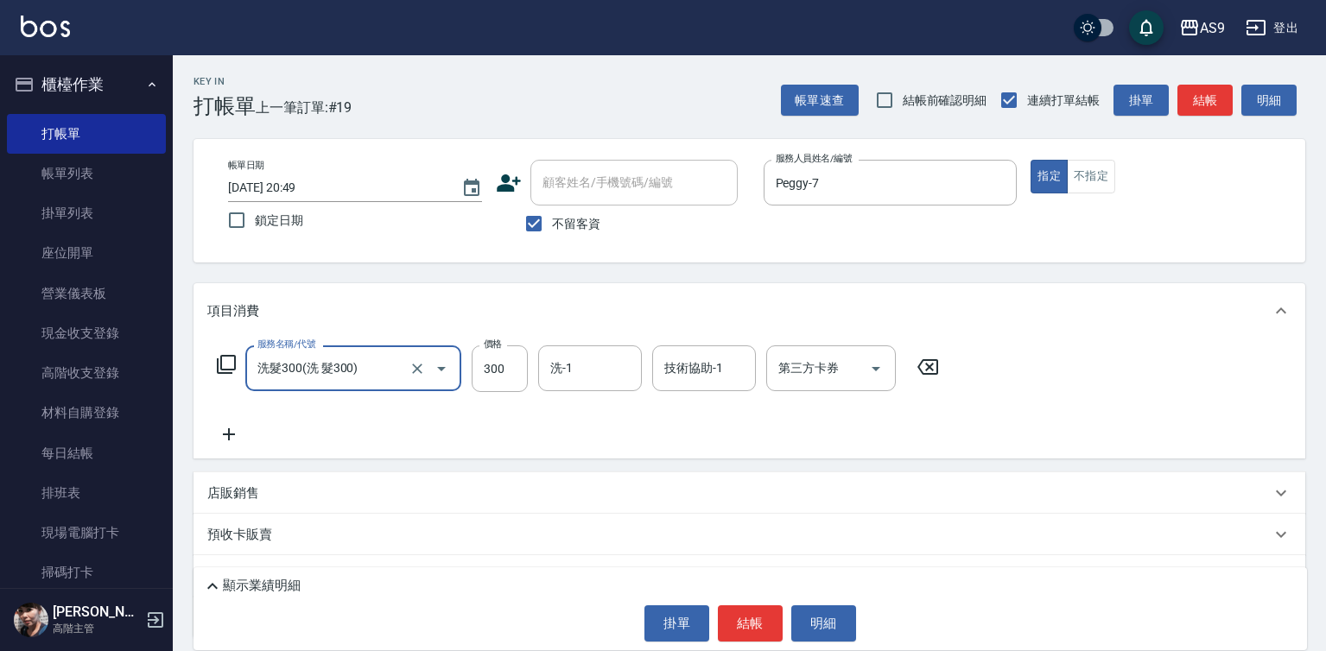
click at [374, 398] on div "服務名稱/代號 洗髮300(洗 髮300) 服務名稱/代號 價格 300 價格 洗-1 洗-1 技術協助-1 技術協助-1 第三方卡券 第三方卡券" at bounding box center [578, 395] width 742 height 99
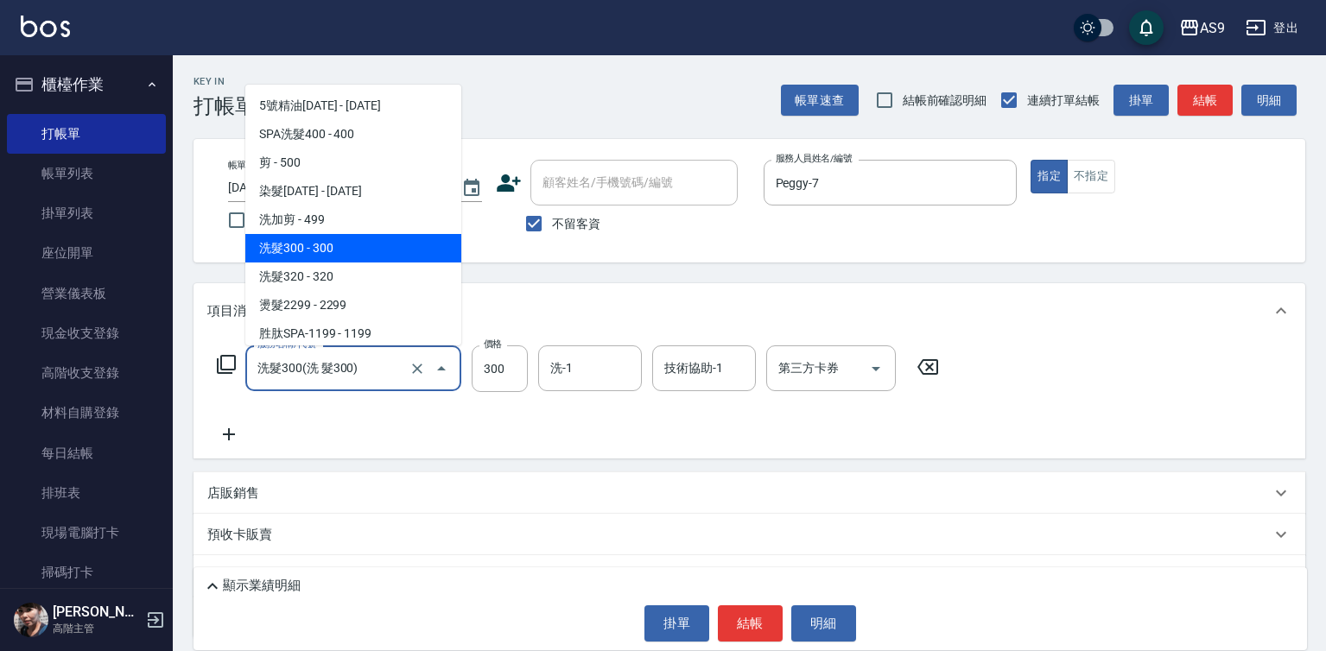
click at [355, 368] on input "洗髮300(洗 髮300)" at bounding box center [329, 368] width 152 height 30
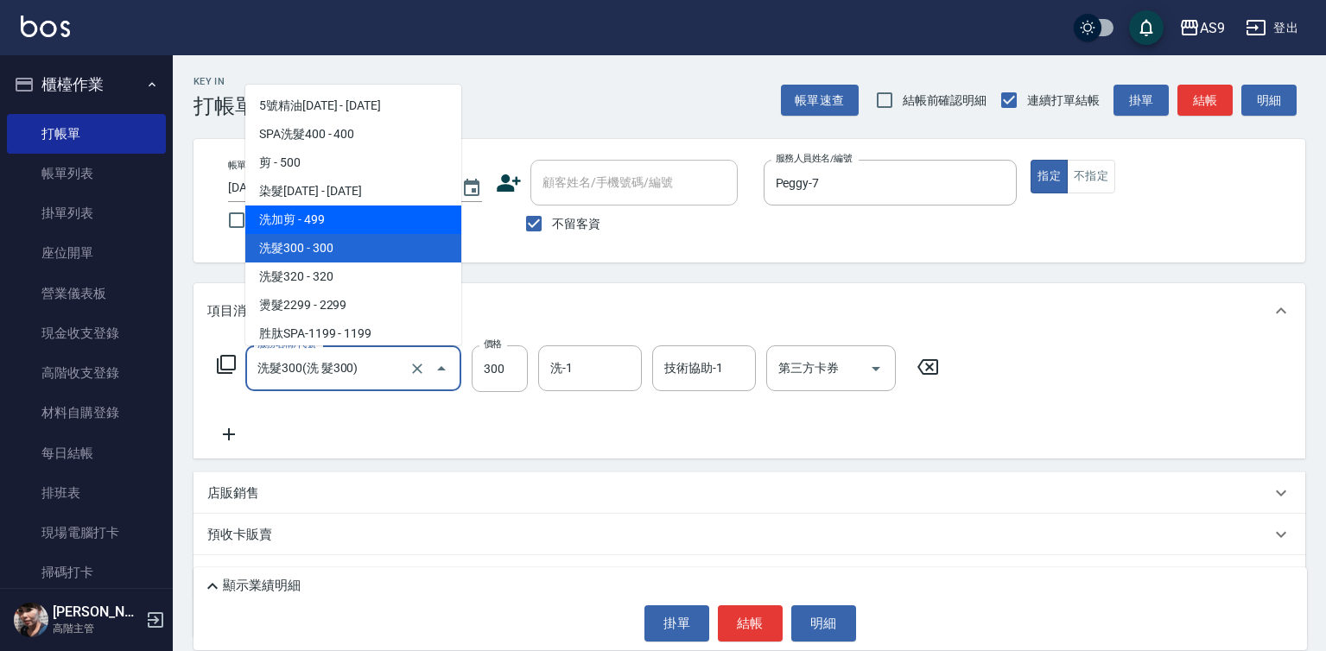
click at [336, 218] on span "洗加剪 - 499" at bounding box center [353, 220] width 216 height 29
type input "洗加剪(洗加剪)"
type input "499"
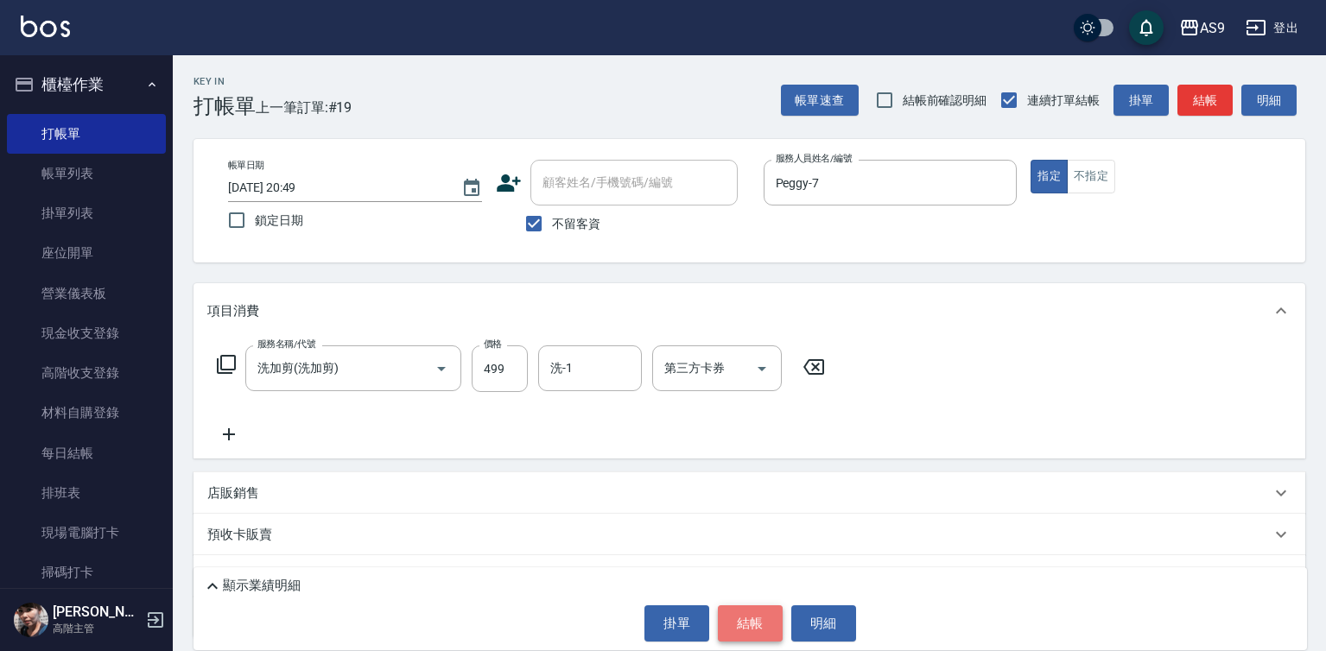
click at [730, 637] on button "結帳" at bounding box center [750, 624] width 65 height 36
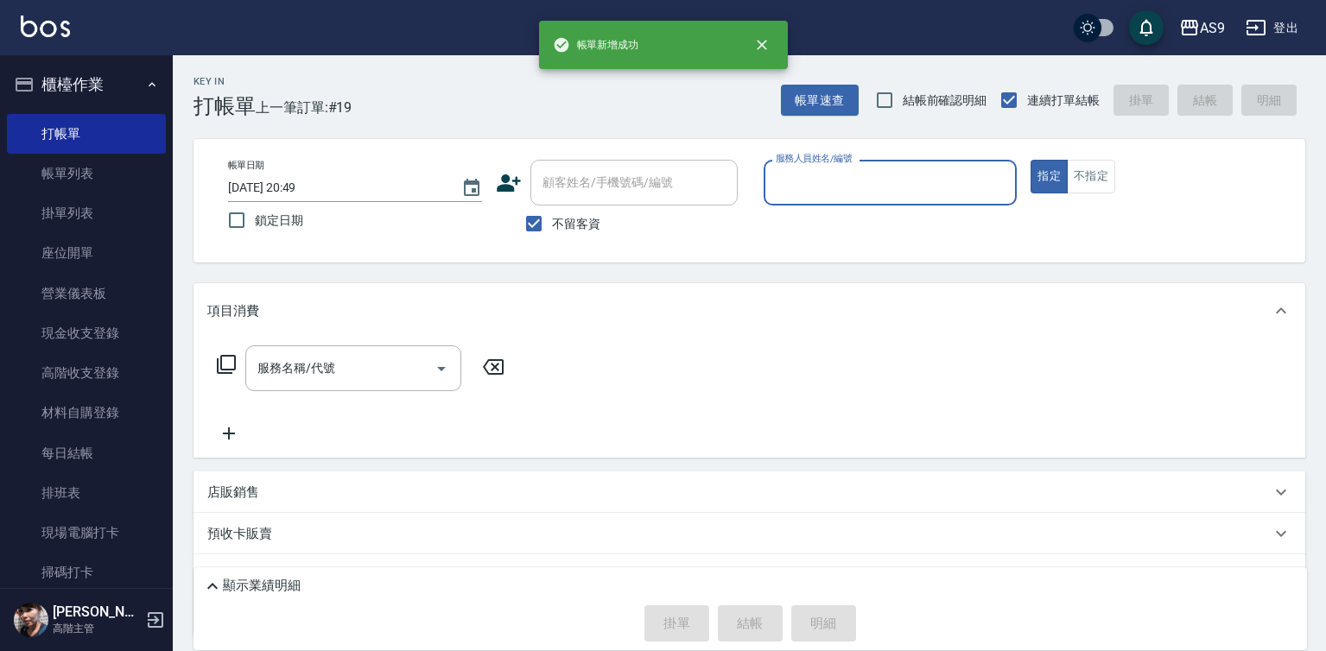
click at [773, 187] on input "服務人員姓名/編號" at bounding box center [891, 183] width 238 height 30
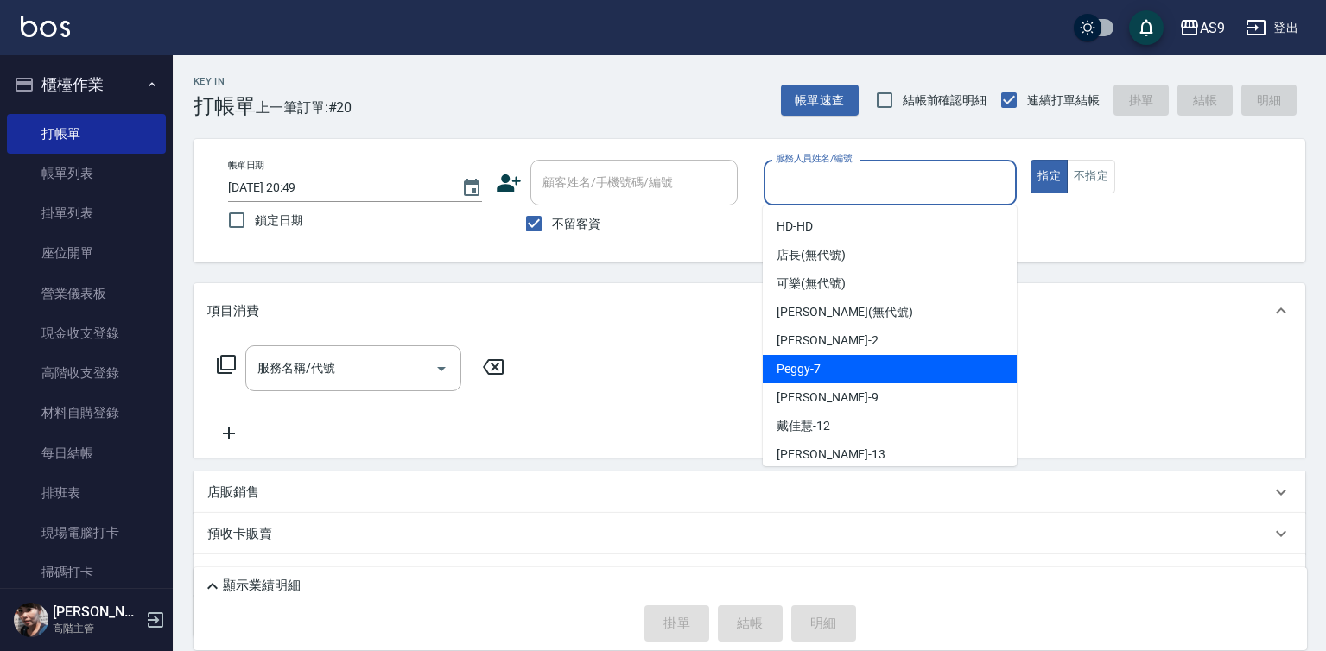
click at [825, 374] on div "Peggy -7" at bounding box center [890, 369] width 254 height 29
type input "Peggy-7"
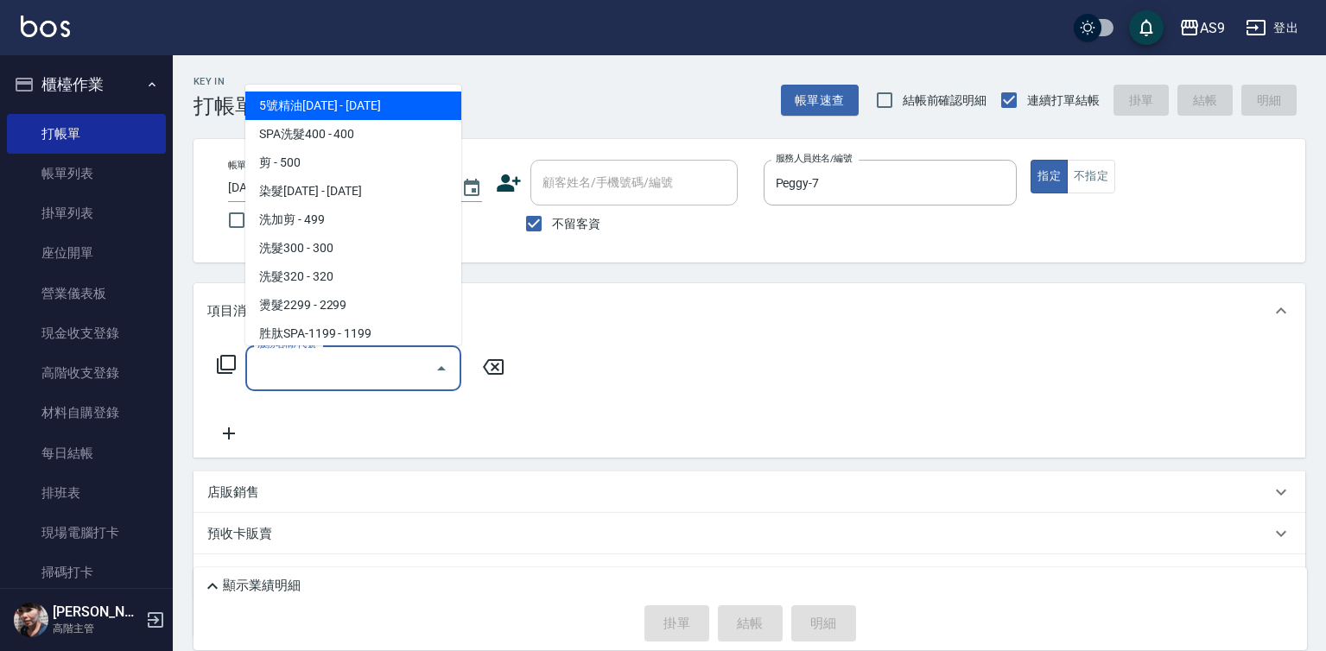
click at [381, 365] on input "服務名稱/代號" at bounding box center [340, 368] width 175 height 30
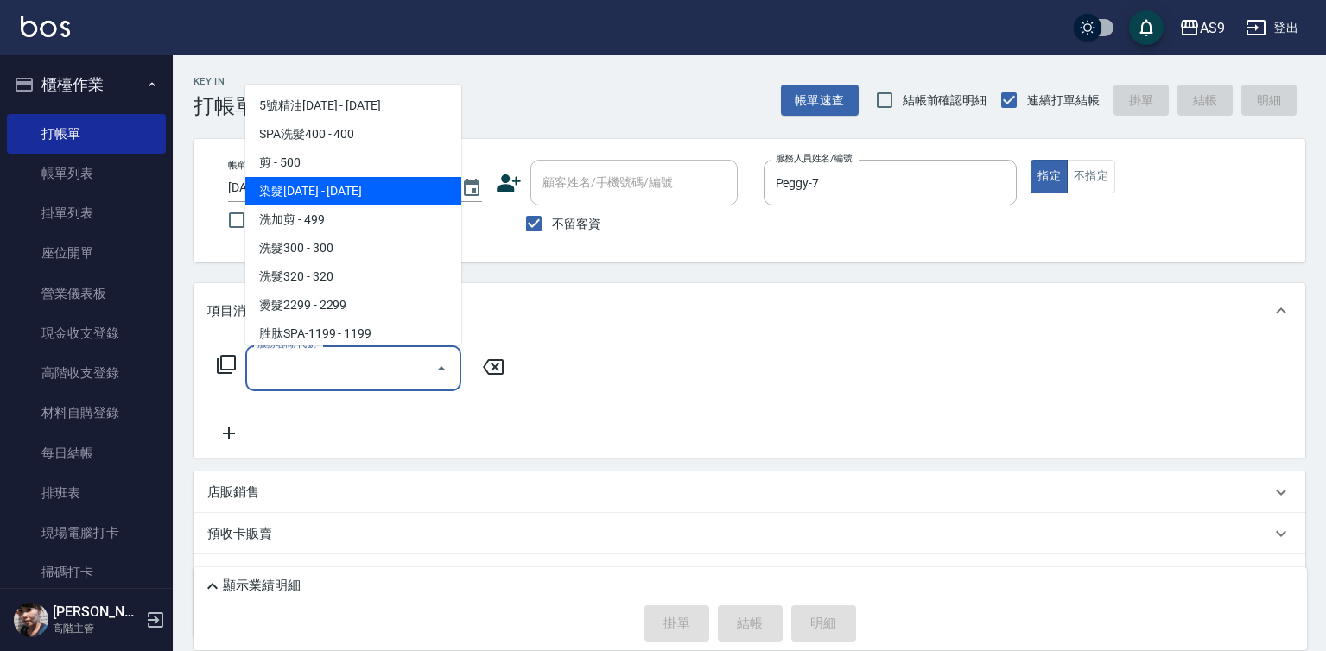
click at [368, 189] on span "染髮[DATE] - [DATE]" at bounding box center [353, 191] width 216 height 29
type input "染髮1500"
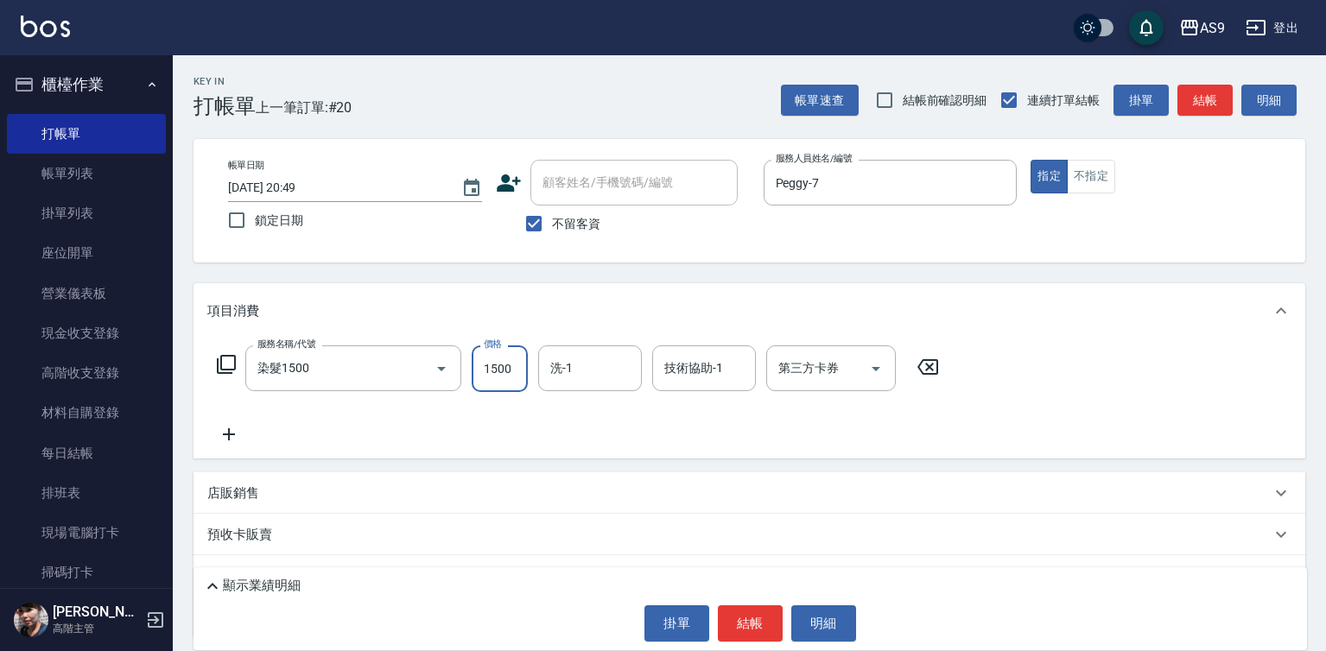
click at [498, 372] on input "1500" at bounding box center [500, 369] width 56 height 47
click at [498, 363] on input "250000" at bounding box center [500, 369] width 56 height 47
type input "2500"
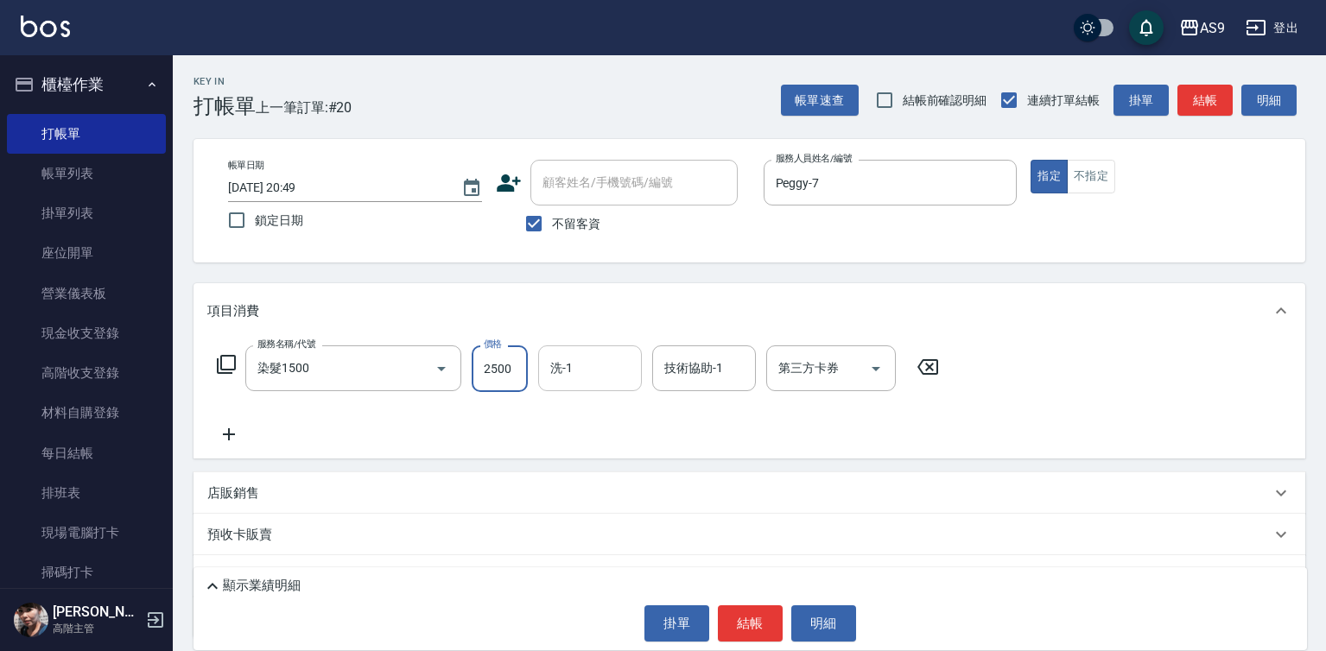
click at [574, 365] on input "洗-1" at bounding box center [590, 368] width 88 height 30
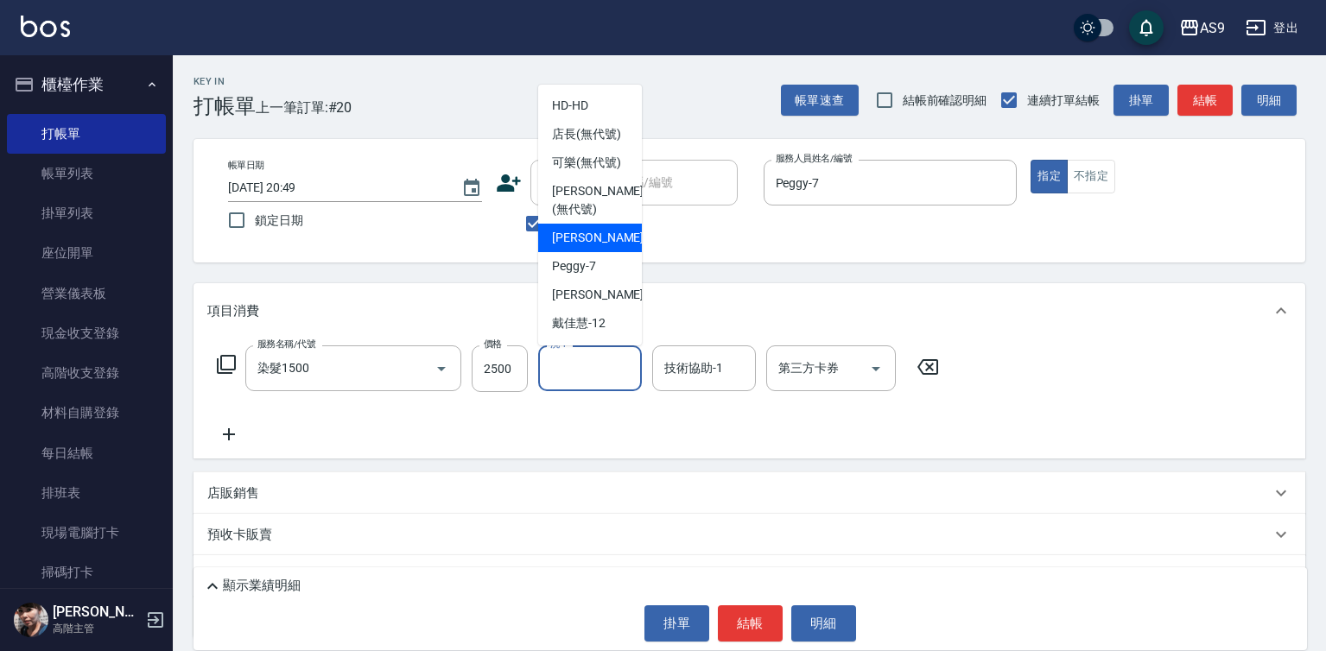
drag, startPoint x: 581, startPoint y: 282, endPoint x: 669, endPoint y: 378, distance: 129.7
click at [588, 247] on span "[PERSON_NAME]蘭 -2" at bounding box center [603, 238] width 102 height 18
type input "[PERSON_NAME]蘭-2"
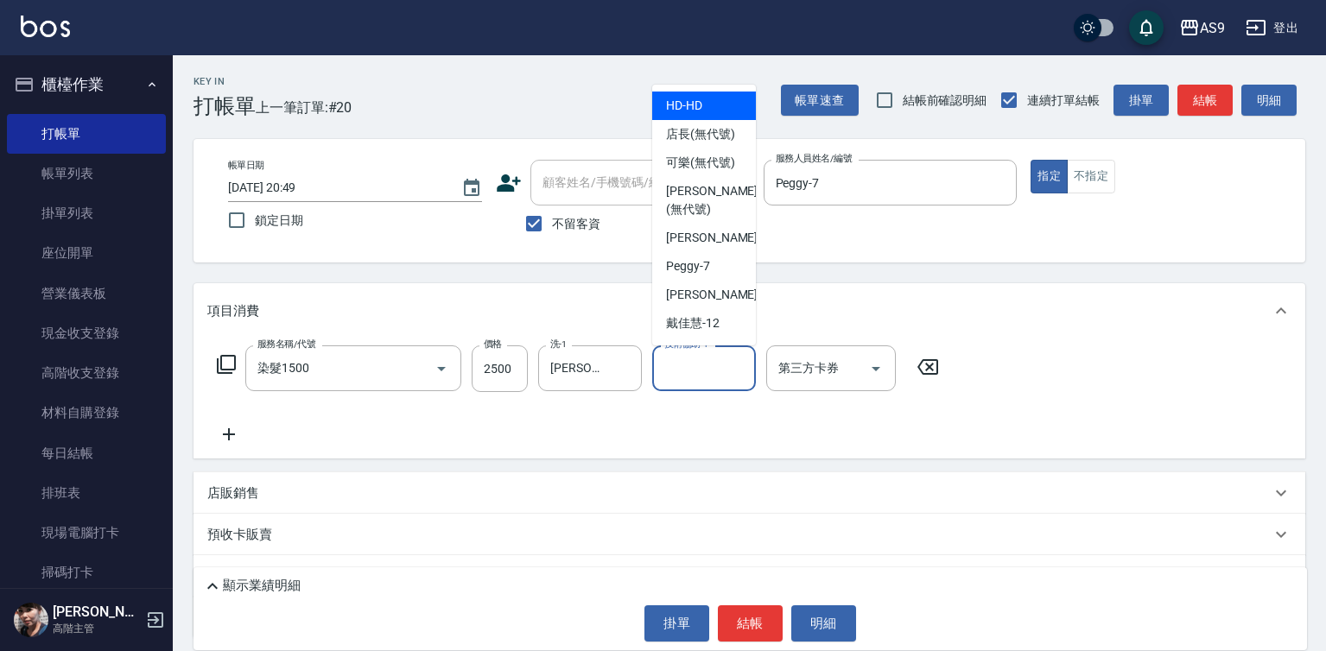
click at [681, 365] on input "技術協助-1" at bounding box center [704, 368] width 88 height 30
click at [684, 247] on span "[PERSON_NAME]蘭 -2" at bounding box center [717, 238] width 102 height 18
type input "[PERSON_NAME]蘭-2"
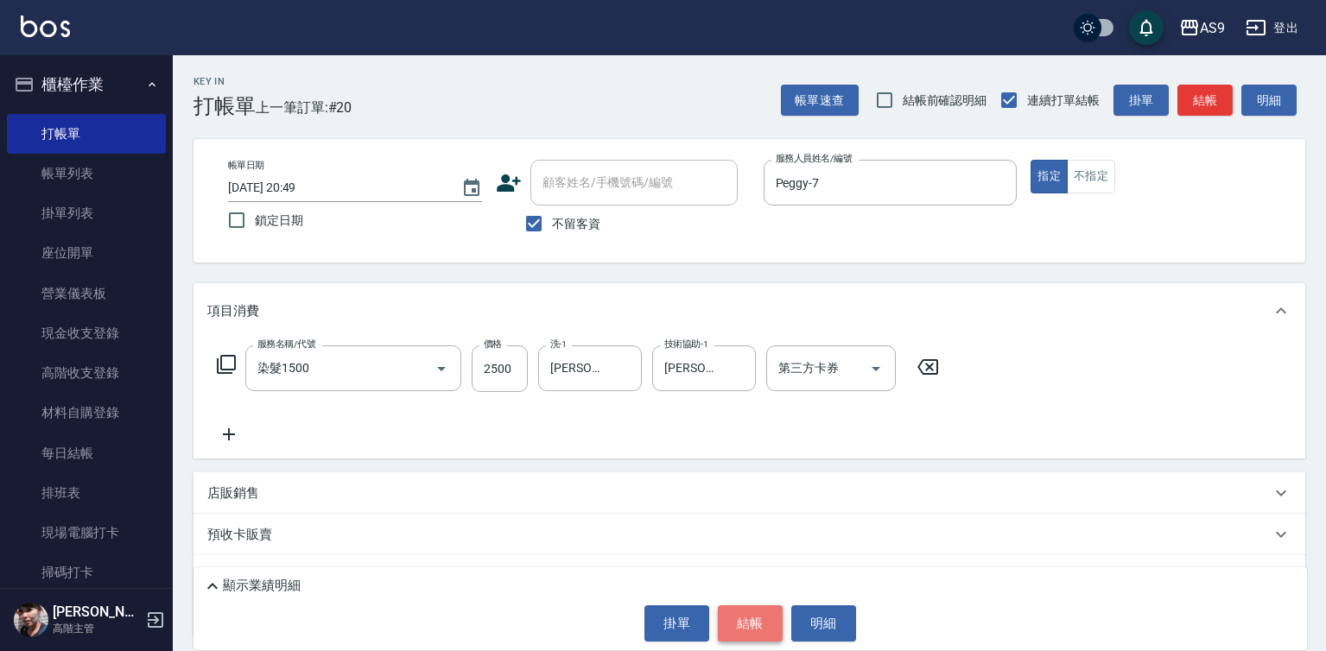
click at [754, 615] on button "結帳" at bounding box center [750, 624] width 65 height 36
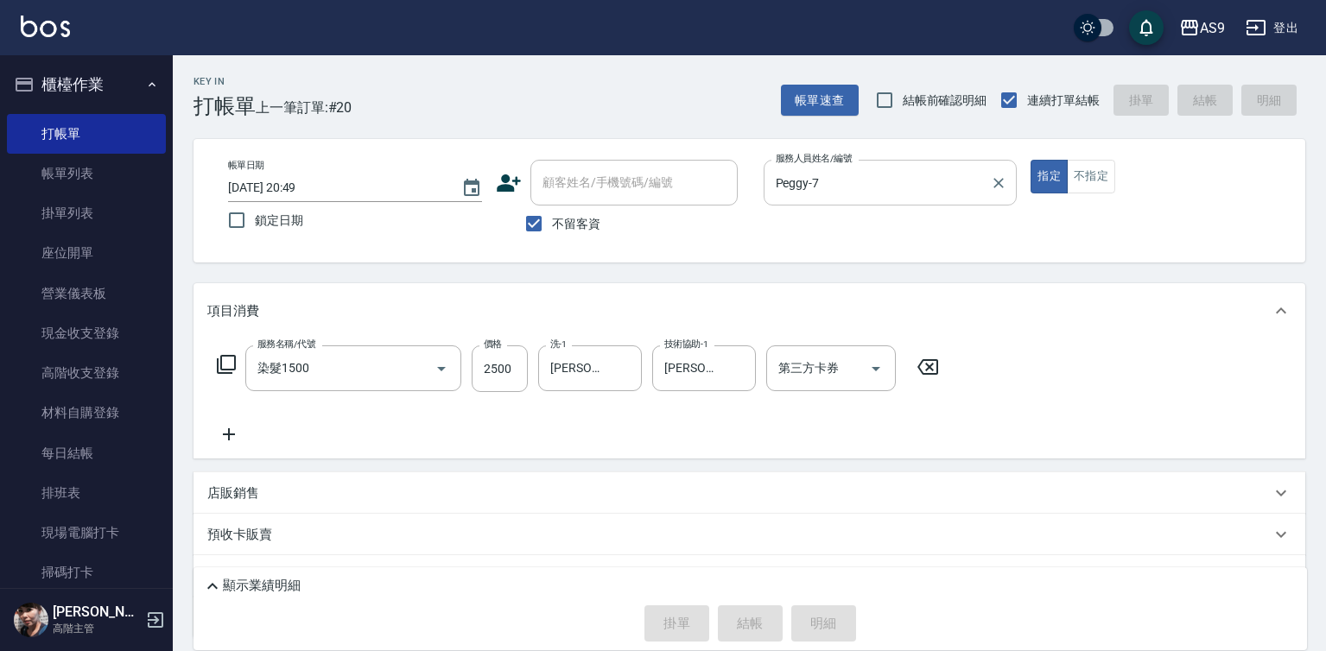
type input "[DATE] 20:50"
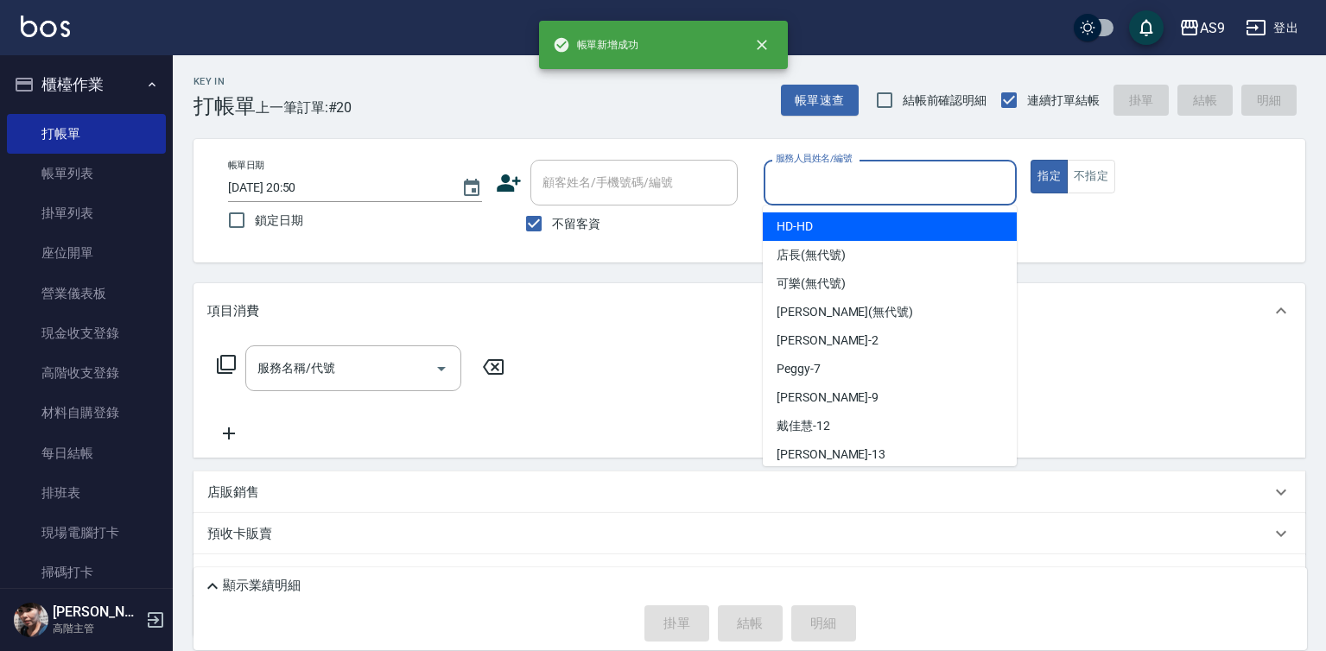
click at [822, 190] on input "服務人員姓名/編號" at bounding box center [891, 183] width 238 height 30
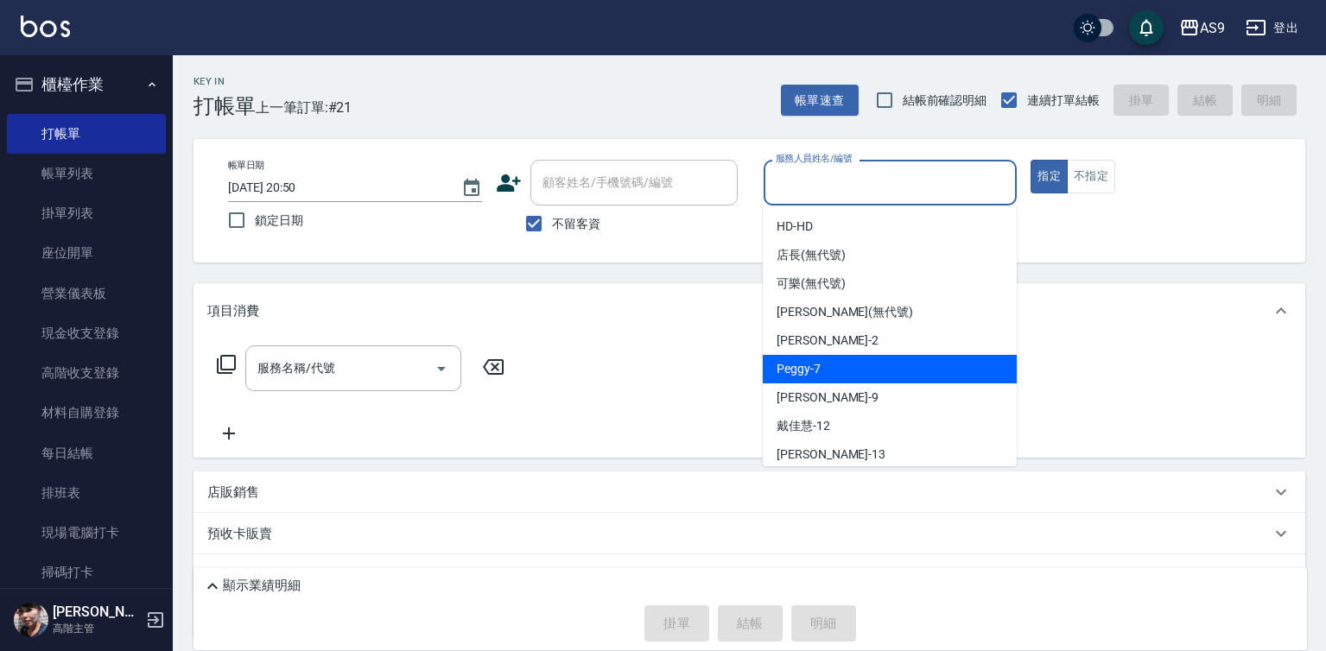
click at [822, 369] on div "Peggy -7" at bounding box center [890, 369] width 254 height 29
type input "Peggy-7"
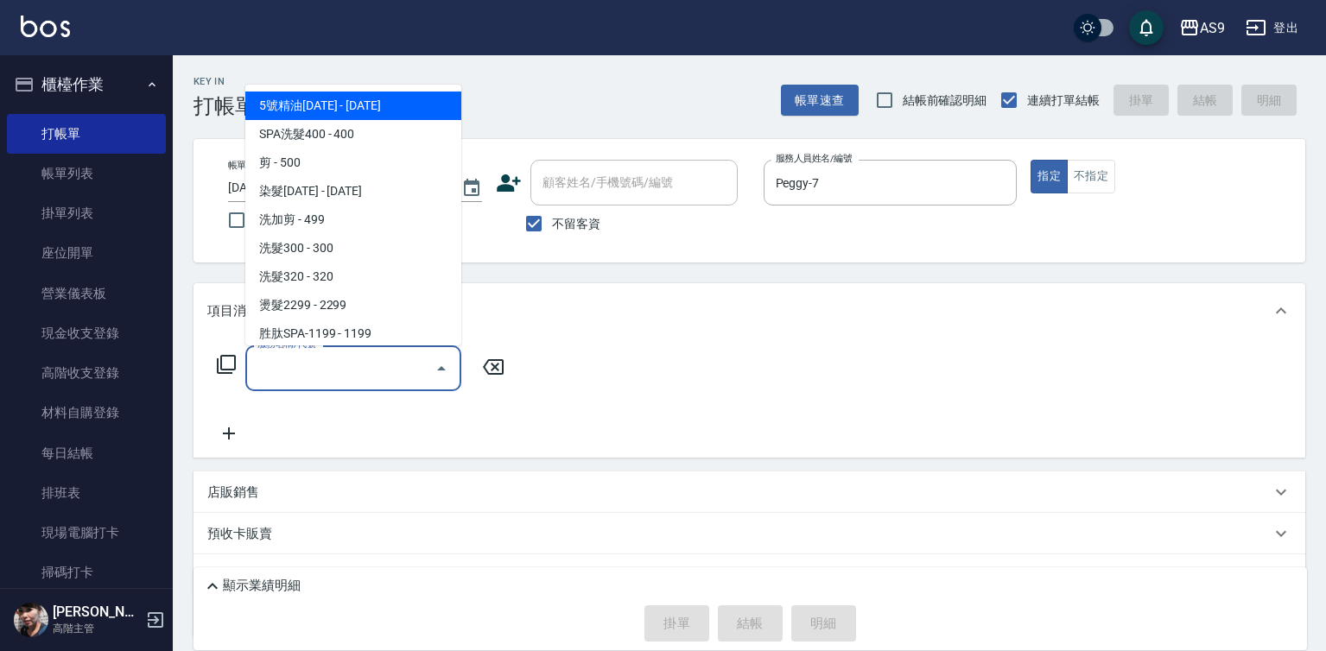
click at [374, 364] on input "服務名稱/代號" at bounding box center [340, 368] width 175 height 30
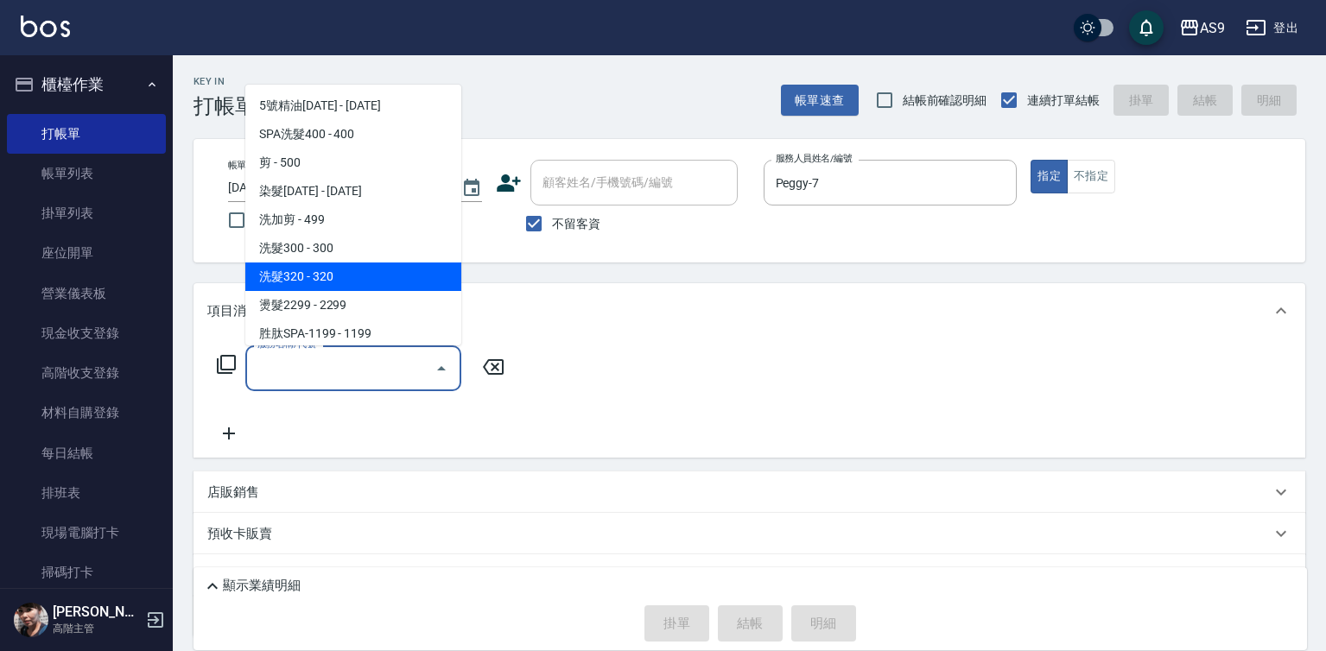
click at [350, 274] on span "洗髮320 - 320" at bounding box center [353, 277] width 216 height 29
type input "洗髮320(洗髮320)"
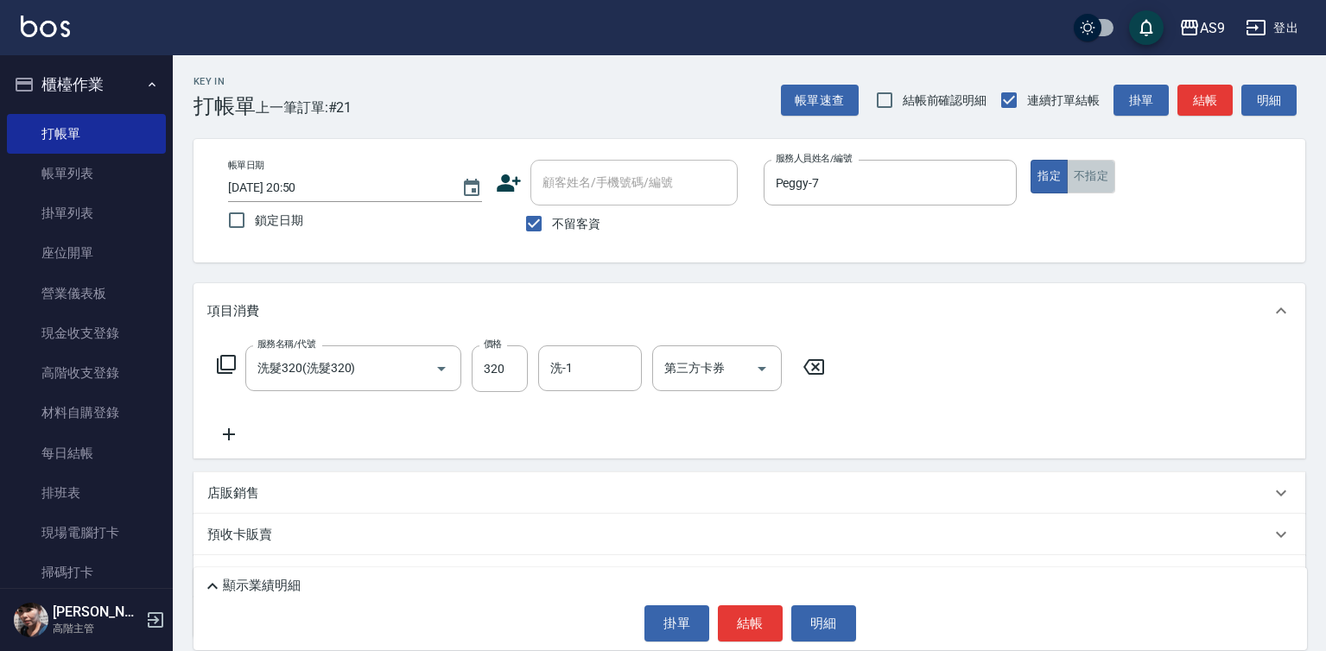
click at [1104, 178] on button "不指定" at bounding box center [1091, 177] width 48 height 34
click at [754, 621] on button "結帳" at bounding box center [750, 624] width 65 height 36
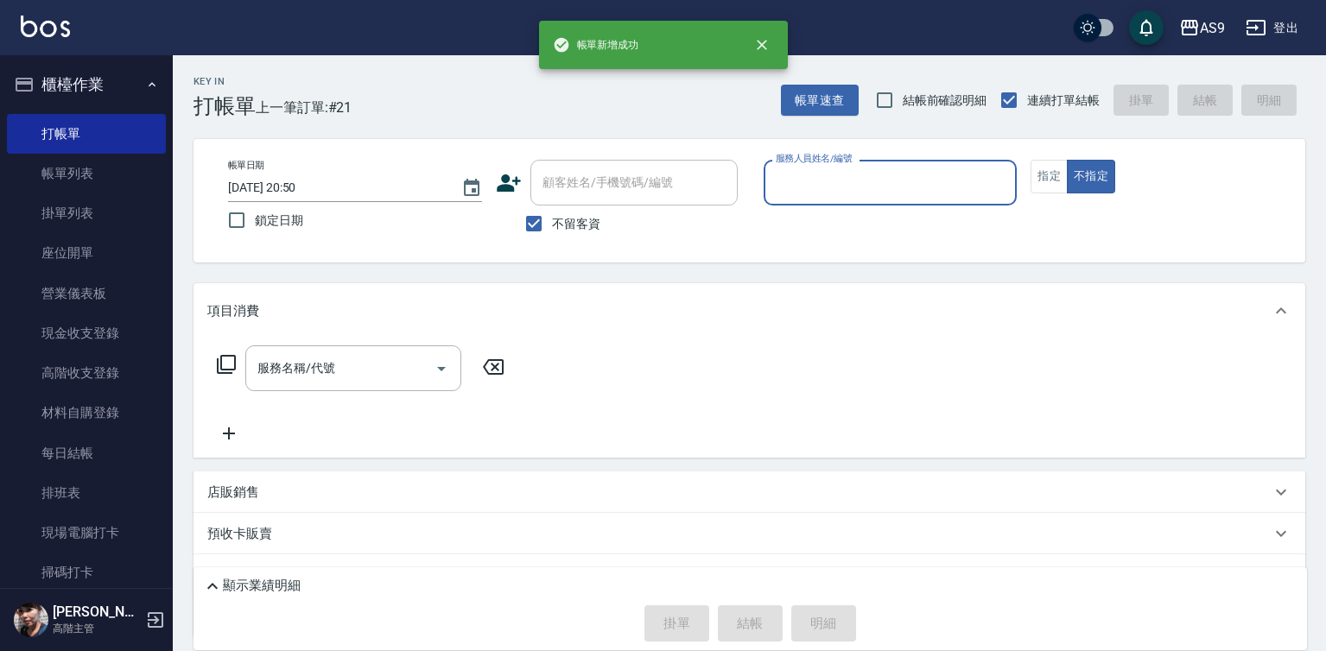
drag, startPoint x: 804, startPoint y: 169, endPoint x: 804, endPoint y: 181, distance: 12.1
click at [804, 181] on input "服務人員姓名/編號" at bounding box center [891, 183] width 238 height 30
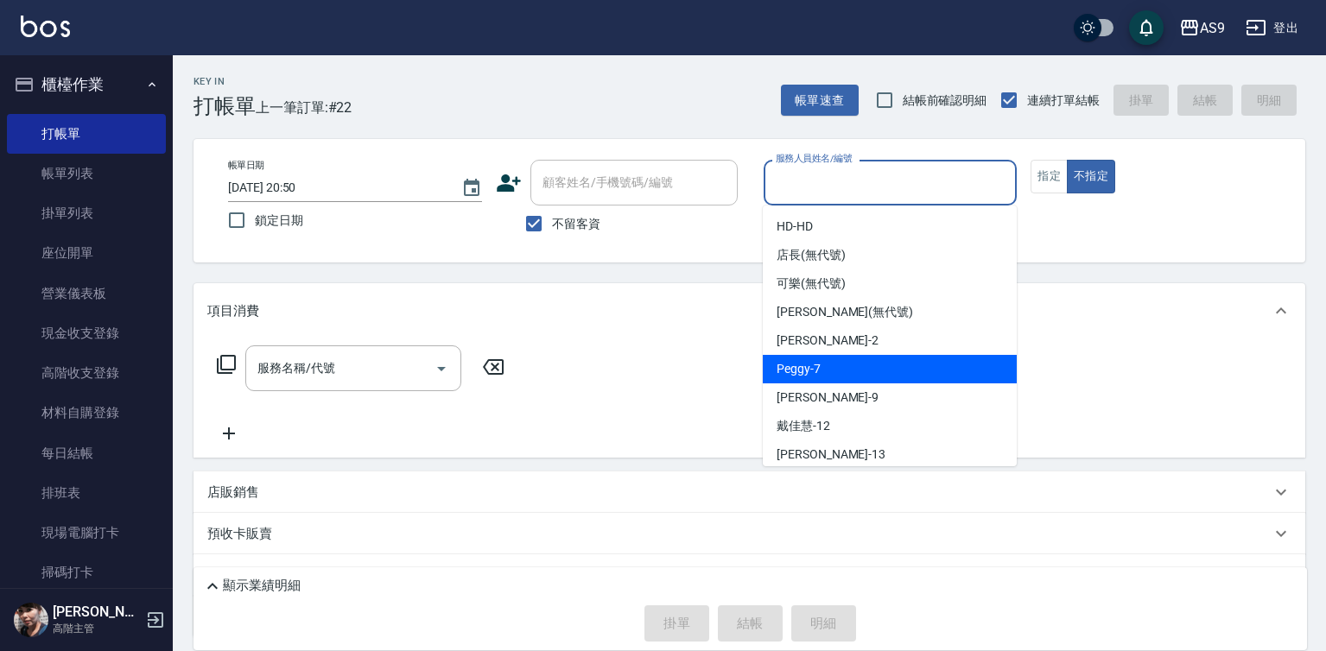
click at [829, 365] on div "Peggy -7" at bounding box center [890, 369] width 254 height 29
type input "Peggy-7"
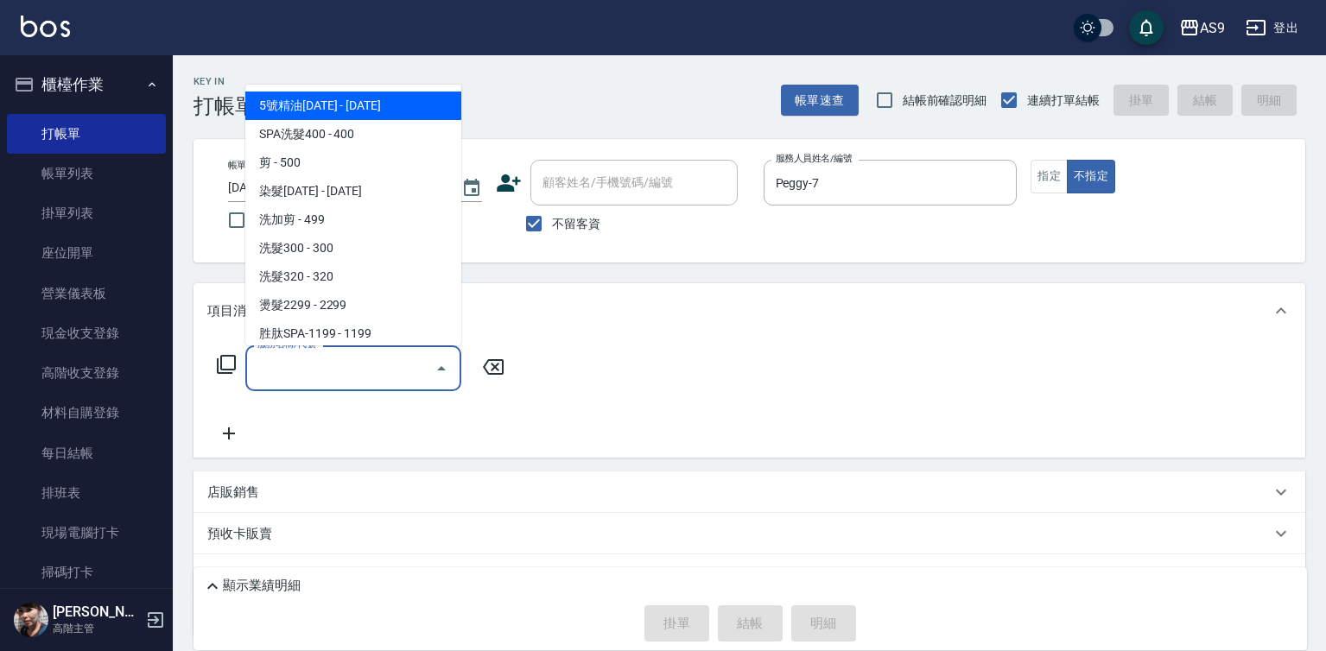
click at [400, 374] on input "服務名稱/代號" at bounding box center [340, 368] width 175 height 30
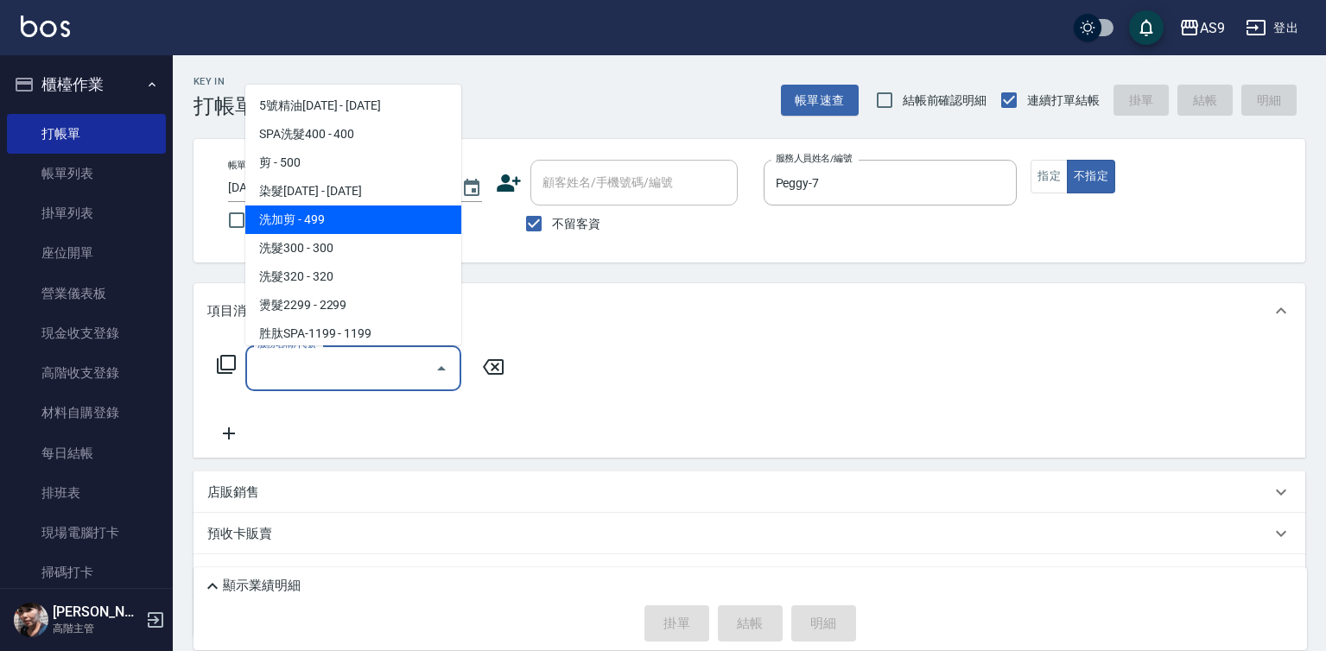
click at [306, 221] on span "洗加剪 - 499" at bounding box center [353, 220] width 216 height 29
type input "洗加剪(洗加剪)"
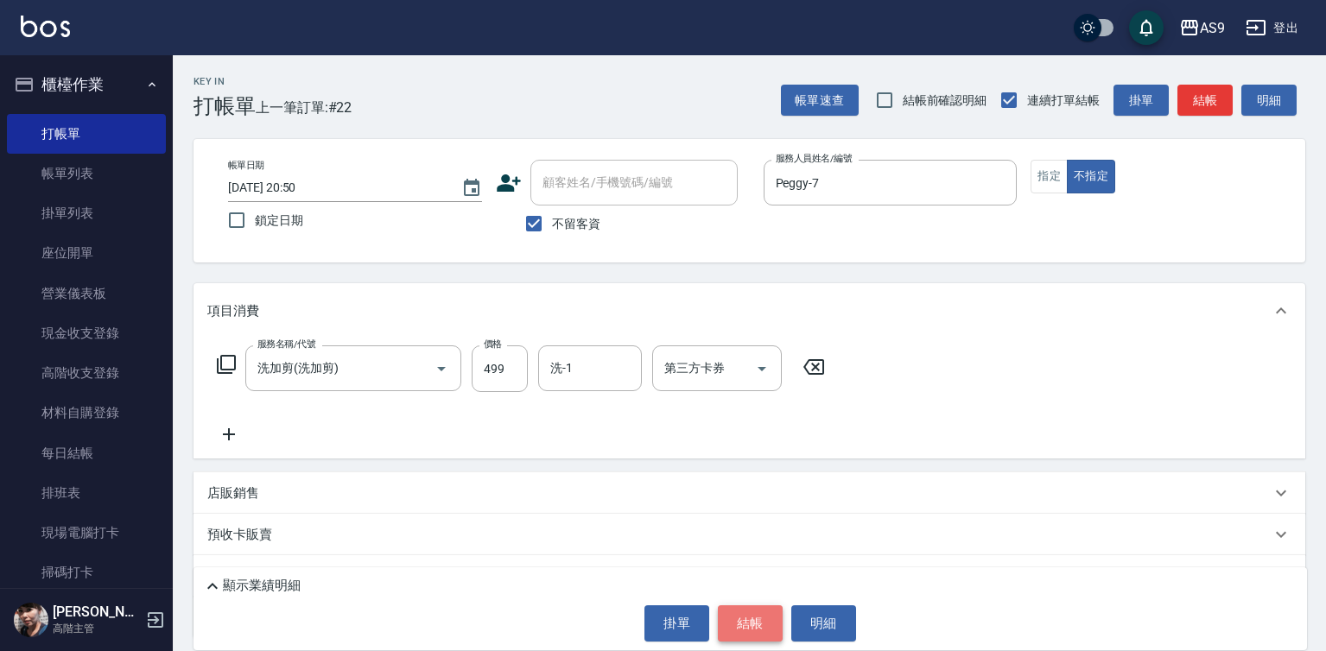
click at [736, 619] on button "結帳" at bounding box center [750, 624] width 65 height 36
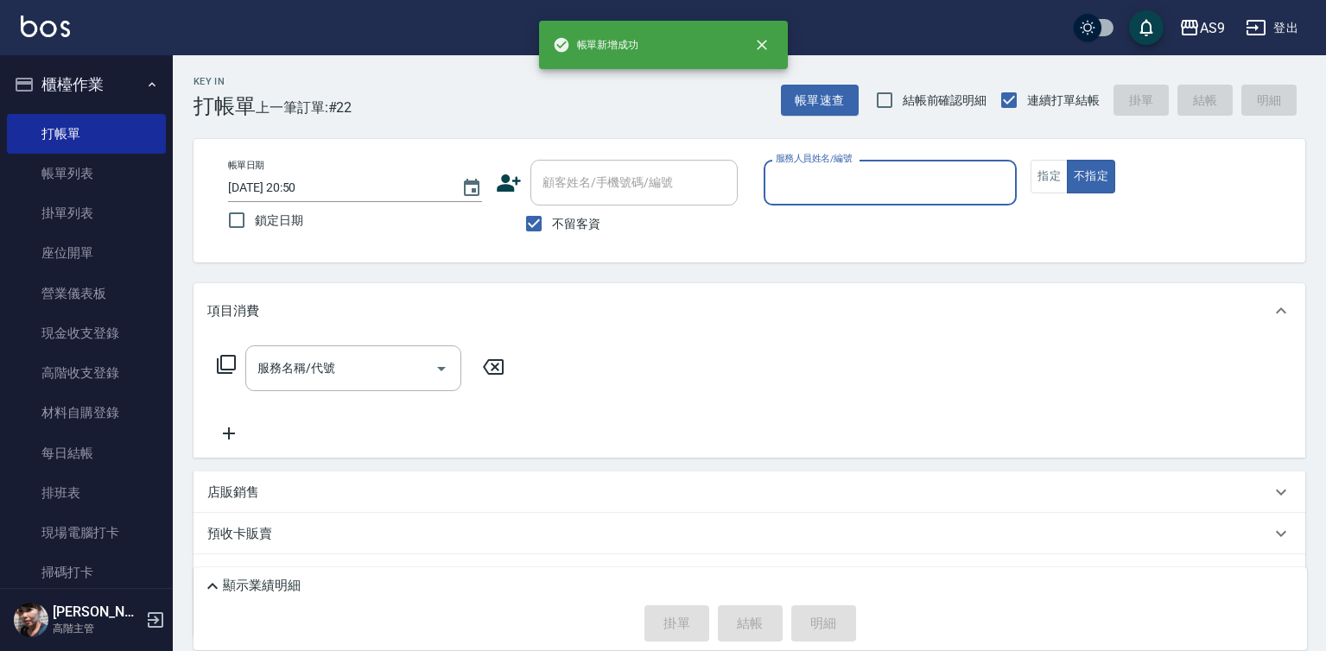
click at [824, 191] on input "服務人員姓名/編號" at bounding box center [891, 183] width 238 height 30
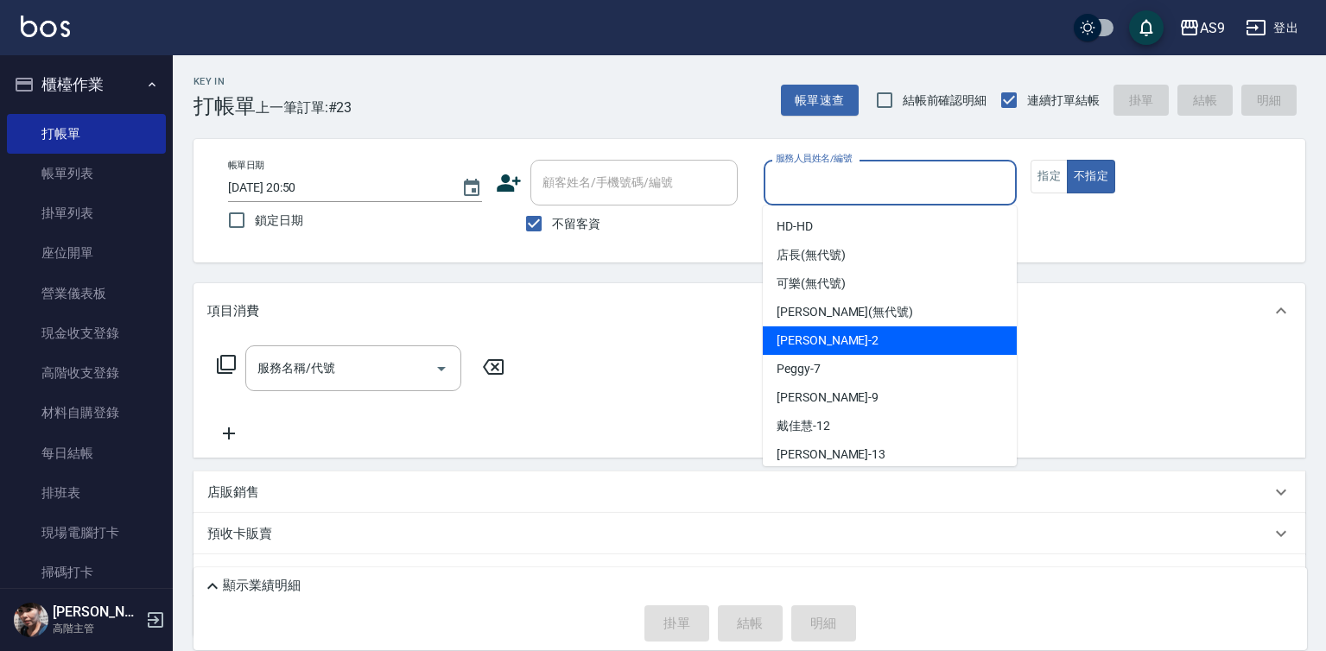
click at [835, 342] on span "[PERSON_NAME]蘭 -2" at bounding box center [828, 341] width 102 height 18
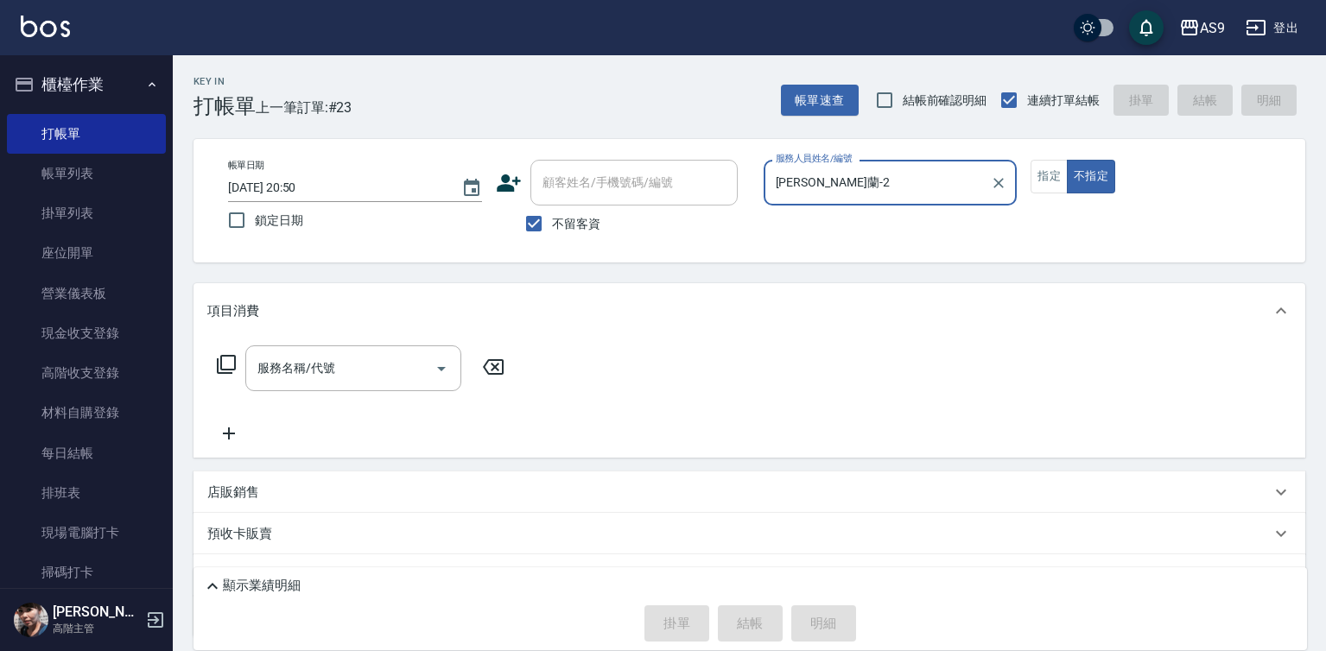
click at [814, 203] on div "[PERSON_NAME]-2 服務人員姓名/編號" at bounding box center [891, 183] width 254 height 46
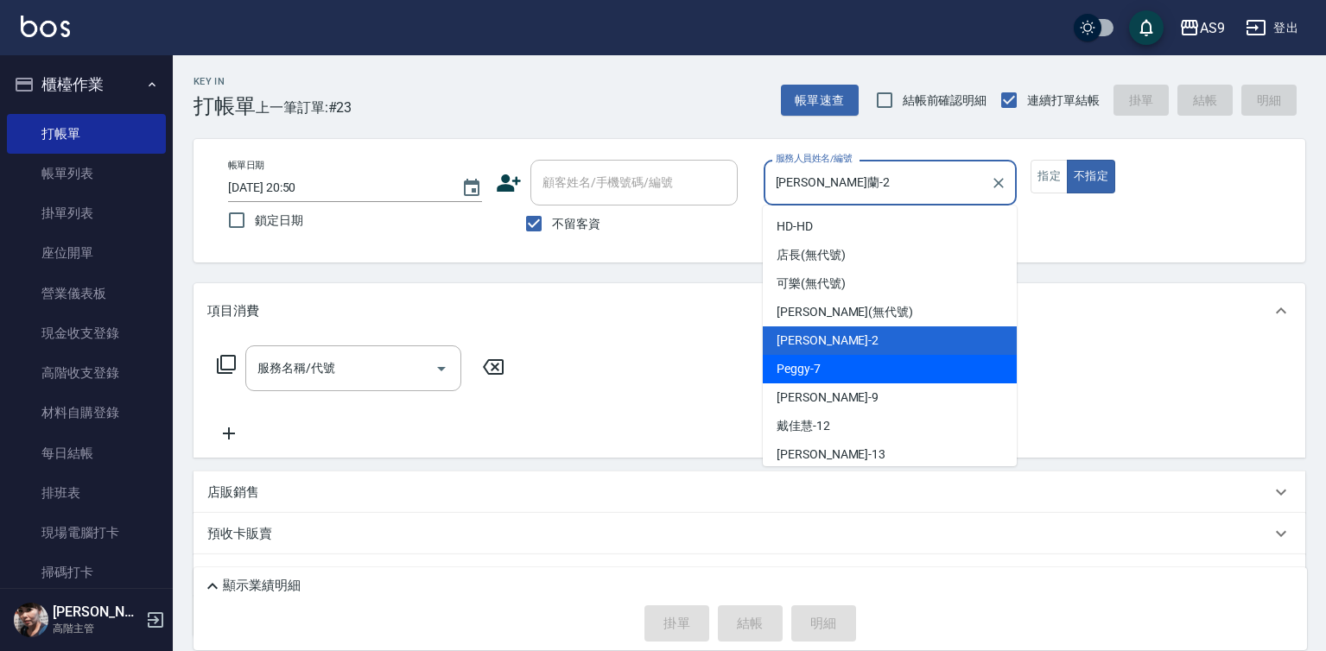
click at [835, 371] on div "Peggy -7" at bounding box center [890, 369] width 254 height 29
type input "Peggy-7"
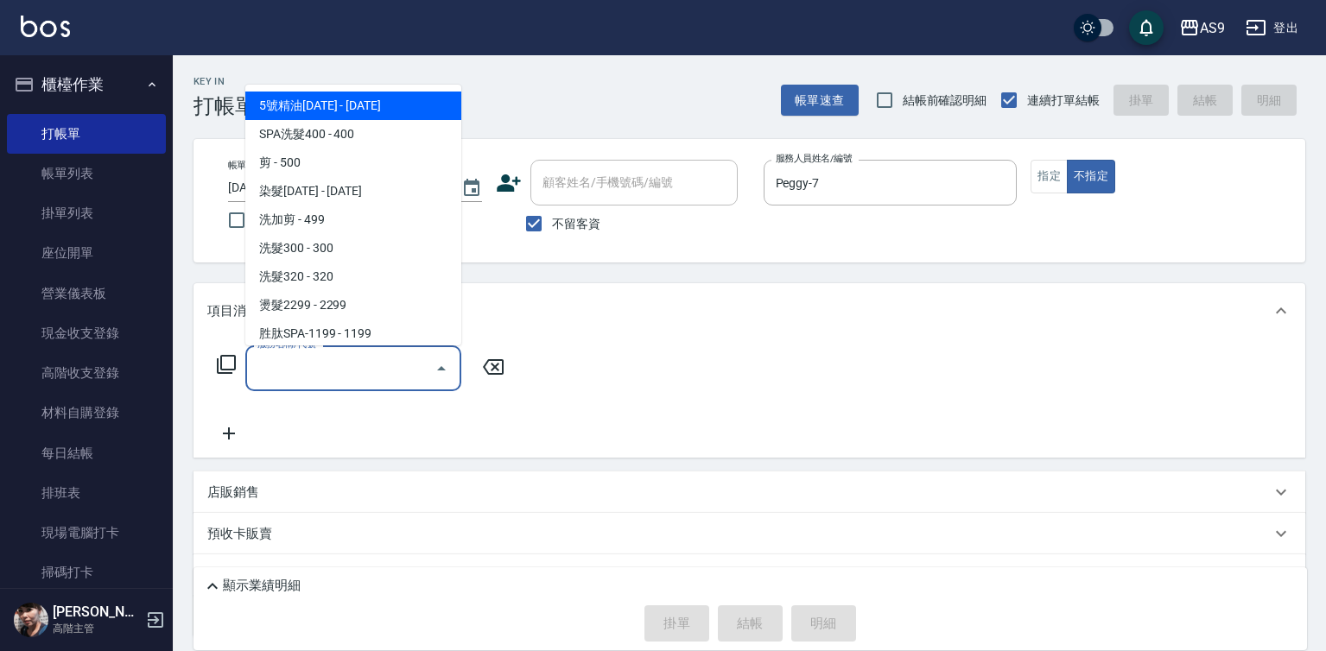
click at [396, 369] on input "服務名稱/代號" at bounding box center [340, 368] width 175 height 30
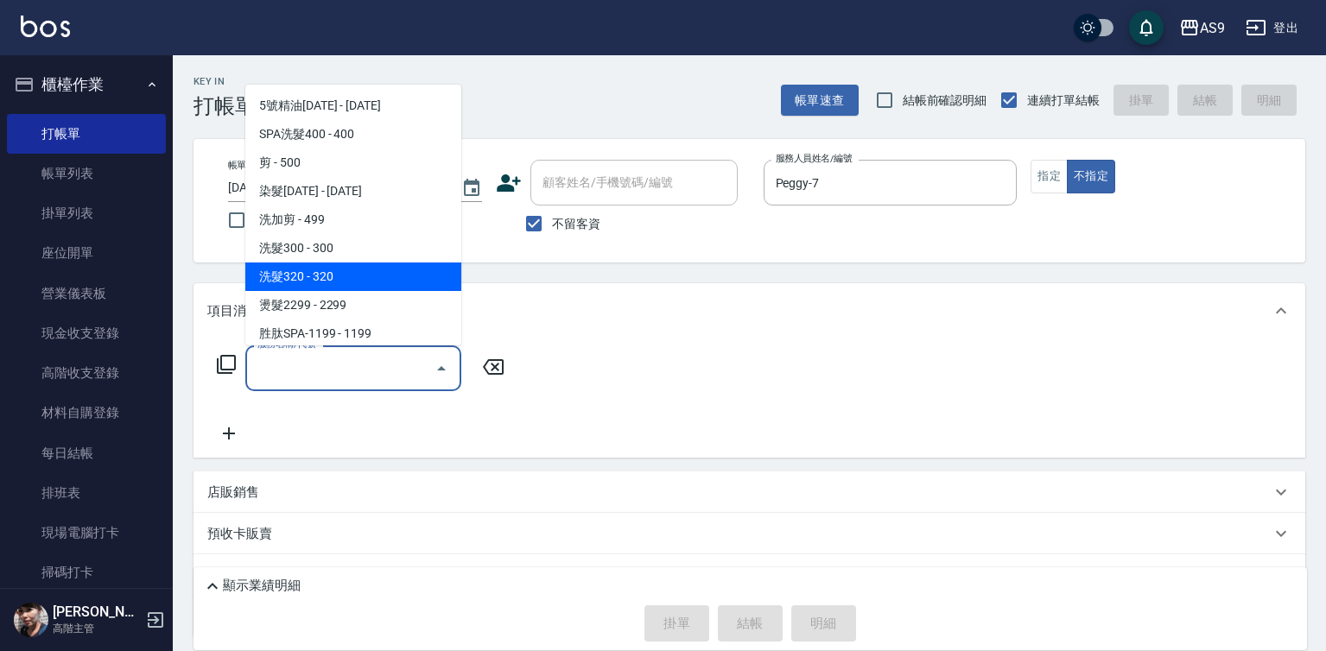
click at [302, 278] on span "洗髮320 - 320" at bounding box center [353, 277] width 216 height 29
type input "洗髮320(洗髮320)"
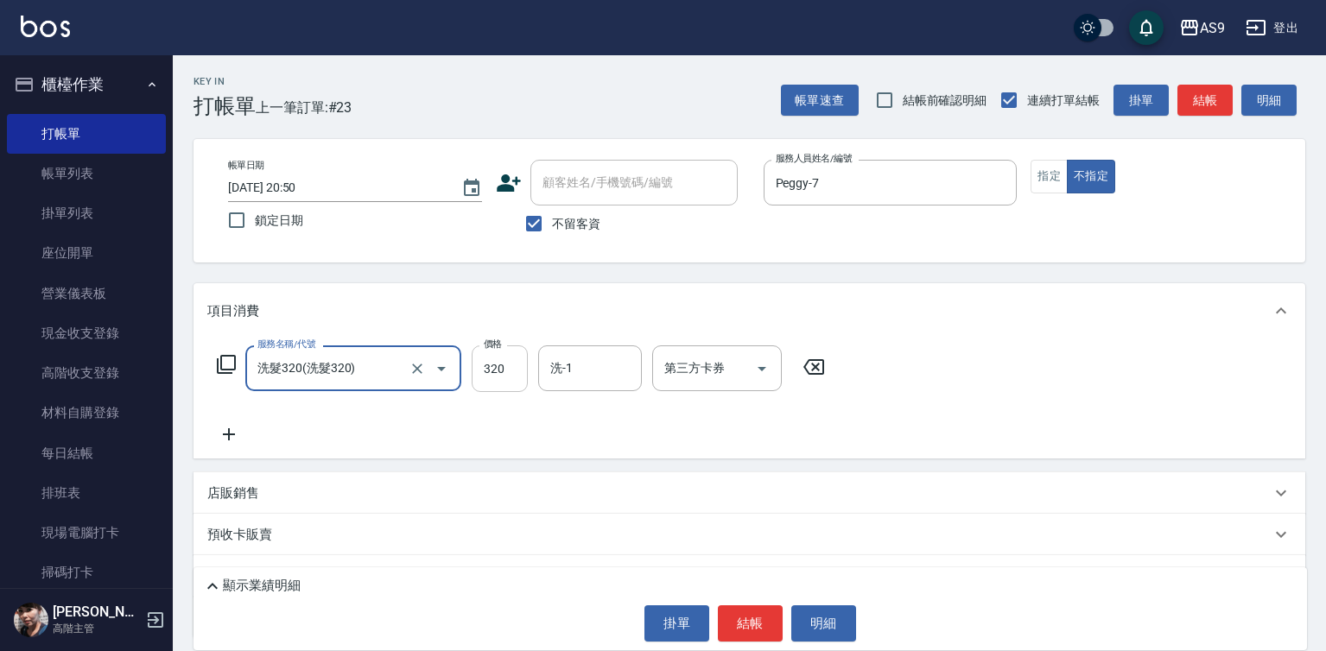
click at [503, 380] on input "320" at bounding box center [500, 369] width 56 height 47
type input "227"
click at [740, 626] on button "結帳" at bounding box center [750, 624] width 65 height 36
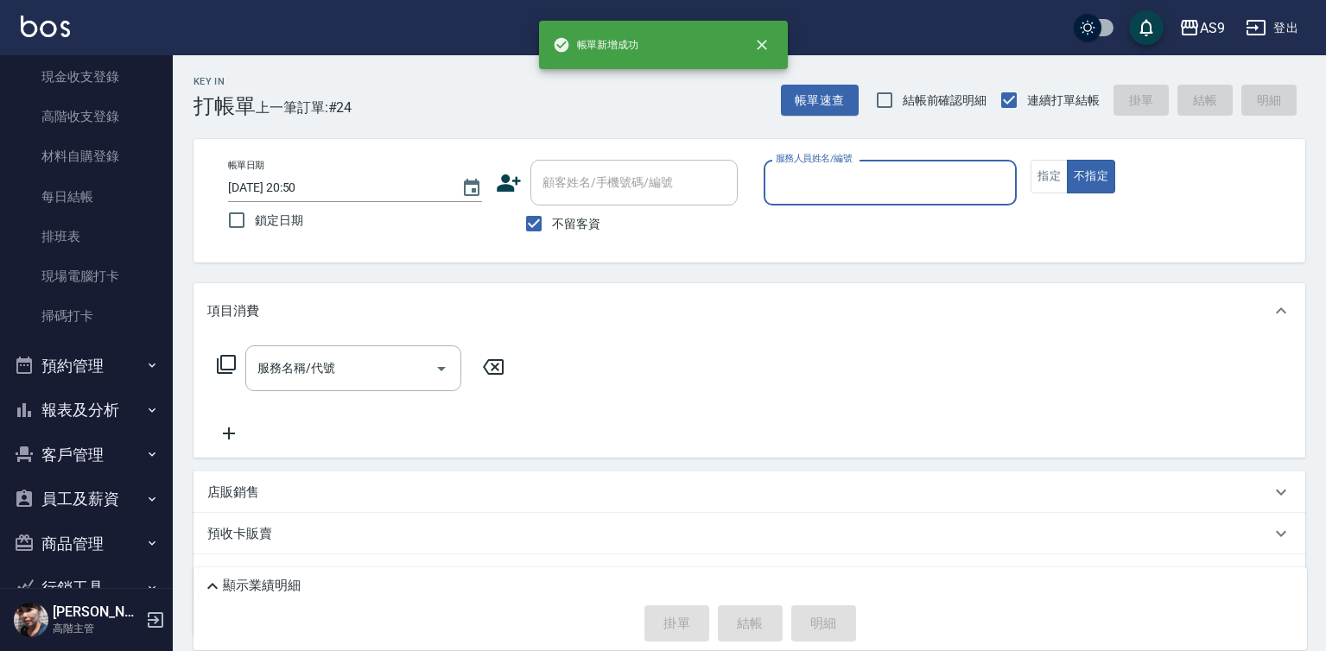
scroll to position [259, 0]
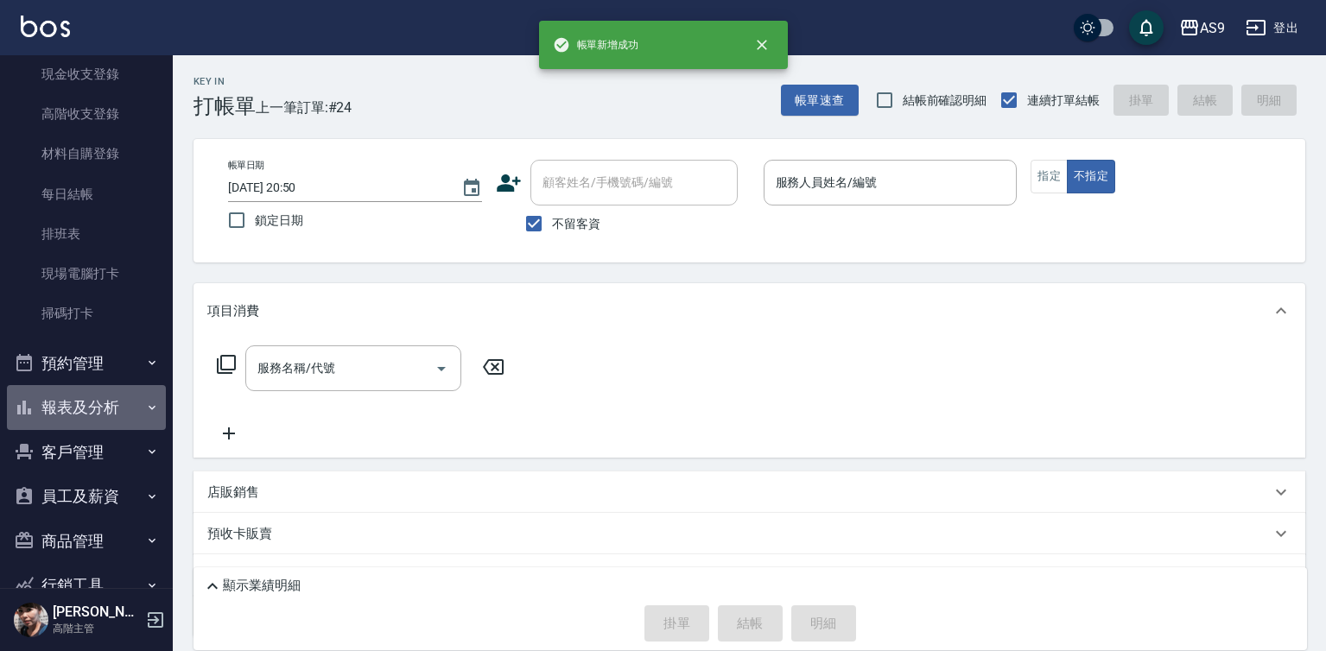
click at [99, 417] on button "報表及分析" at bounding box center [86, 407] width 159 height 45
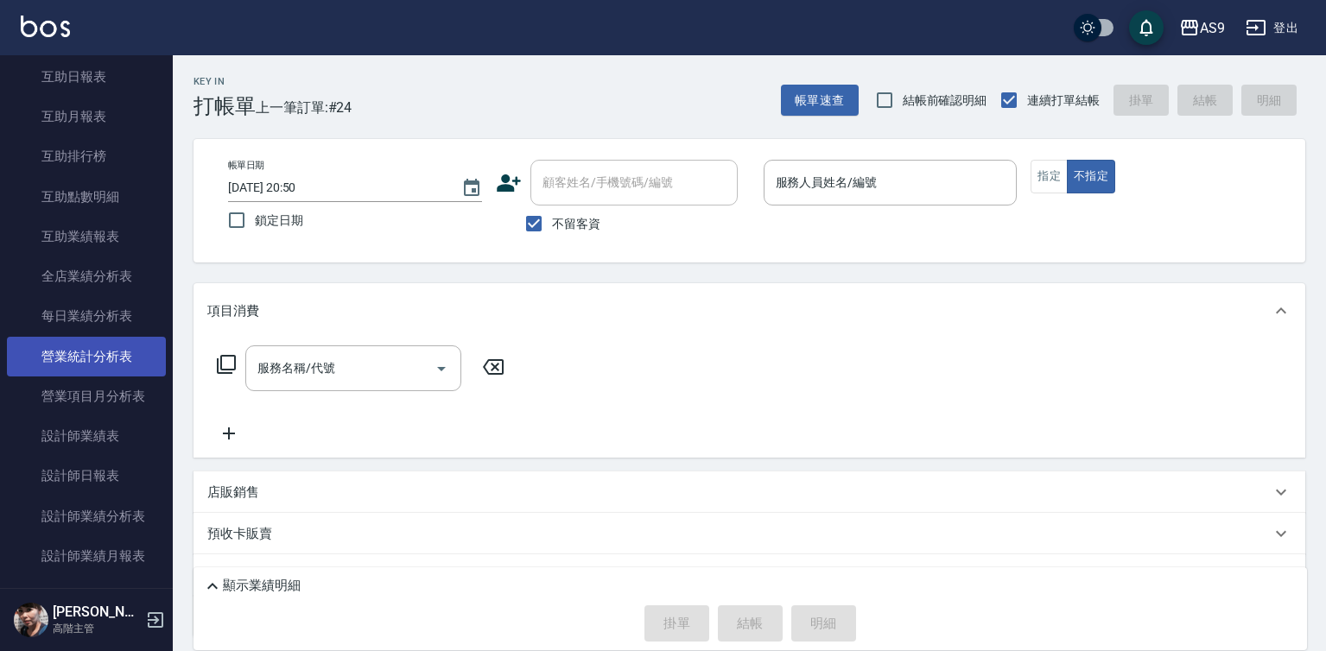
scroll to position [864, 0]
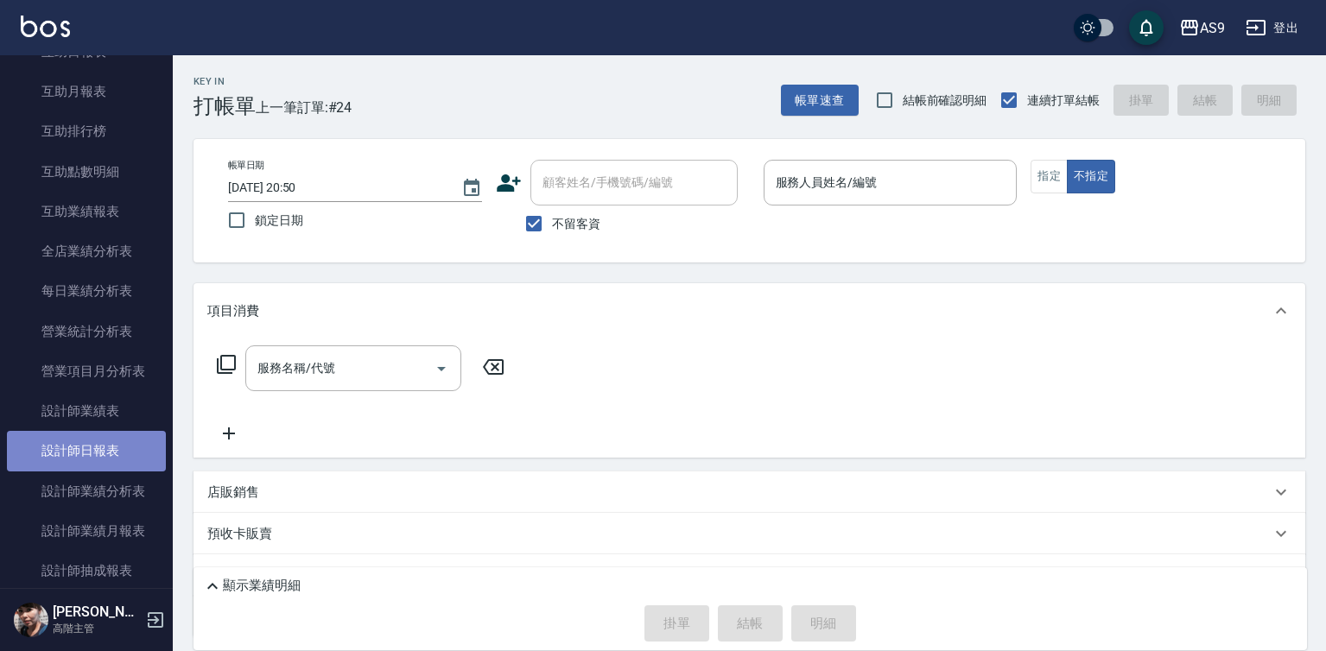
click at [105, 453] on link "設計師日報表" at bounding box center [86, 451] width 159 height 40
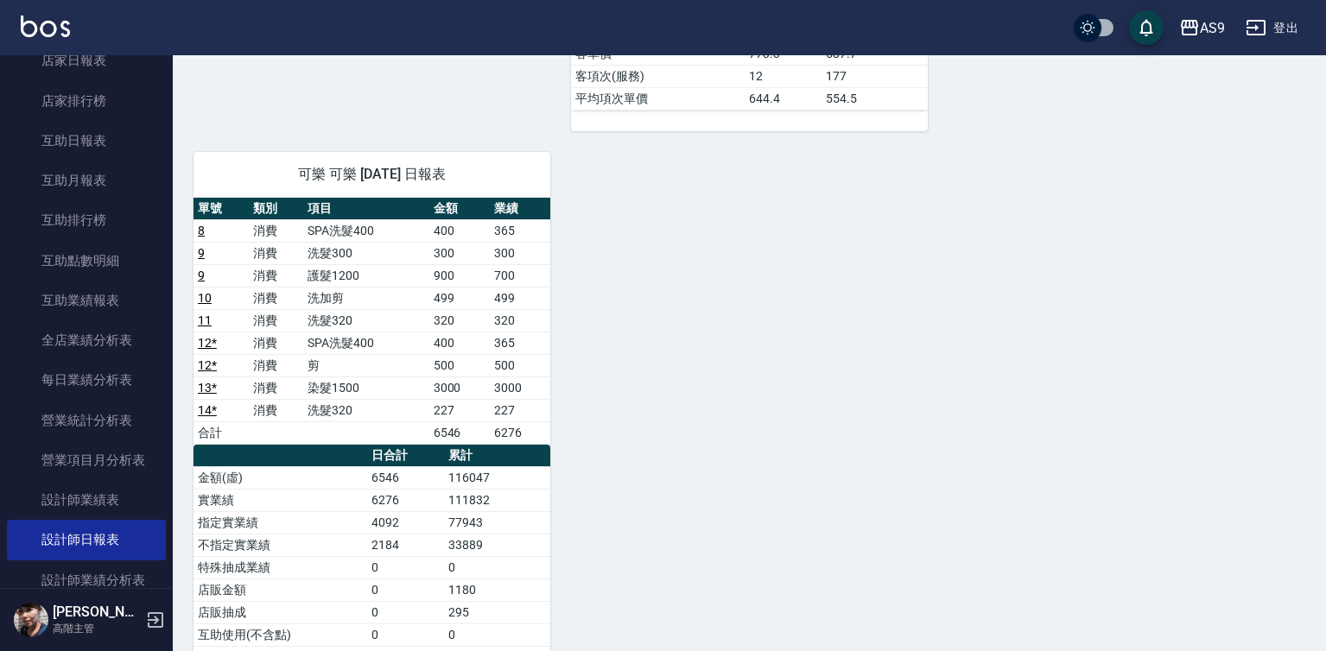
scroll to position [681, 0]
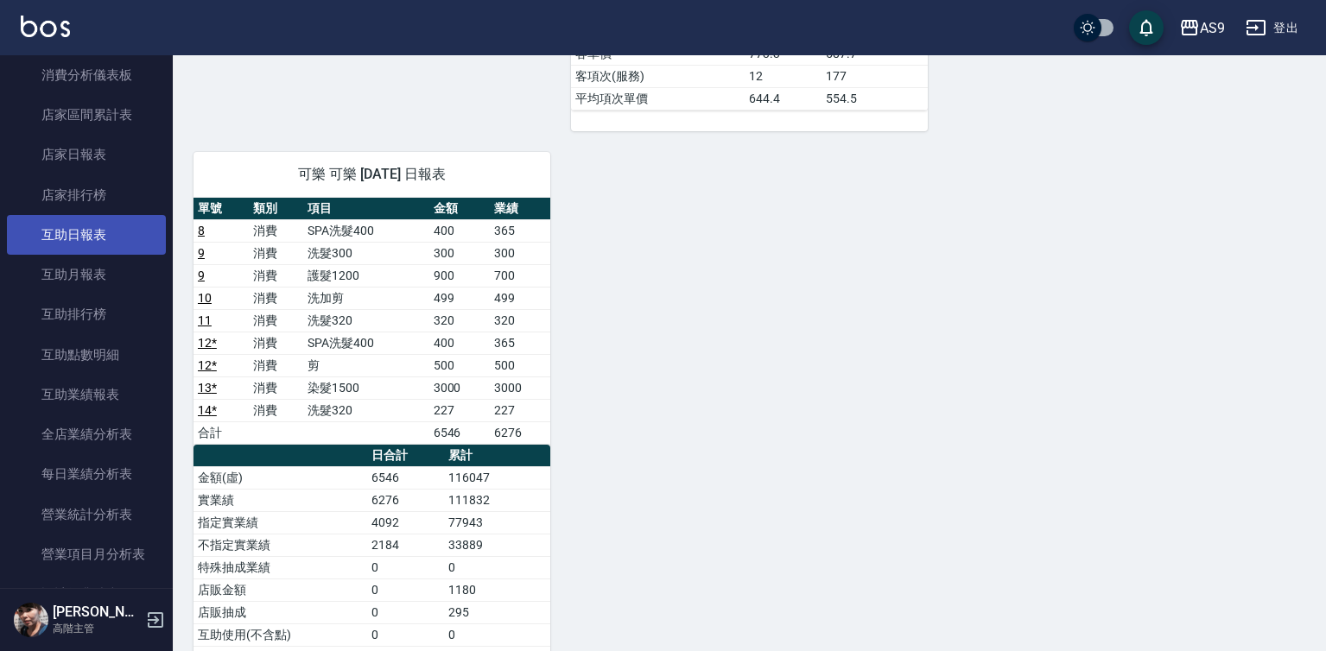
click at [103, 238] on link "互助日報表" at bounding box center [86, 235] width 159 height 40
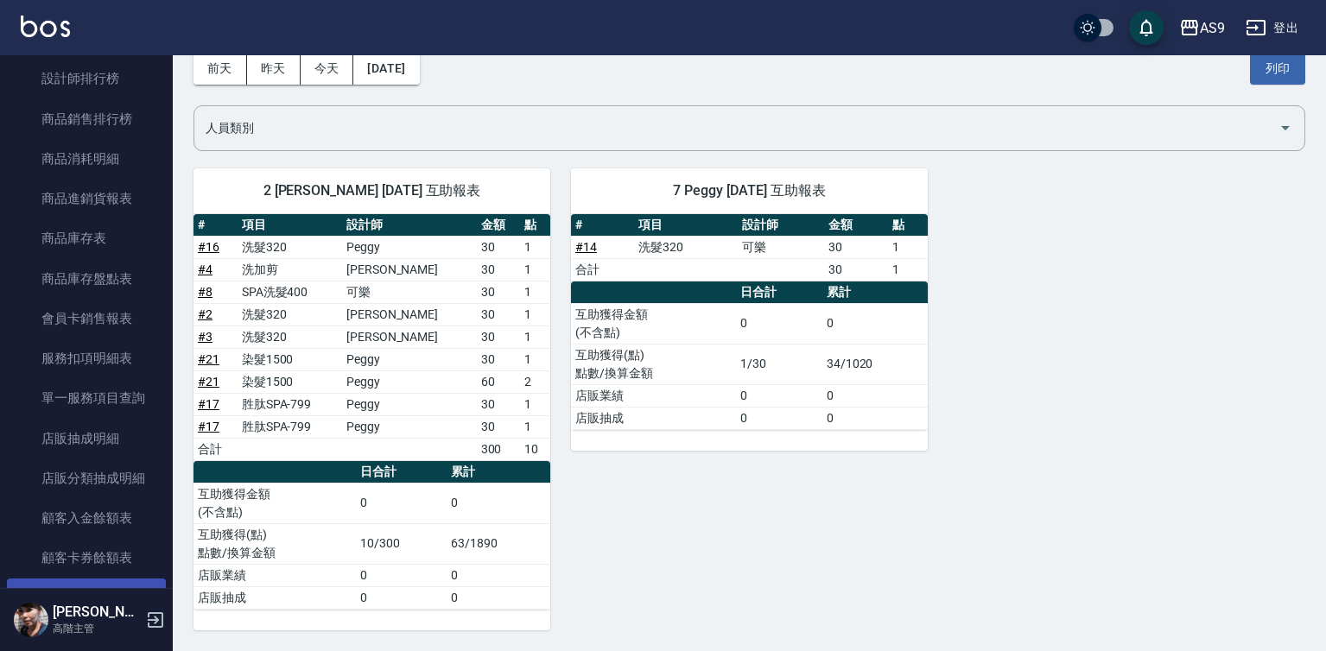
scroll to position [1804, 0]
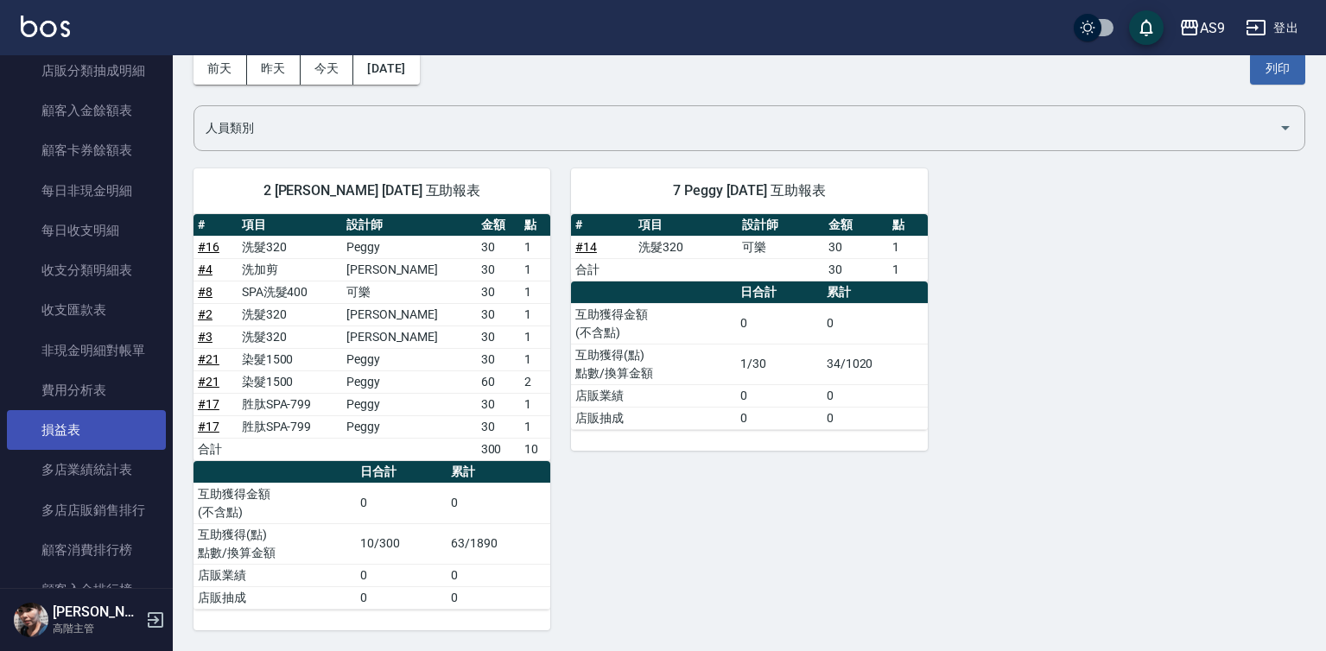
click at [71, 414] on link "損益表" at bounding box center [86, 430] width 159 height 40
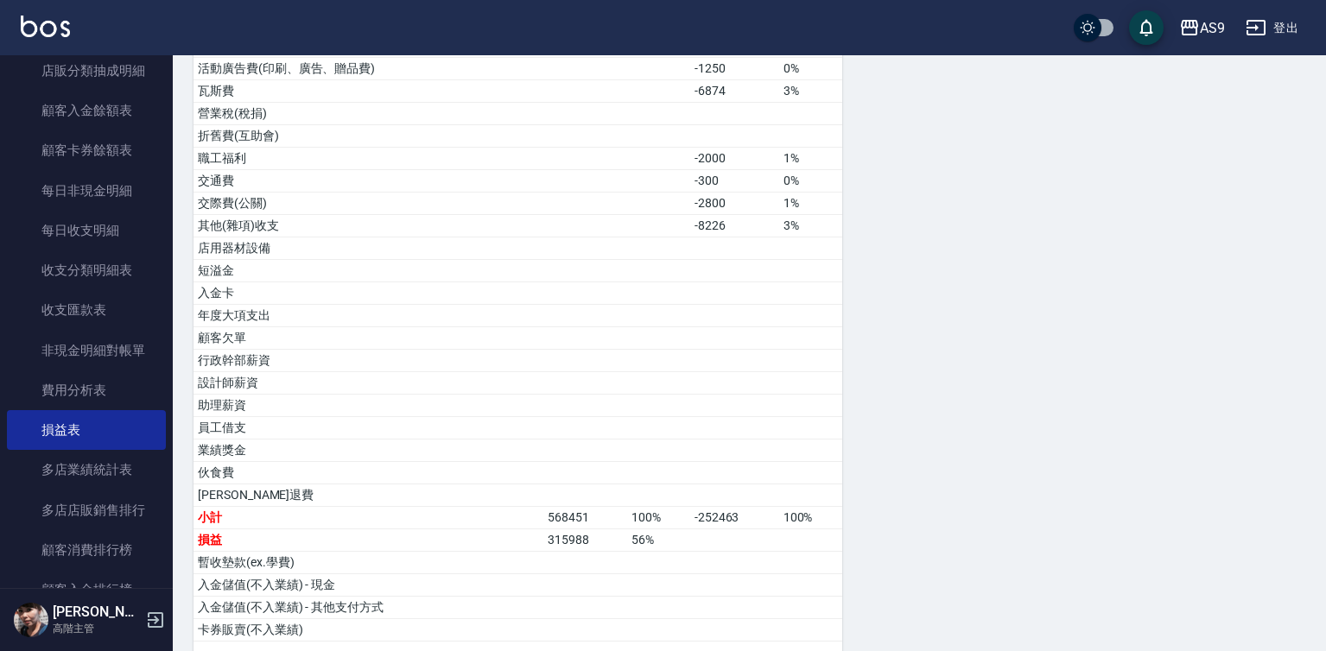
scroll to position [864, 0]
